Goal: Task Accomplishment & Management: Manage account settings

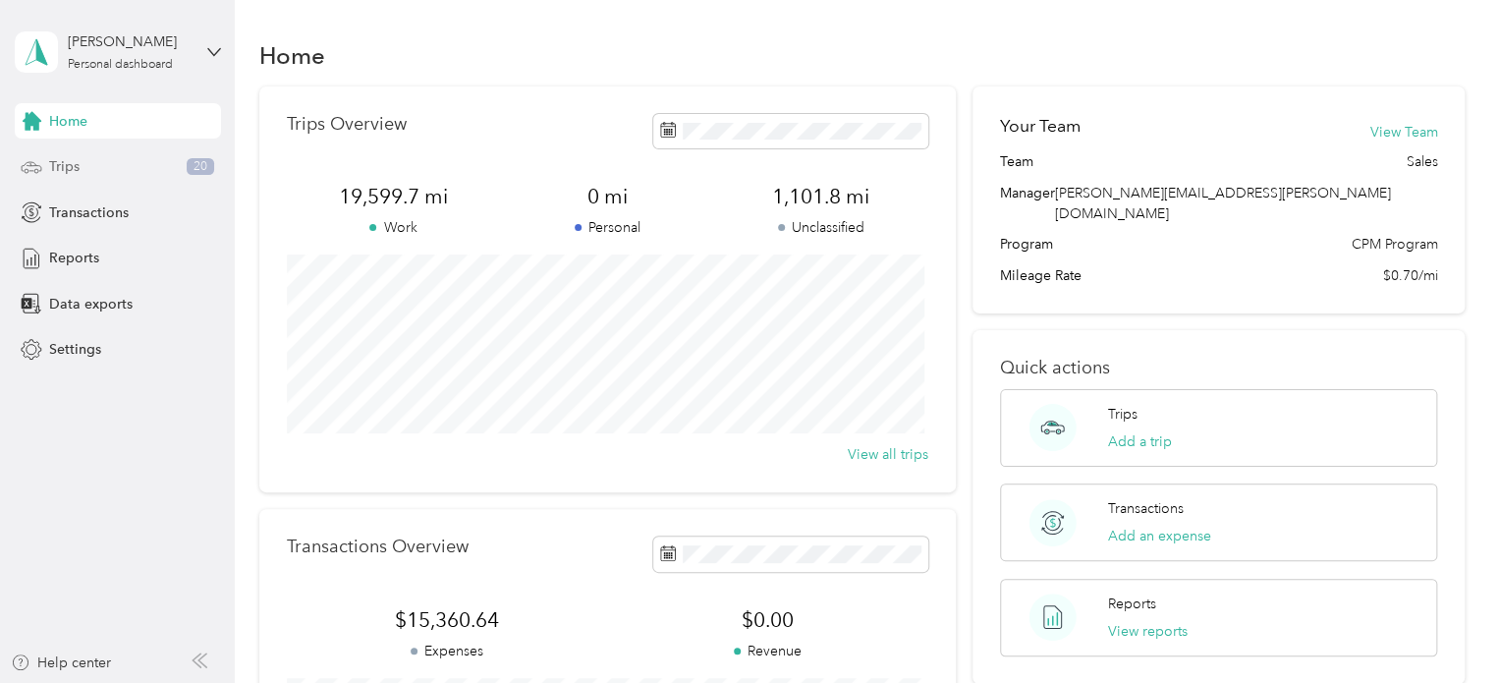
click at [64, 161] on span "Trips" at bounding box center [64, 166] width 30 height 21
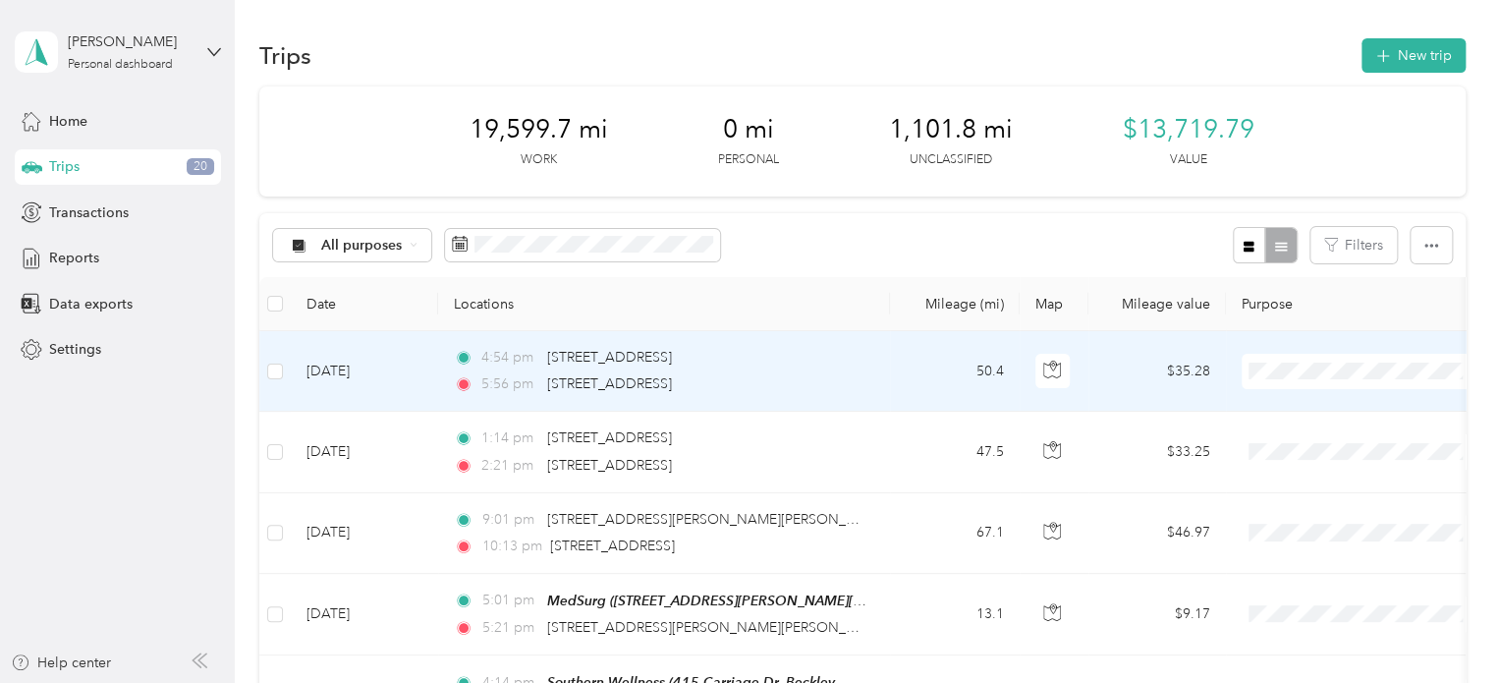
click at [878, 376] on td "4:54 pm [STREET_ADDRESS] 5:56 pm [STREET_ADDRESS]" at bounding box center [664, 371] width 452 height 81
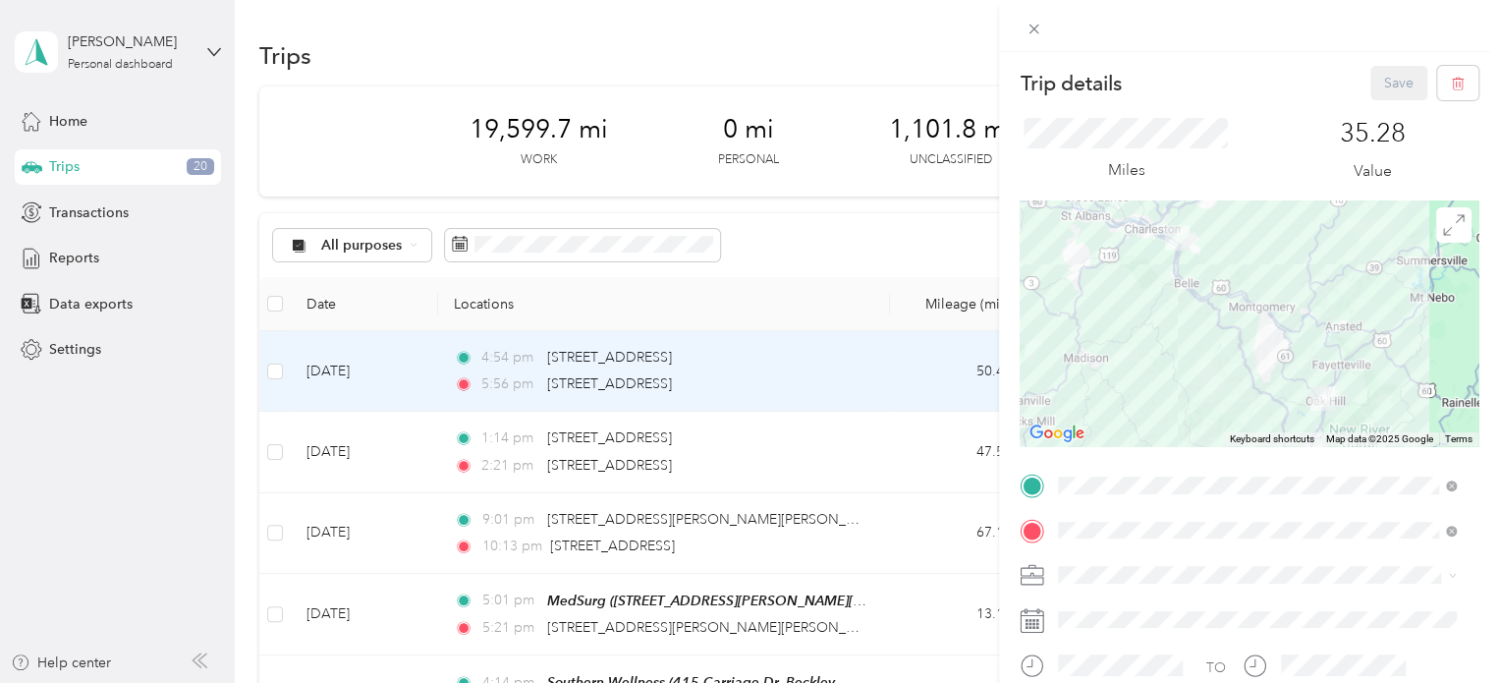
click at [1128, 563] on span at bounding box center [1264, 574] width 427 height 31
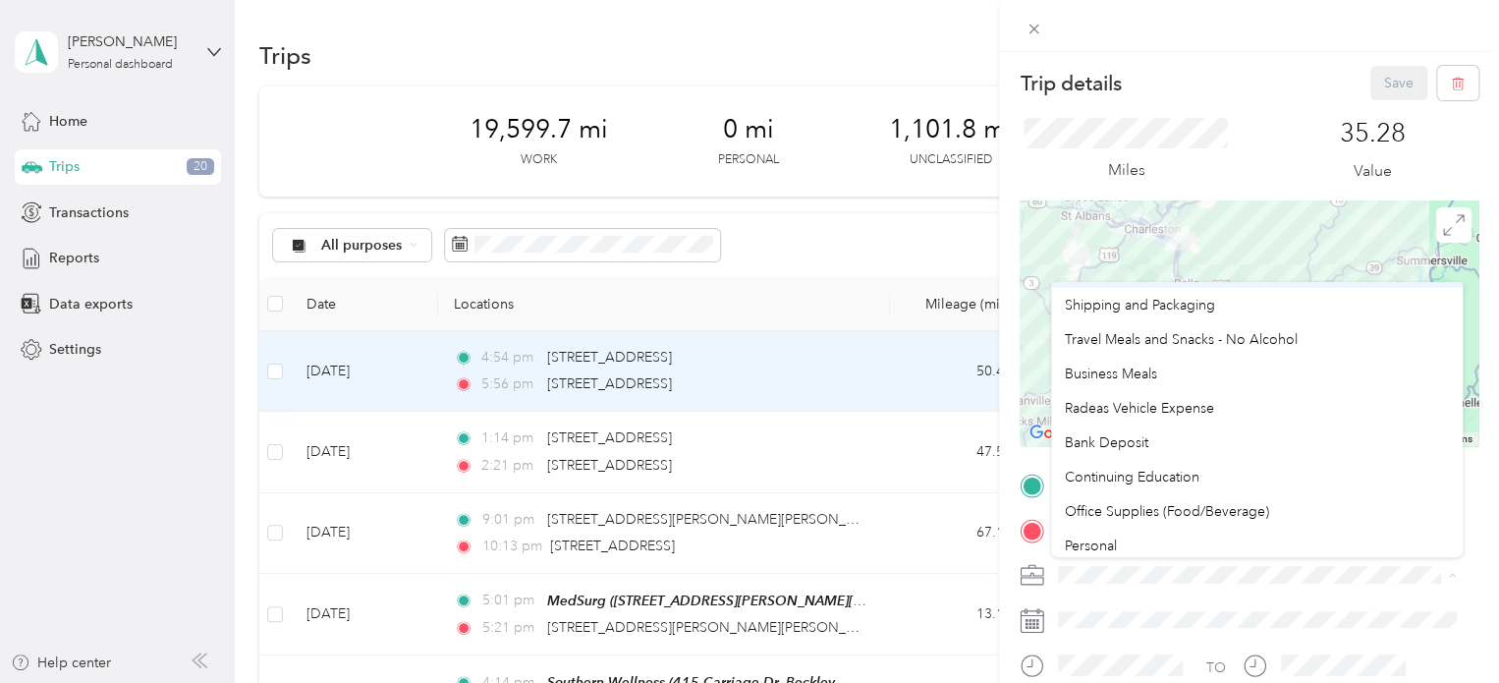
scroll to position [172, 0]
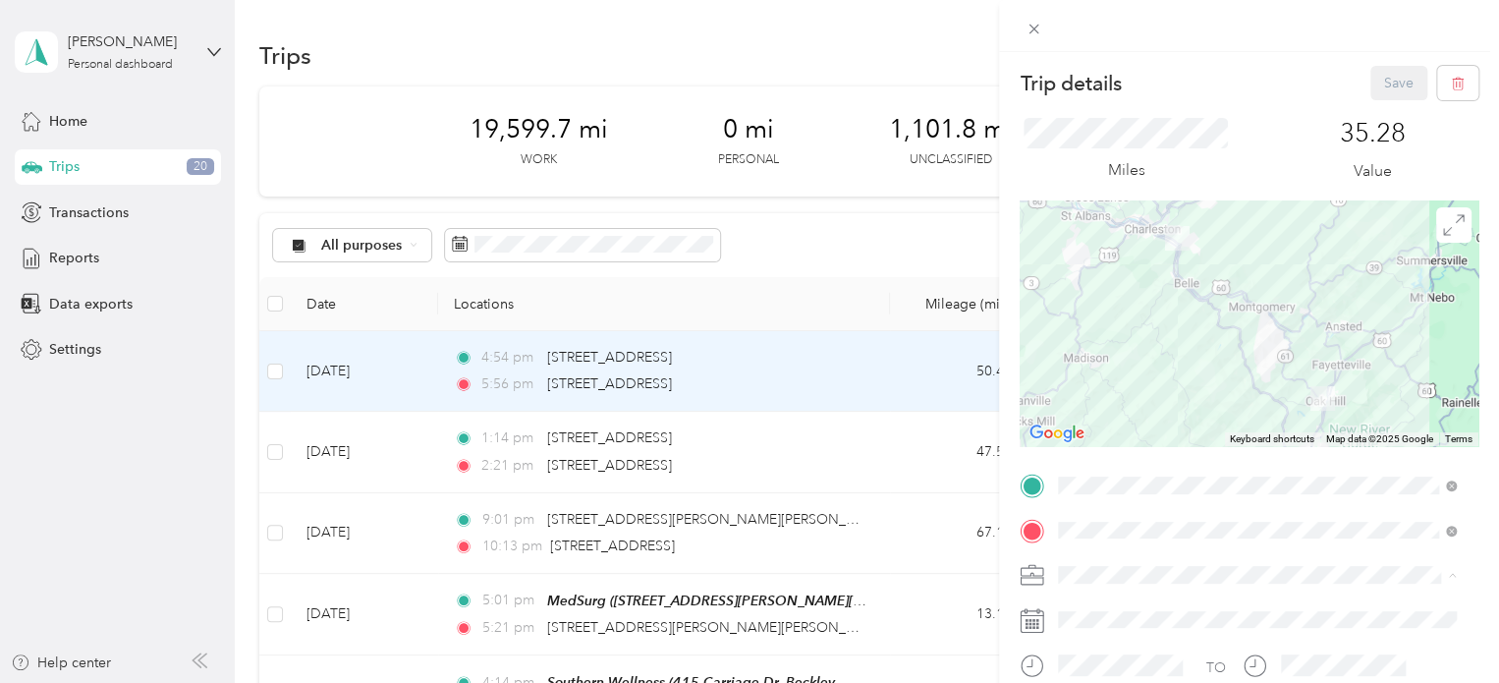
click at [1149, 409] on div "Radeas Vehicle Expense" at bounding box center [1257, 402] width 384 height 21
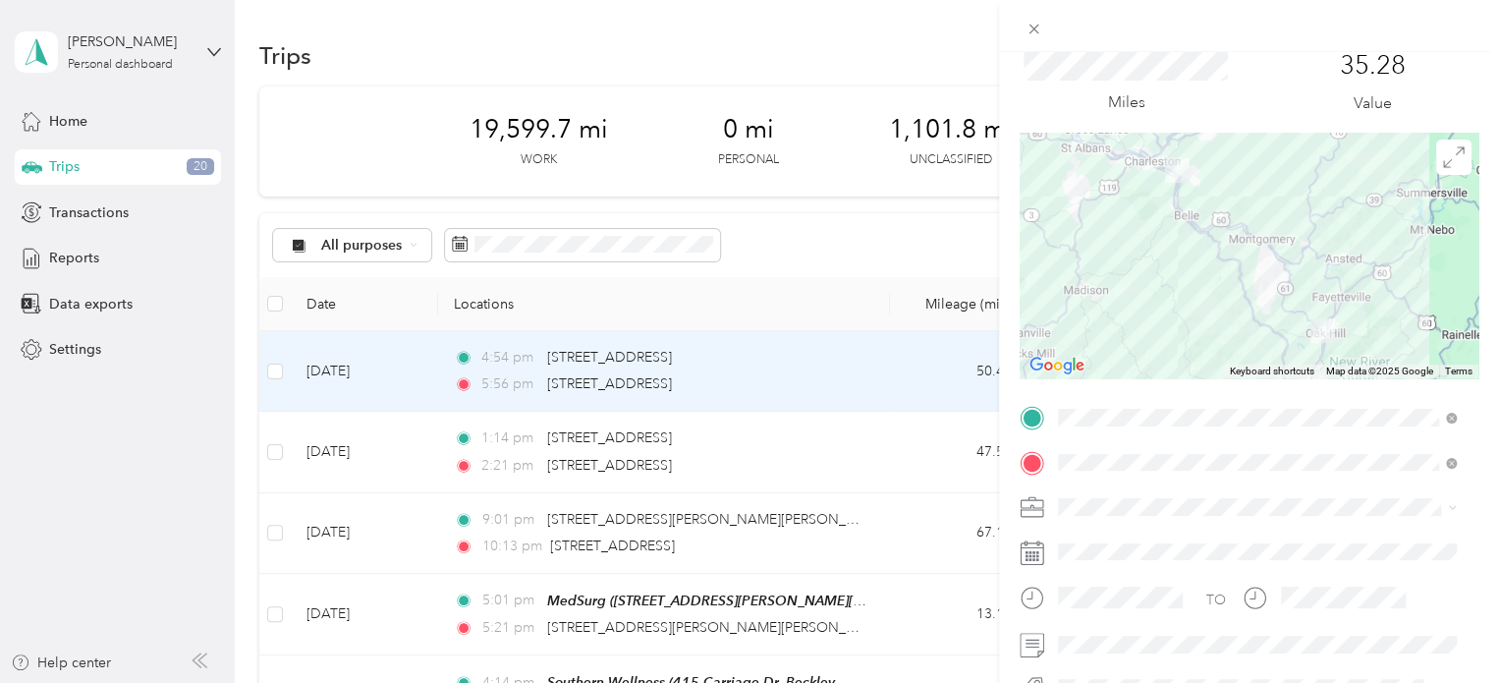
scroll to position [196, 0]
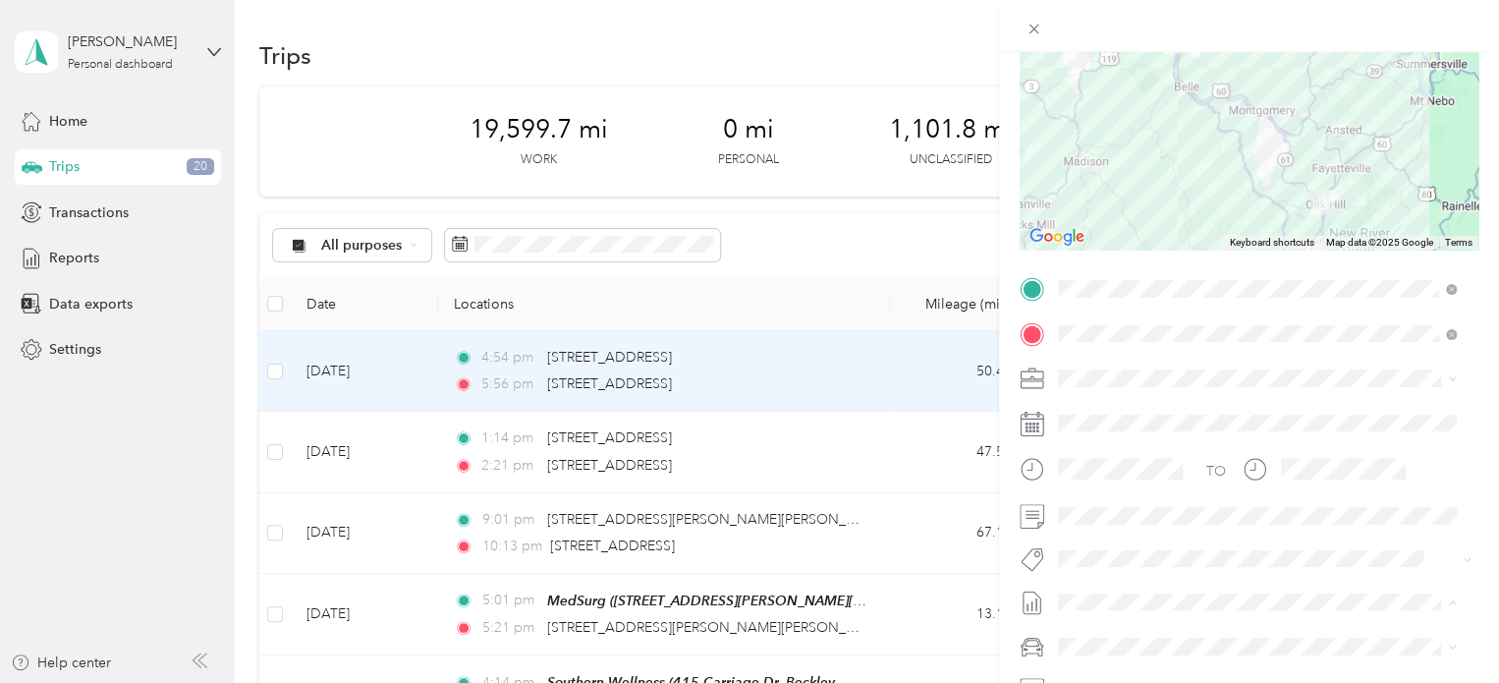
click at [1174, 481] on span "Expenses, [DATE]-[DATE]" at bounding box center [1136, 473] width 157 height 21
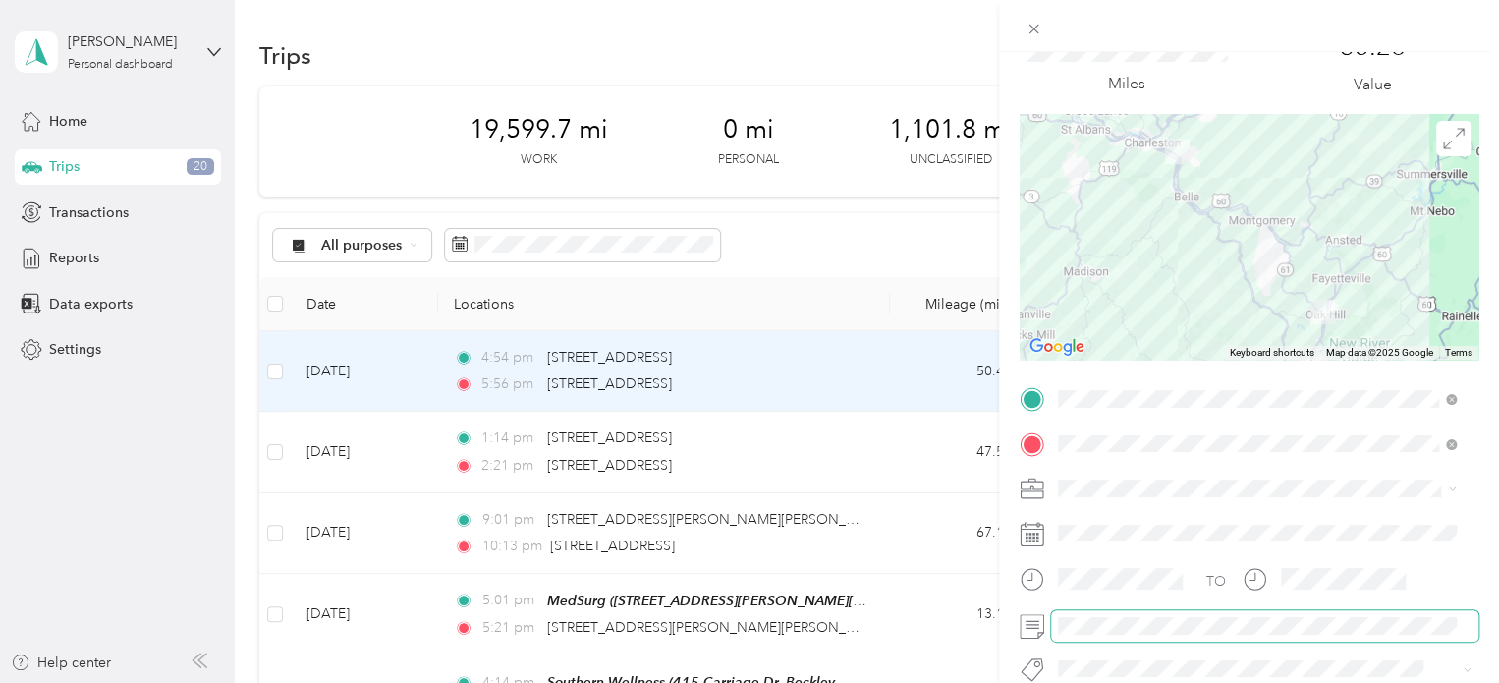
scroll to position [0, 0]
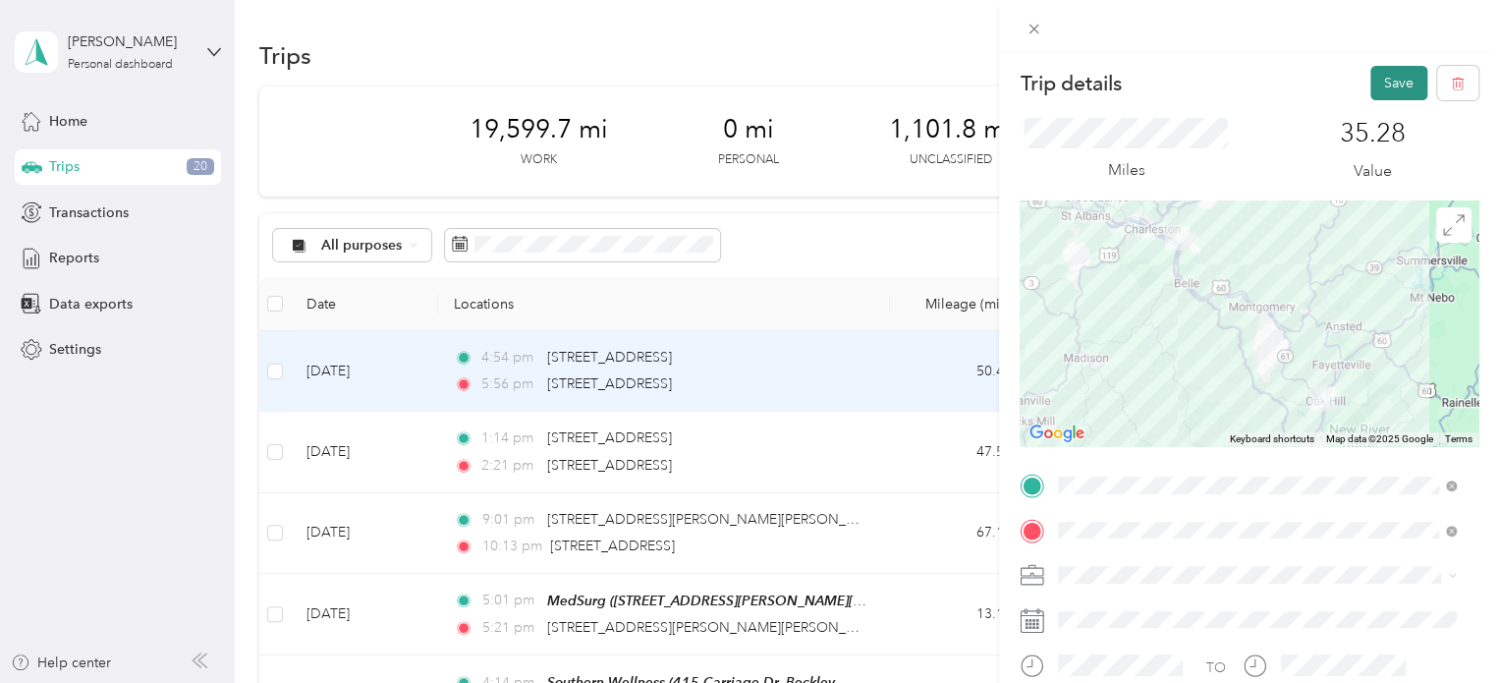
click at [1377, 85] on button "Save" at bounding box center [1398, 83] width 57 height 34
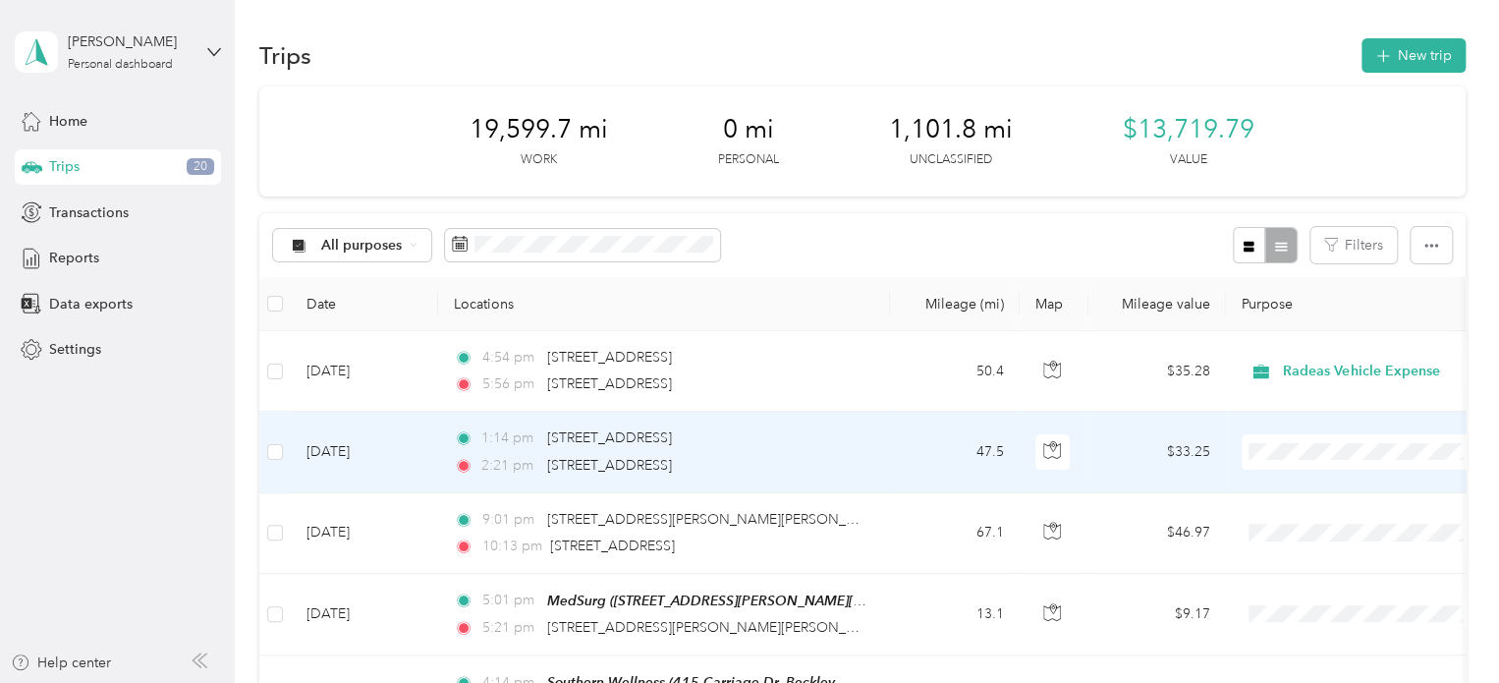
click at [869, 455] on td "1:14 pm 204–[STREET_ADDRESS] 2:21 pm [STREET_ADDRESS]" at bounding box center [664, 452] width 452 height 81
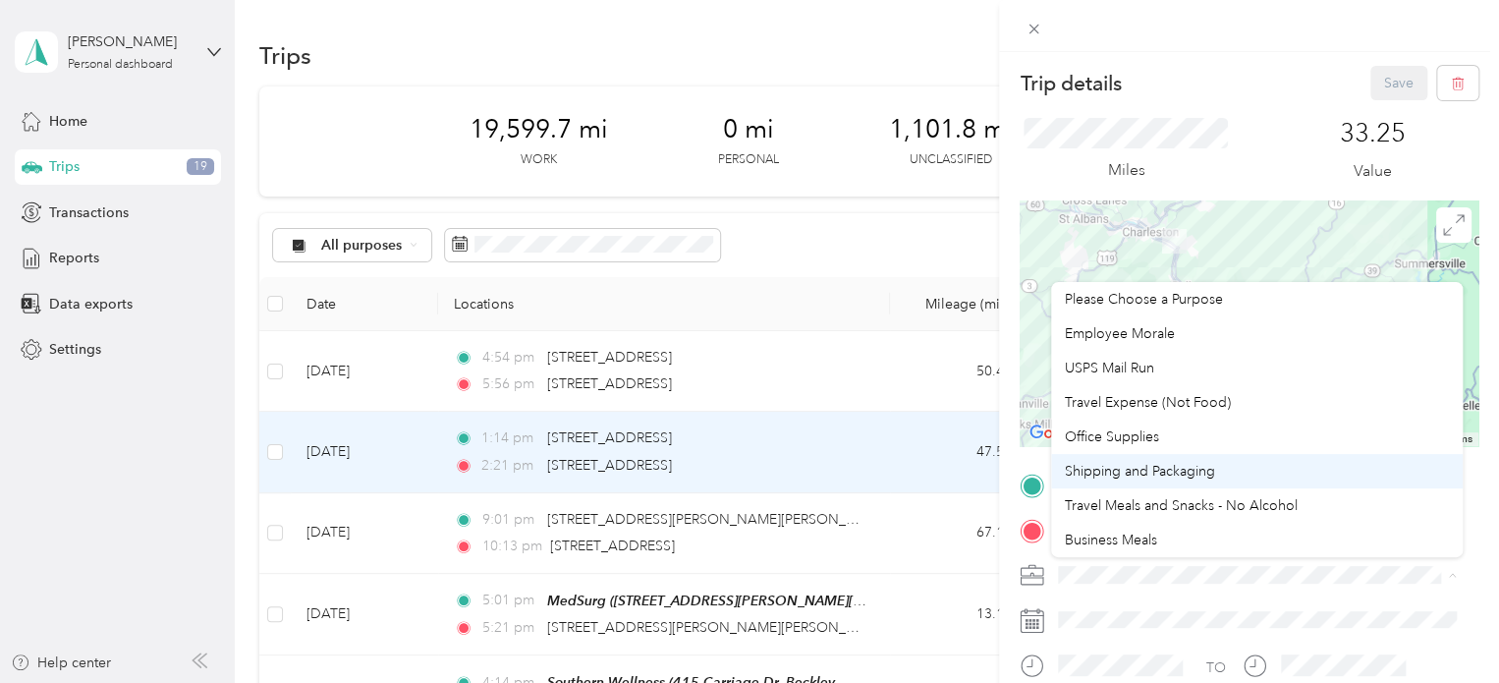
scroll to position [172, 0]
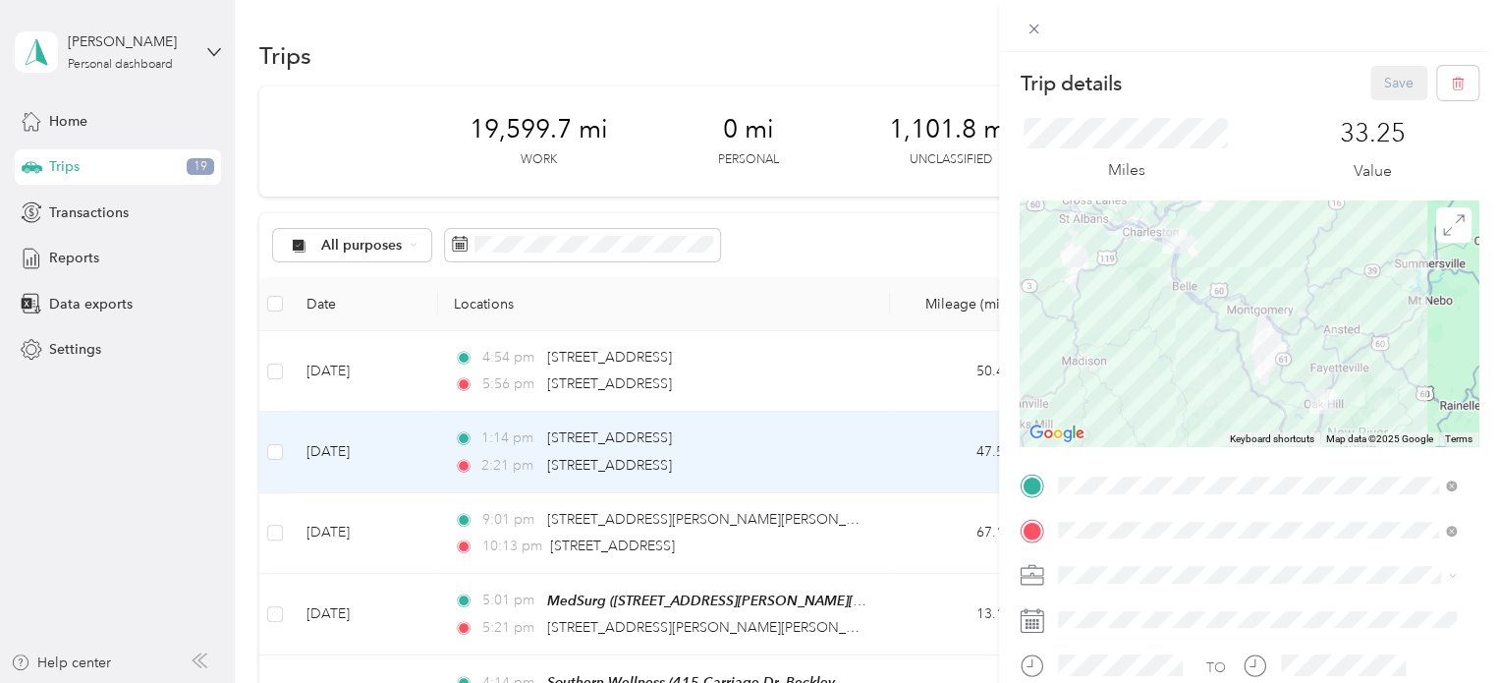
click at [1191, 402] on span "Radeas Vehicle Expense" at bounding box center [1139, 400] width 149 height 17
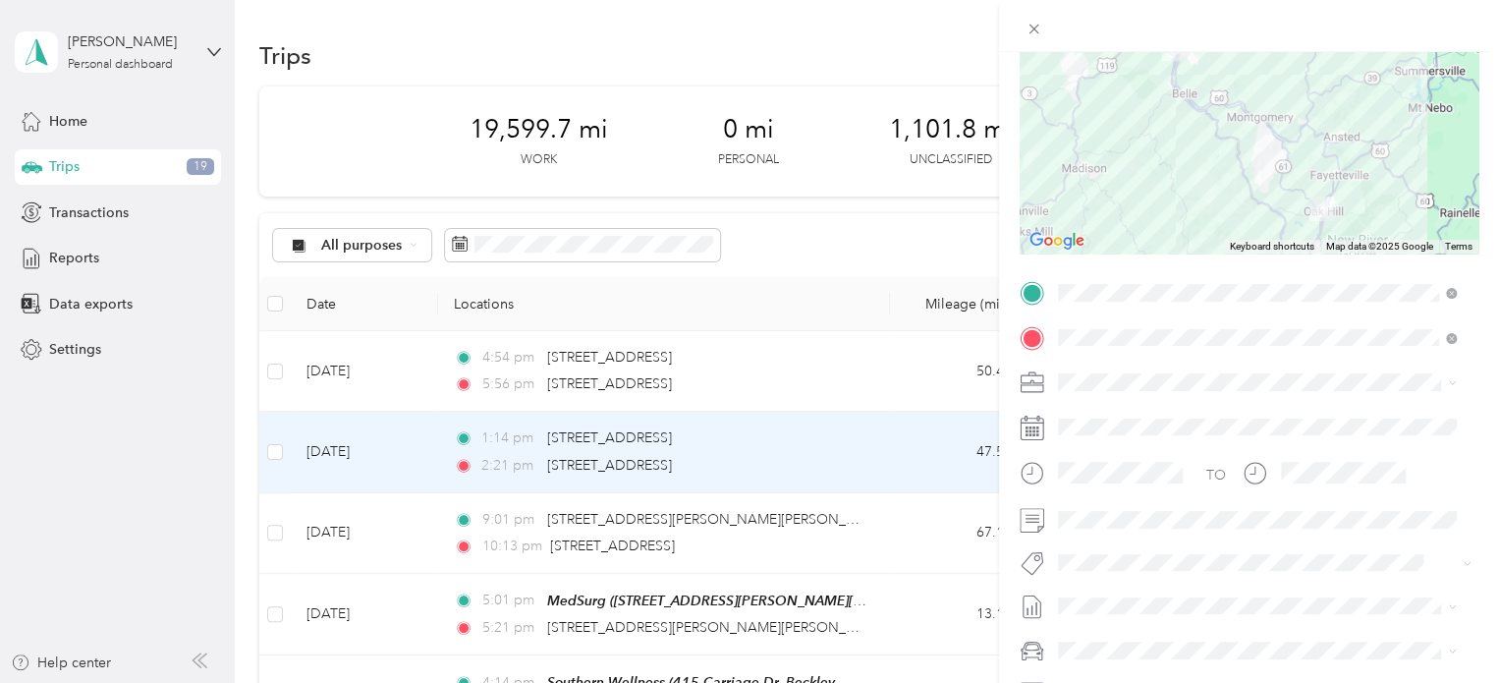
scroll to position [196, 0]
click at [1210, 475] on span "Expenses, [DATE]-[DATE]" at bounding box center [1136, 473] width 157 height 21
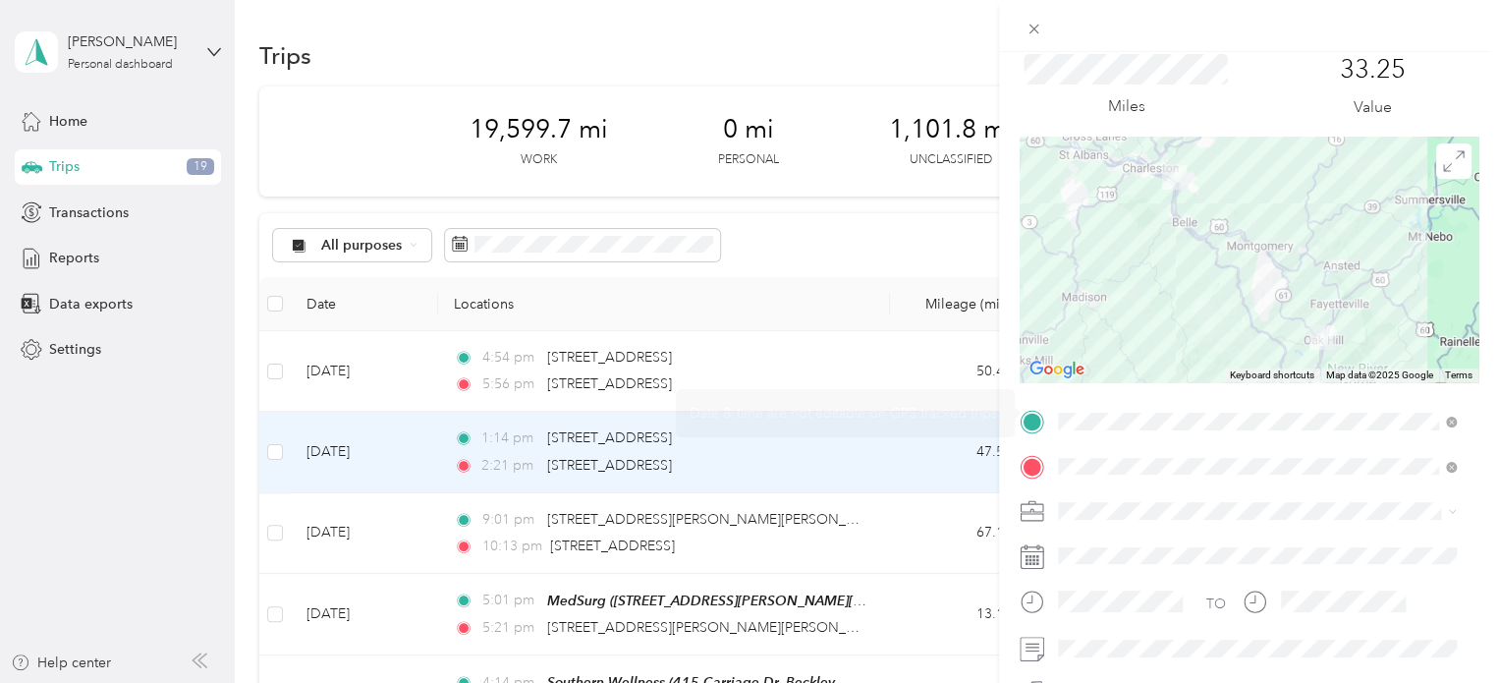
scroll to position [0, 0]
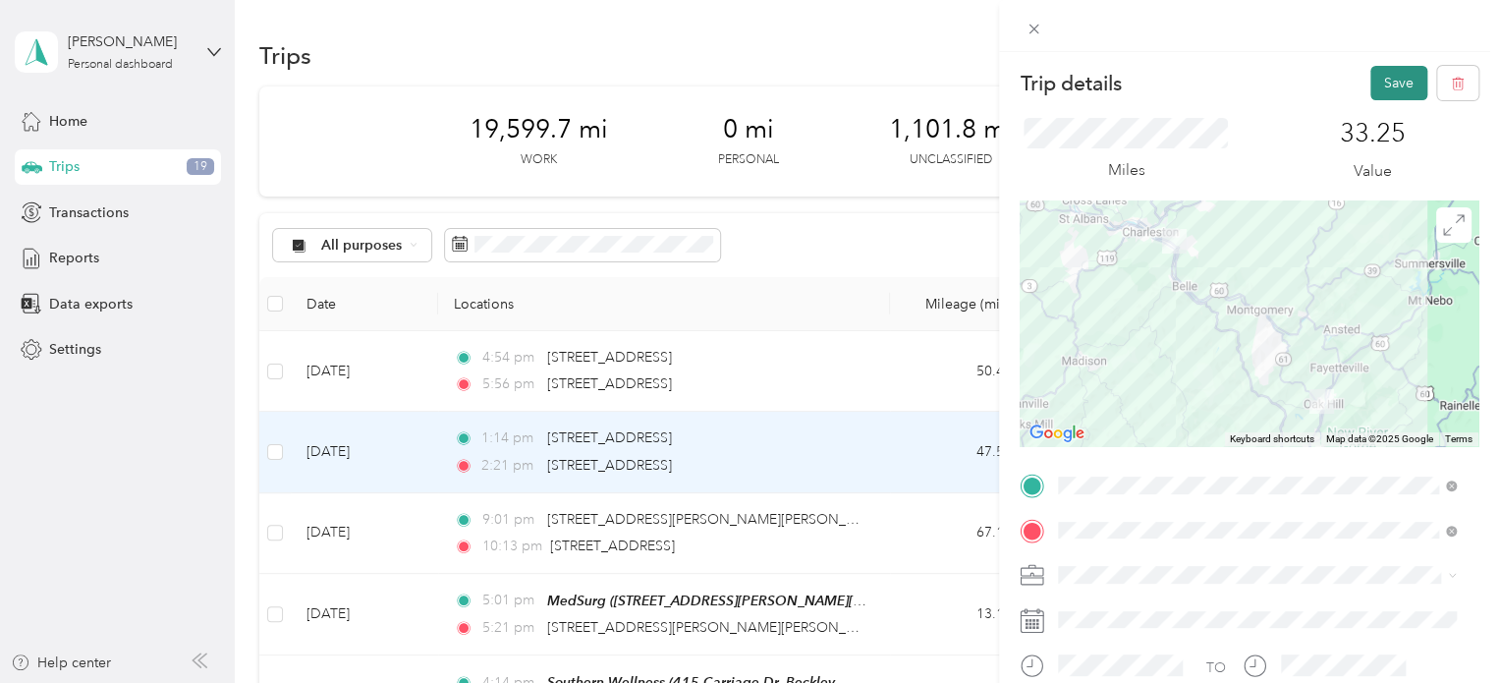
click at [1370, 71] on button "Save" at bounding box center [1398, 83] width 57 height 34
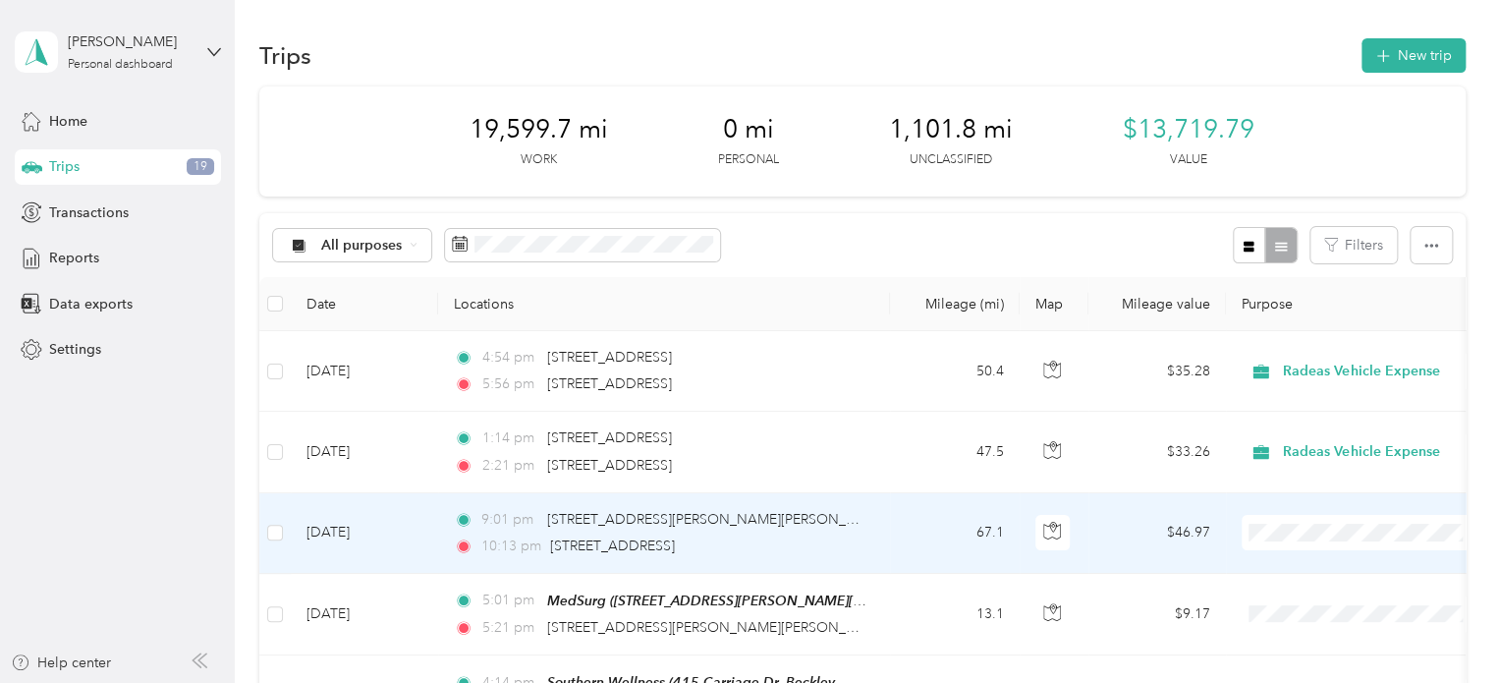
click at [868, 533] on td "9:01 pm [STREET_ADDRESS][PERSON_NAME][PERSON_NAME] 10:13 pm [STREET_ADDRESS]" at bounding box center [664, 533] width 452 height 81
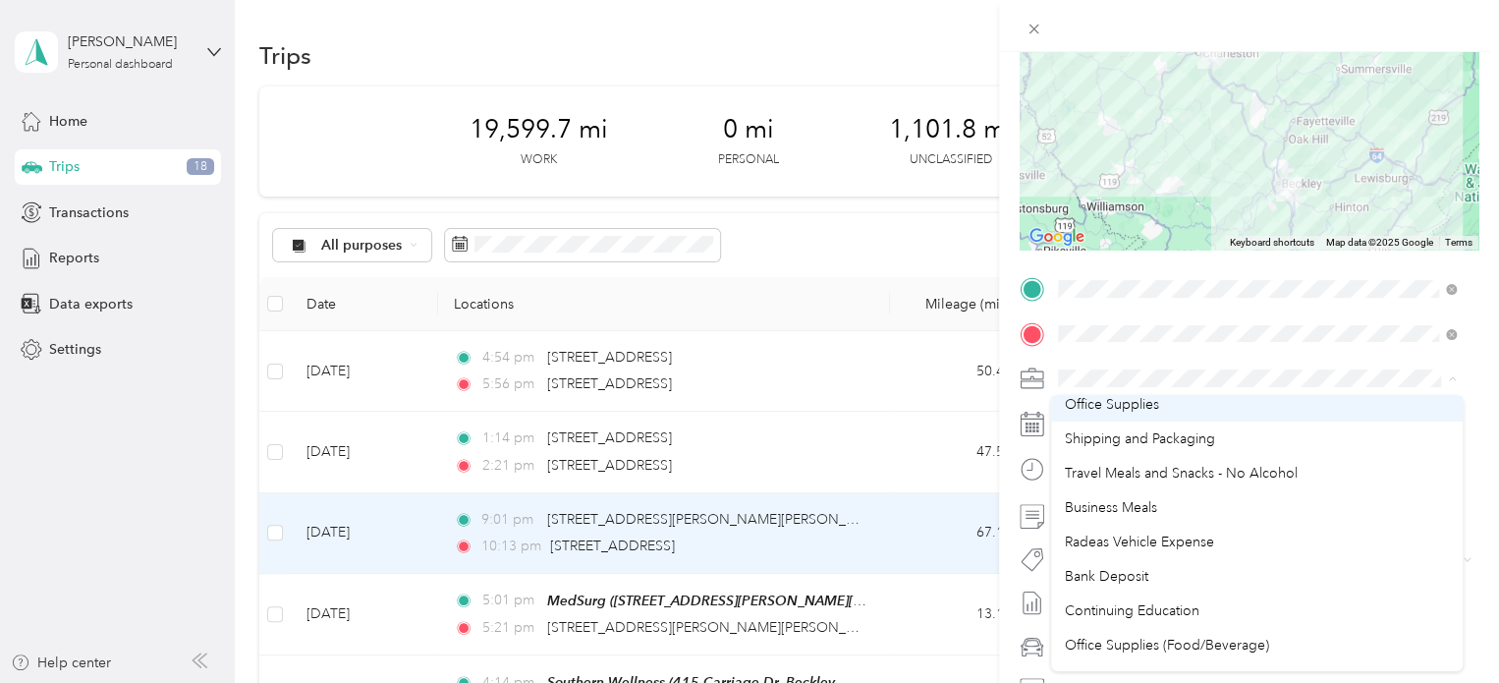
scroll to position [172, 0]
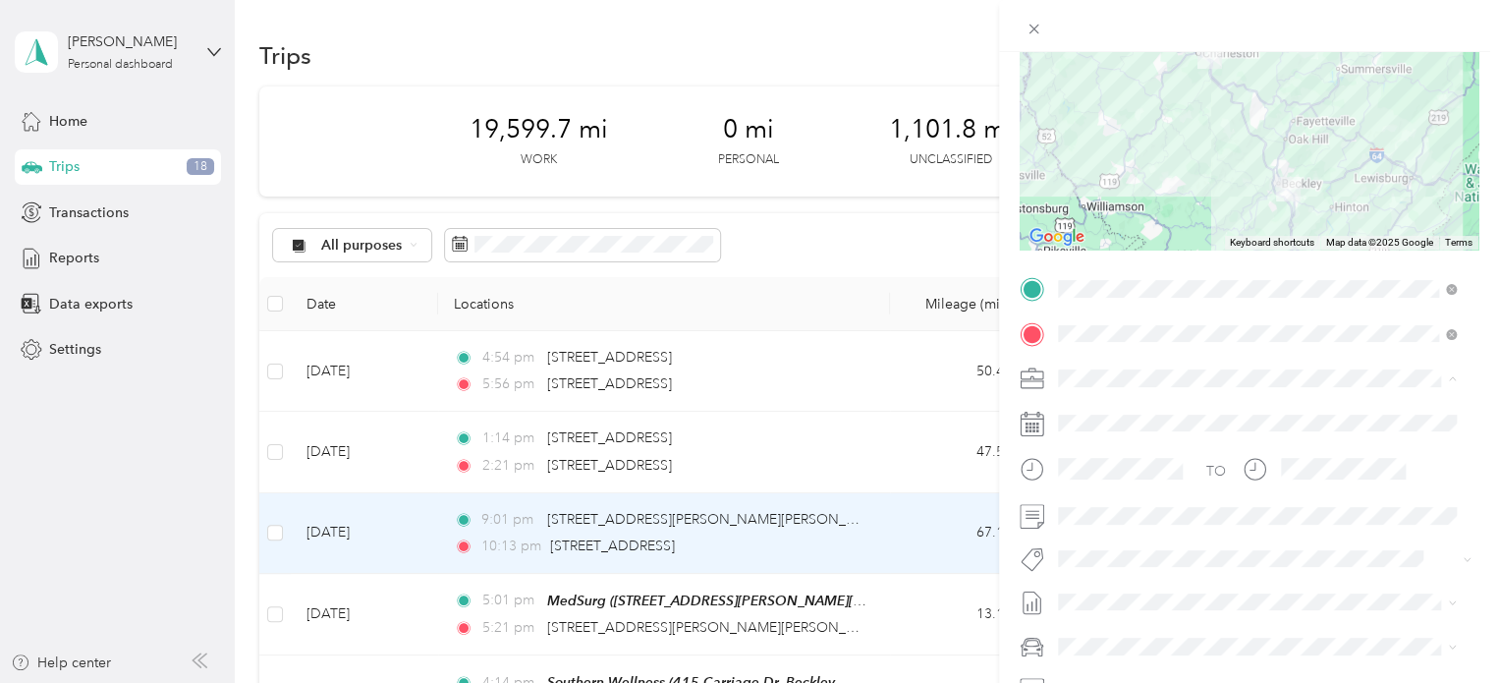
click at [1156, 518] on span "Radeas Vehicle Expense" at bounding box center [1139, 516] width 149 height 17
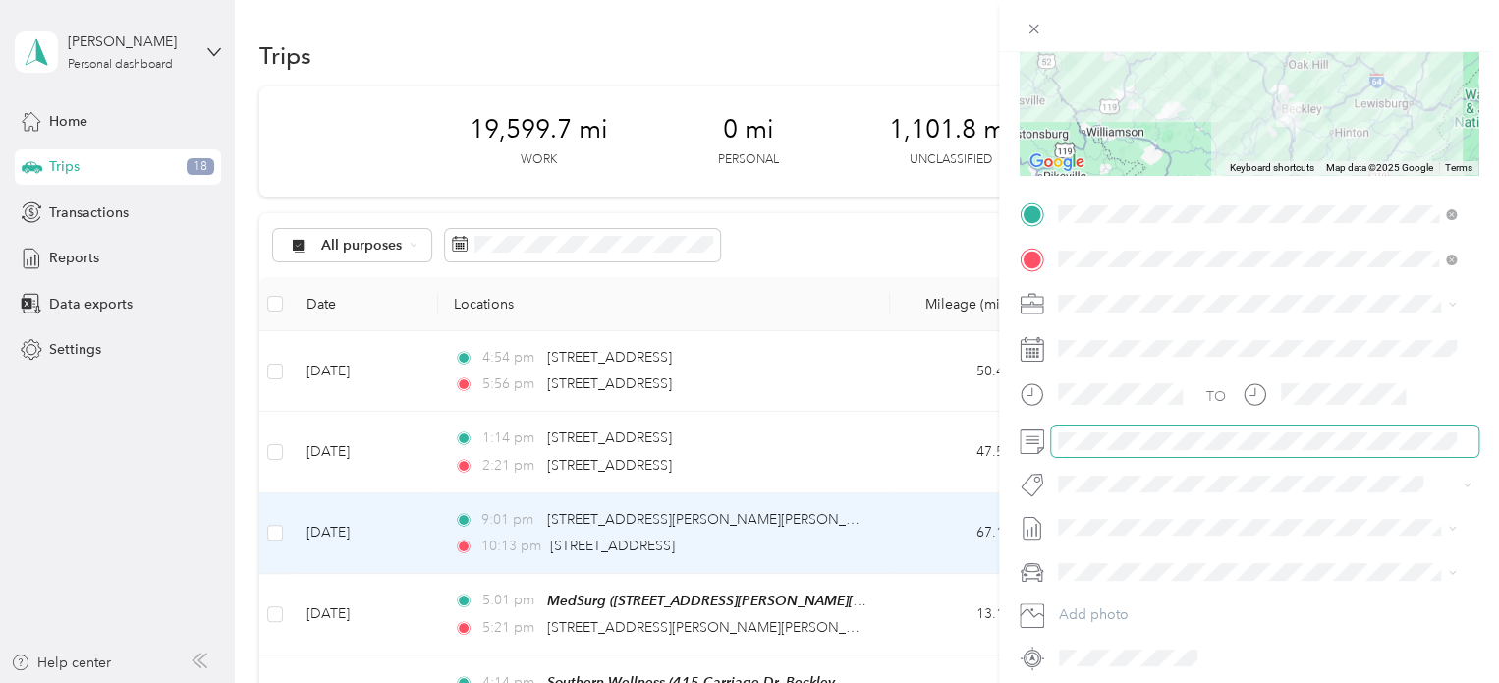
scroll to position [295, 0]
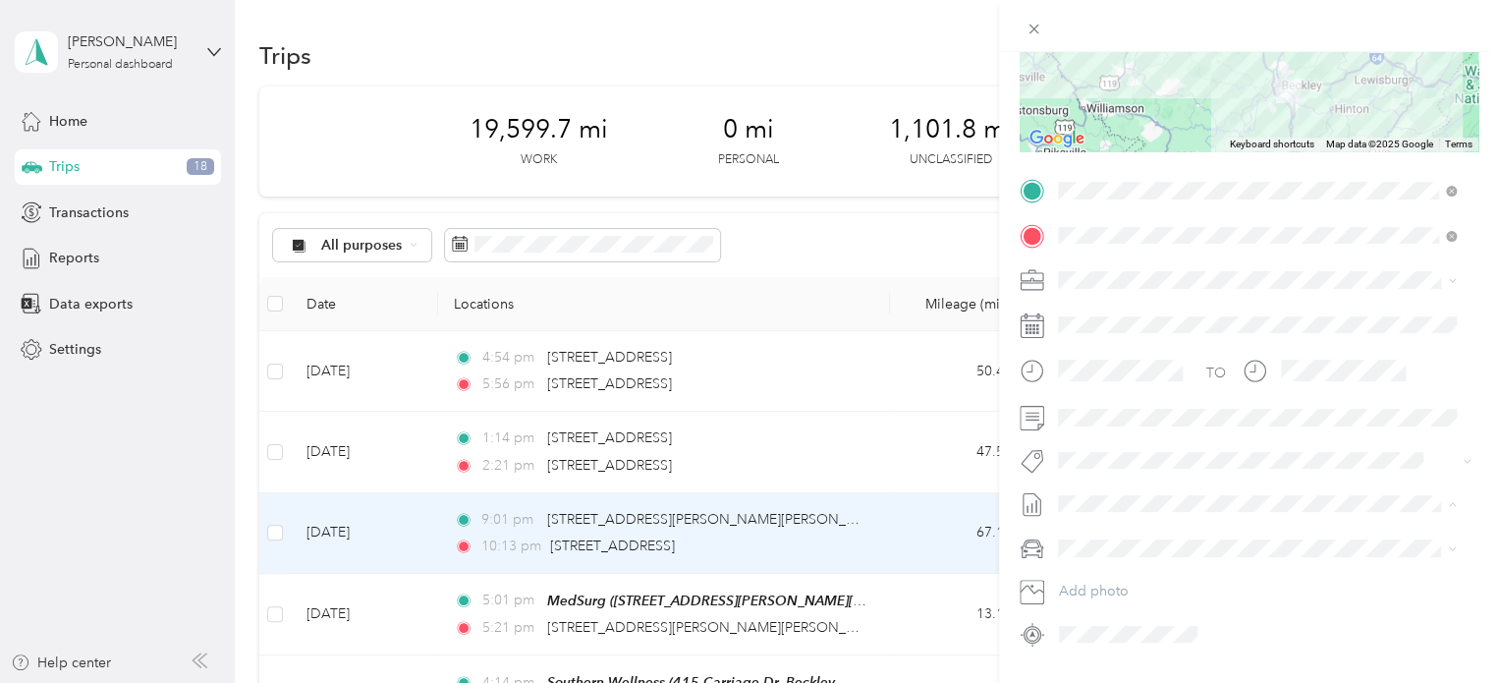
click at [1166, 574] on li "Expenses, [DATE]-[DATE] Draft" at bounding box center [1257, 567] width 412 height 31
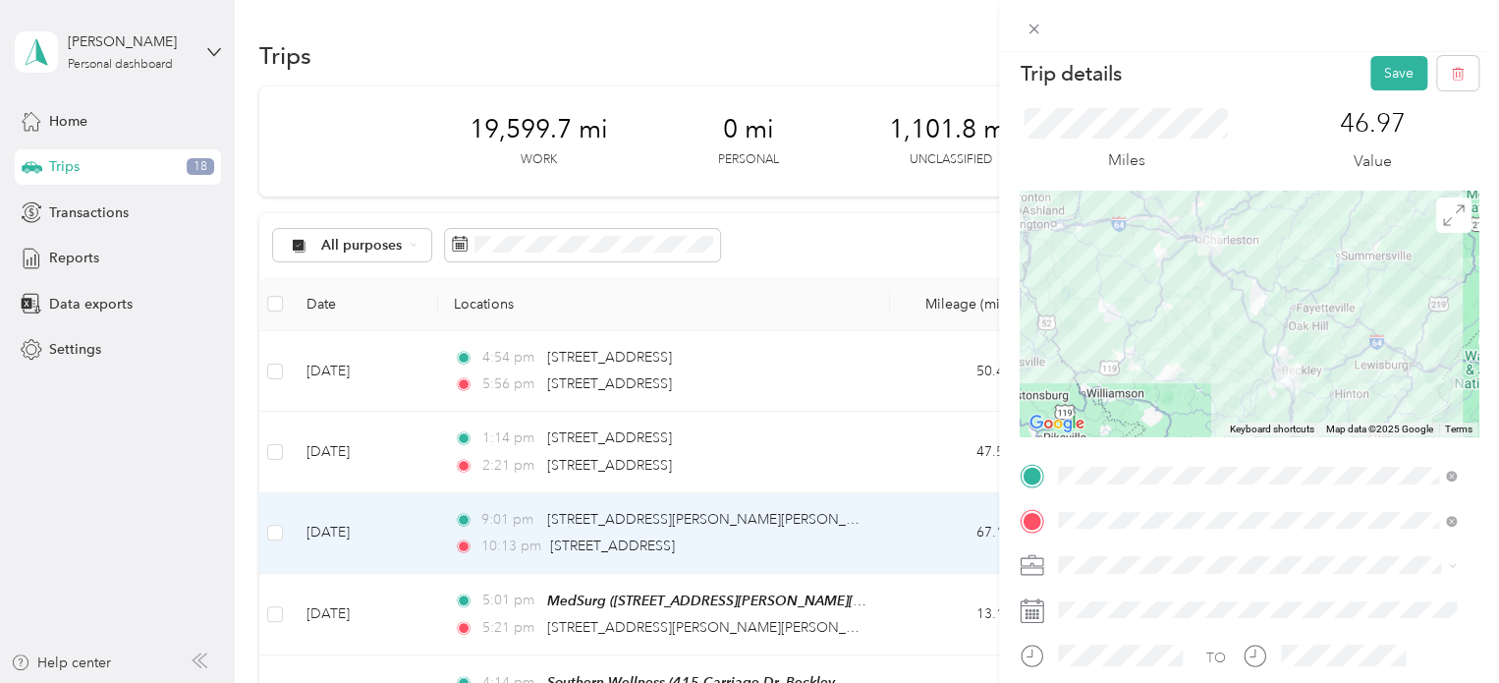
scroll to position [0, 0]
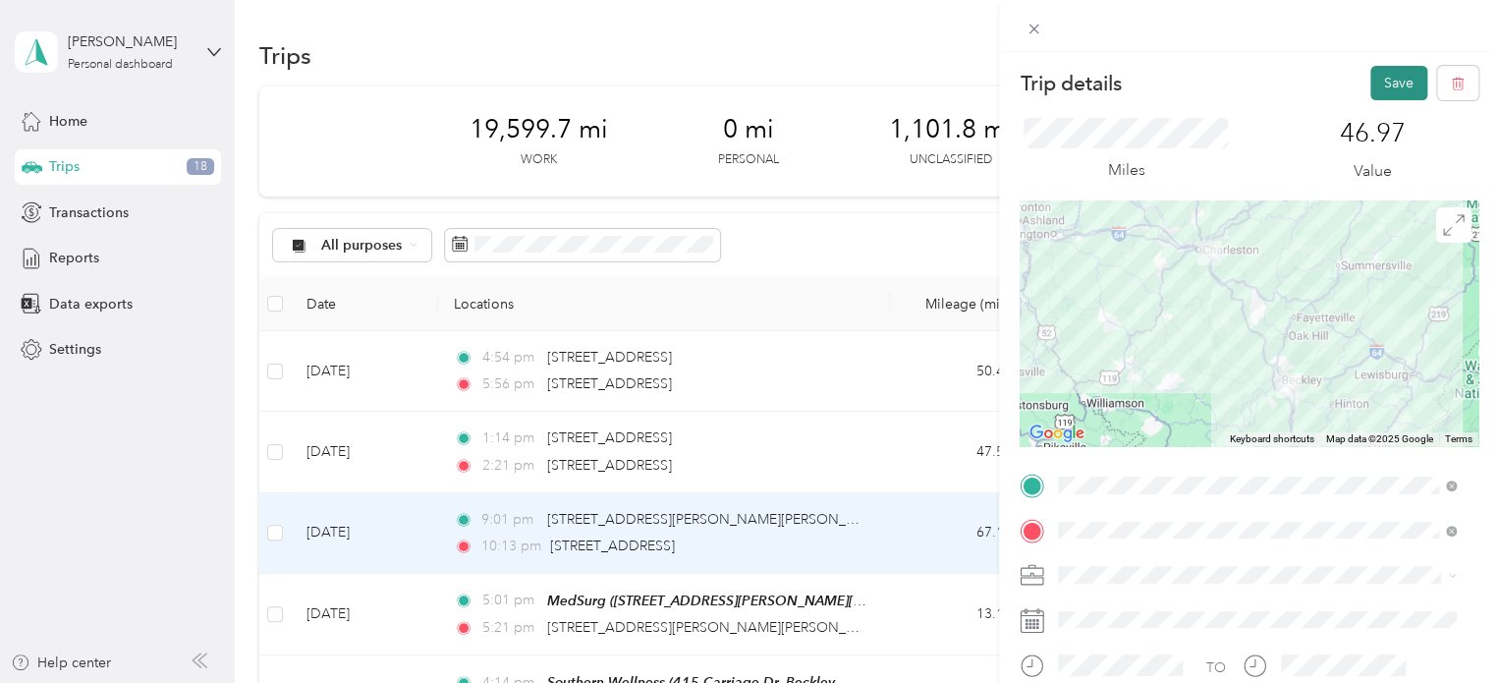
click at [1370, 81] on button "Save" at bounding box center [1398, 83] width 57 height 34
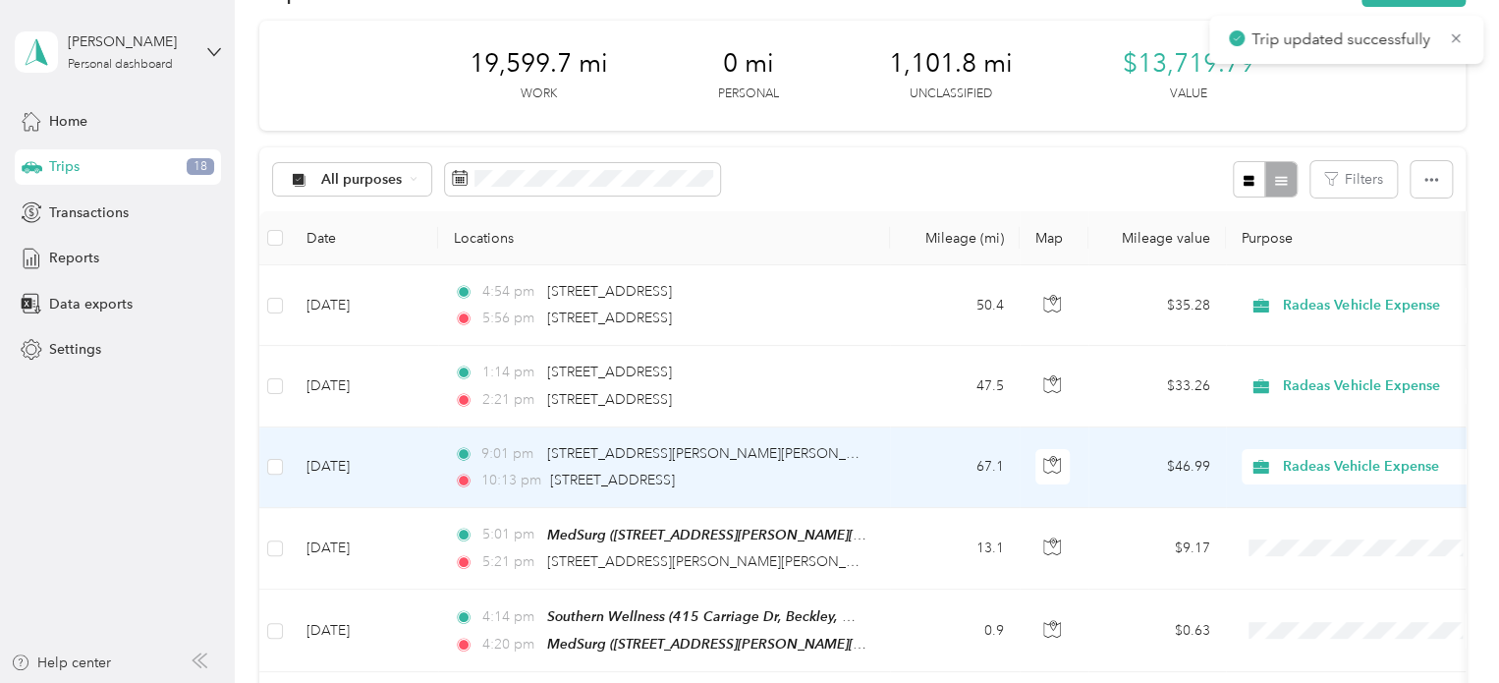
scroll to position [98, 0]
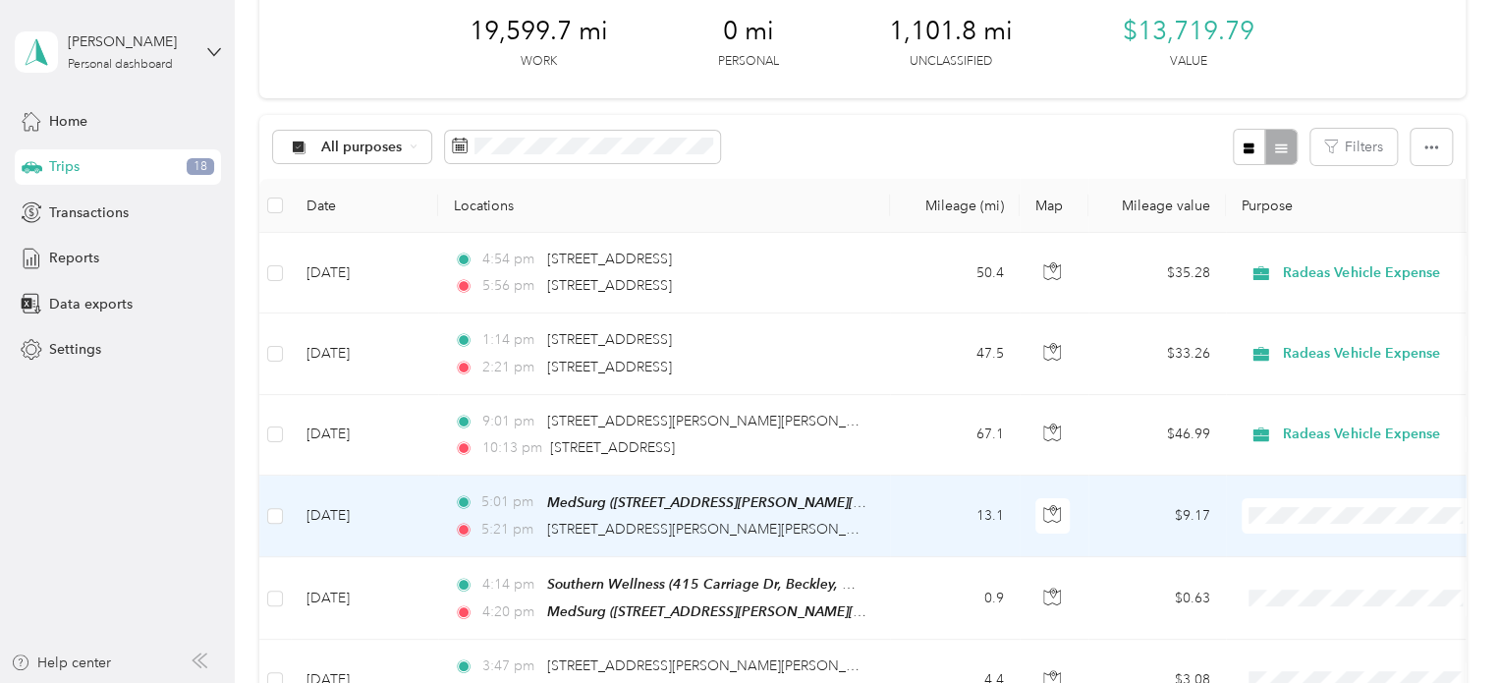
click at [900, 527] on td "13.1" at bounding box center [955, 516] width 130 height 82
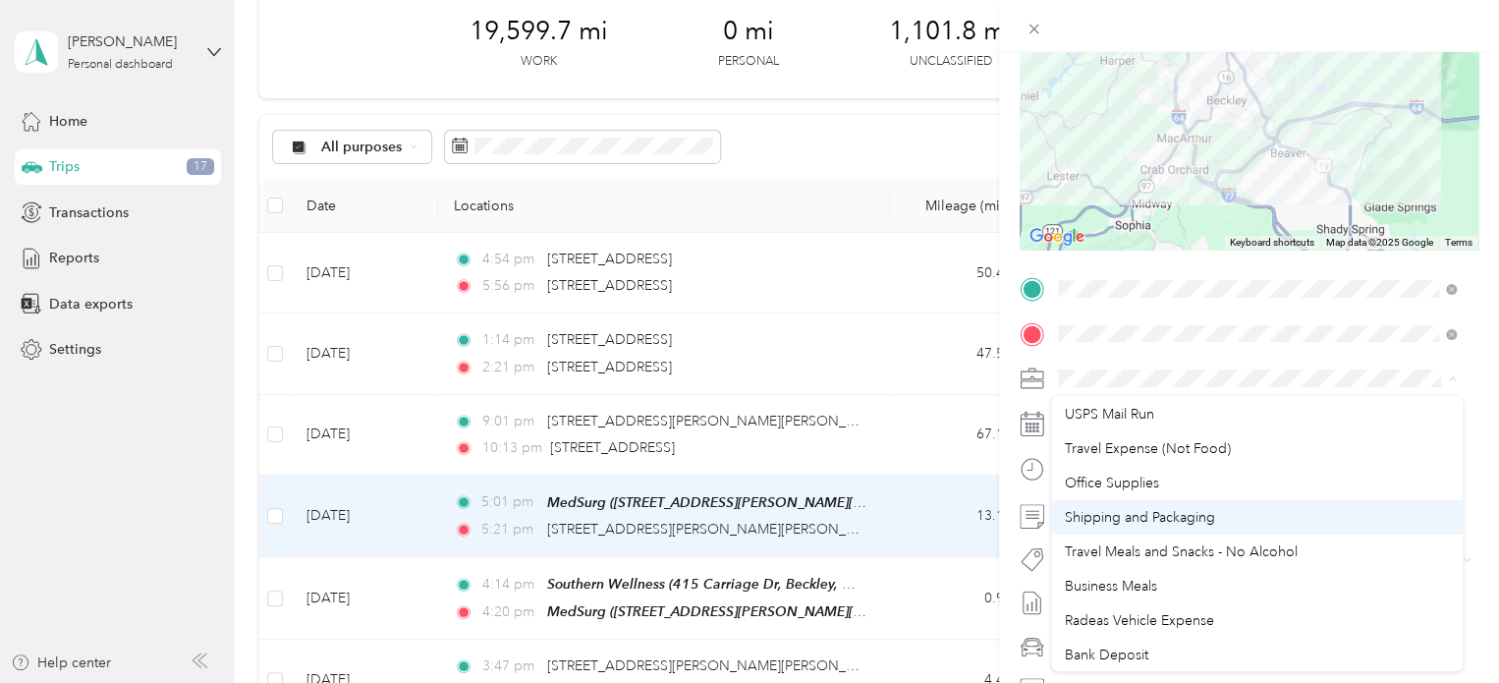
scroll to position [172, 0]
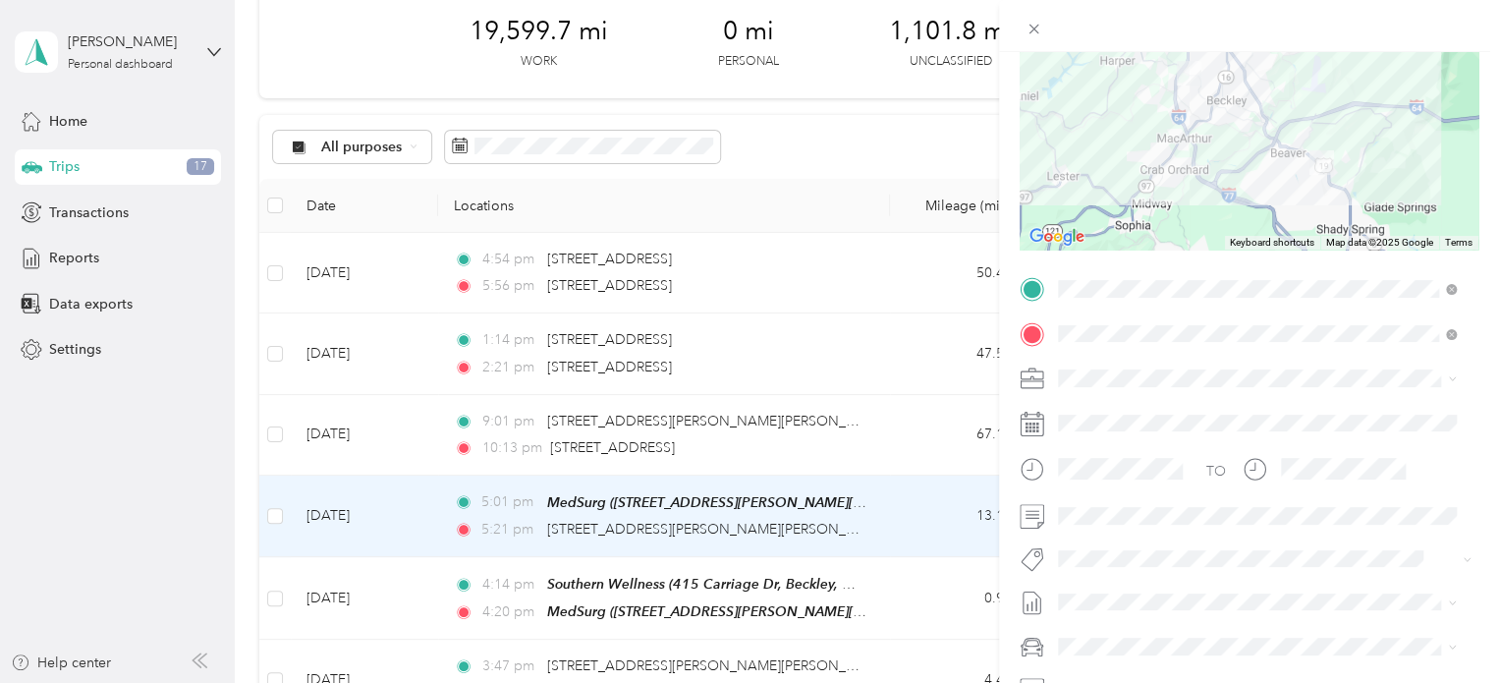
click at [1148, 522] on li "Radeas Vehicle Expense" at bounding box center [1257, 516] width 412 height 34
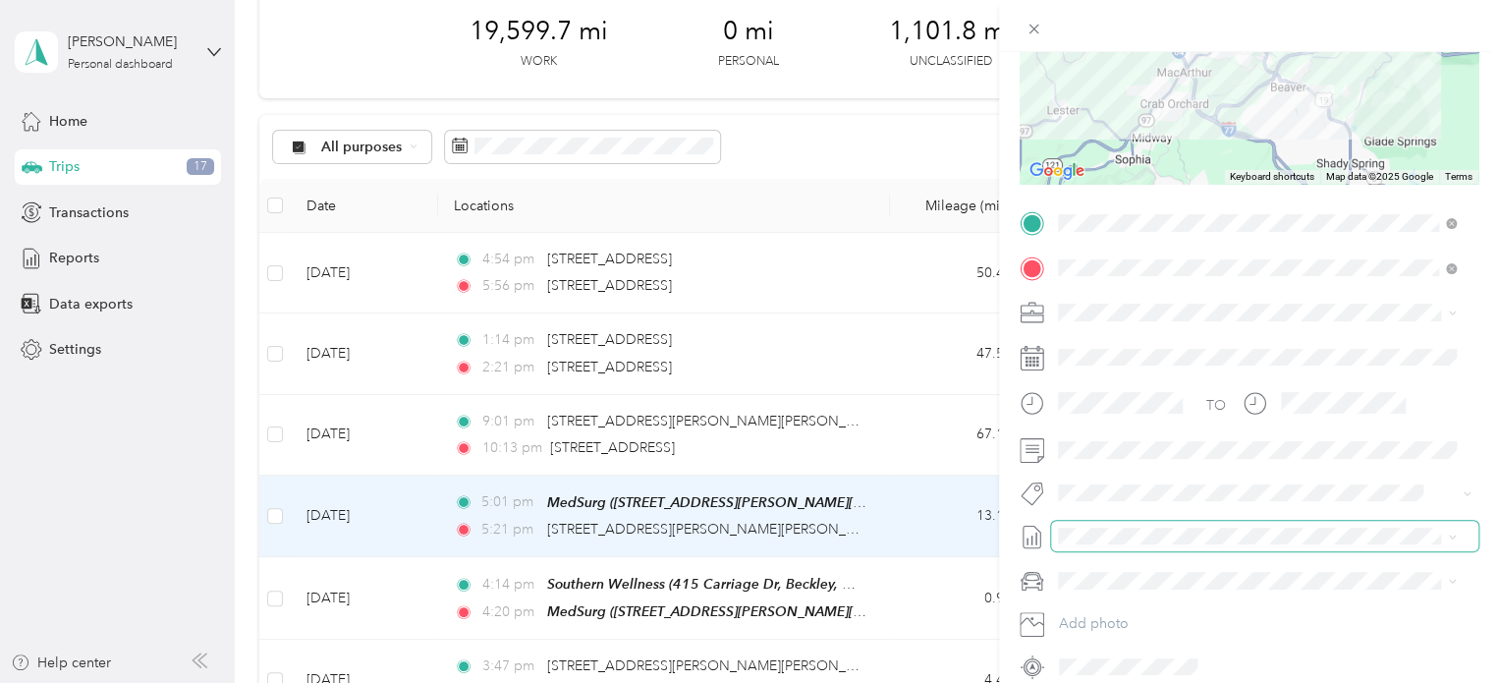
scroll to position [295, 0]
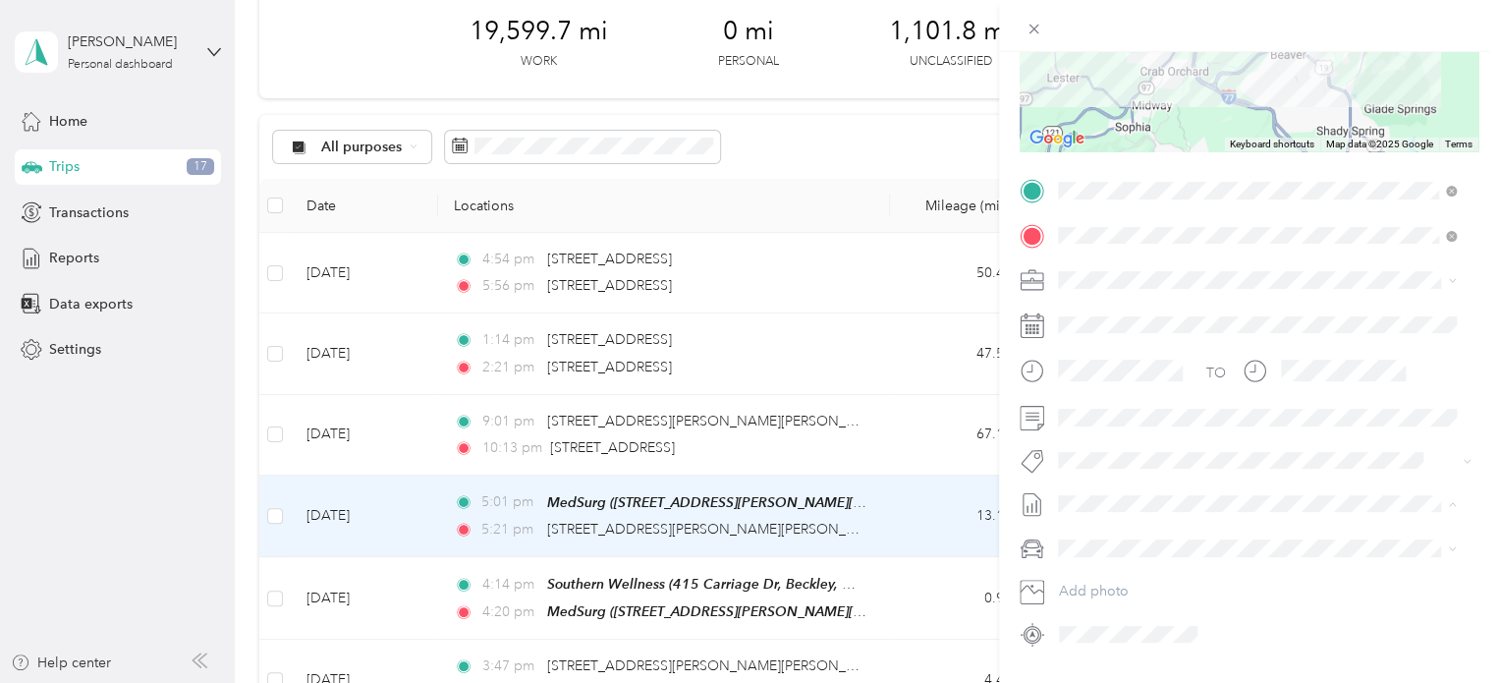
click at [1144, 558] on span "Expenses, [DATE]-[DATE]" at bounding box center [1136, 568] width 157 height 21
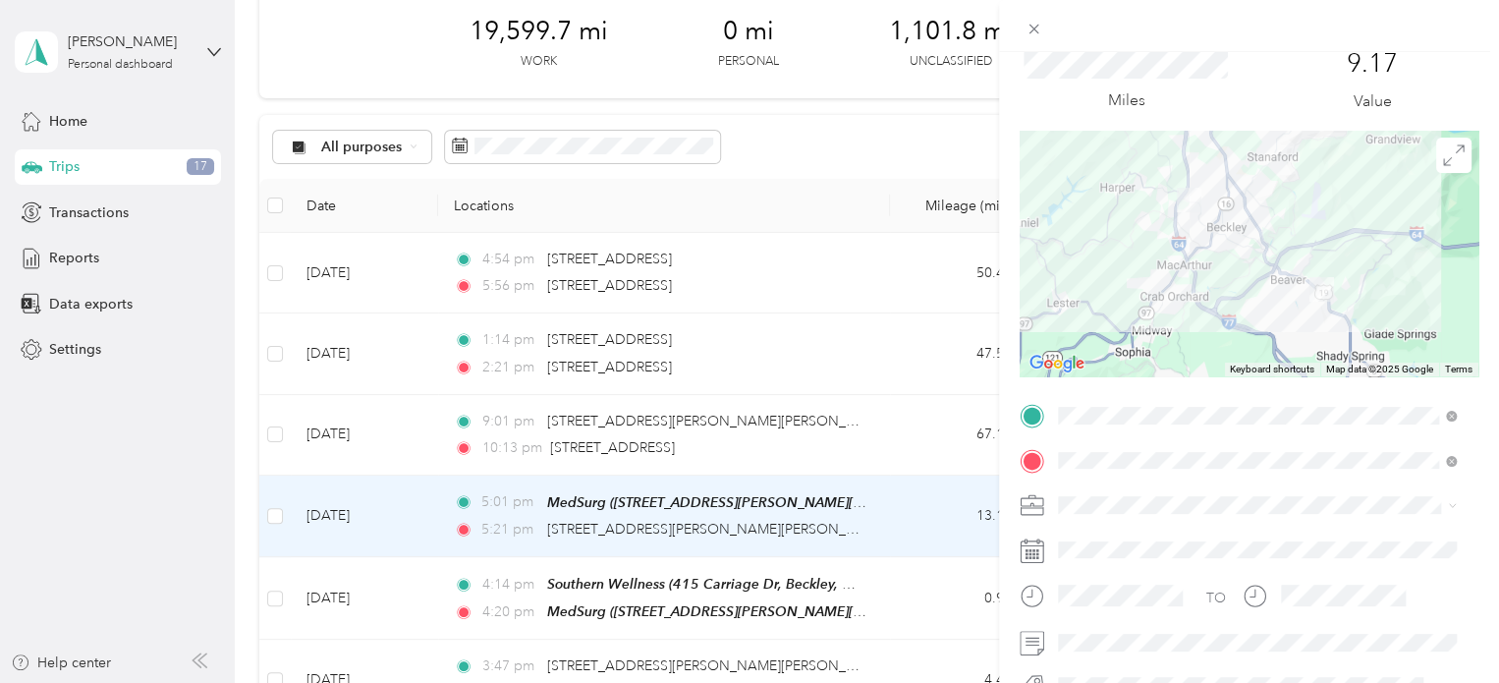
scroll to position [0, 0]
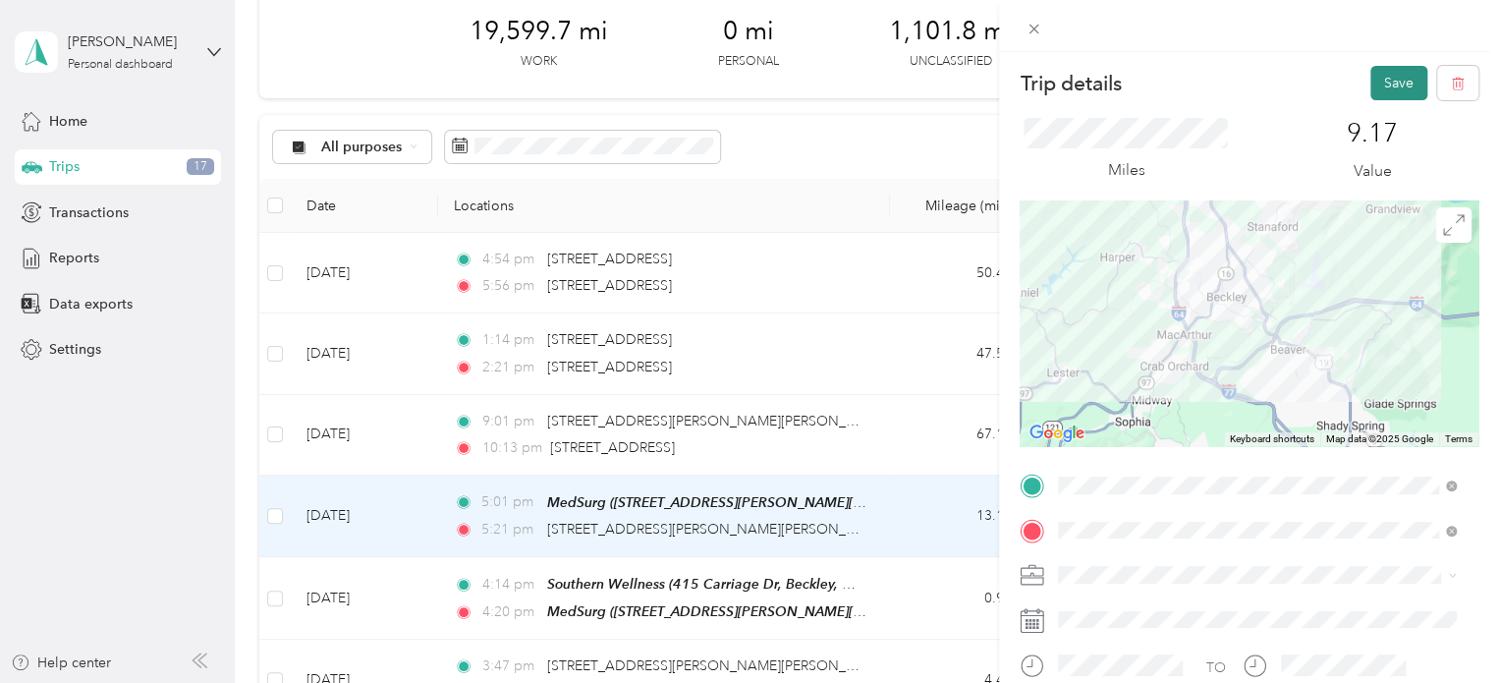
click at [1382, 84] on button "Save" at bounding box center [1398, 83] width 57 height 34
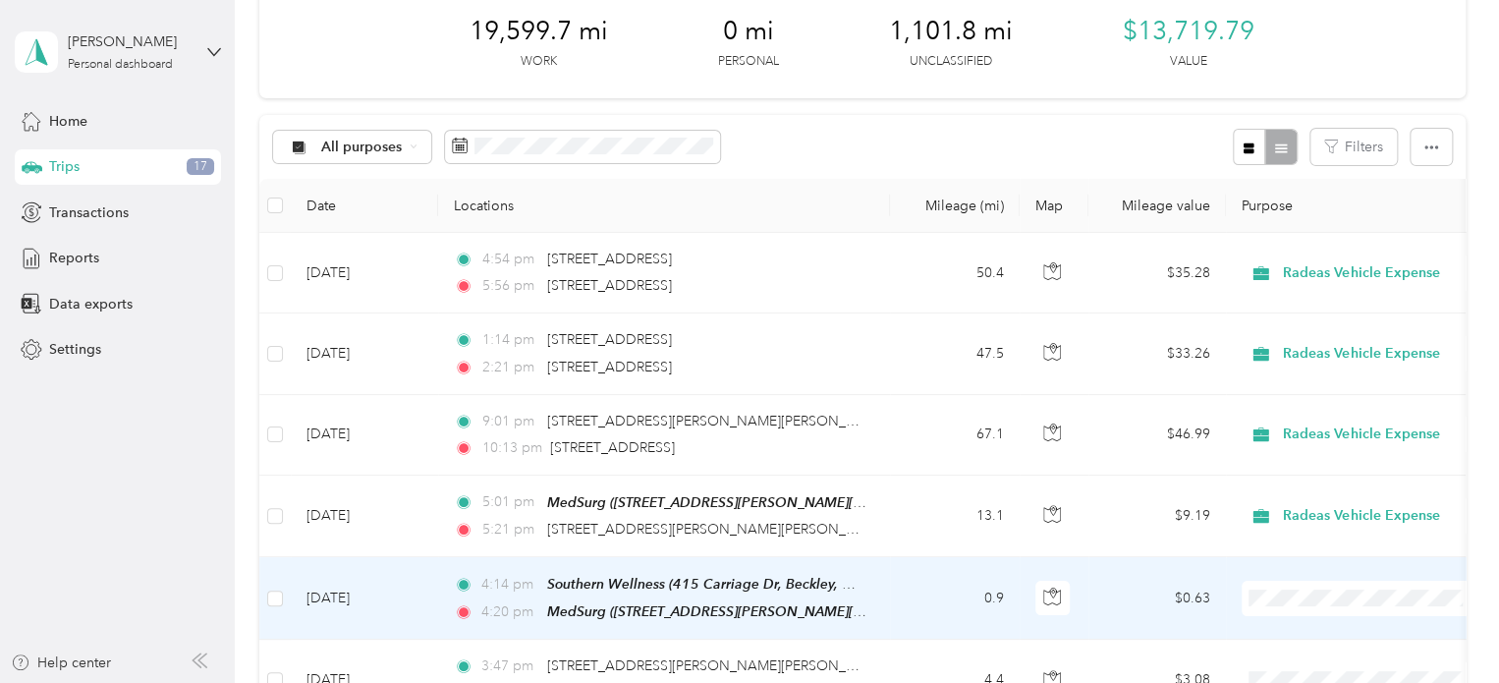
click at [890, 603] on td "0.9" at bounding box center [955, 598] width 130 height 83
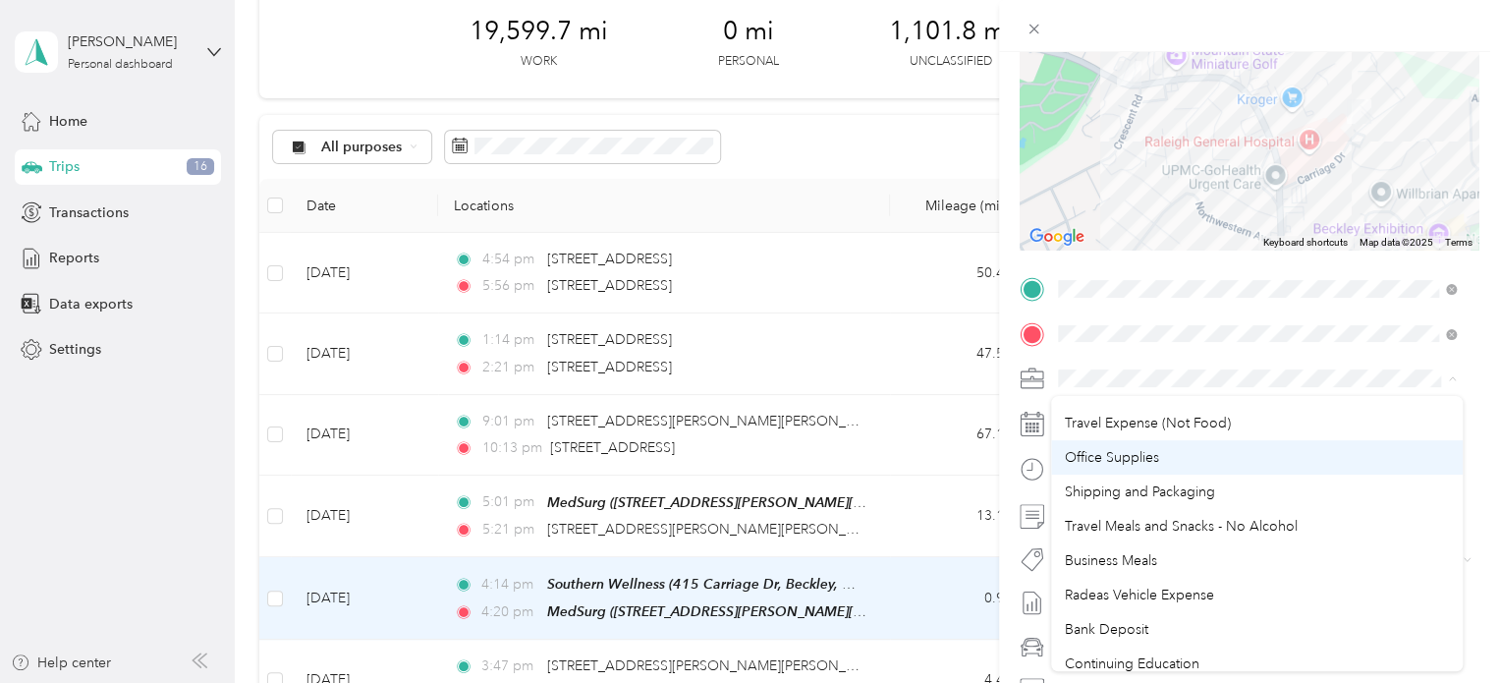
scroll to position [172, 0]
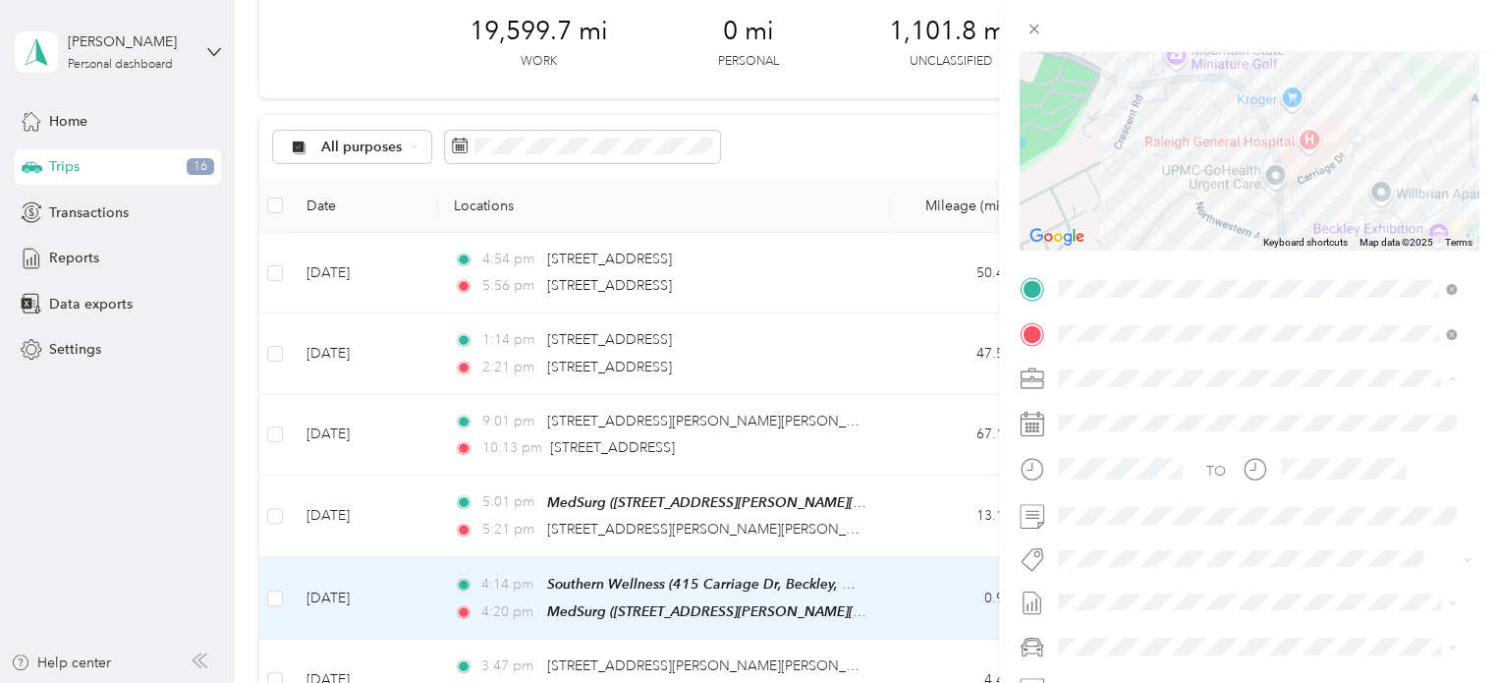
click at [1132, 518] on span "Radeas Vehicle Expense" at bounding box center [1139, 516] width 149 height 17
click at [1127, 612] on span at bounding box center [1264, 602] width 427 height 31
click at [1153, 472] on span "Expenses, [DATE]-[DATE]" at bounding box center [1136, 473] width 157 height 21
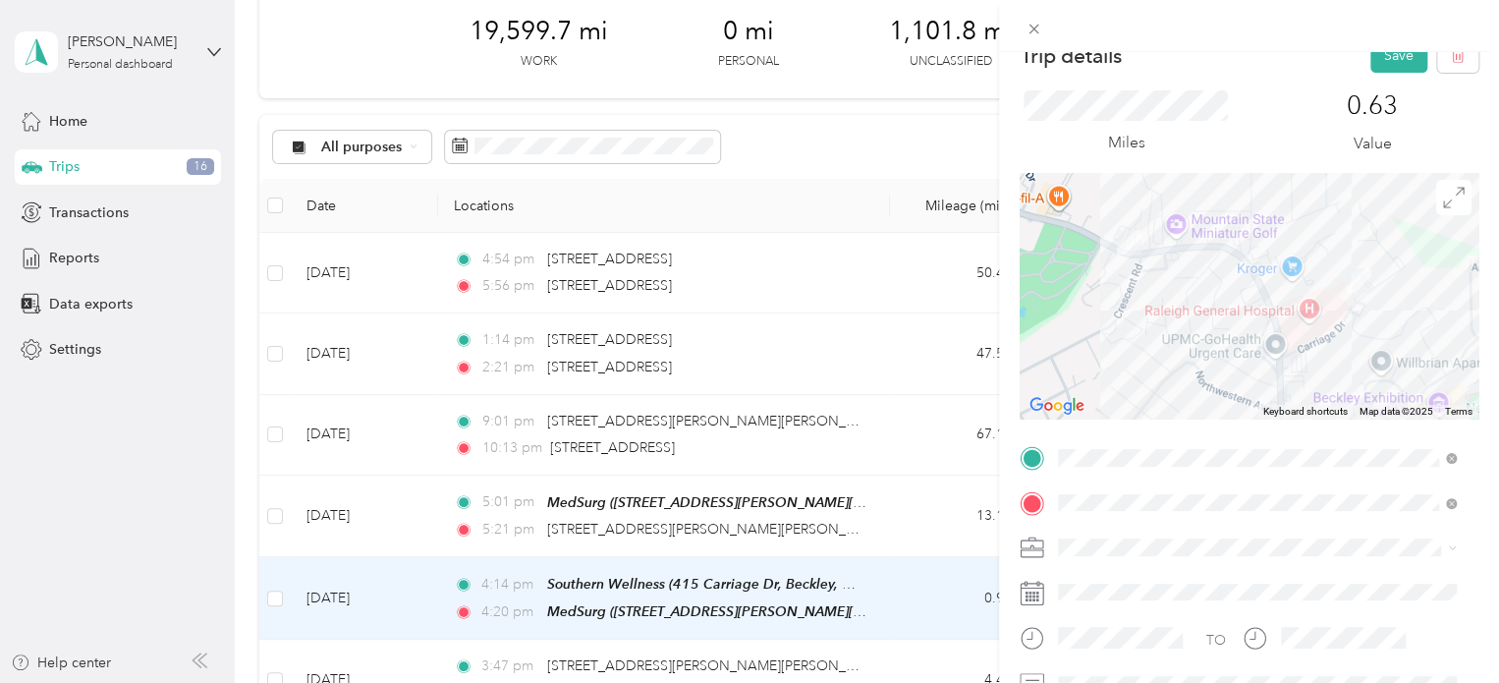
scroll to position [0, 0]
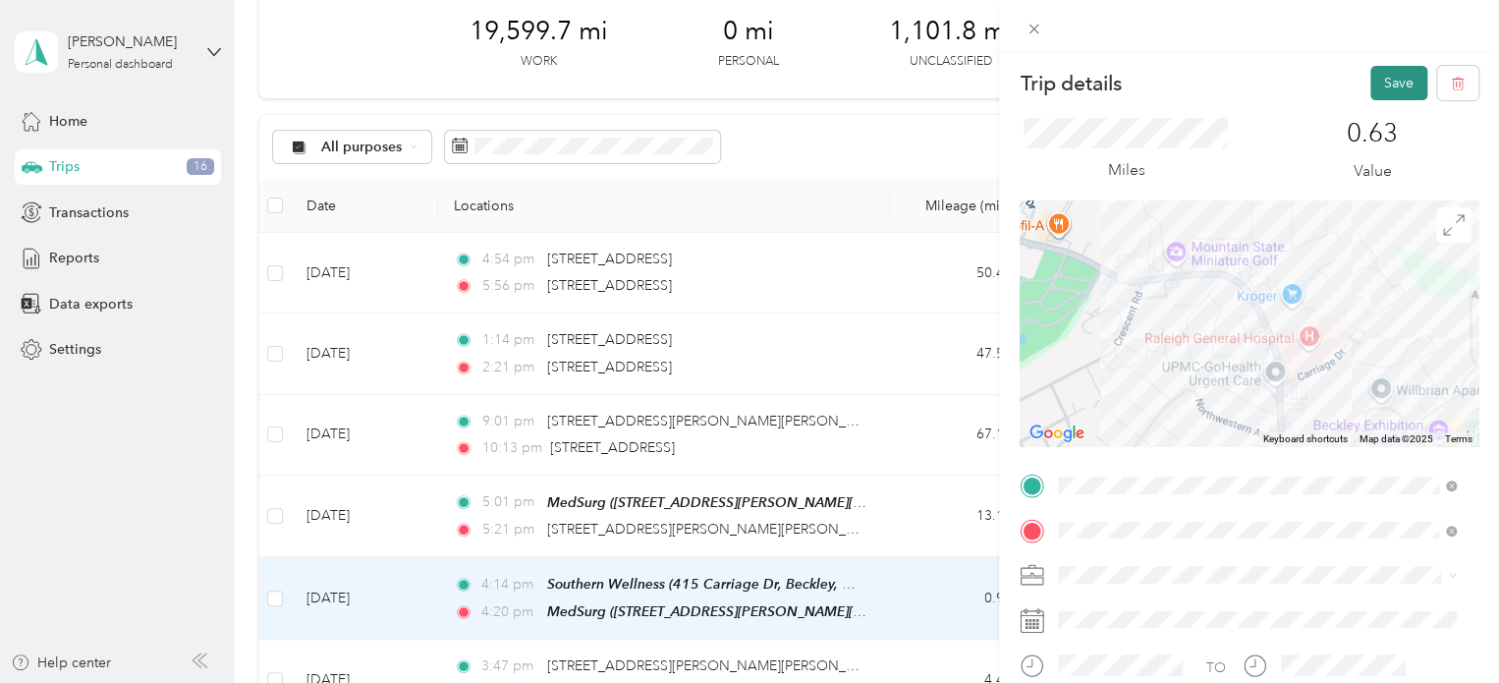
click at [1391, 77] on button "Save" at bounding box center [1398, 83] width 57 height 34
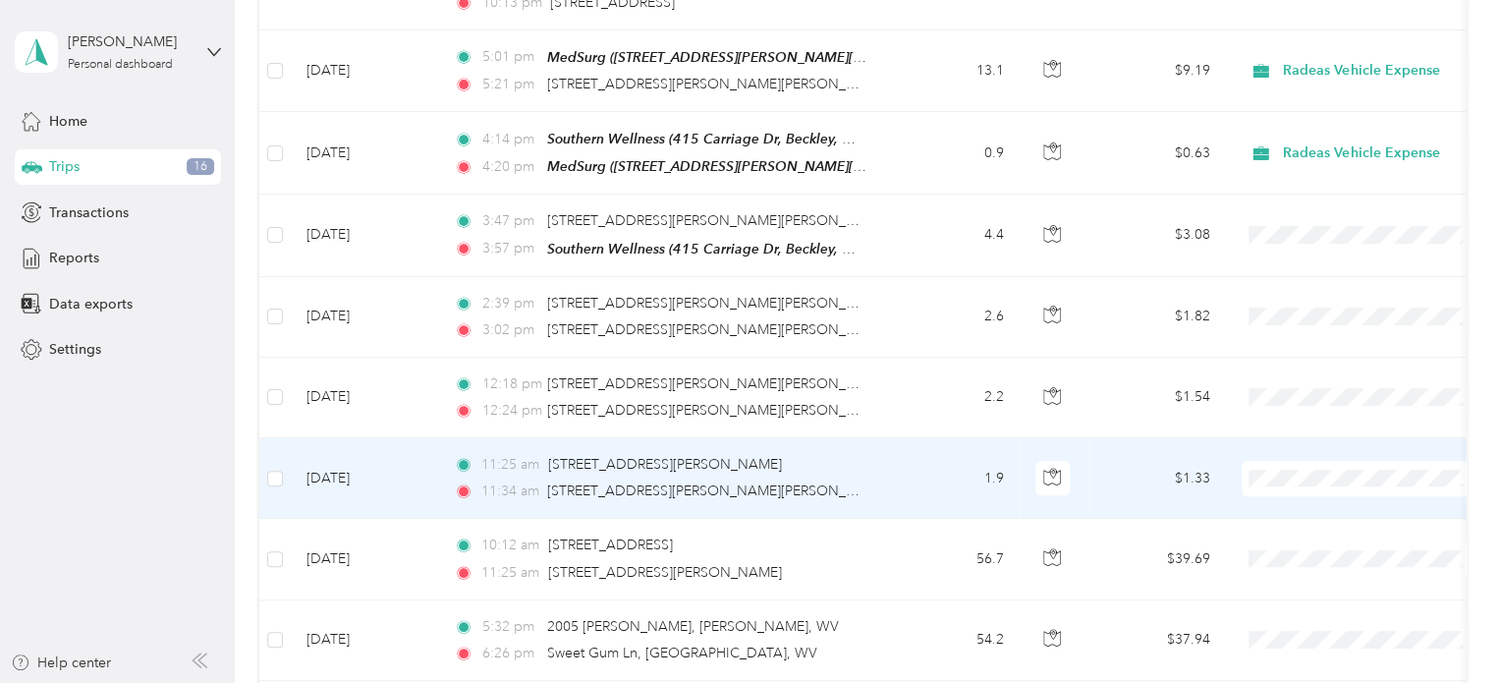
scroll to position [589, 0]
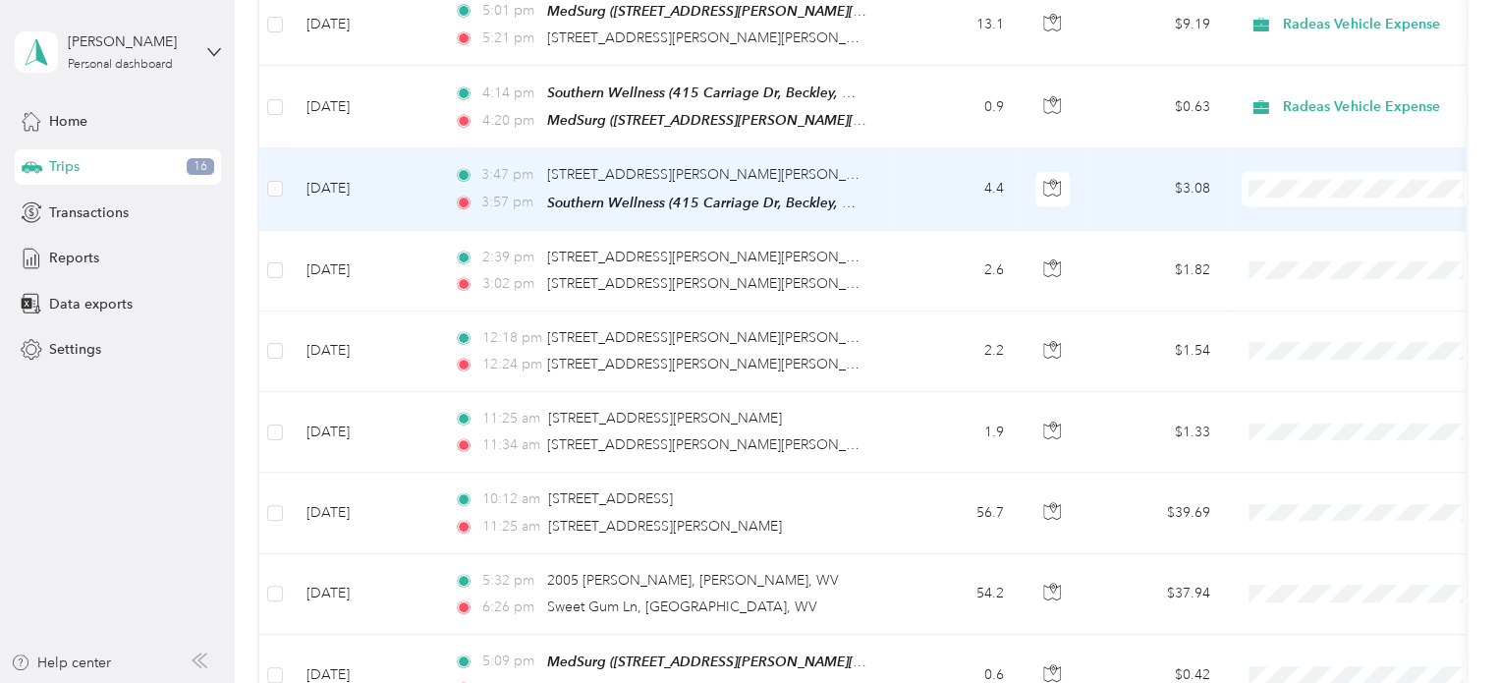
click at [887, 181] on td "3:47 pm [STREET_ADDRESS][PERSON_NAME][PERSON_NAME] 3:57 pm Southern Wellness ([…" at bounding box center [664, 189] width 452 height 82
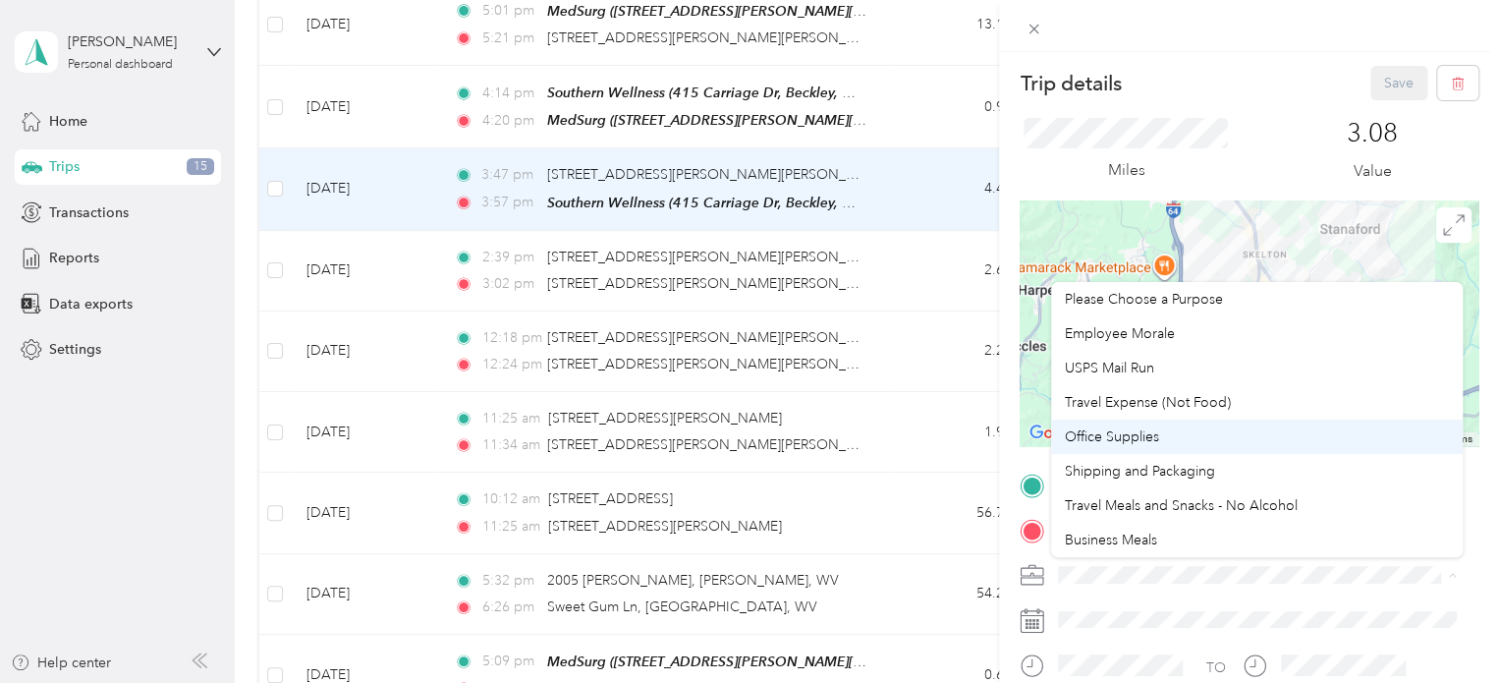
scroll to position [172, 0]
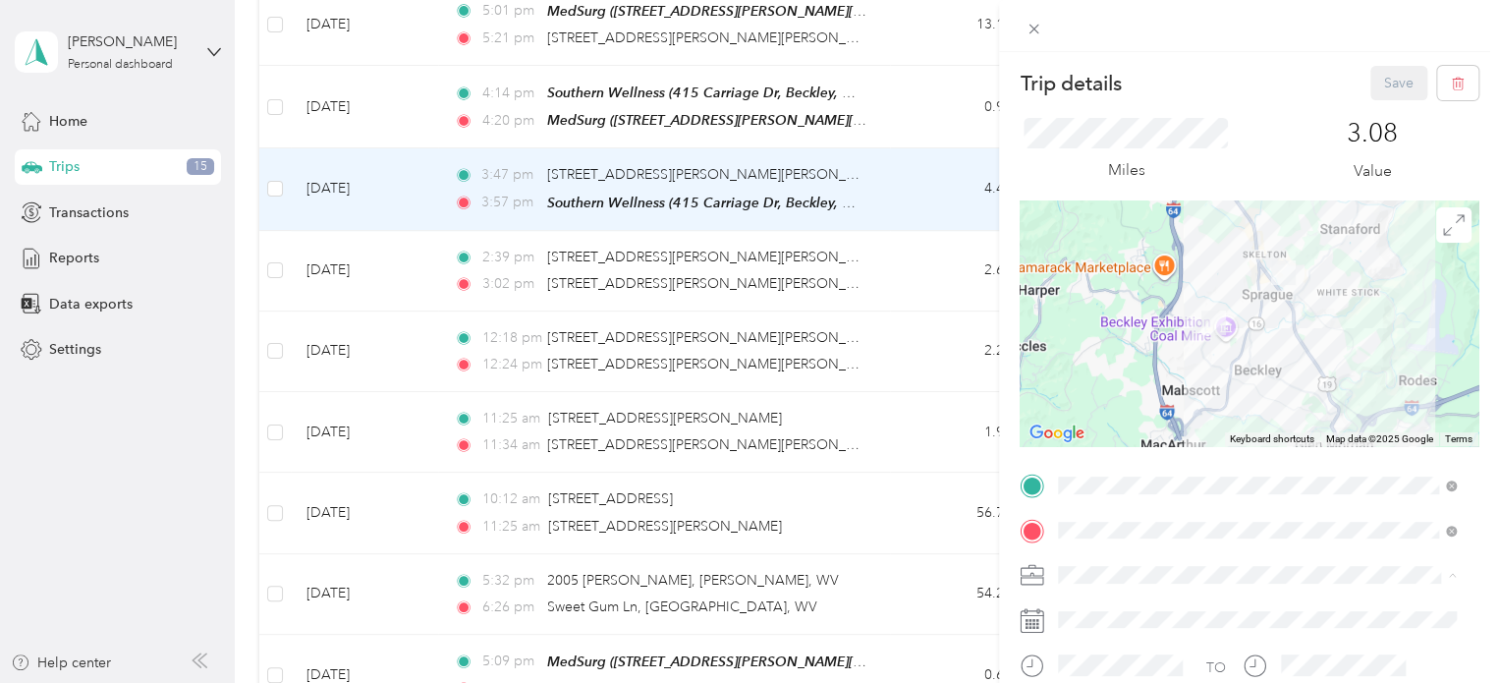
click at [1160, 416] on li "Radeas Vehicle Expense" at bounding box center [1257, 402] width 412 height 34
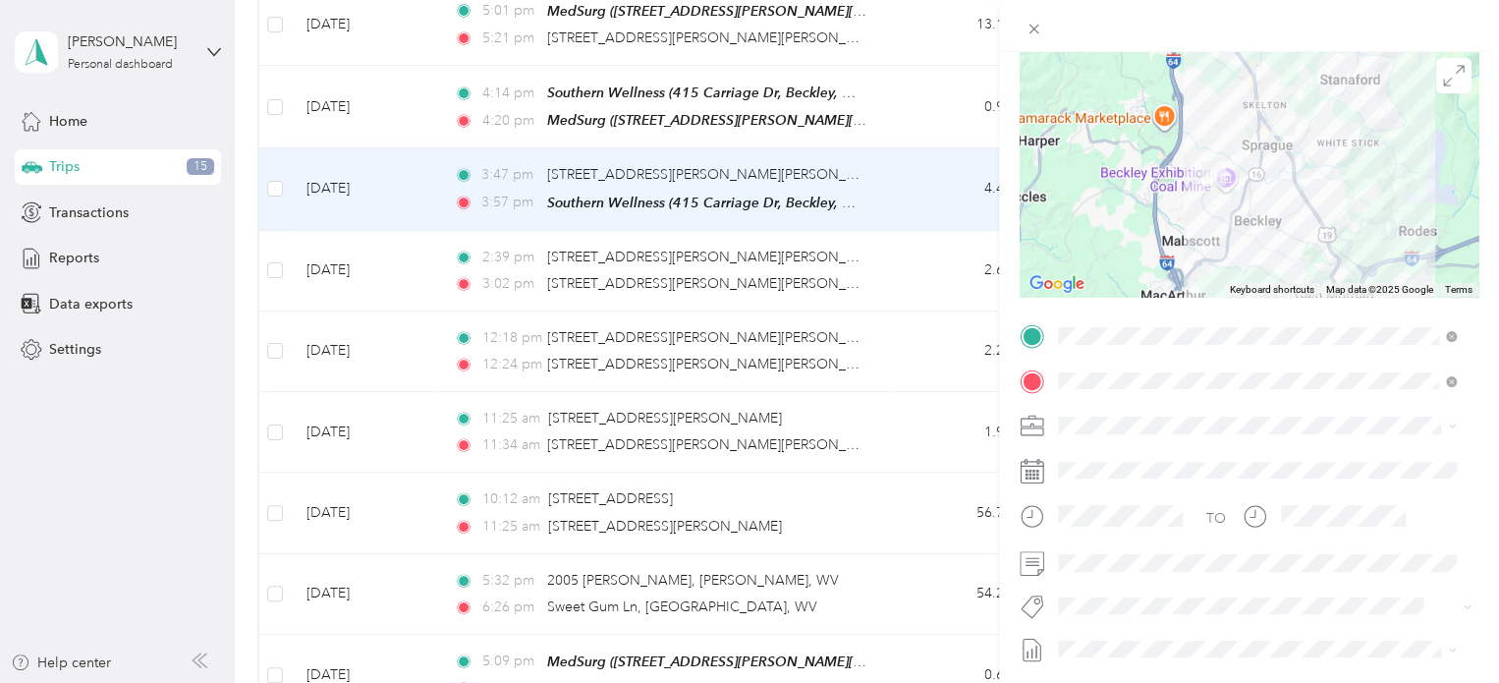
scroll to position [196, 0]
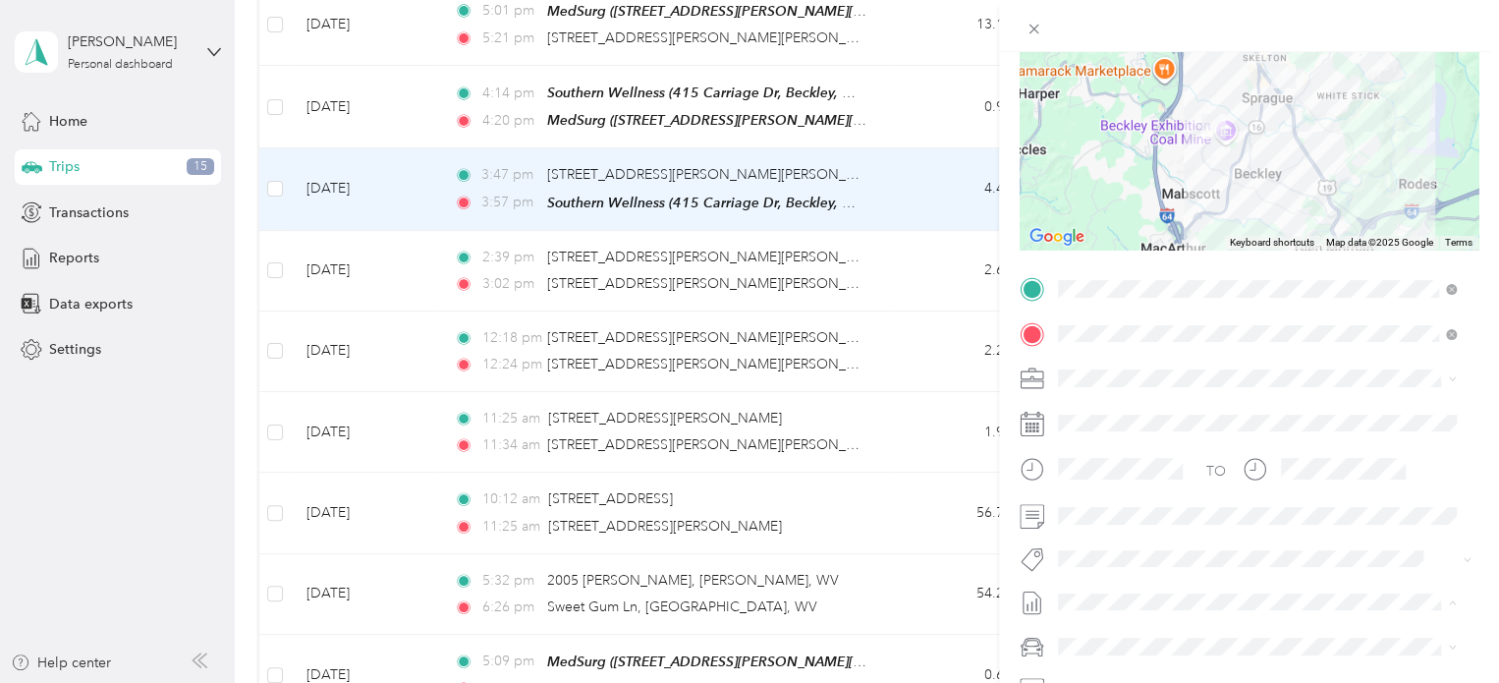
click at [1198, 470] on span "Expenses, [DATE]-[DATE]" at bounding box center [1136, 473] width 157 height 21
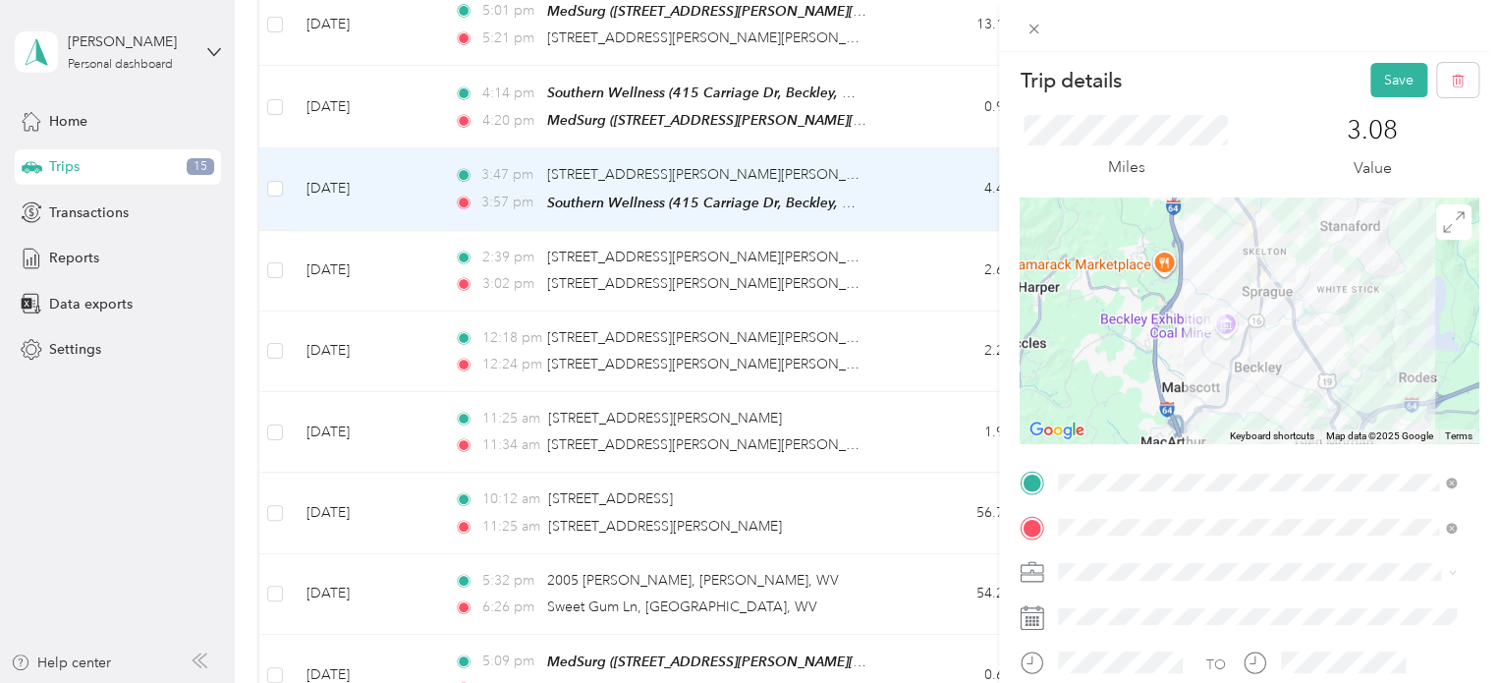
scroll to position [0, 0]
click at [1378, 80] on button "Save" at bounding box center [1398, 83] width 57 height 34
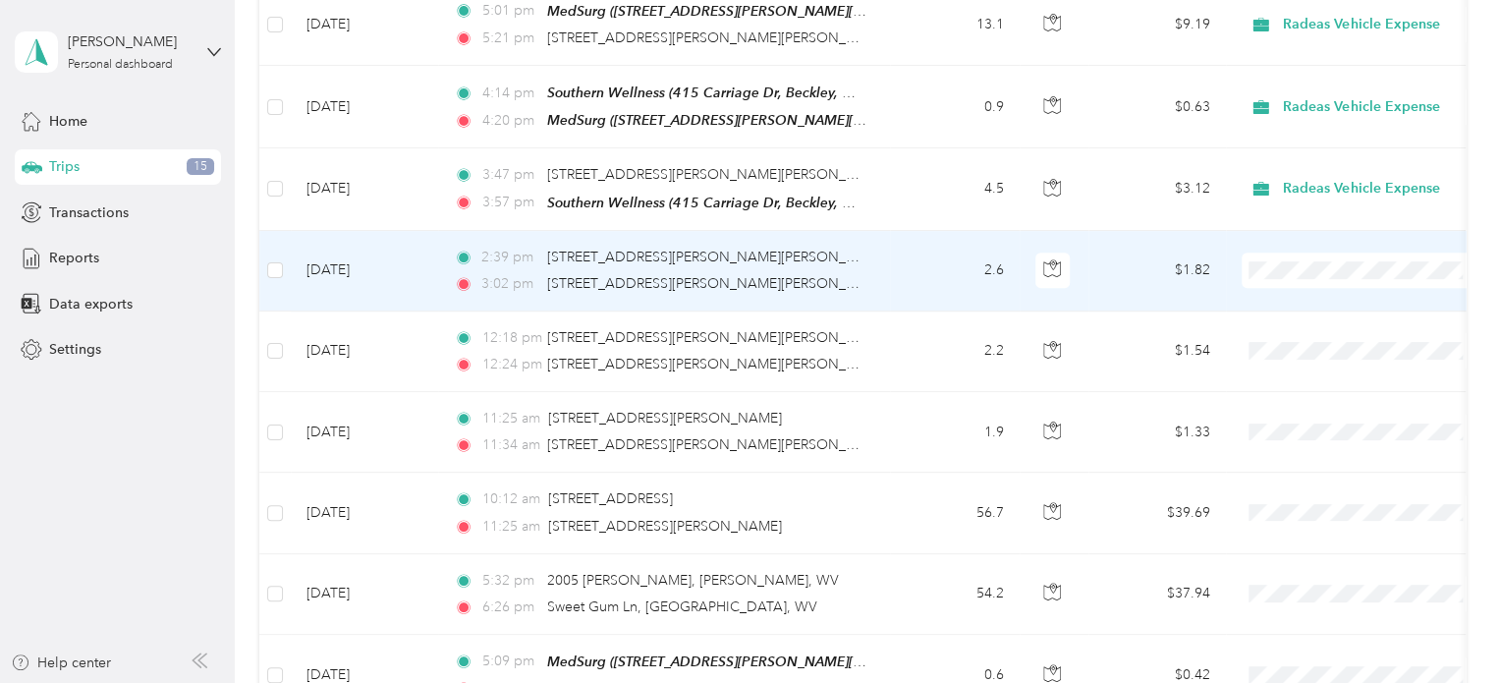
click at [861, 264] on div "2:39 pm [STREET_ADDRESS][PERSON_NAME][PERSON_NAME] 3:02 pm [STREET_ADDRESS][PER…" at bounding box center [660, 271] width 413 height 48
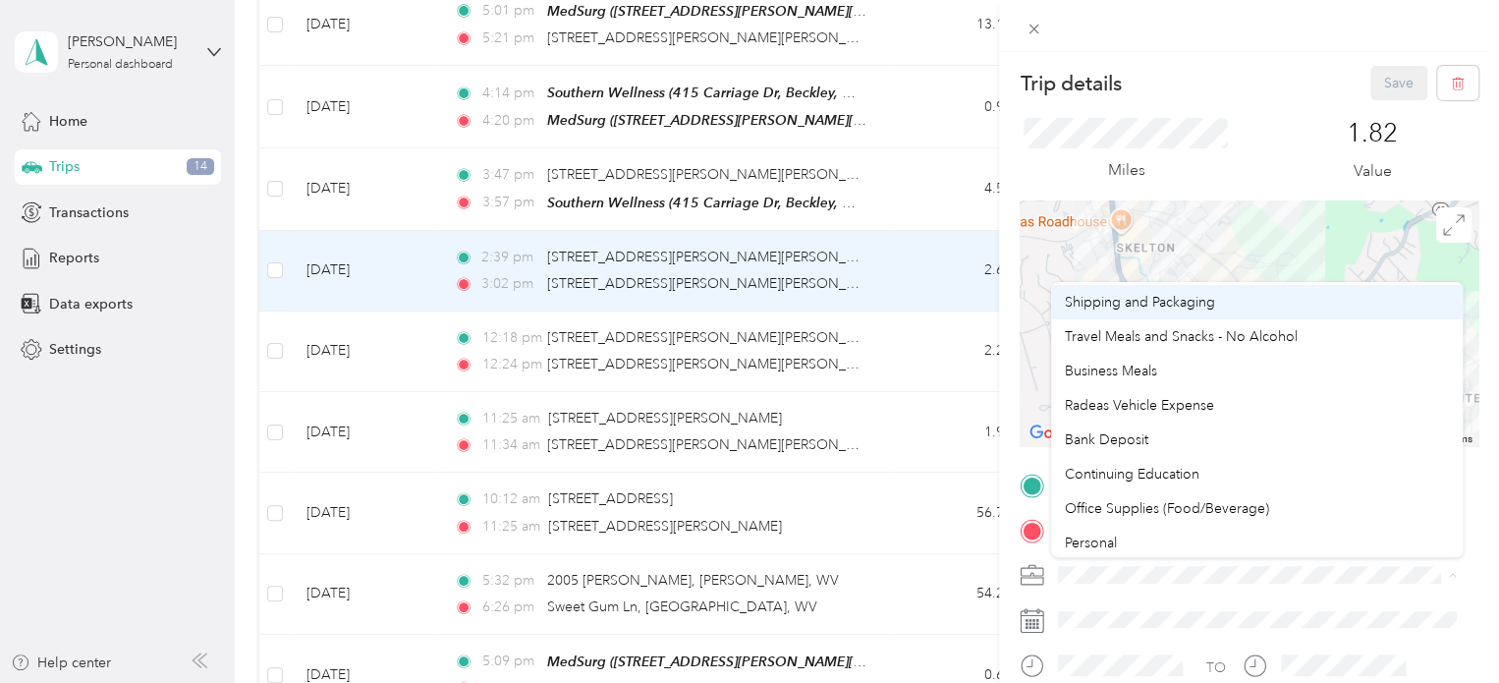
scroll to position [172, 0]
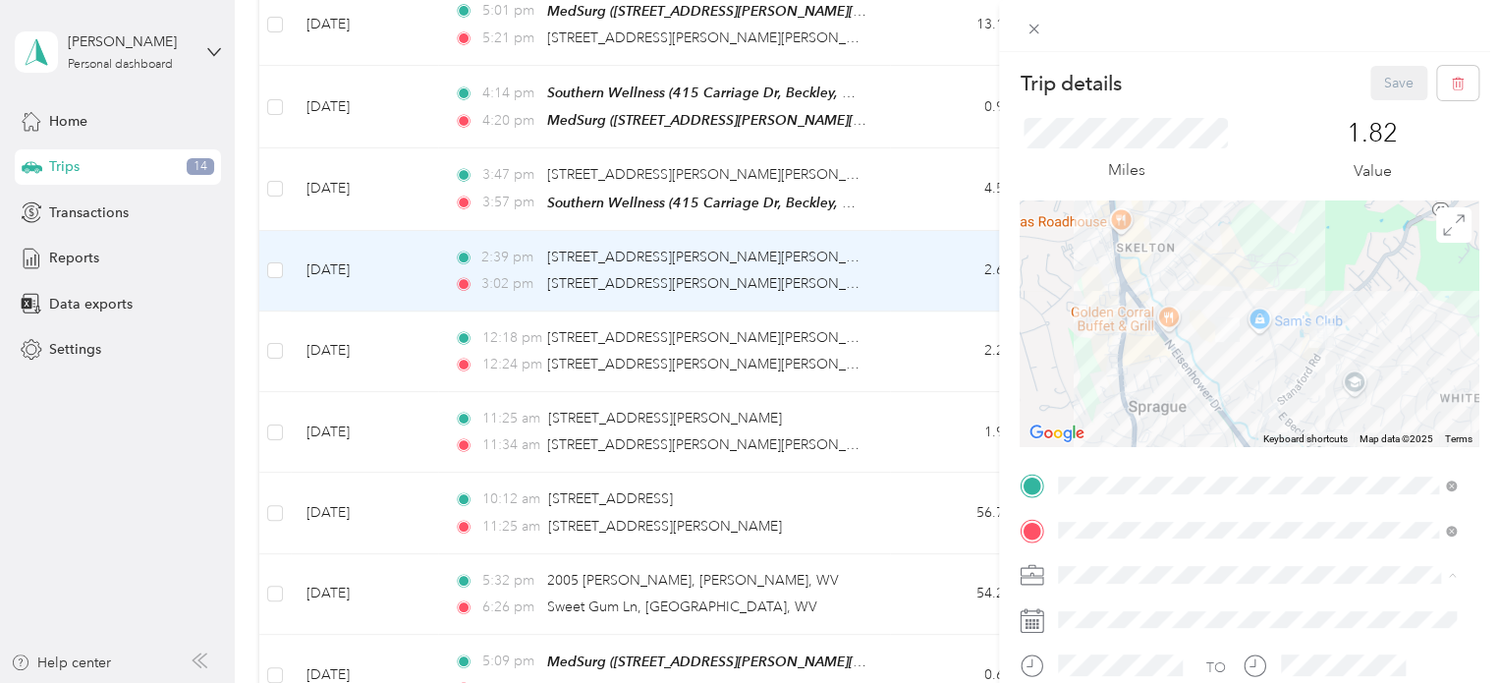
click at [1141, 407] on span "Radeas Vehicle Expense" at bounding box center [1139, 402] width 149 height 17
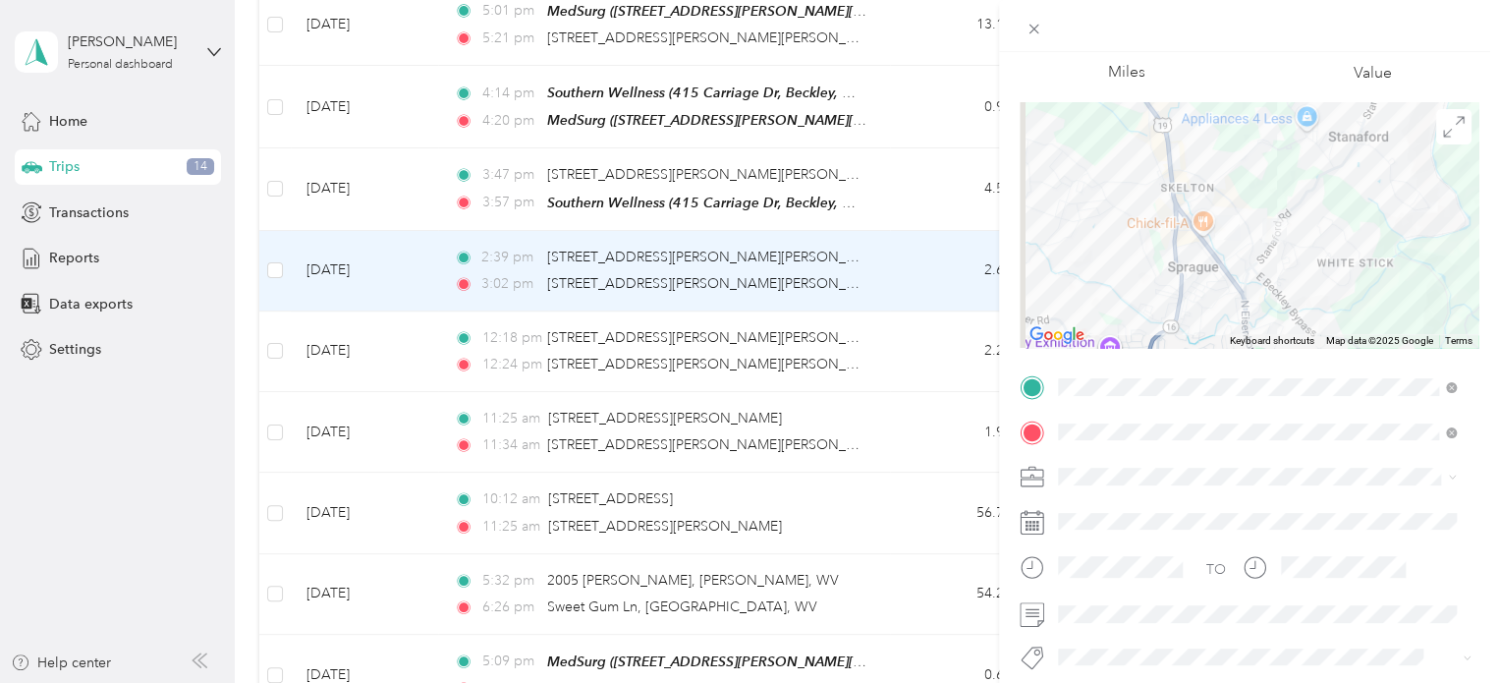
scroll to position [295, 0]
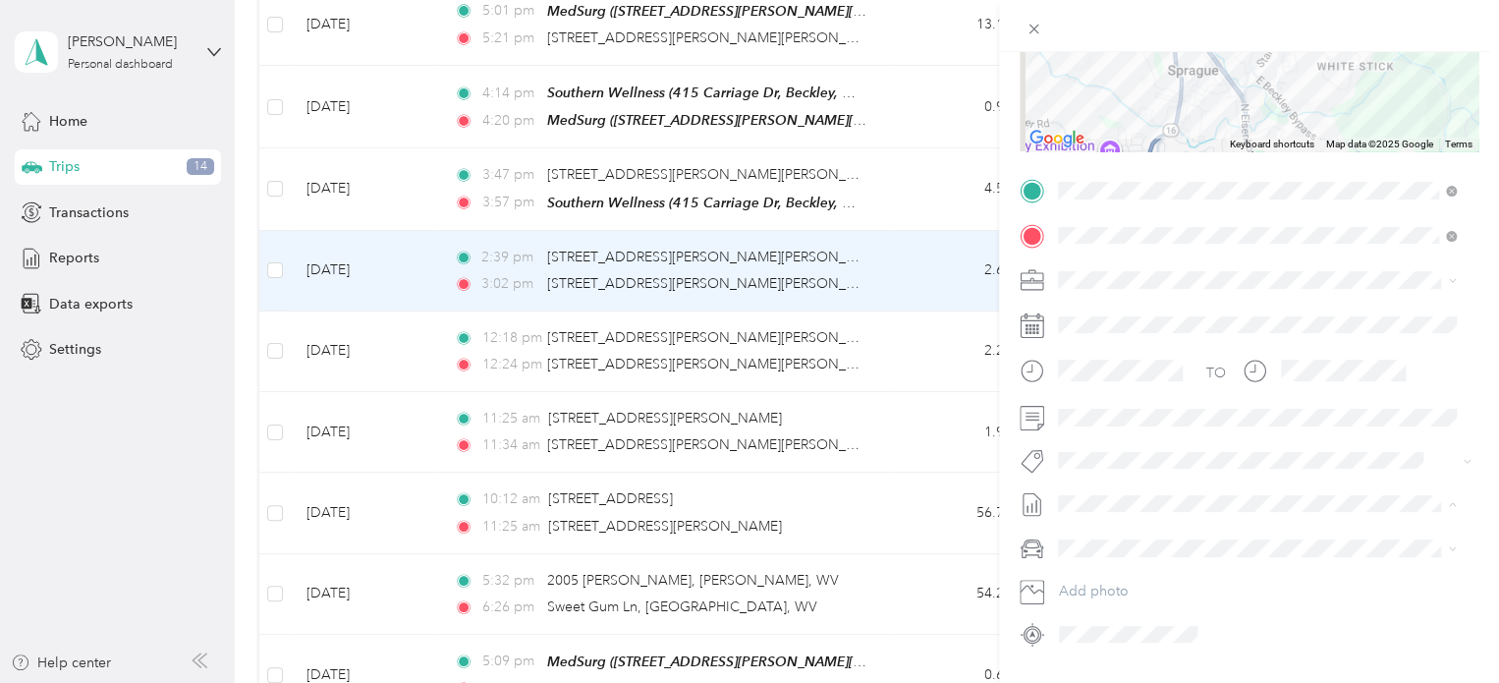
click at [1194, 561] on span "Expenses, [DATE]-[DATE]" at bounding box center [1136, 568] width 157 height 21
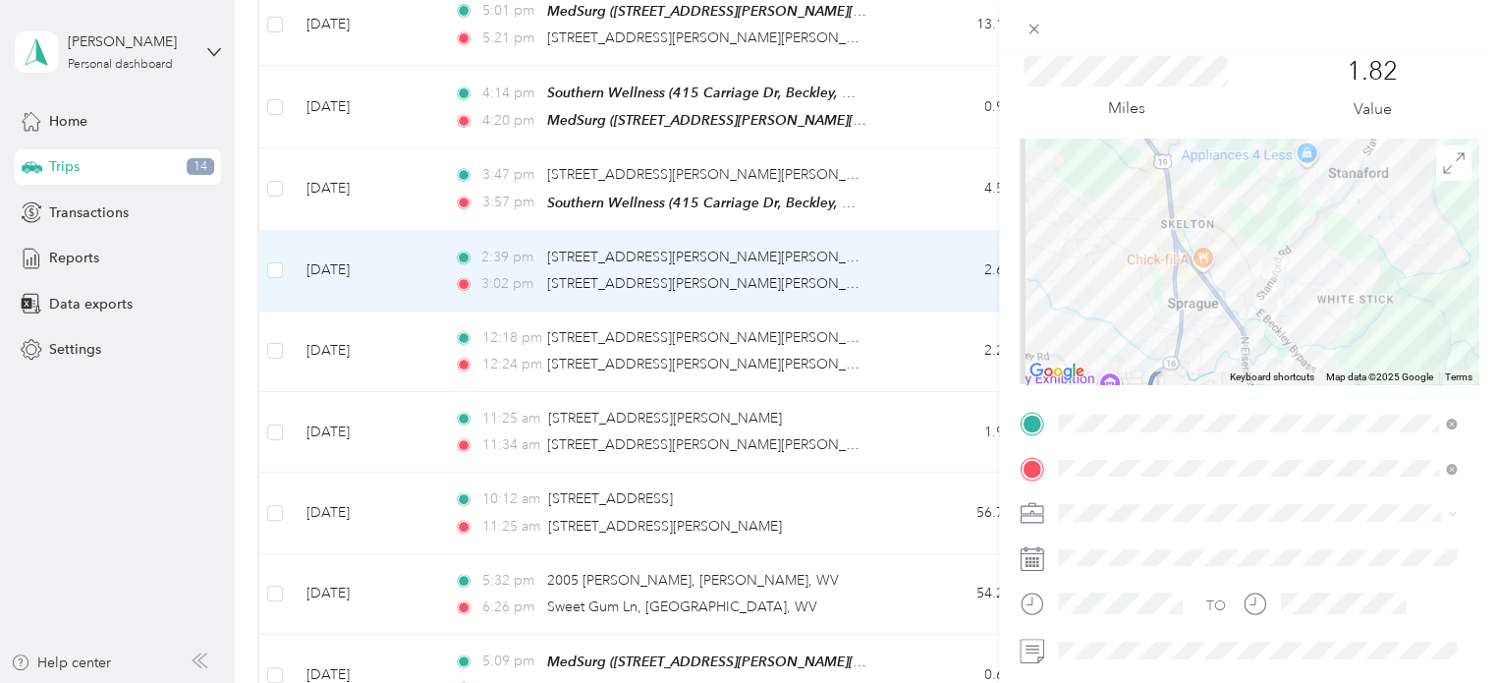
scroll to position [0, 0]
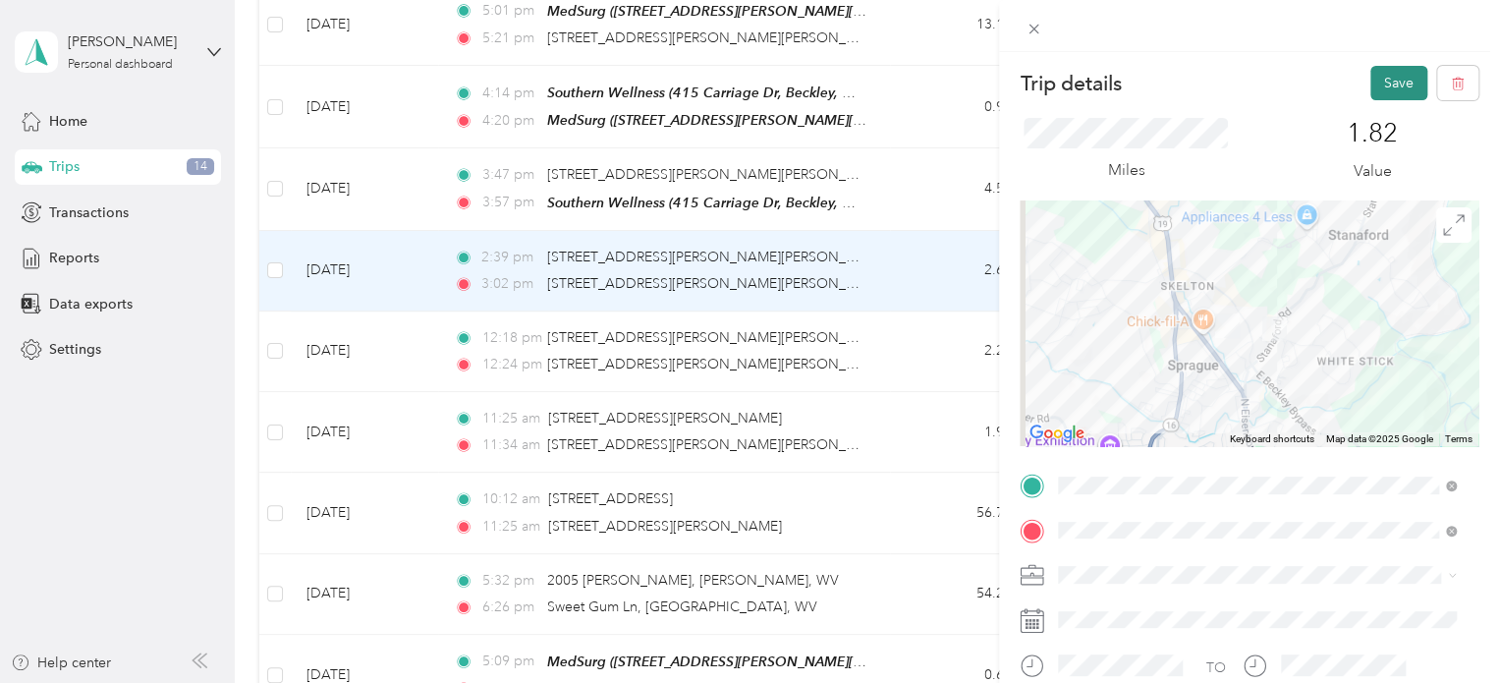
click at [1391, 75] on button "Save" at bounding box center [1398, 83] width 57 height 34
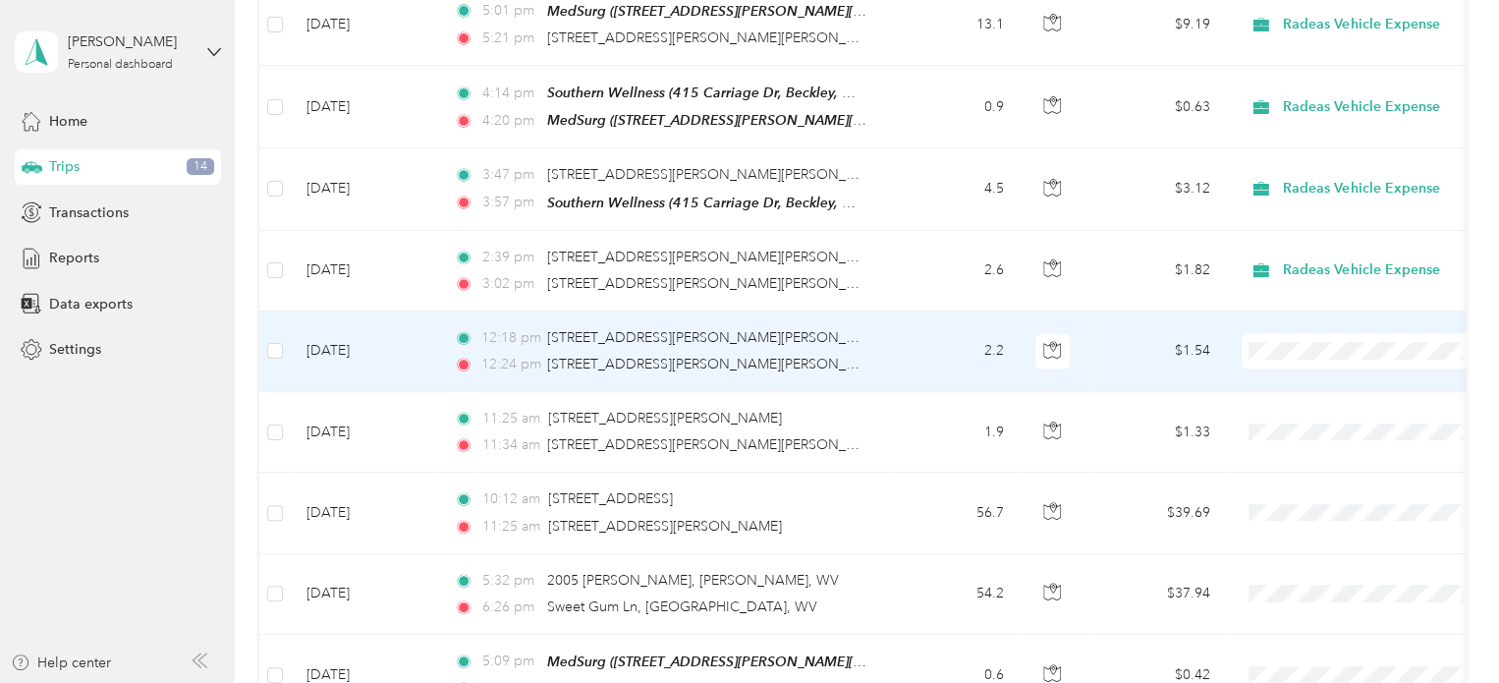
click at [843, 342] on div "12:18 pm [STREET_ADDRESS][PERSON_NAME][PERSON_NAME]" at bounding box center [660, 338] width 413 height 22
click at [843, 682] on div at bounding box center [744, 683] width 1489 height 0
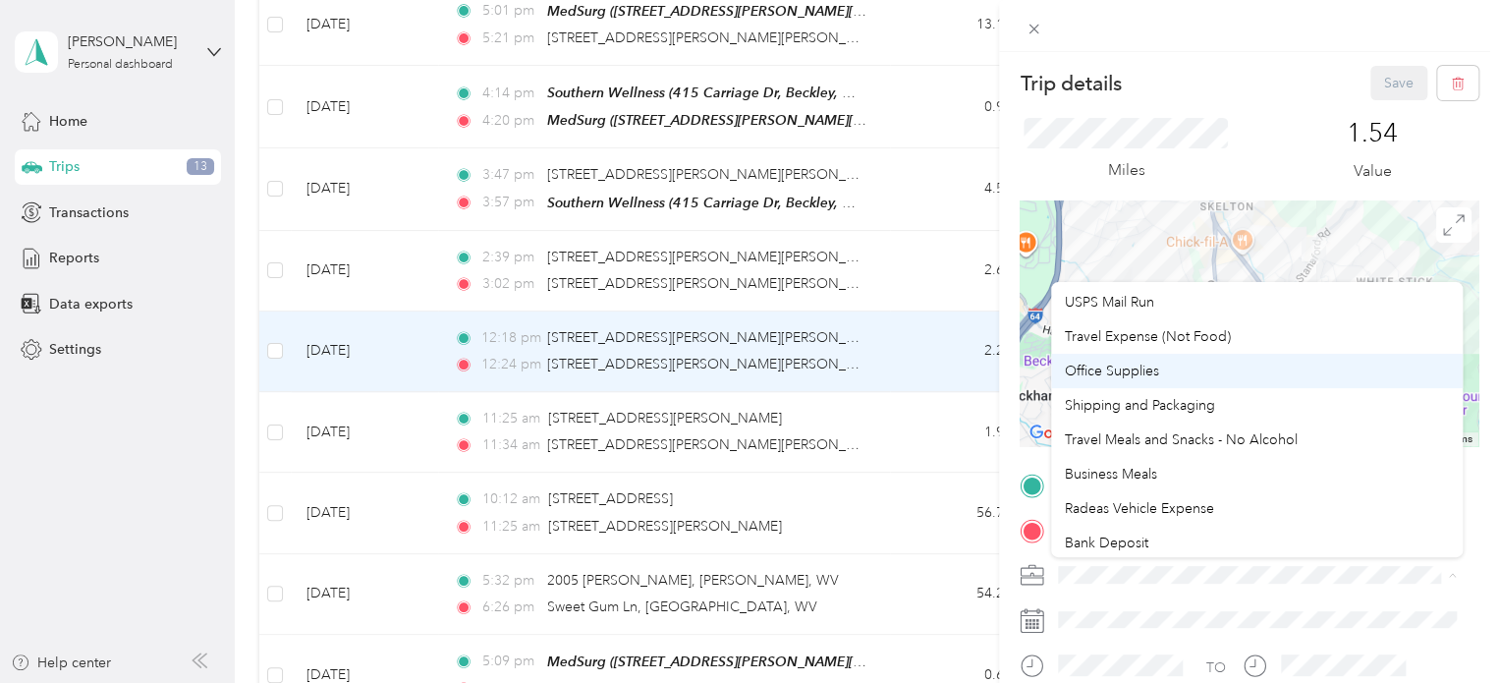
scroll to position [98, 0]
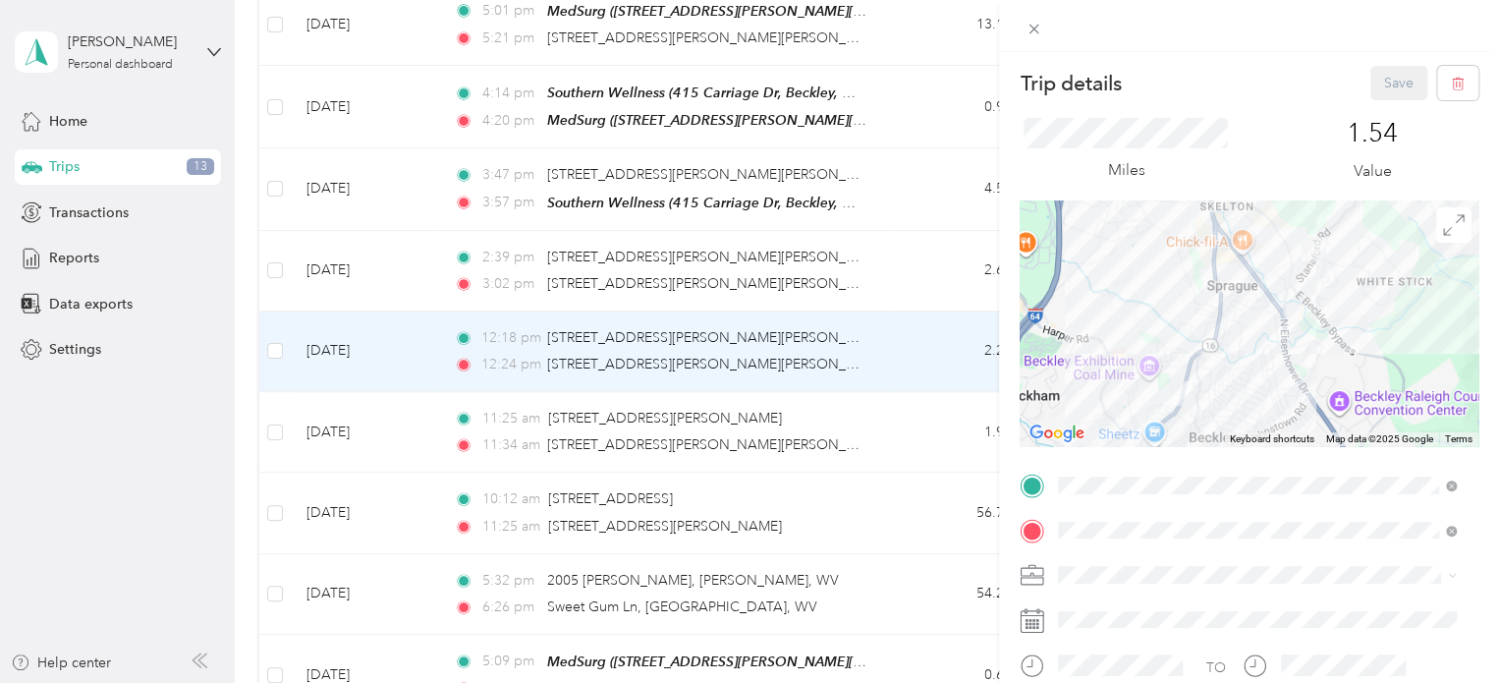
click at [1233, 488] on li "Radeas Vehicle Expense" at bounding box center [1257, 472] width 412 height 34
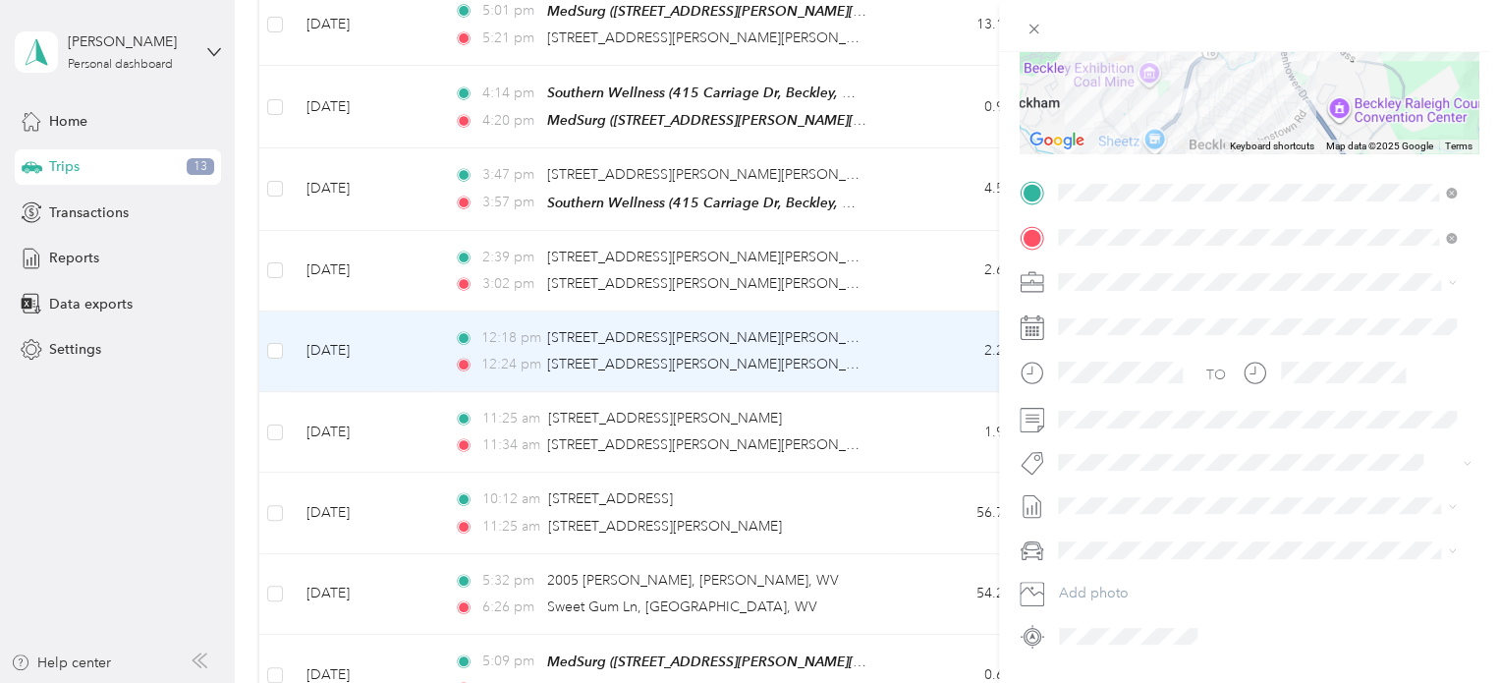
scroll to position [295, 0]
click at [1147, 558] on span "Expenses, [DATE]-[DATE]" at bounding box center [1136, 568] width 157 height 21
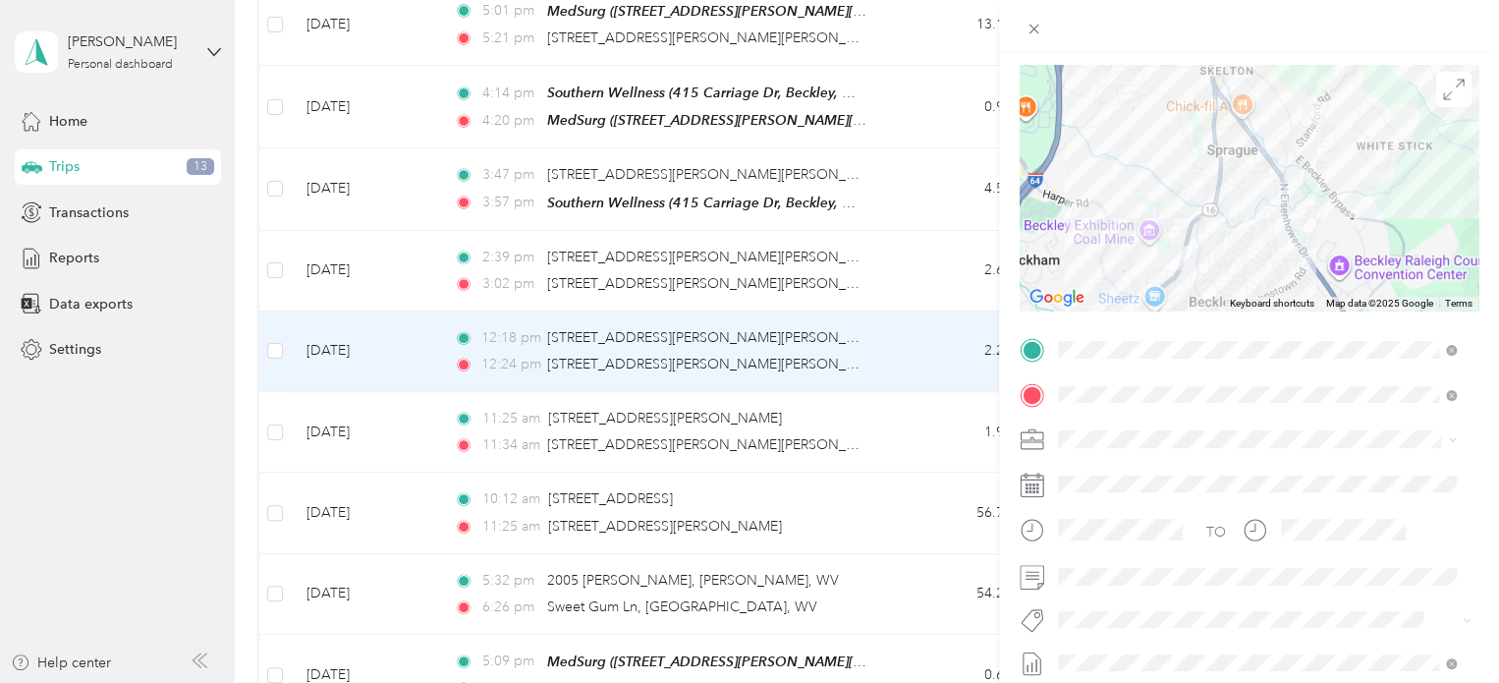
scroll to position [0, 0]
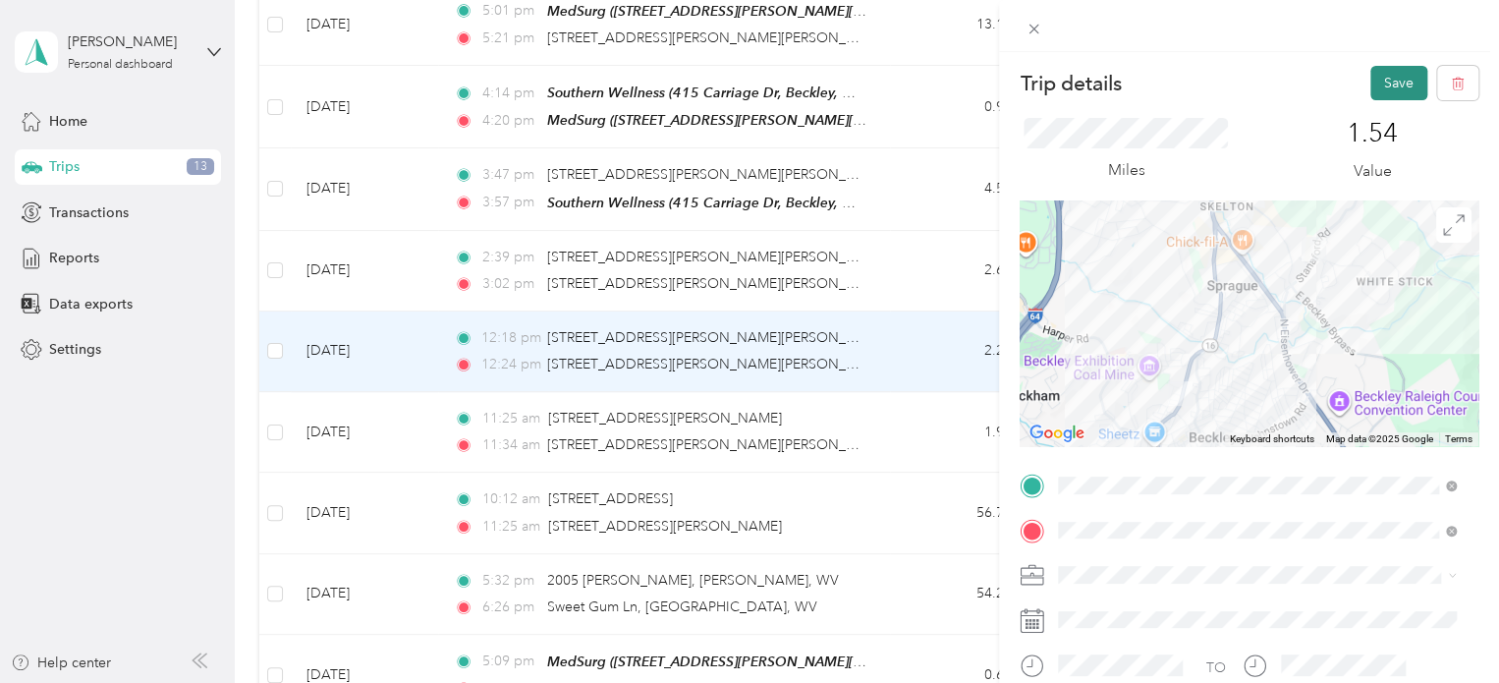
click at [1385, 85] on button "Save" at bounding box center [1398, 83] width 57 height 34
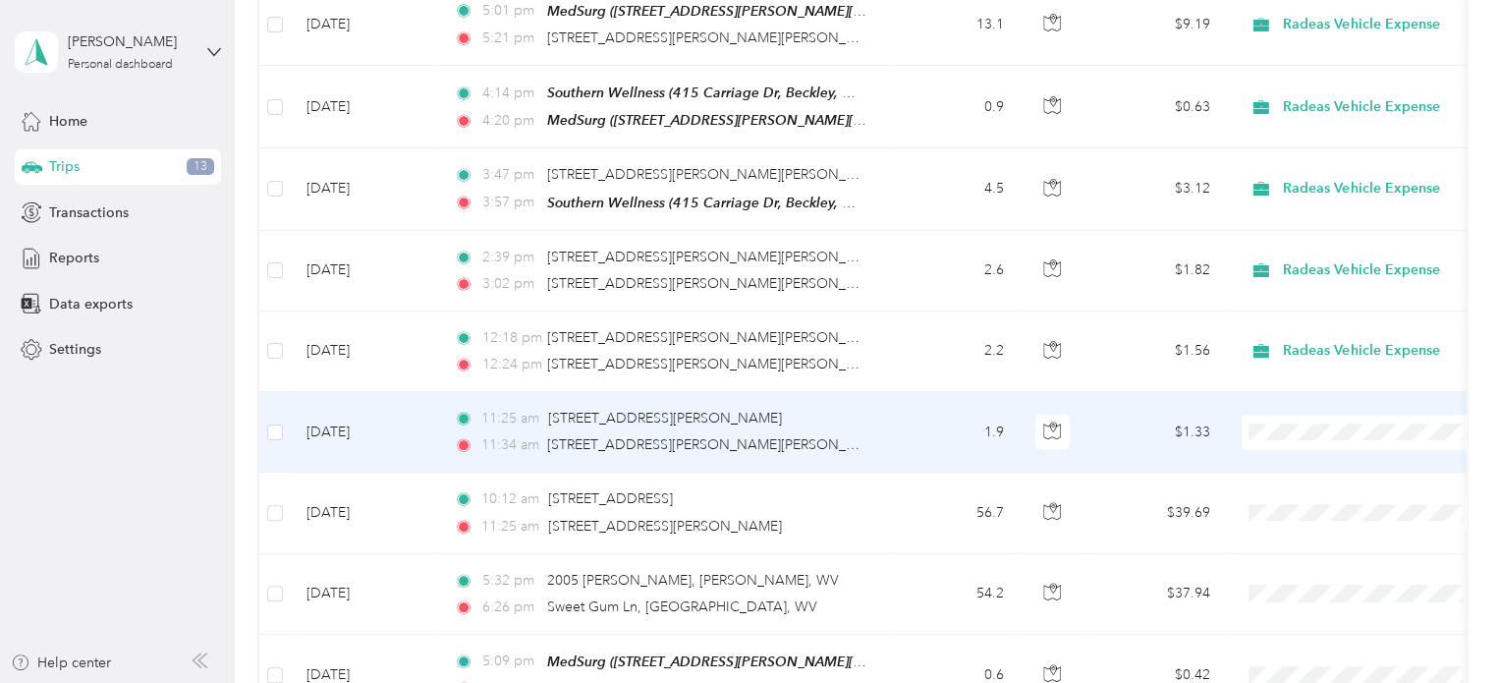
click at [886, 430] on td "11:25 am [STREET_ADDRESS][PERSON_NAME][PERSON_NAME] 11:34 am [STREET_ADDRESS][P…" at bounding box center [664, 432] width 452 height 81
click at [886, 682] on div at bounding box center [744, 683] width 1489 height 0
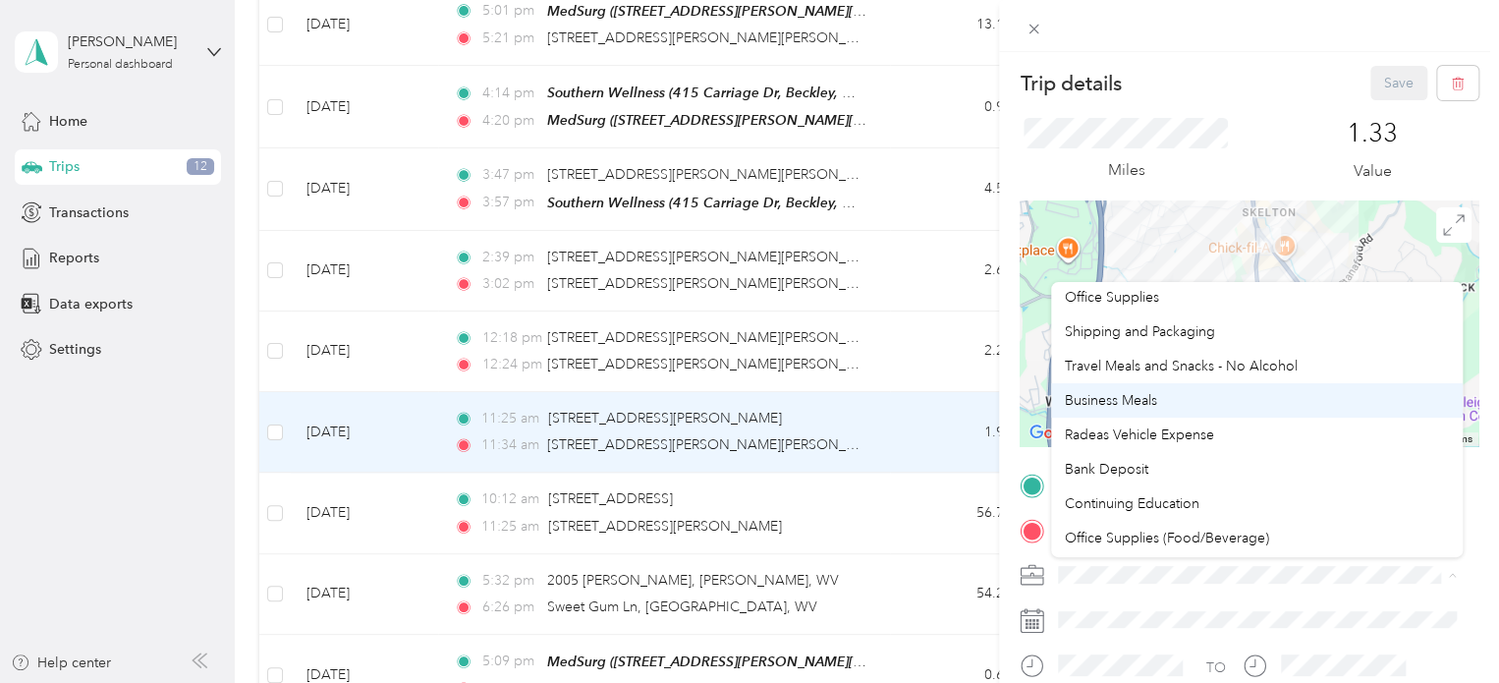
scroll to position [172, 0]
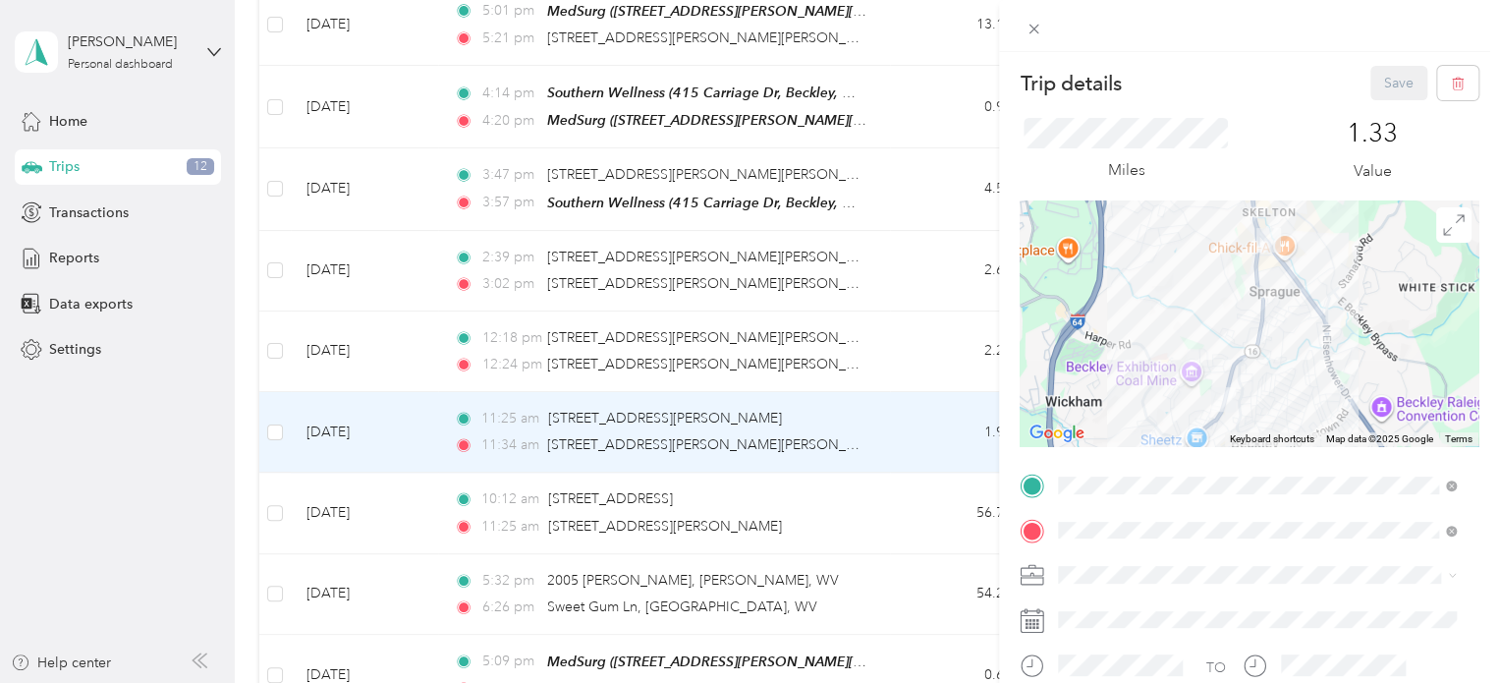
click at [1161, 394] on span "Radeas Vehicle Expense" at bounding box center [1139, 401] width 149 height 17
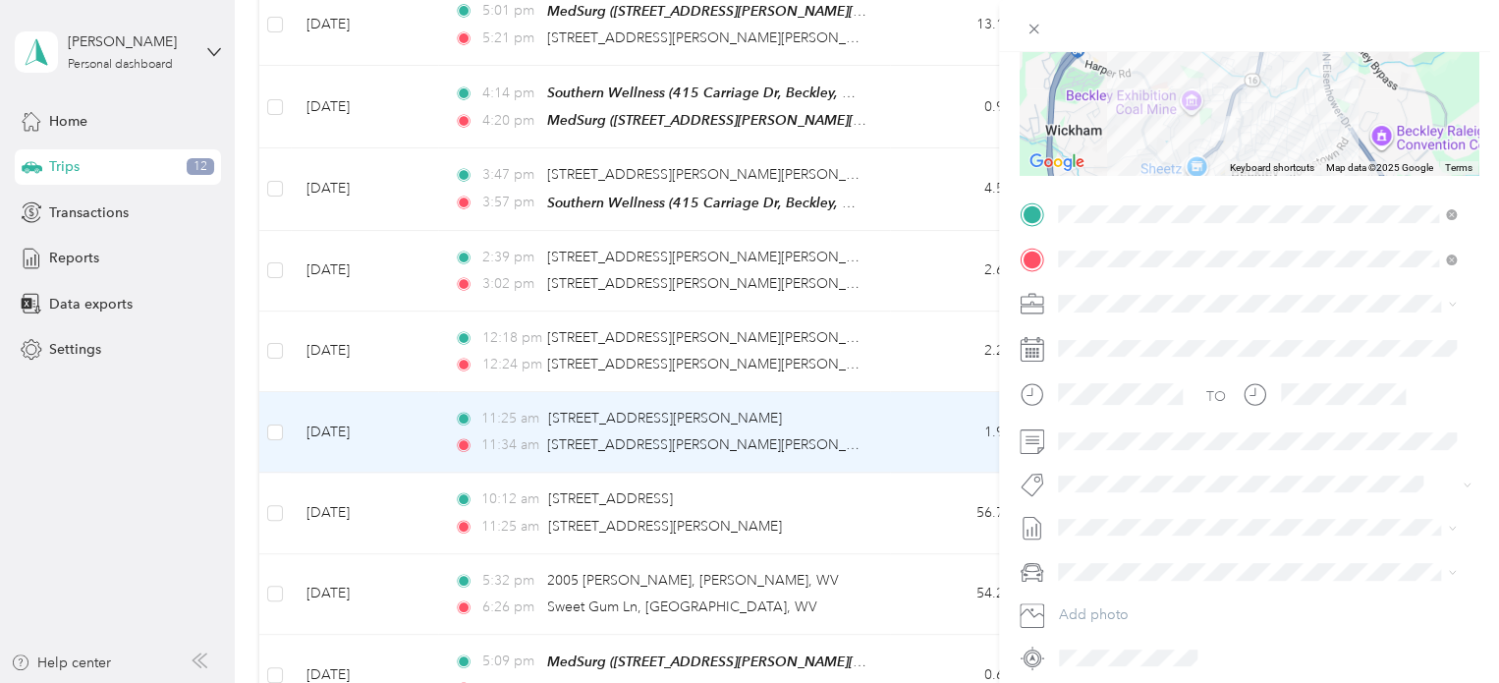
scroll to position [295, 0]
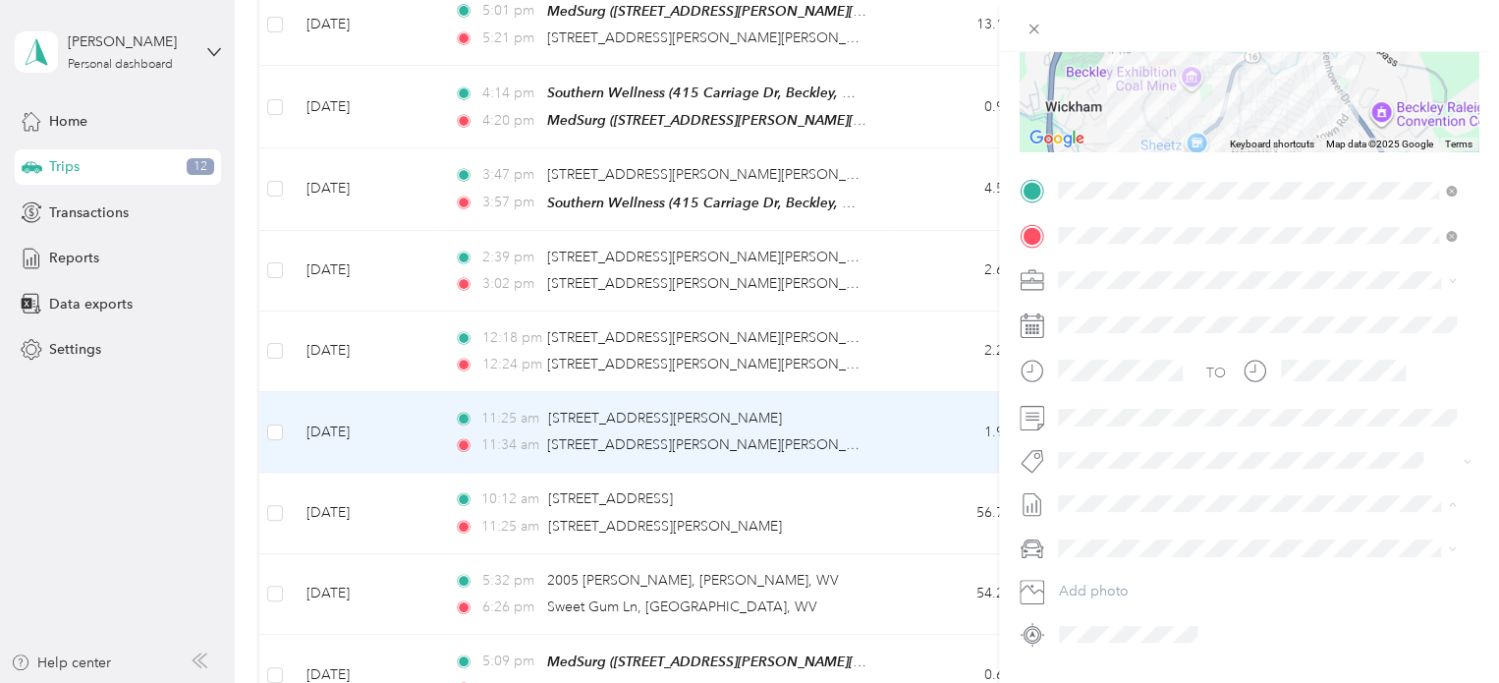
click at [1177, 558] on span "Expenses, [DATE]-[DATE]" at bounding box center [1136, 568] width 157 height 21
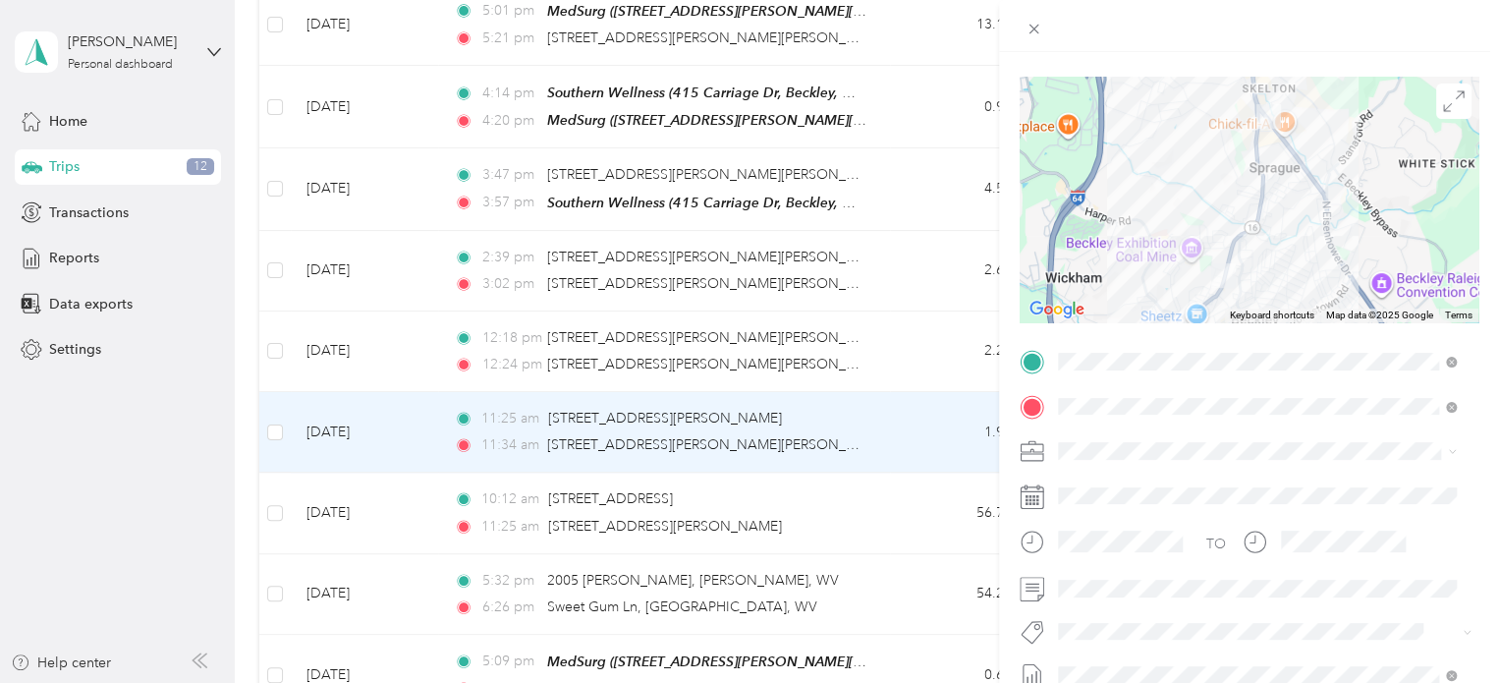
scroll to position [0, 0]
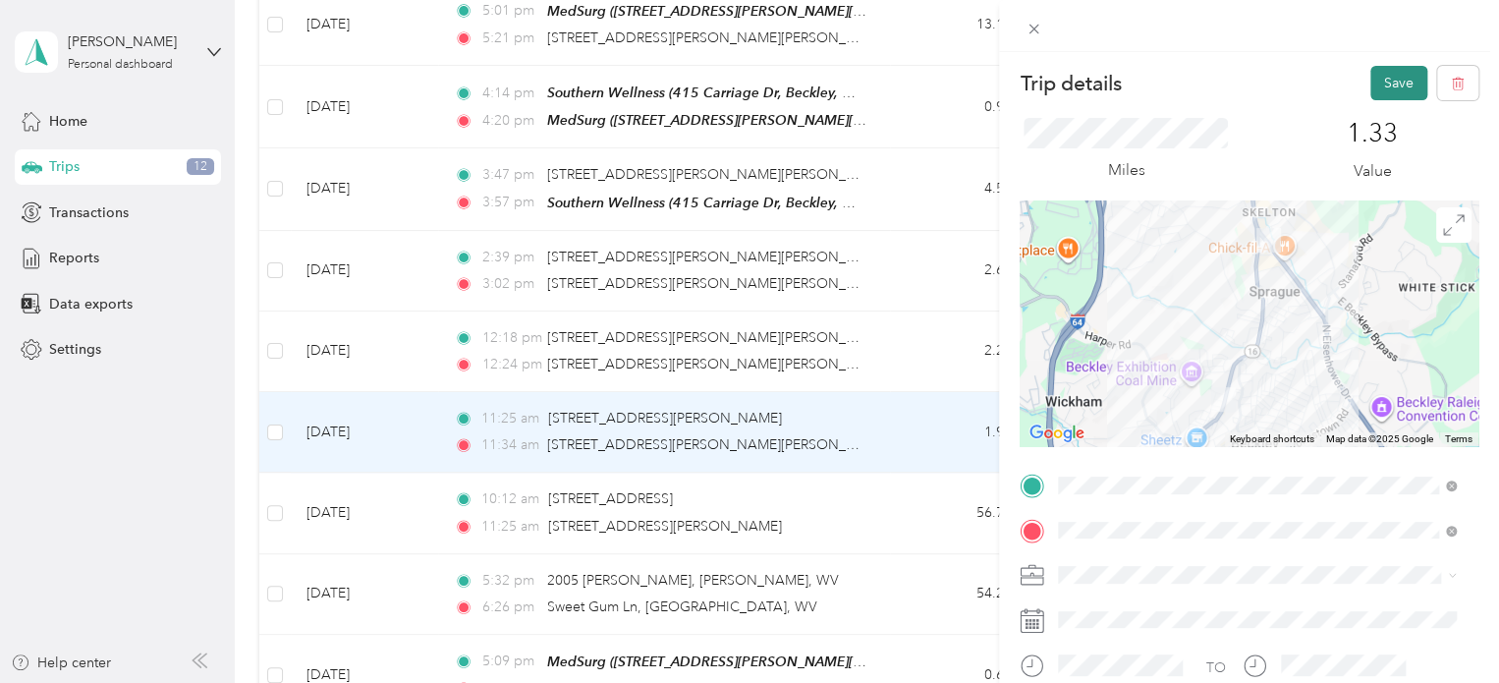
click at [1371, 75] on button "Save" at bounding box center [1398, 83] width 57 height 34
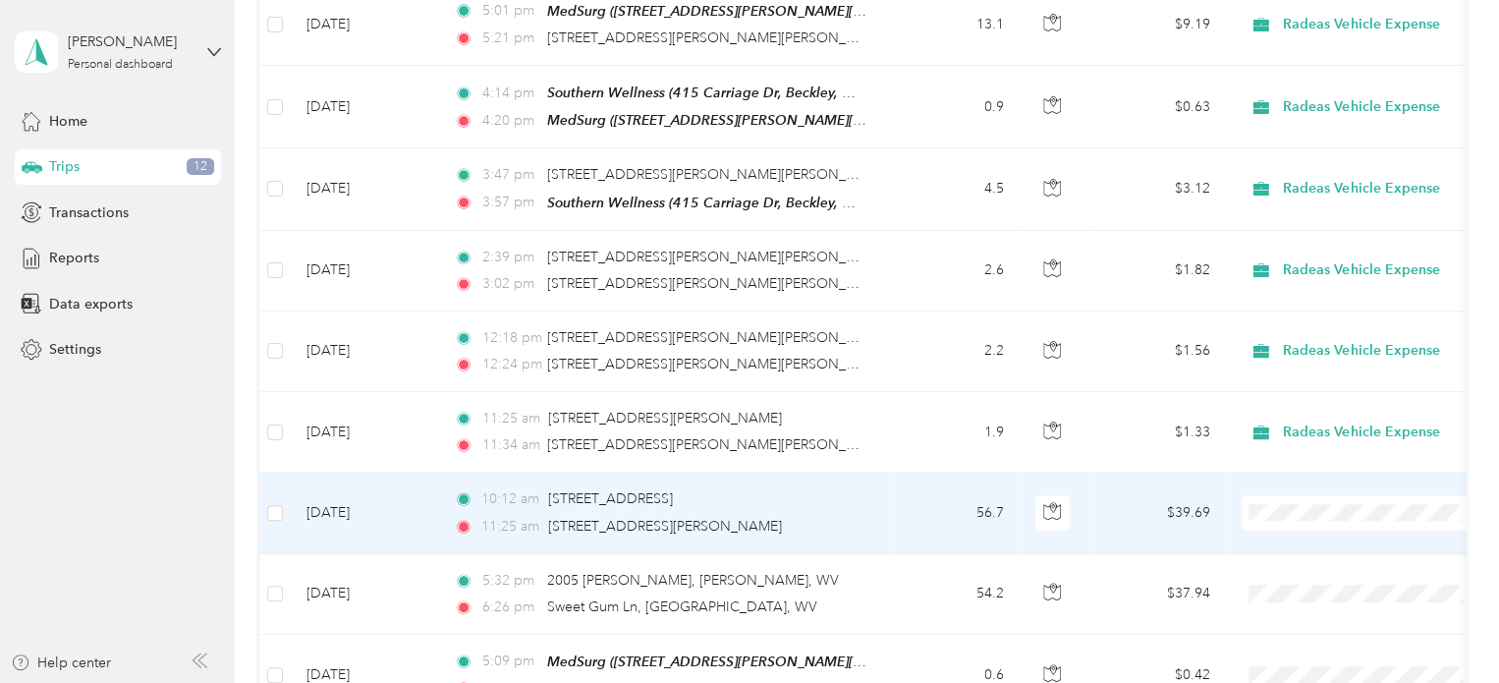
click at [845, 502] on div "10:12 am [STREET_ADDRESS]" at bounding box center [660, 499] width 413 height 22
click at [845, 682] on div at bounding box center [744, 683] width 1489 height 0
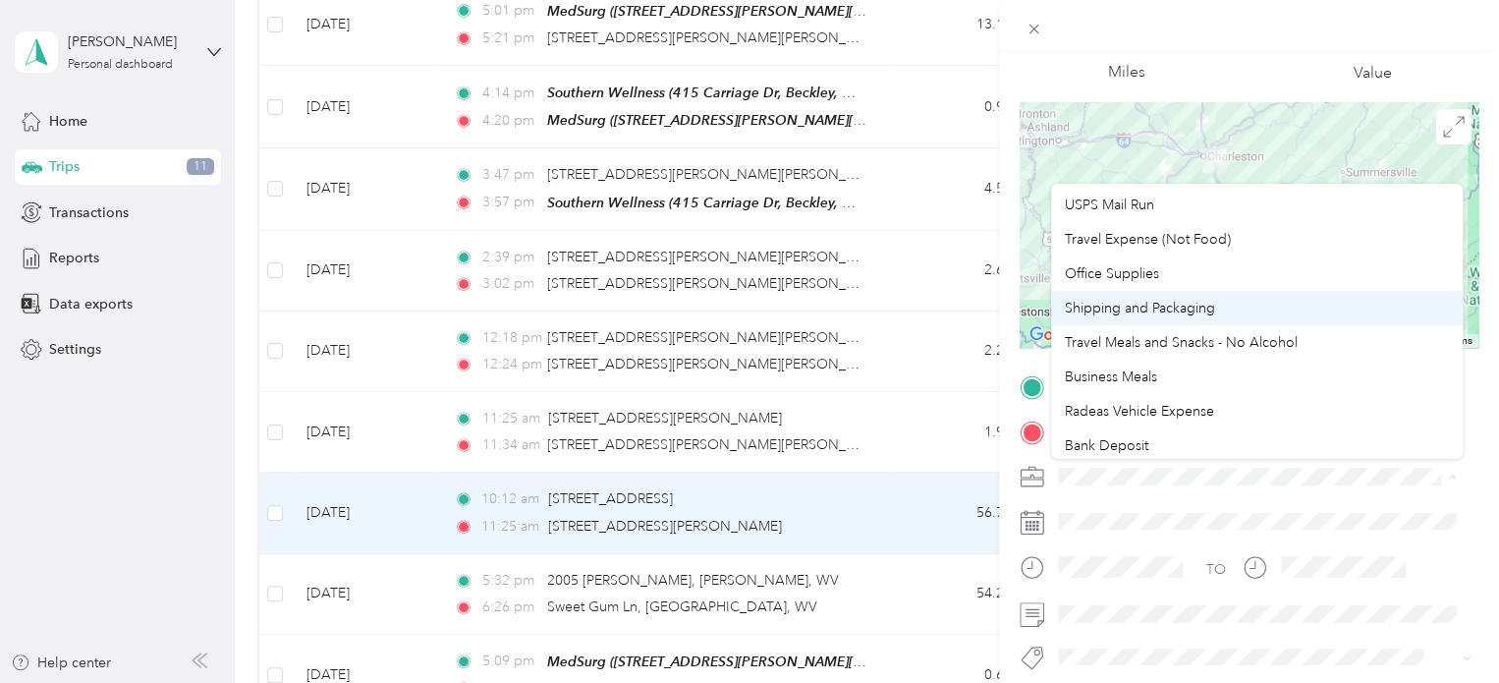
scroll to position [98, 0]
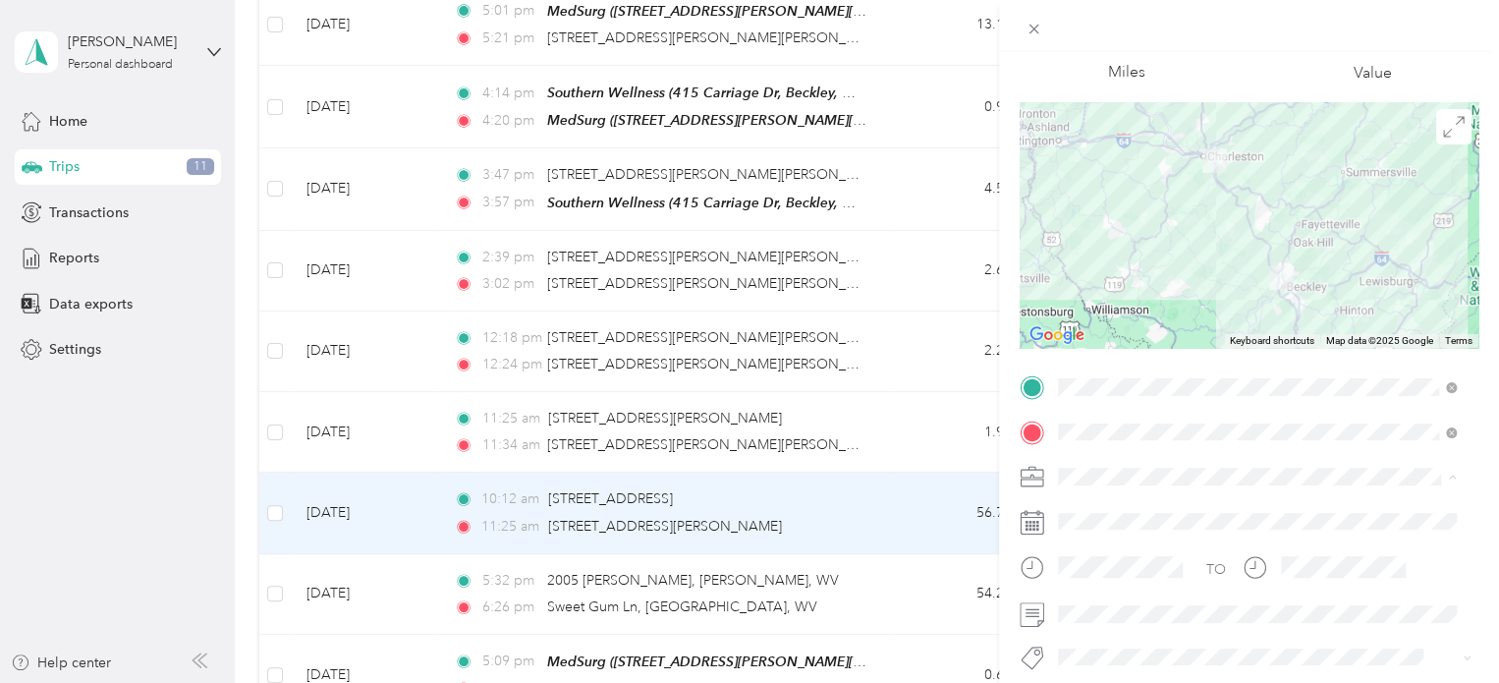
click at [1181, 372] on span "Radeas Vehicle Expense" at bounding box center [1139, 377] width 149 height 17
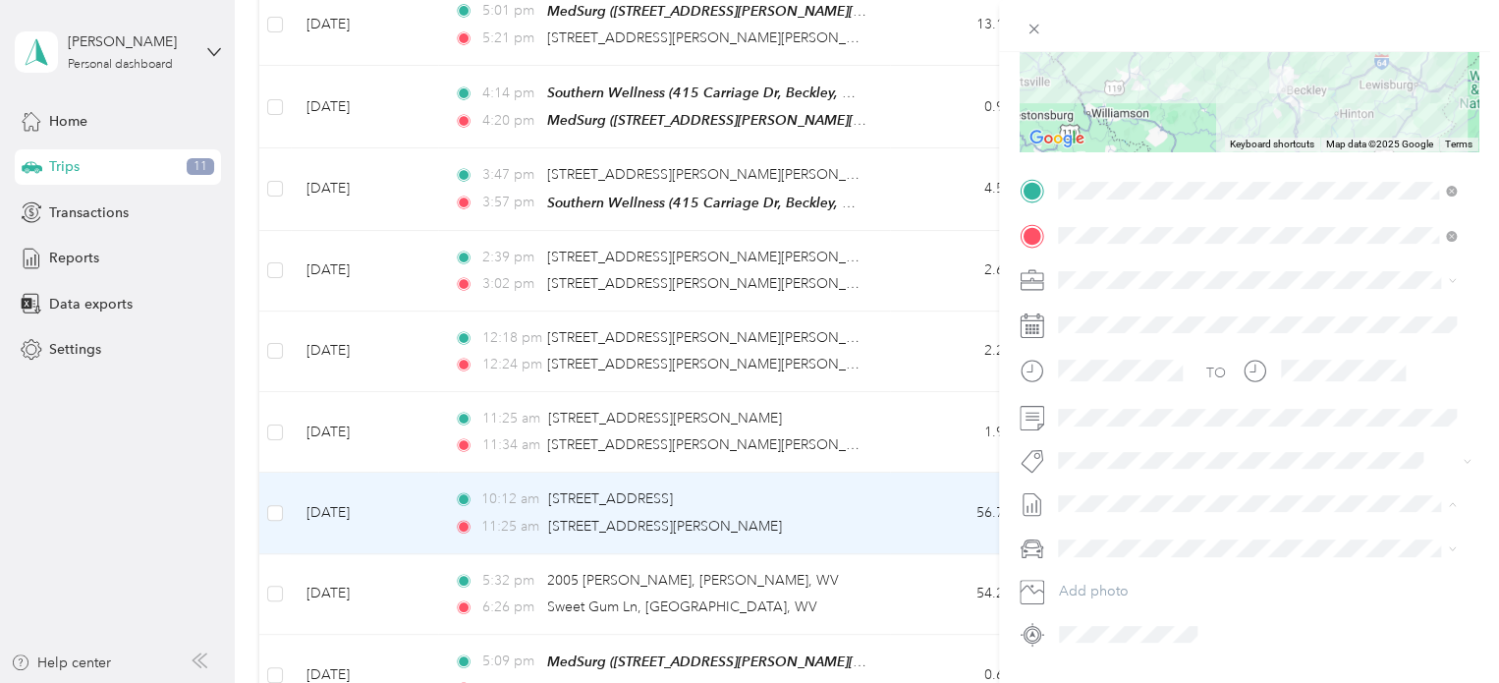
click at [1191, 565] on span "Expenses, [DATE]-[DATE]" at bounding box center [1136, 568] width 157 height 21
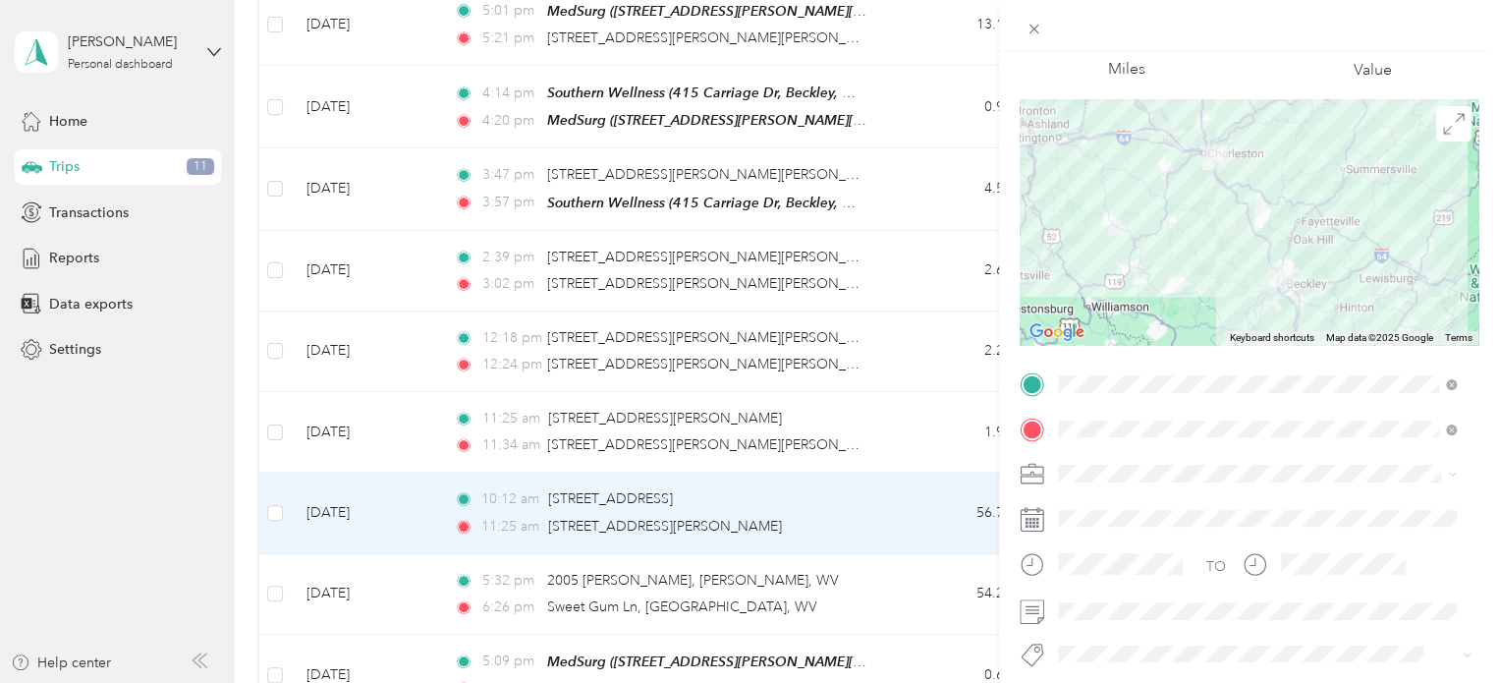
scroll to position [0, 0]
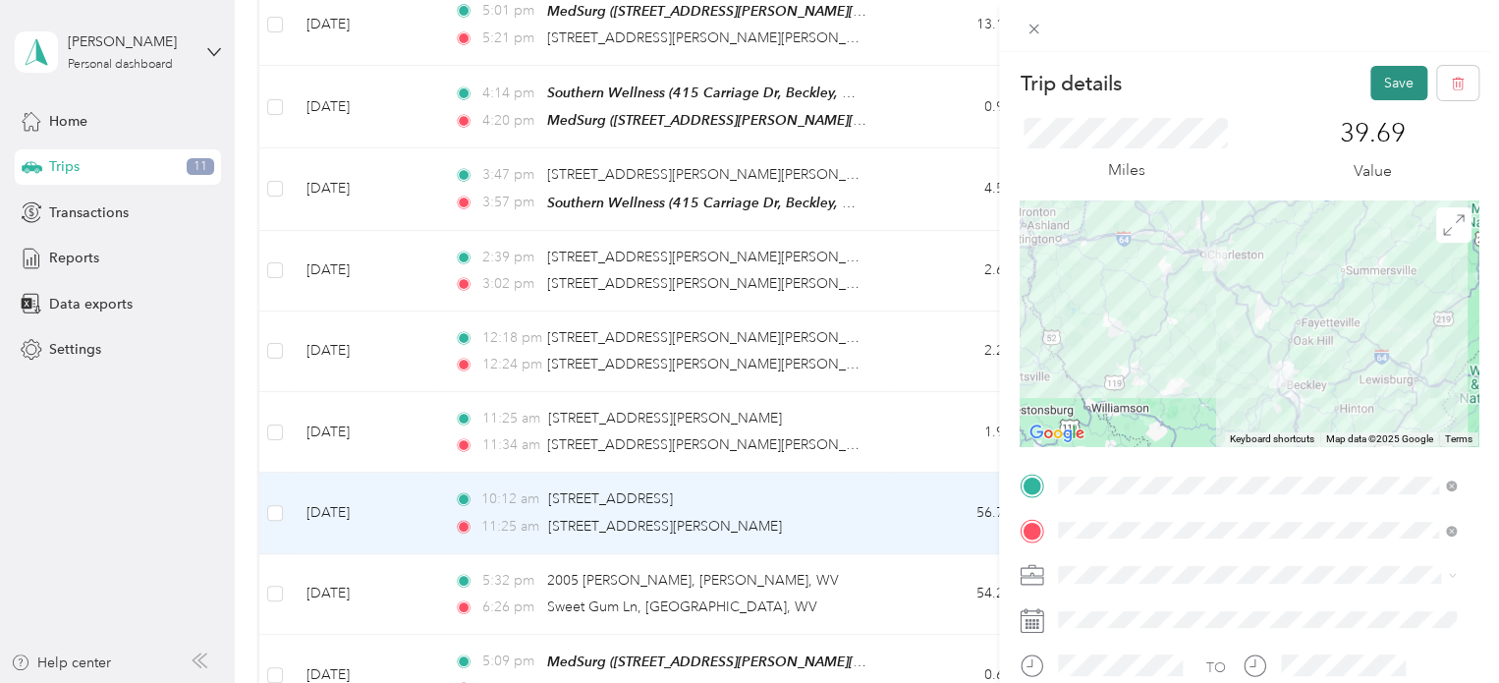
click at [1377, 85] on button "Save" at bounding box center [1398, 83] width 57 height 34
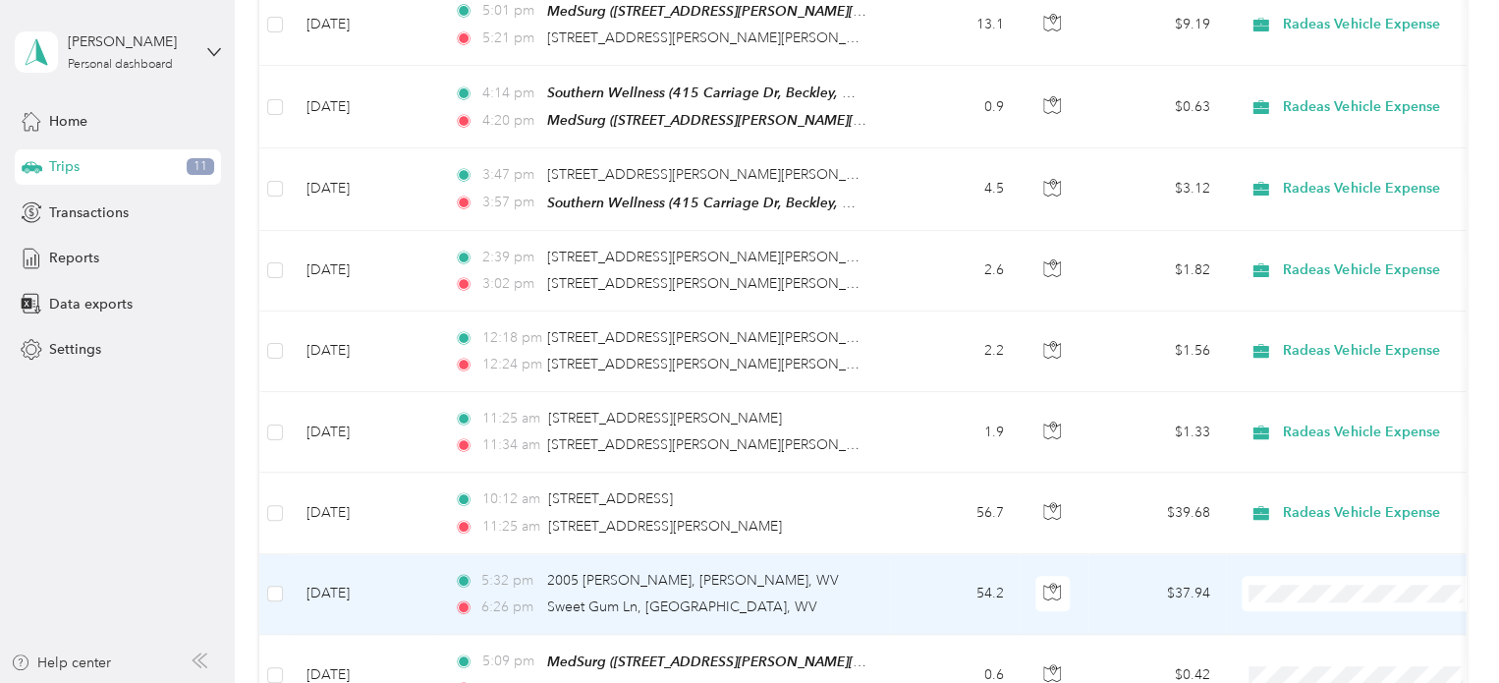
click at [845, 577] on div "5:32 pm 2005 [PERSON_NAME], [PERSON_NAME], WV" at bounding box center [660, 581] width 413 height 22
click at [845, 682] on div at bounding box center [744, 683] width 1489 height 0
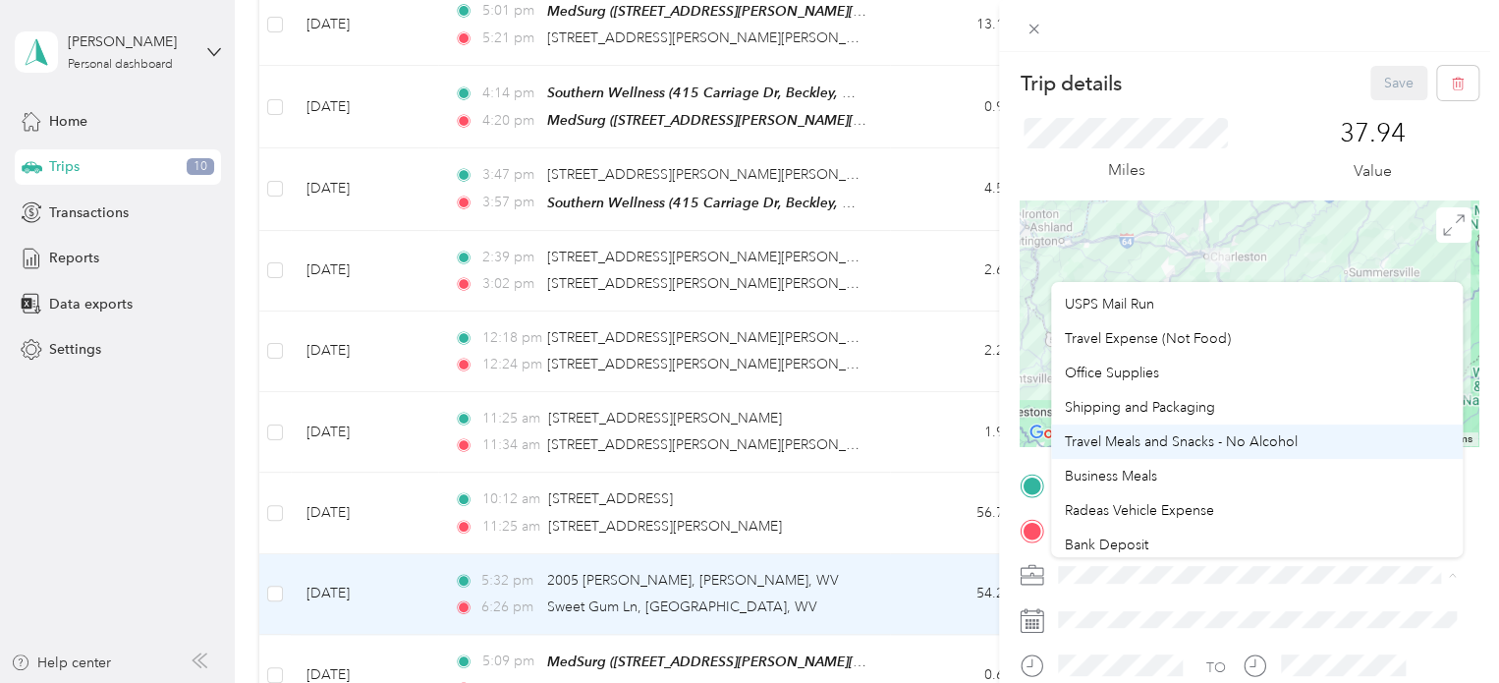
scroll to position [98, 0]
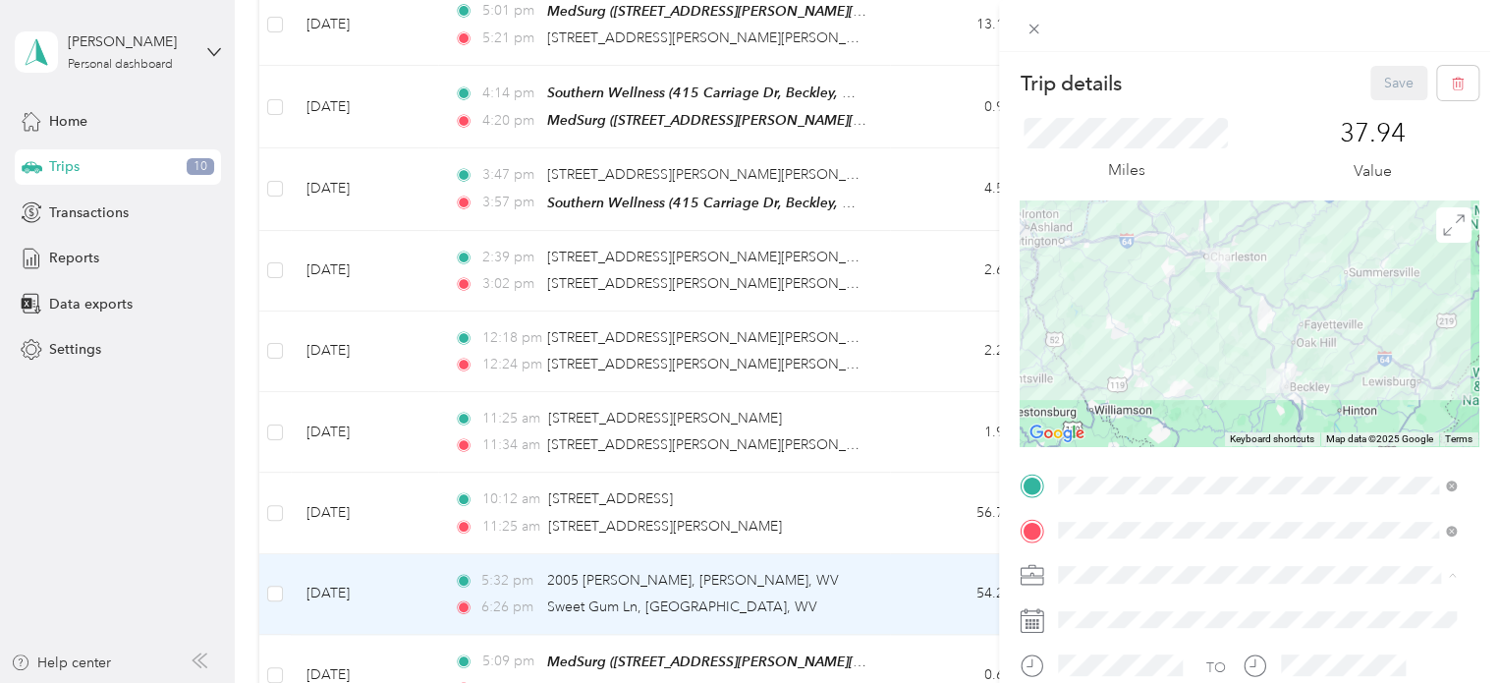
click at [1191, 486] on li "Radeas Vehicle Expense" at bounding box center [1257, 476] width 412 height 34
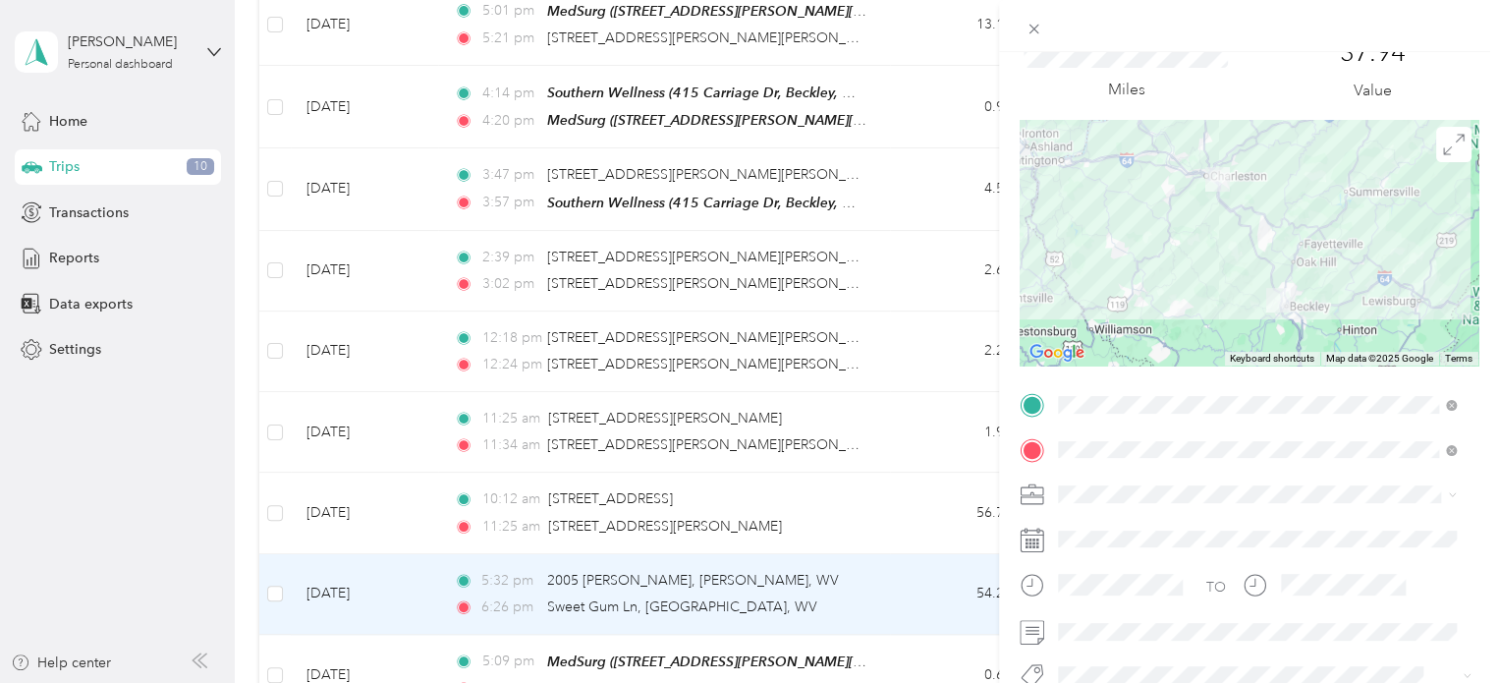
scroll to position [295, 0]
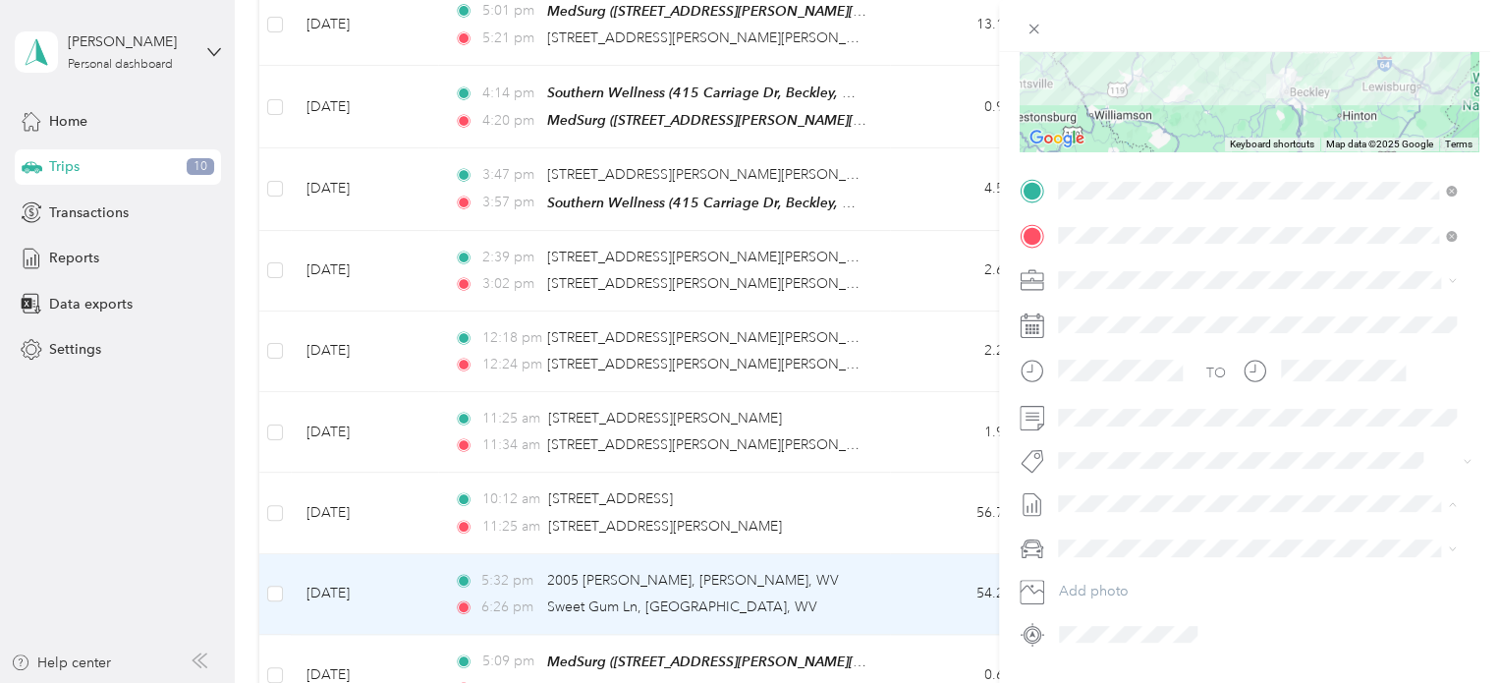
click at [1190, 570] on span "Expenses, [DATE]-[DATE]" at bounding box center [1136, 568] width 157 height 21
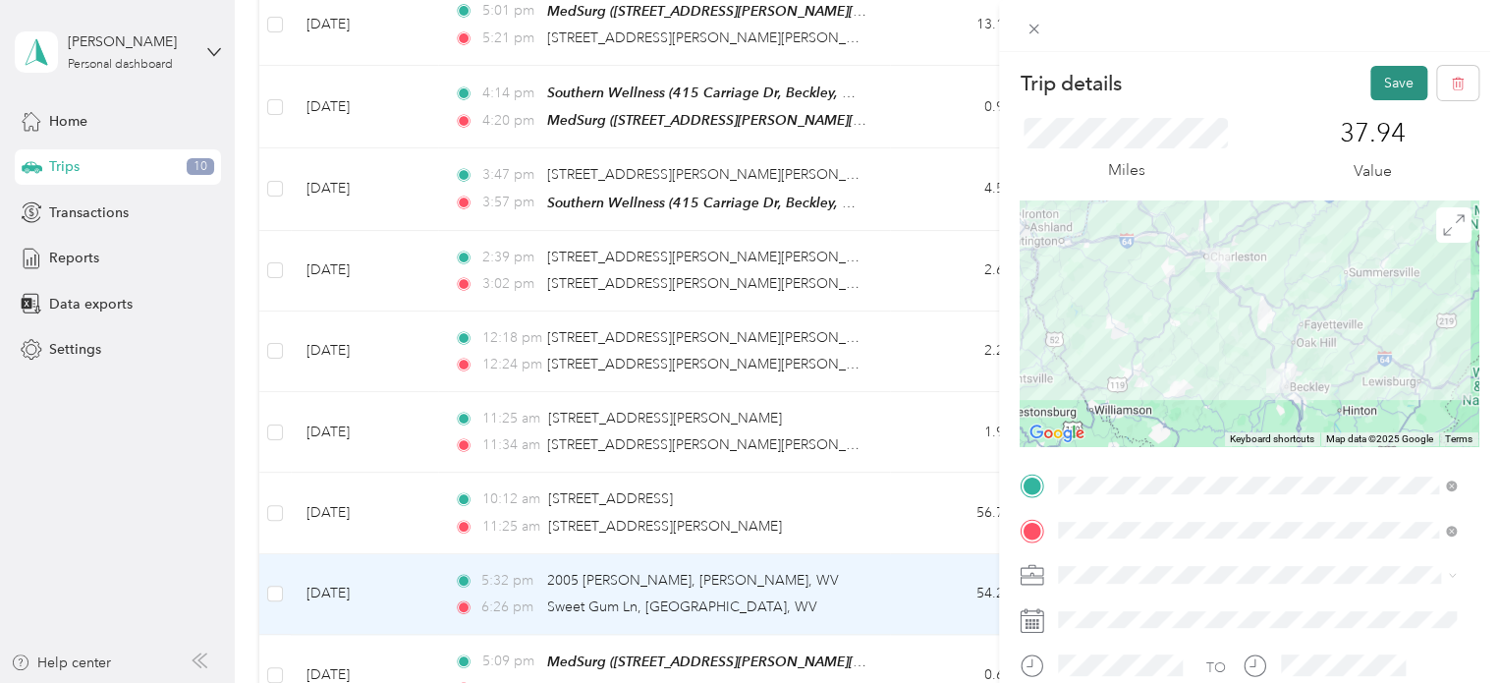
click at [1370, 78] on button "Save" at bounding box center [1398, 83] width 57 height 34
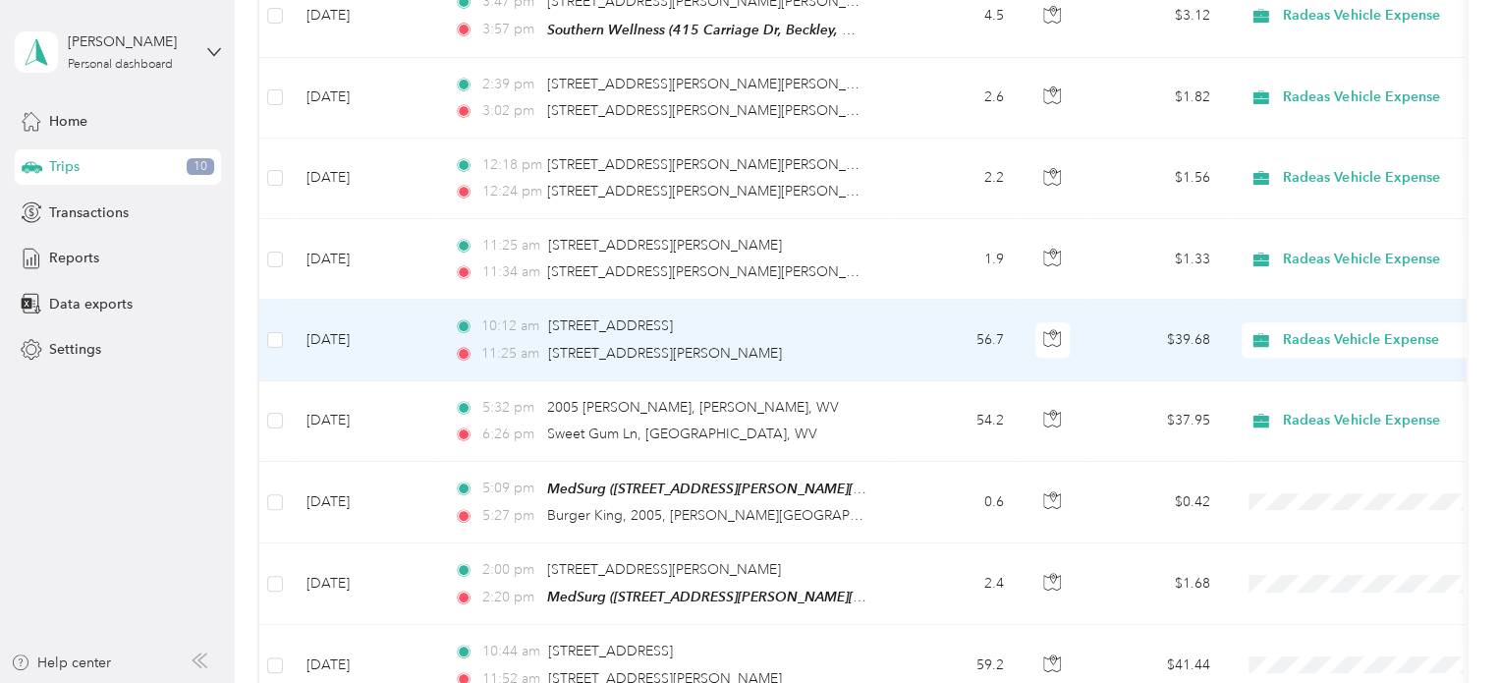
scroll to position [786, 0]
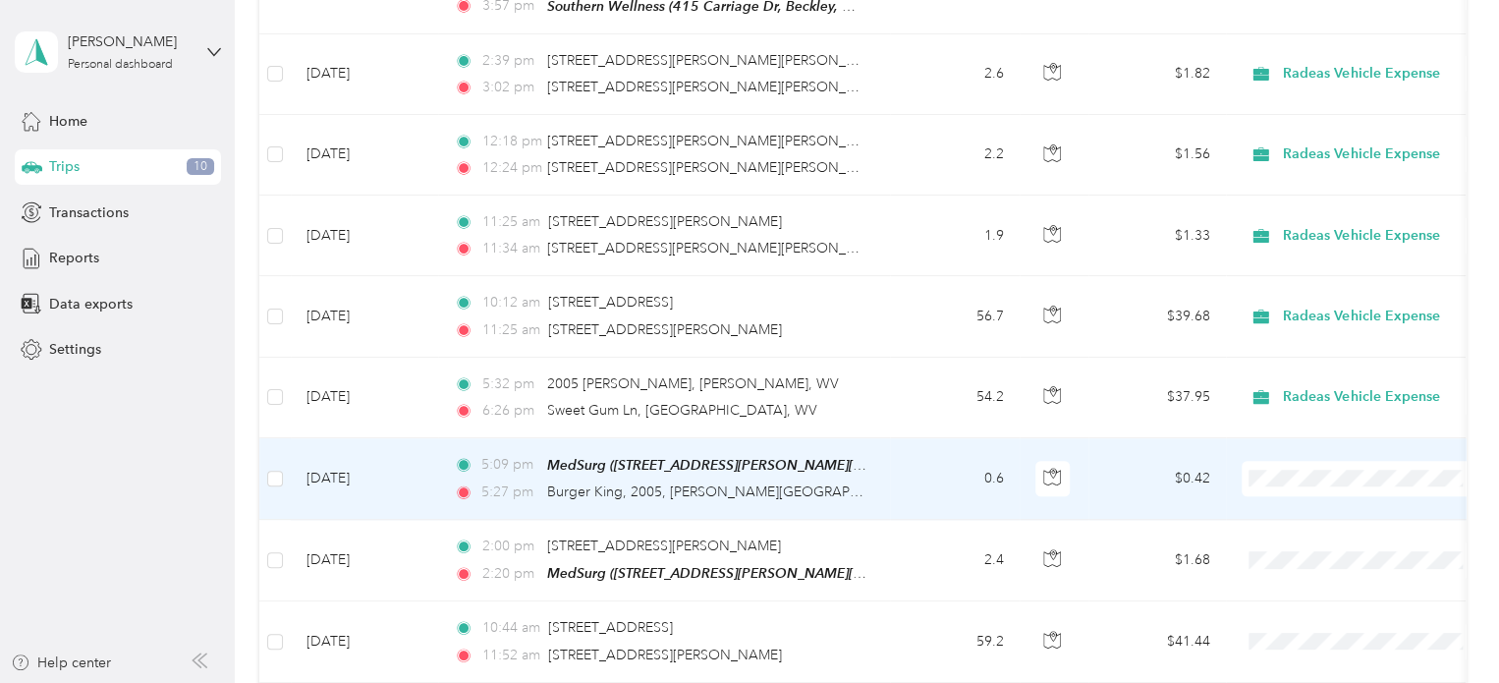
click at [906, 485] on td "0.6" at bounding box center [955, 479] width 130 height 82
click at [906, 682] on div at bounding box center [744, 683] width 1489 height 0
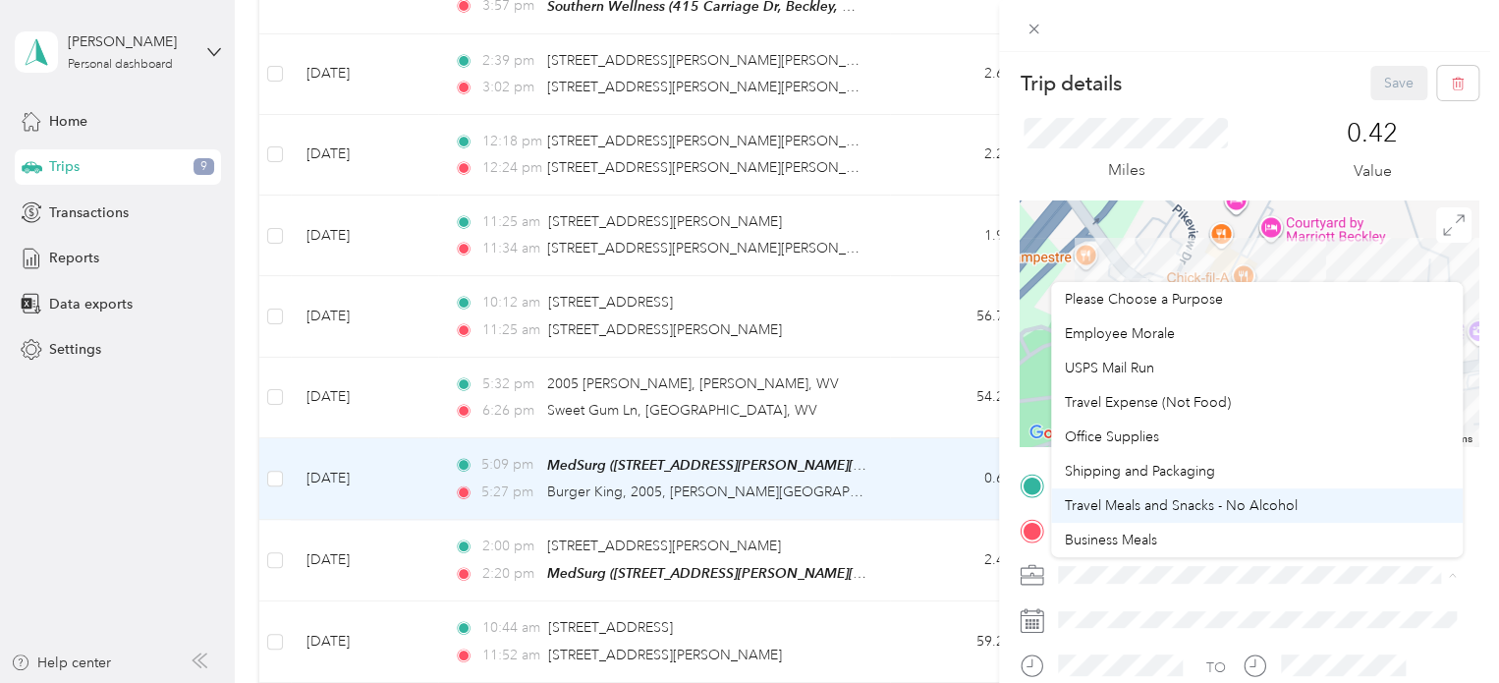
scroll to position [172, 0]
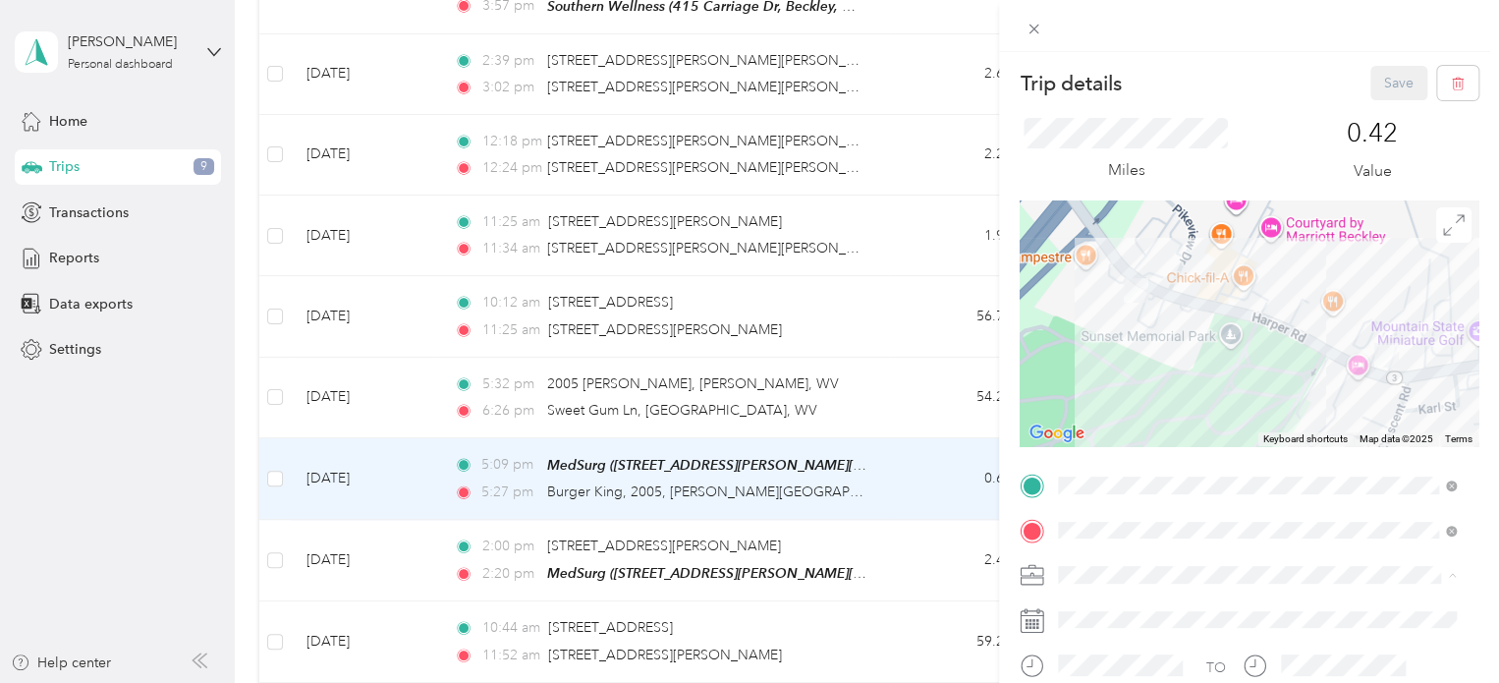
click at [1147, 396] on span "Radeas Vehicle Expense" at bounding box center [1139, 402] width 149 height 17
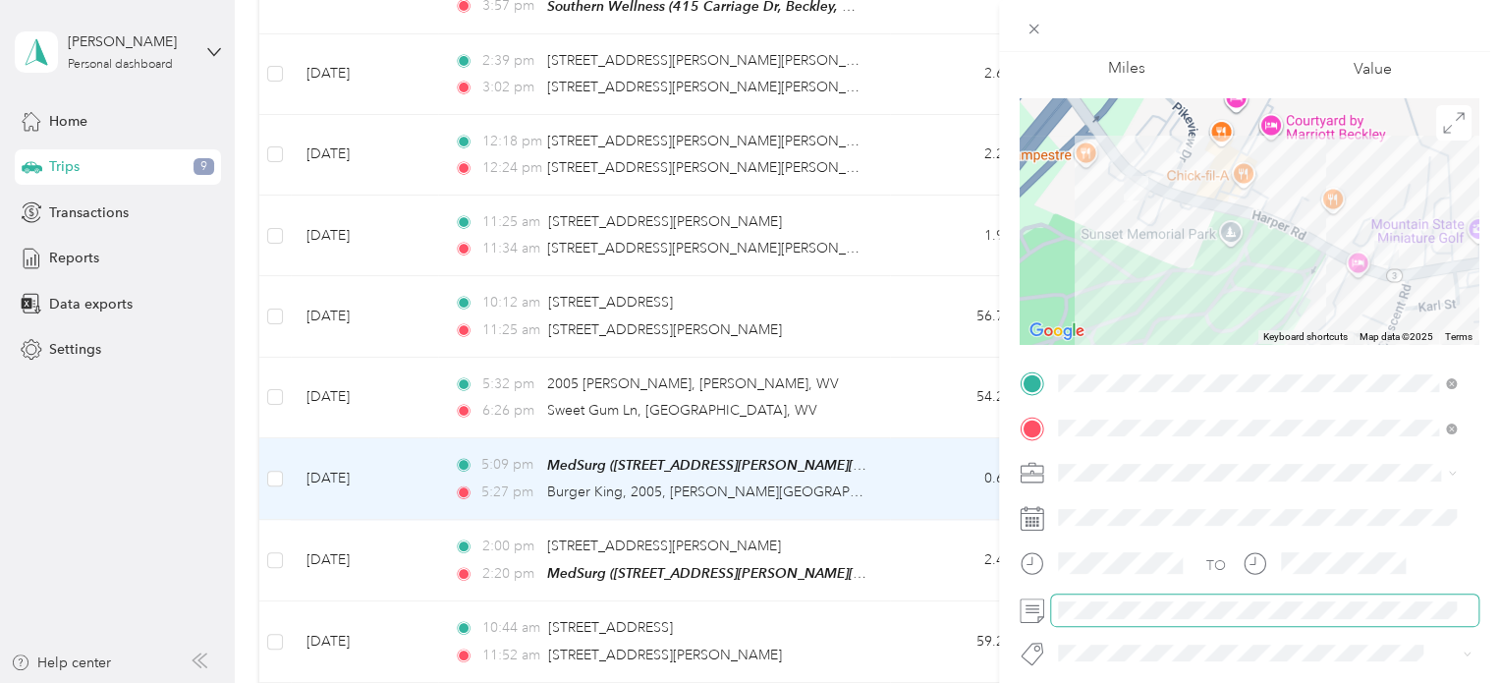
scroll to position [196, 0]
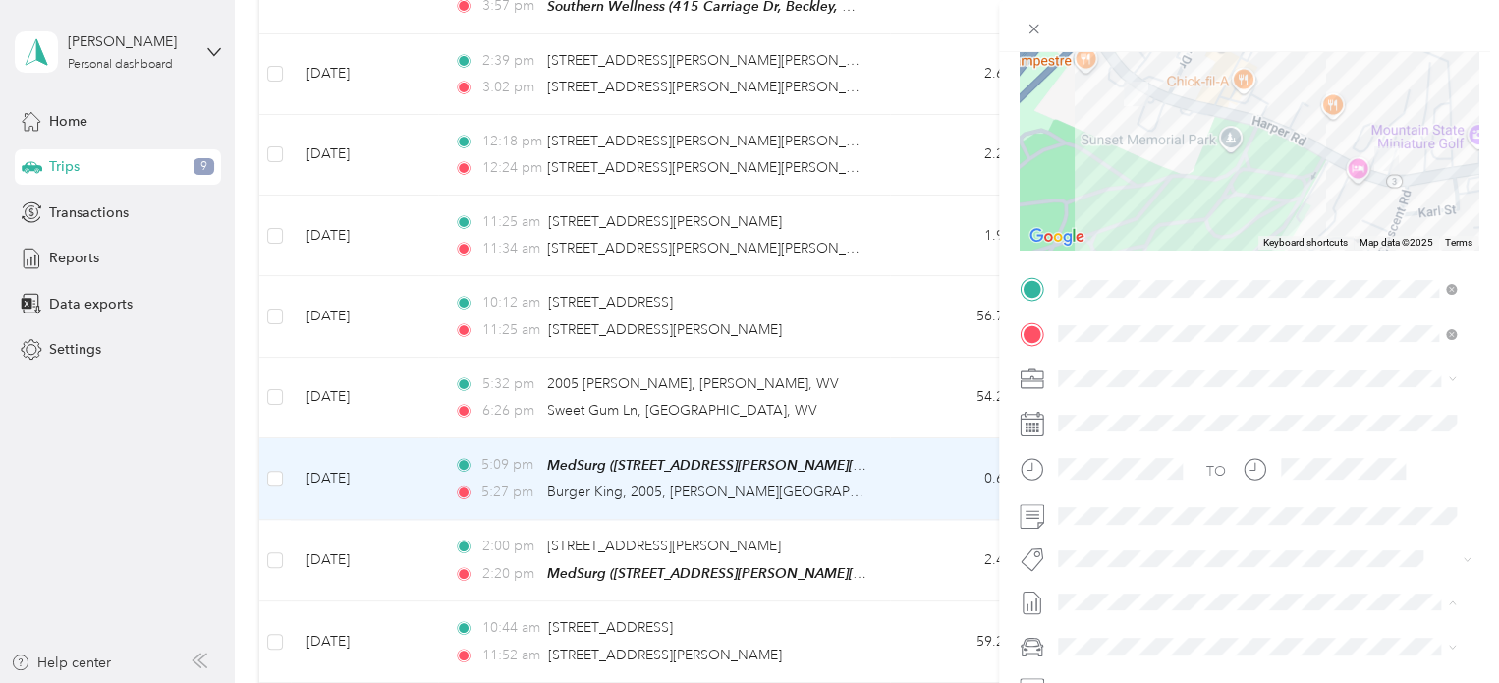
click at [1187, 478] on span "Expenses, [DATE]-[DATE]" at bounding box center [1136, 473] width 157 height 21
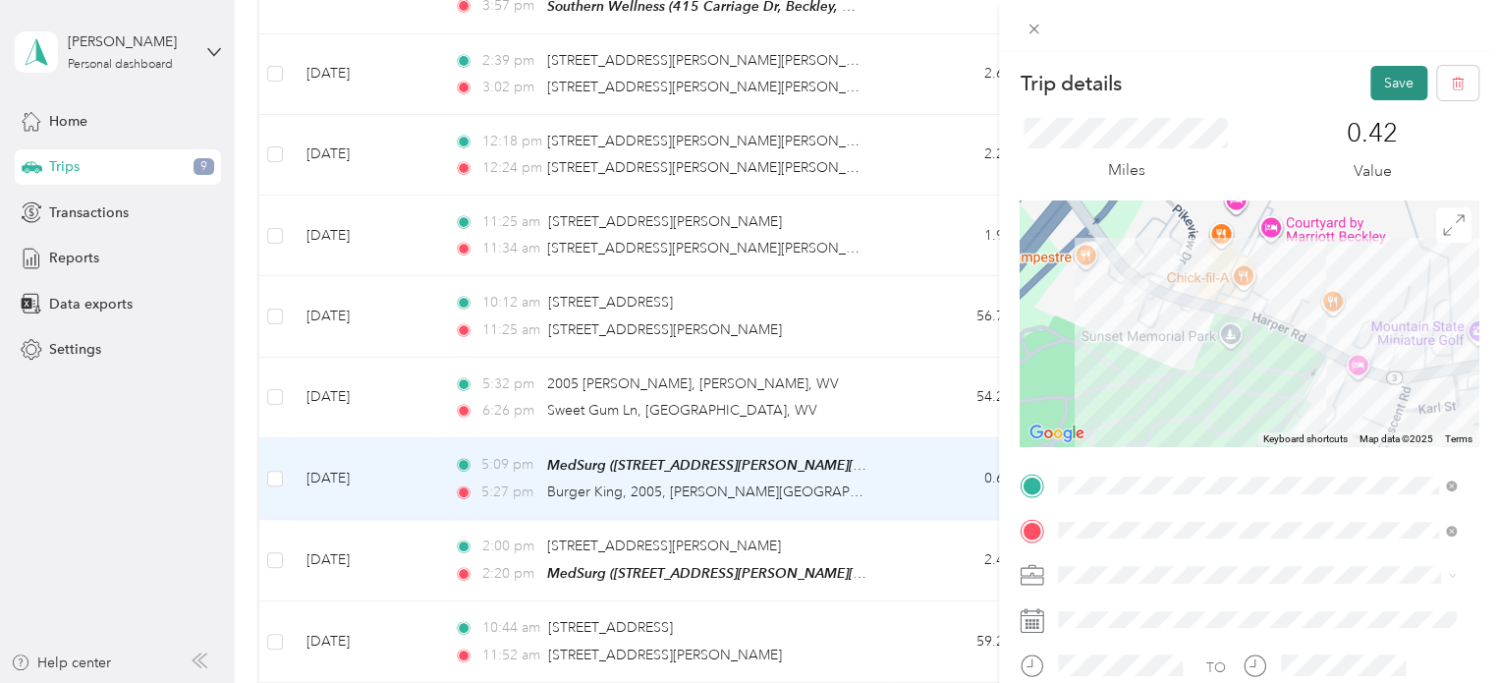
click at [1388, 90] on button "Save" at bounding box center [1398, 83] width 57 height 34
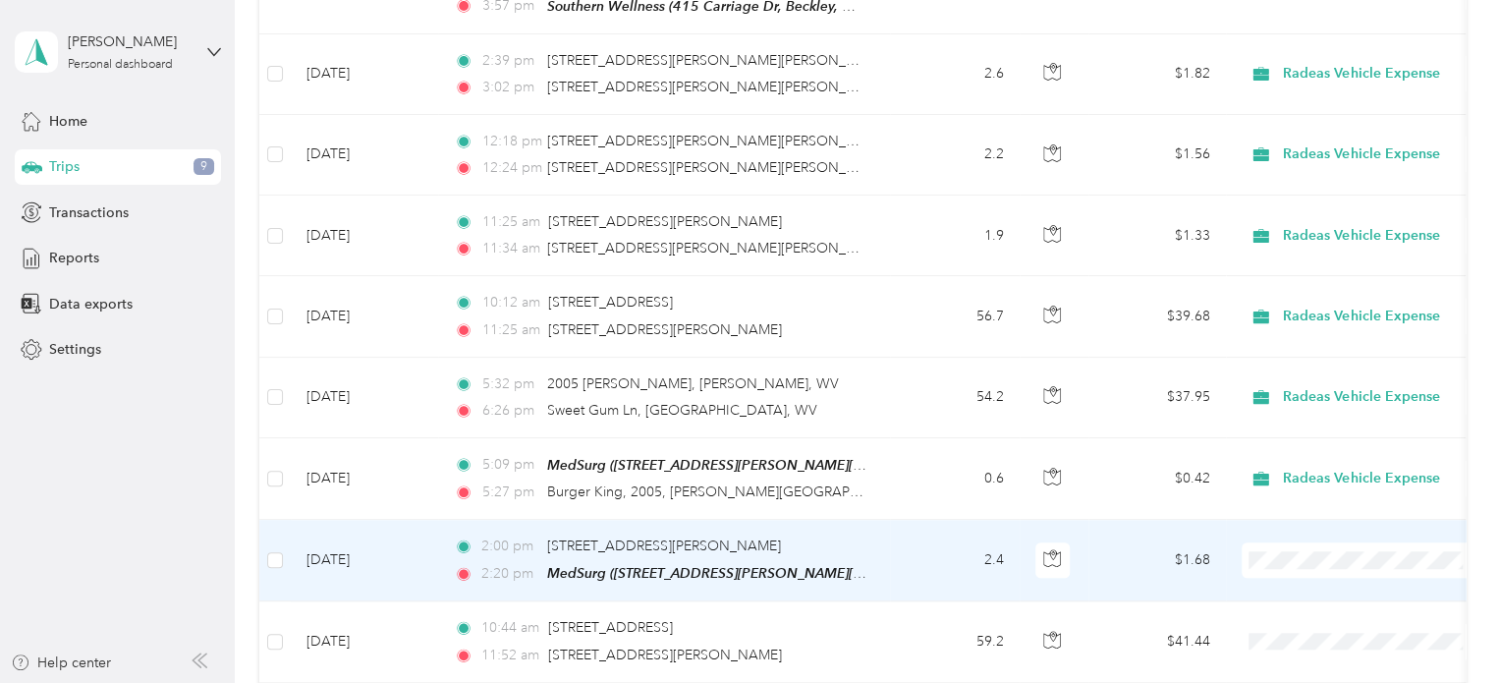
click at [908, 548] on td "2.4" at bounding box center [955, 561] width 130 height 82
click at [908, 682] on div at bounding box center [744, 683] width 1489 height 0
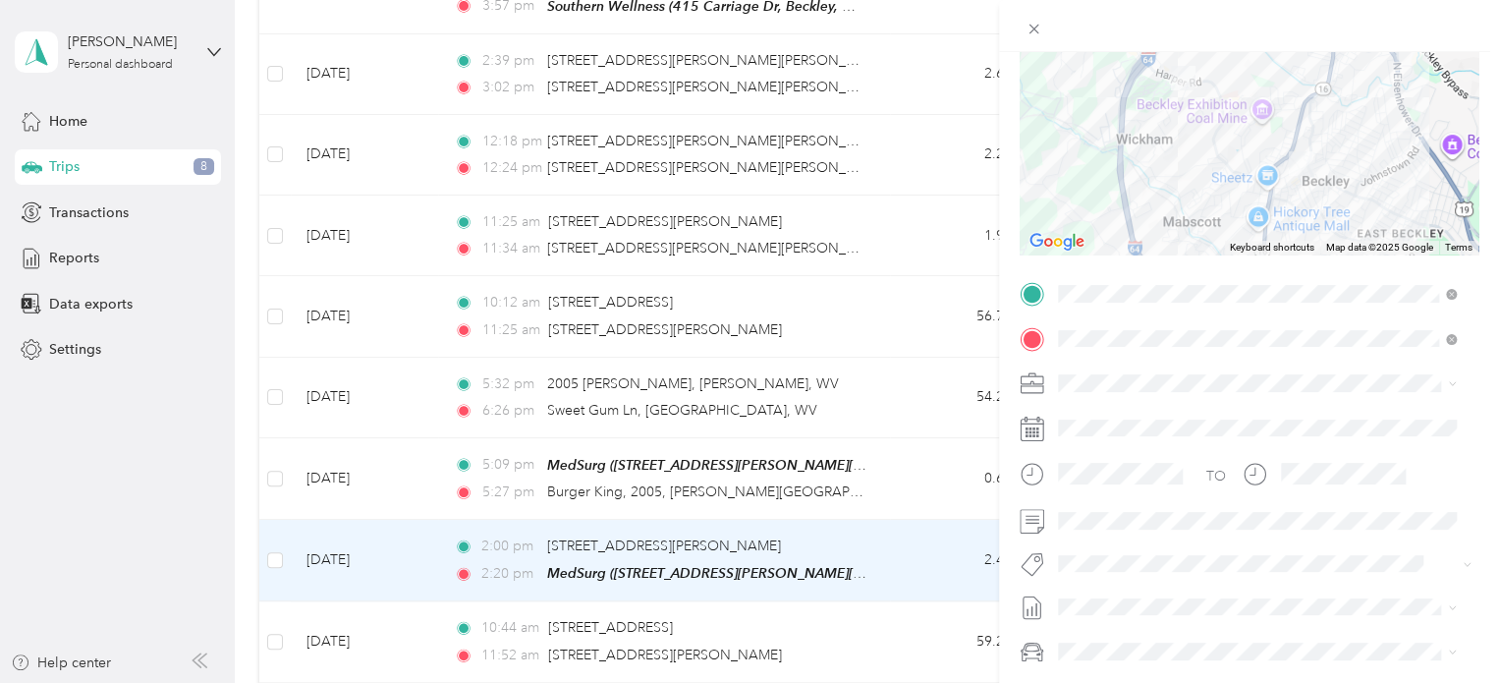
scroll to position [196, 0]
click at [1151, 475] on span "Expenses, [DATE]-[DATE]" at bounding box center [1136, 471] width 157 height 21
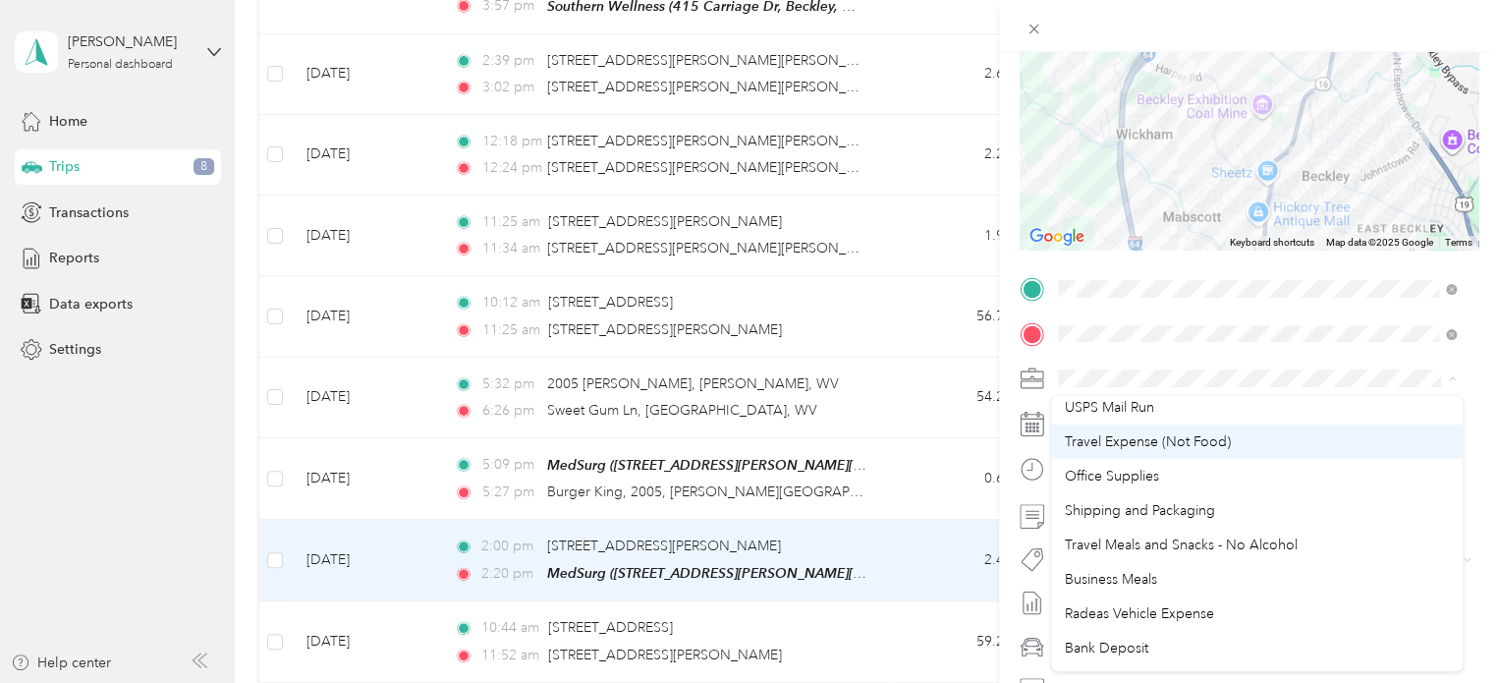
scroll to position [172, 0]
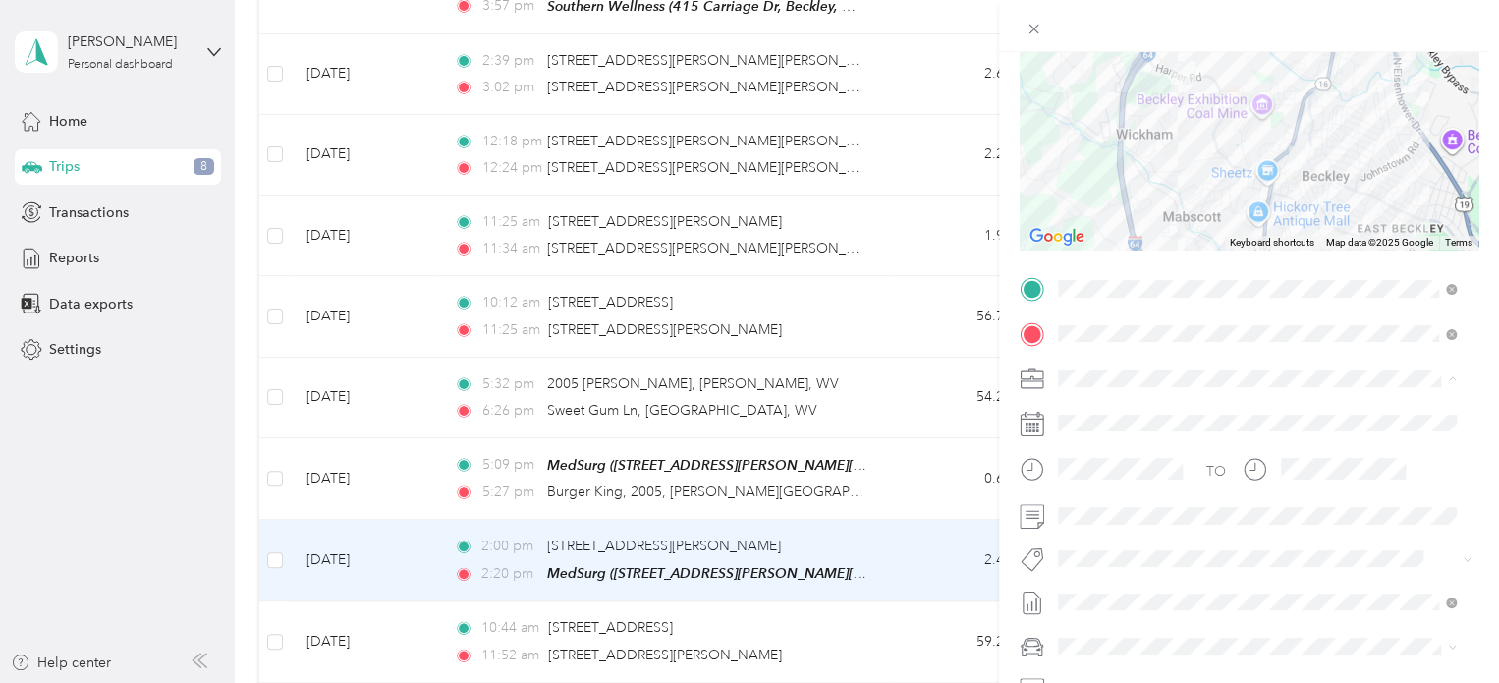
click at [1132, 513] on span "Radeas Vehicle Expense" at bounding box center [1139, 516] width 149 height 17
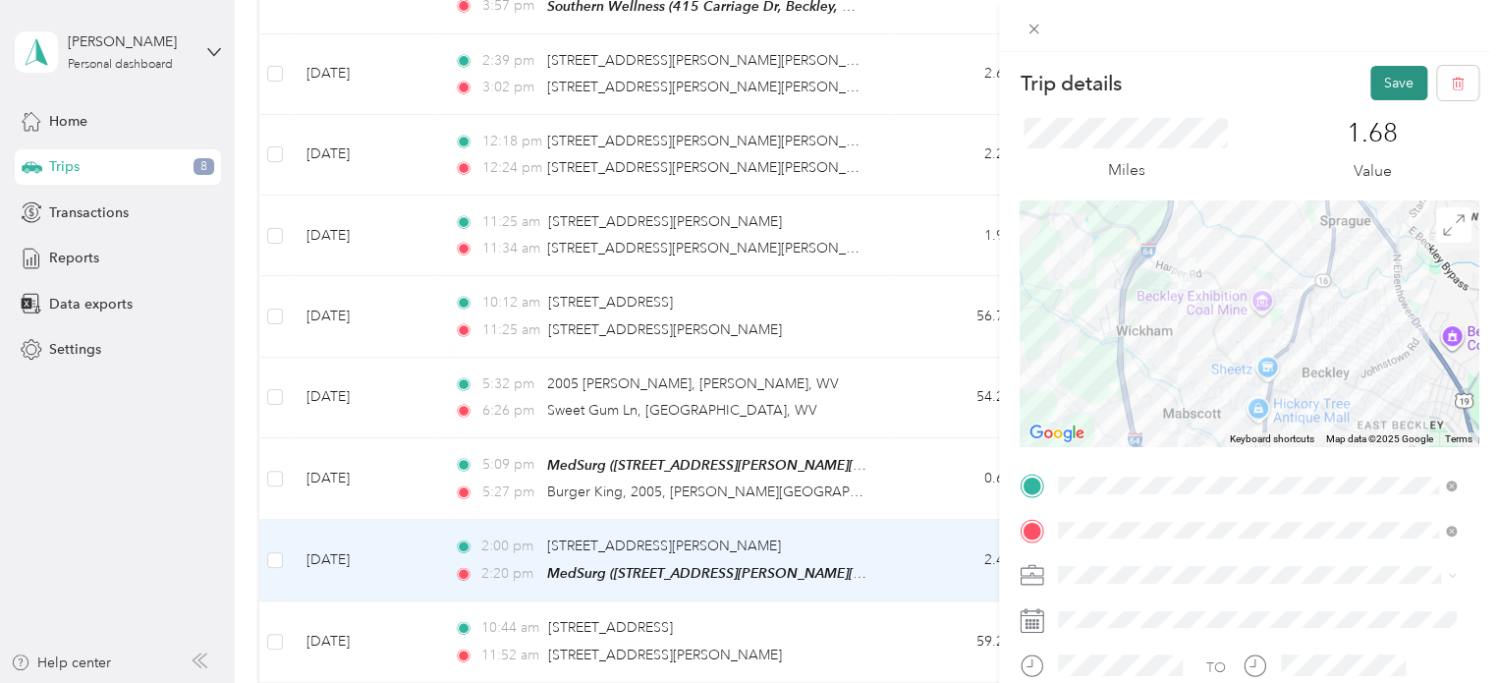
click at [1375, 76] on button "Save" at bounding box center [1398, 83] width 57 height 34
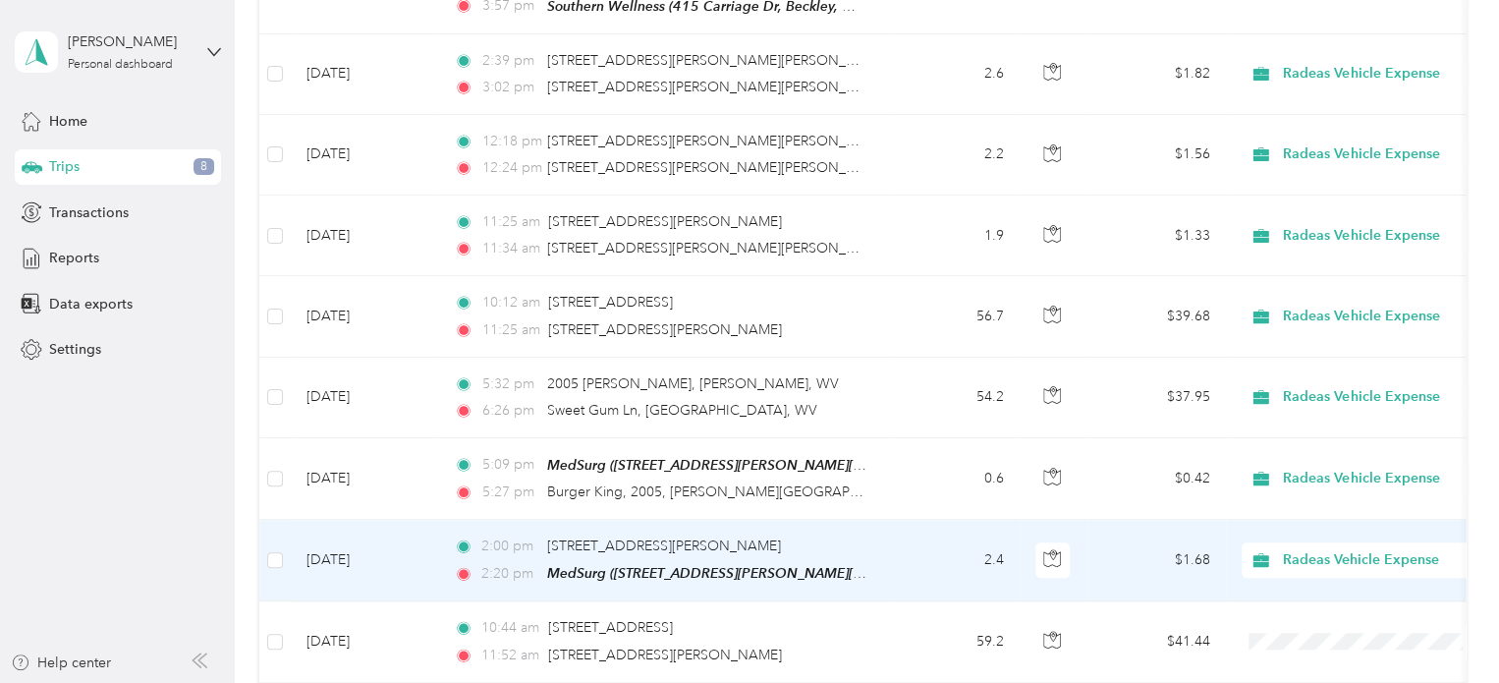
click at [899, 561] on td "2.4" at bounding box center [955, 561] width 130 height 82
click at [899, 682] on div at bounding box center [744, 683] width 1489 height 0
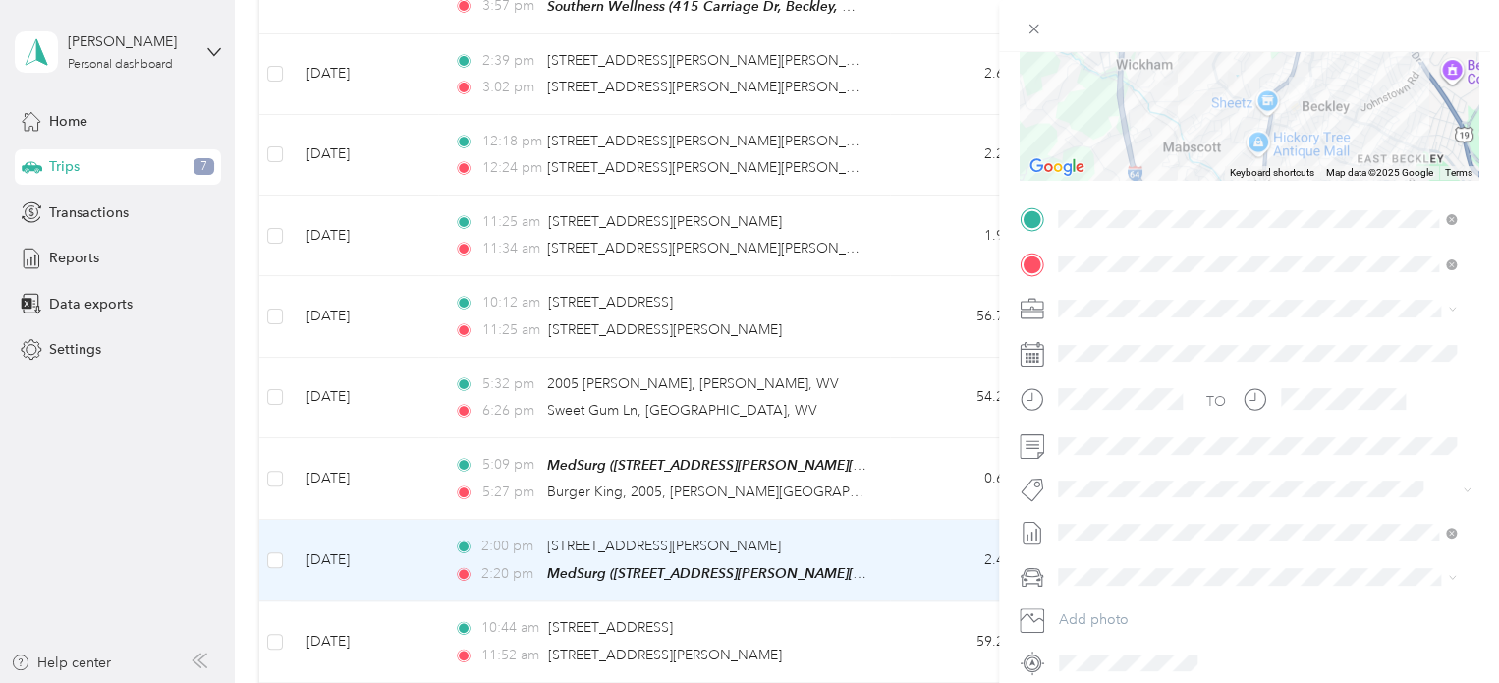
scroll to position [348, 0]
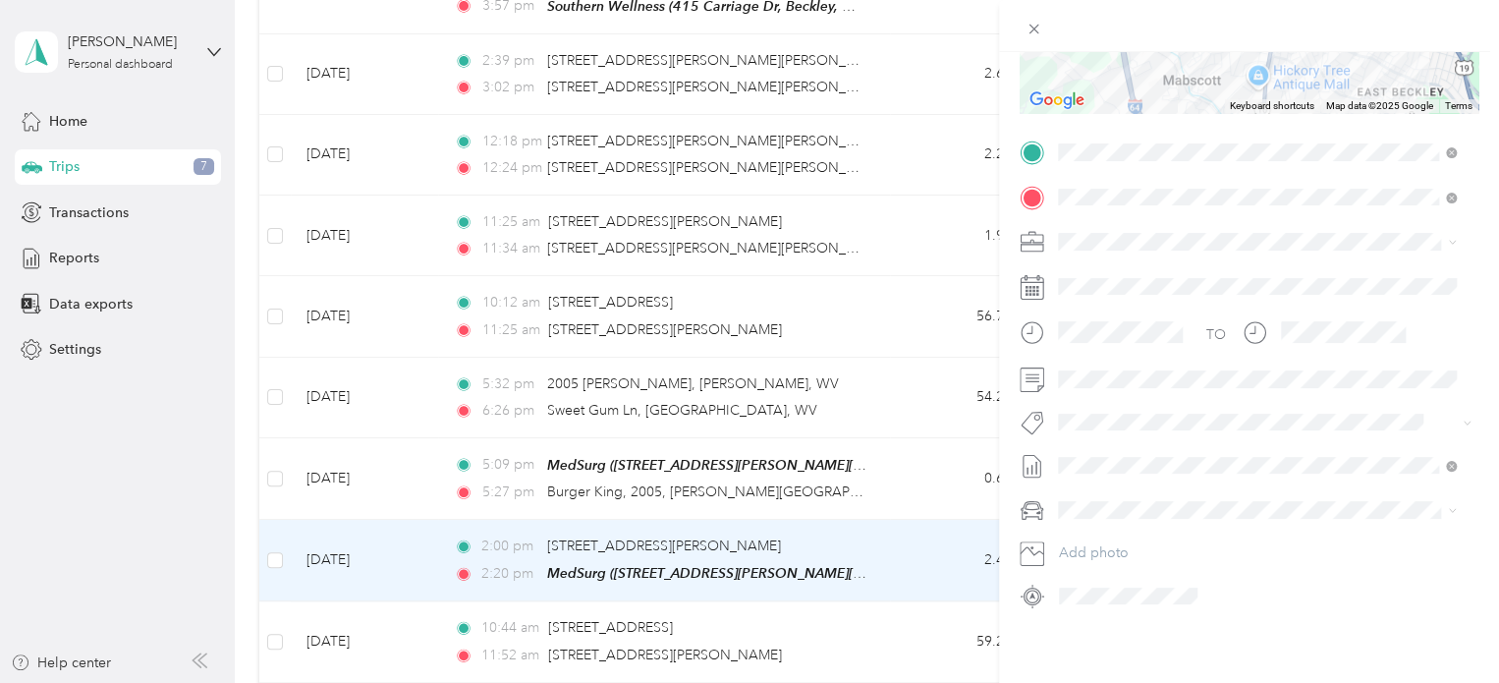
click at [923, 401] on div "Trip details Save This trip cannot be edited because it is either under review,…" at bounding box center [749, 341] width 1499 height 683
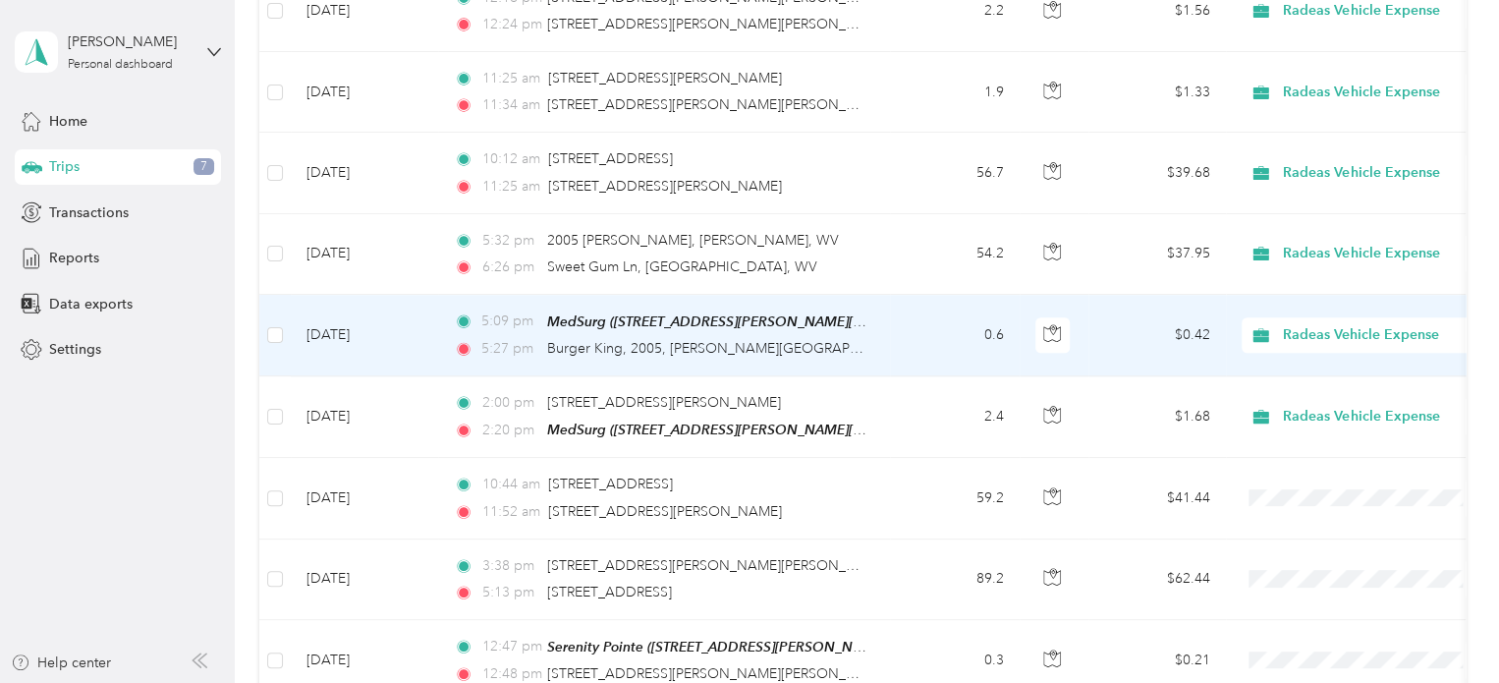
scroll to position [1081, 0]
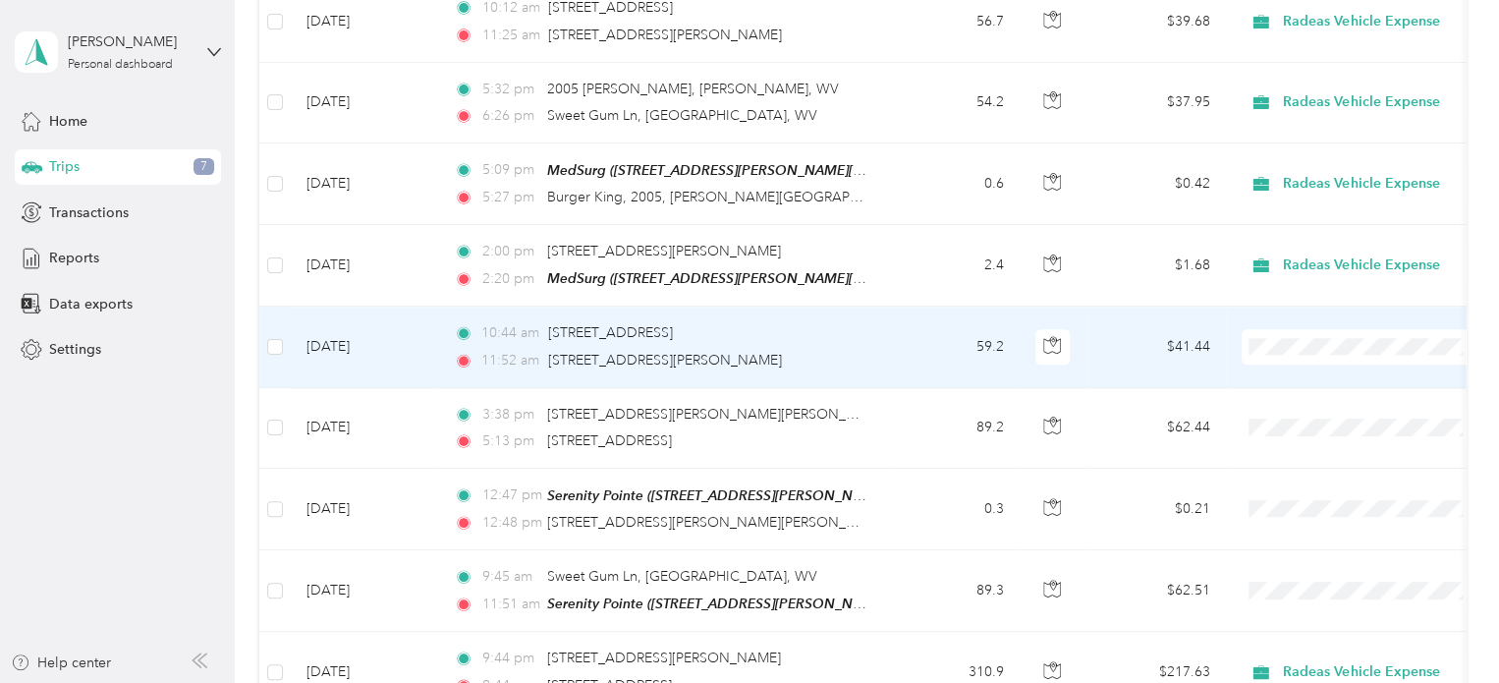
click at [874, 349] on td "10:44 am 20 Black Willow Ln, [GEOGRAPHIC_DATA], [GEOGRAPHIC_DATA] 11:52 am [STR…" at bounding box center [664, 347] width 452 height 81
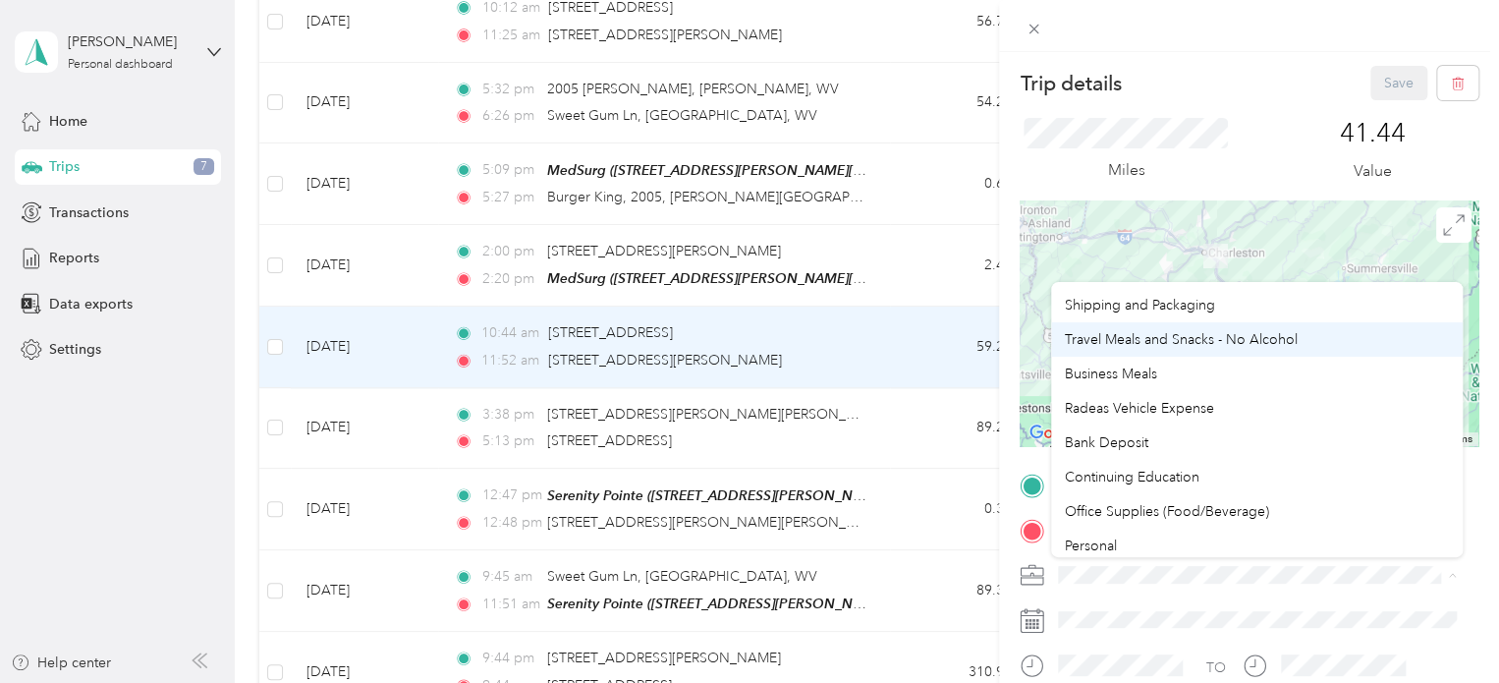
scroll to position [172, 0]
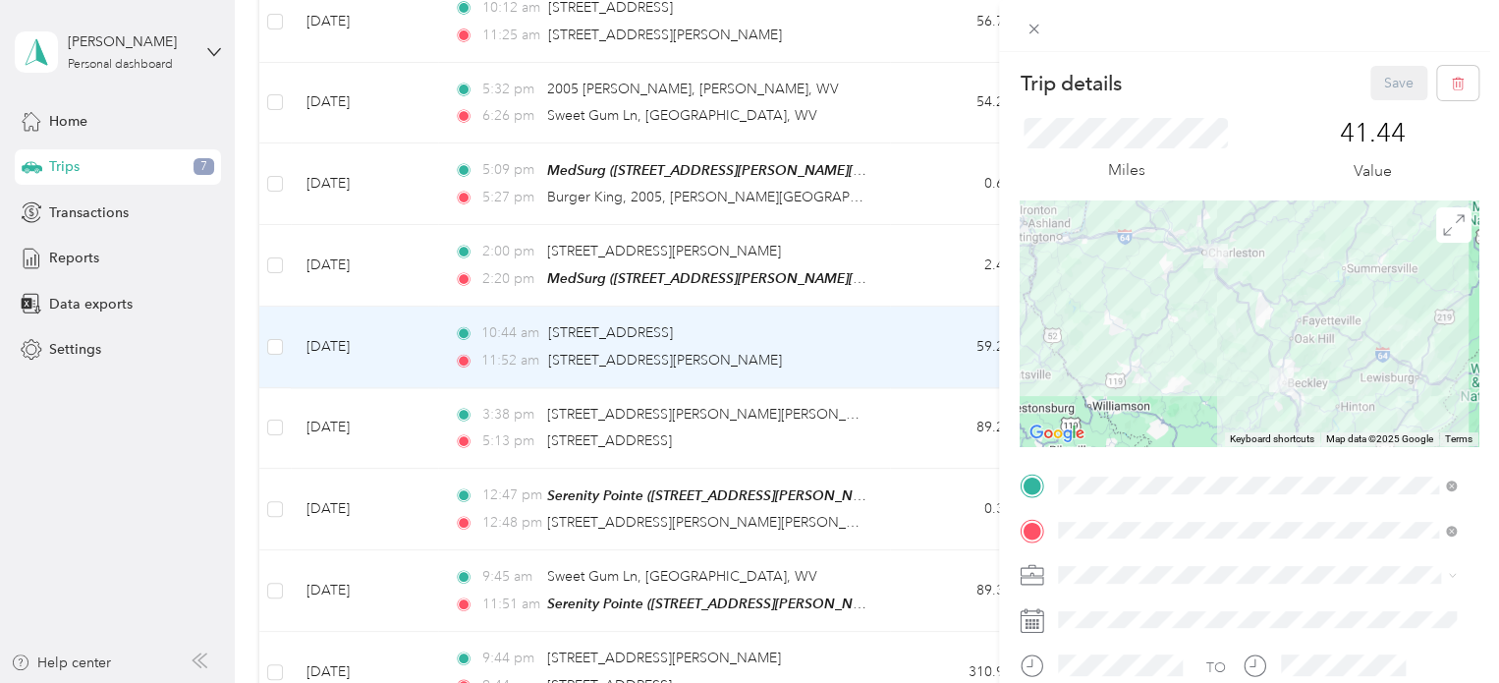
click at [1186, 392] on div "Radeas Vehicle Expense" at bounding box center [1257, 395] width 384 height 21
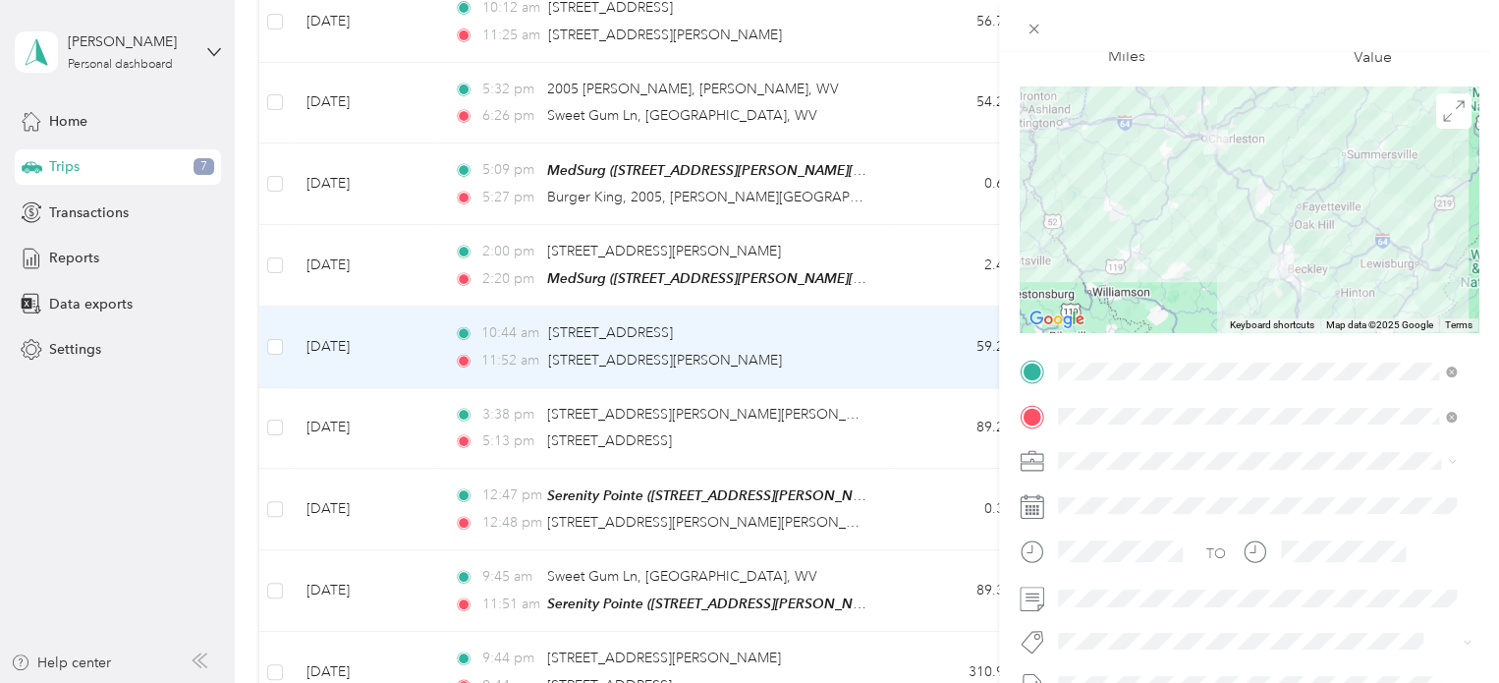
scroll to position [196, 0]
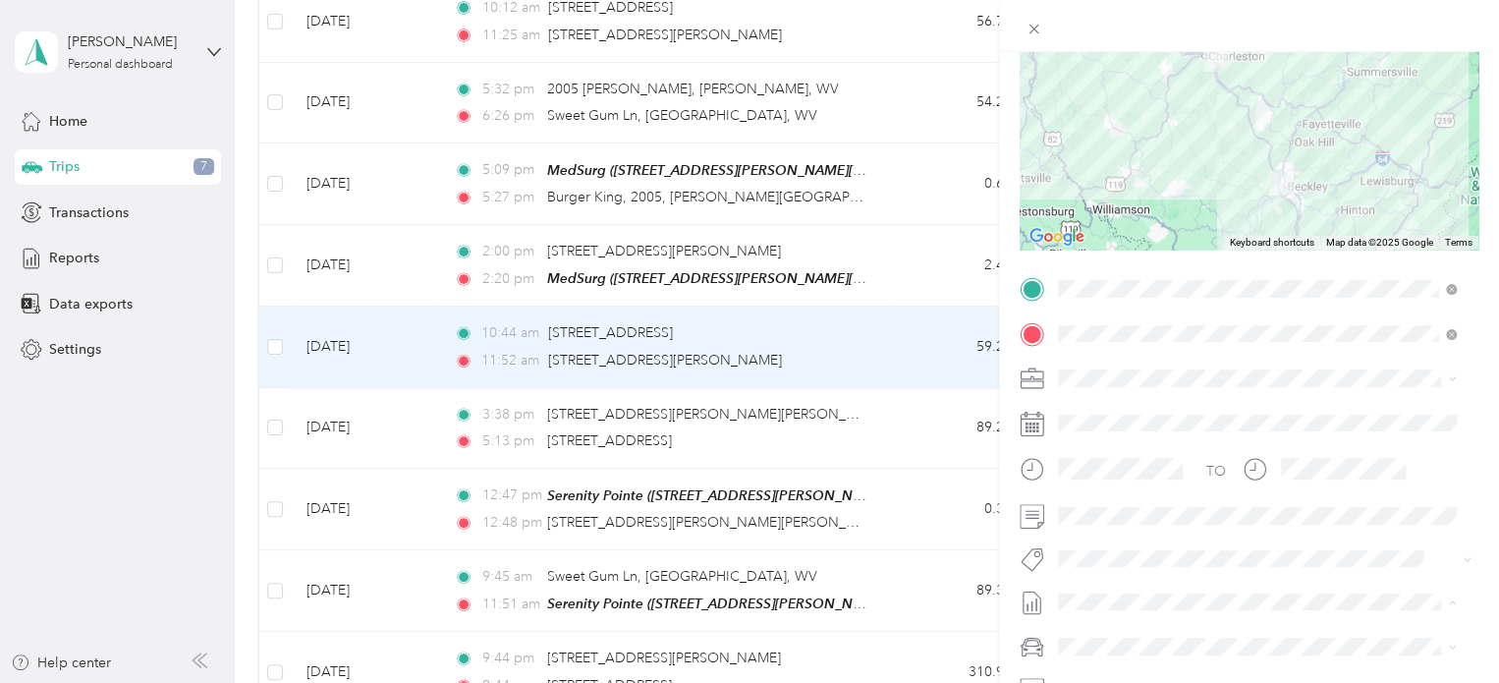
click at [1166, 475] on span "Expenses, [DATE]-[DATE]" at bounding box center [1136, 473] width 157 height 21
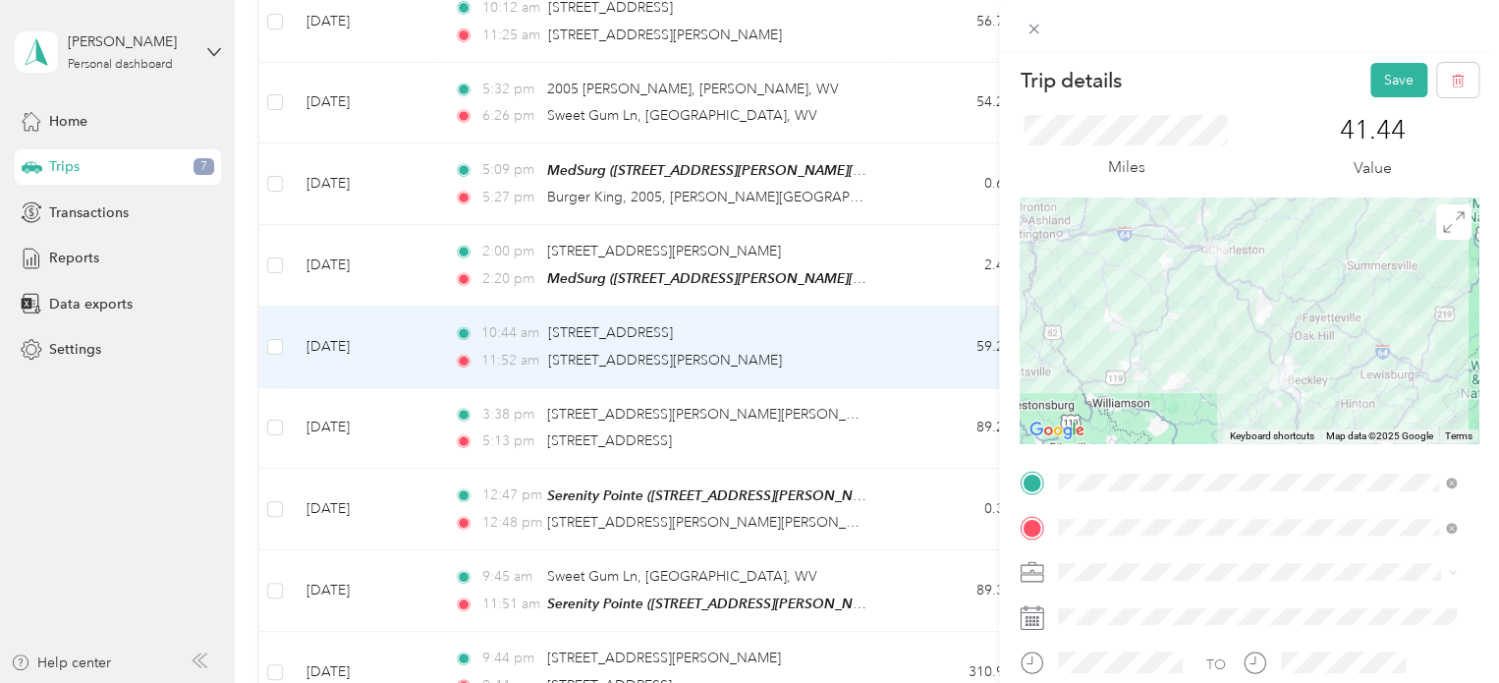
scroll to position [0, 0]
click at [1390, 72] on button "Save" at bounding box center [1398, 83] width 57 height 34
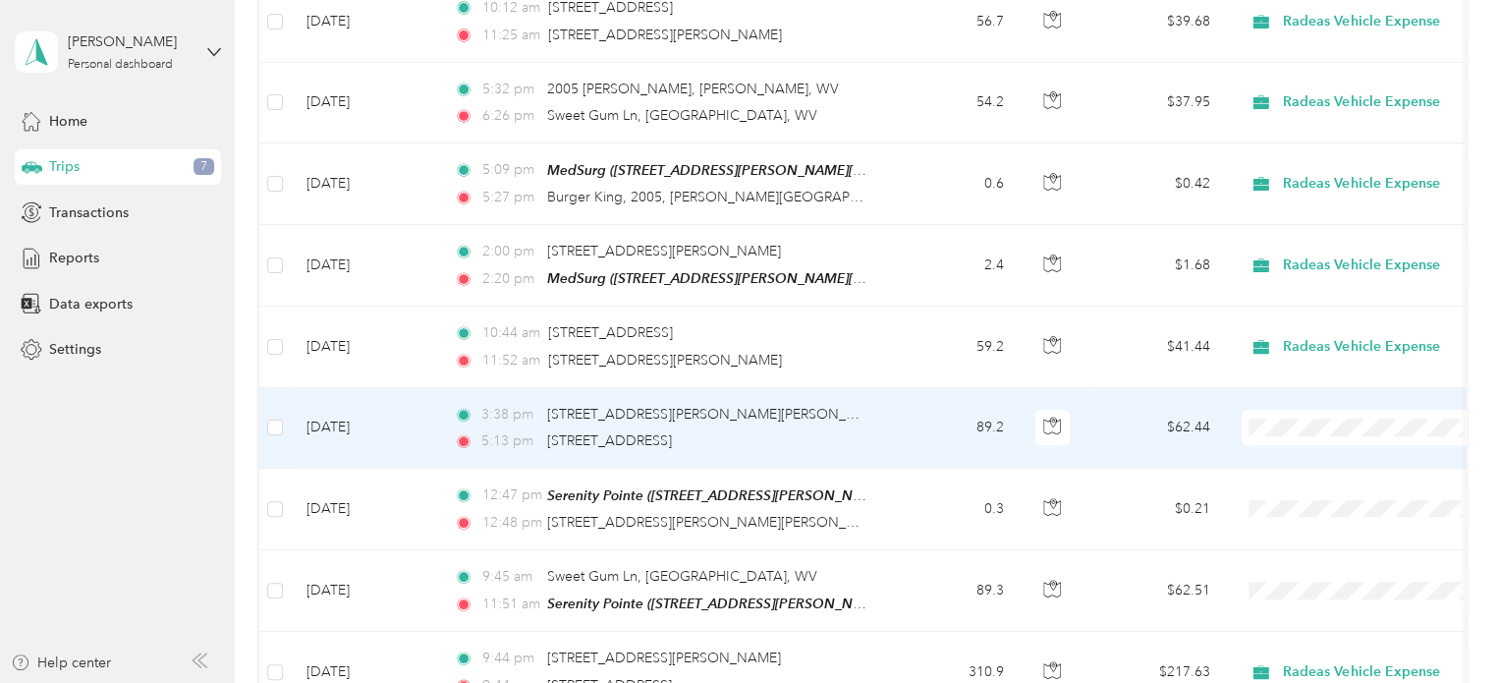
click at [844, 431] on div "5:13 pm [STREET_ADDRESS]" at bounding box center [660, 441] width 413 height 22
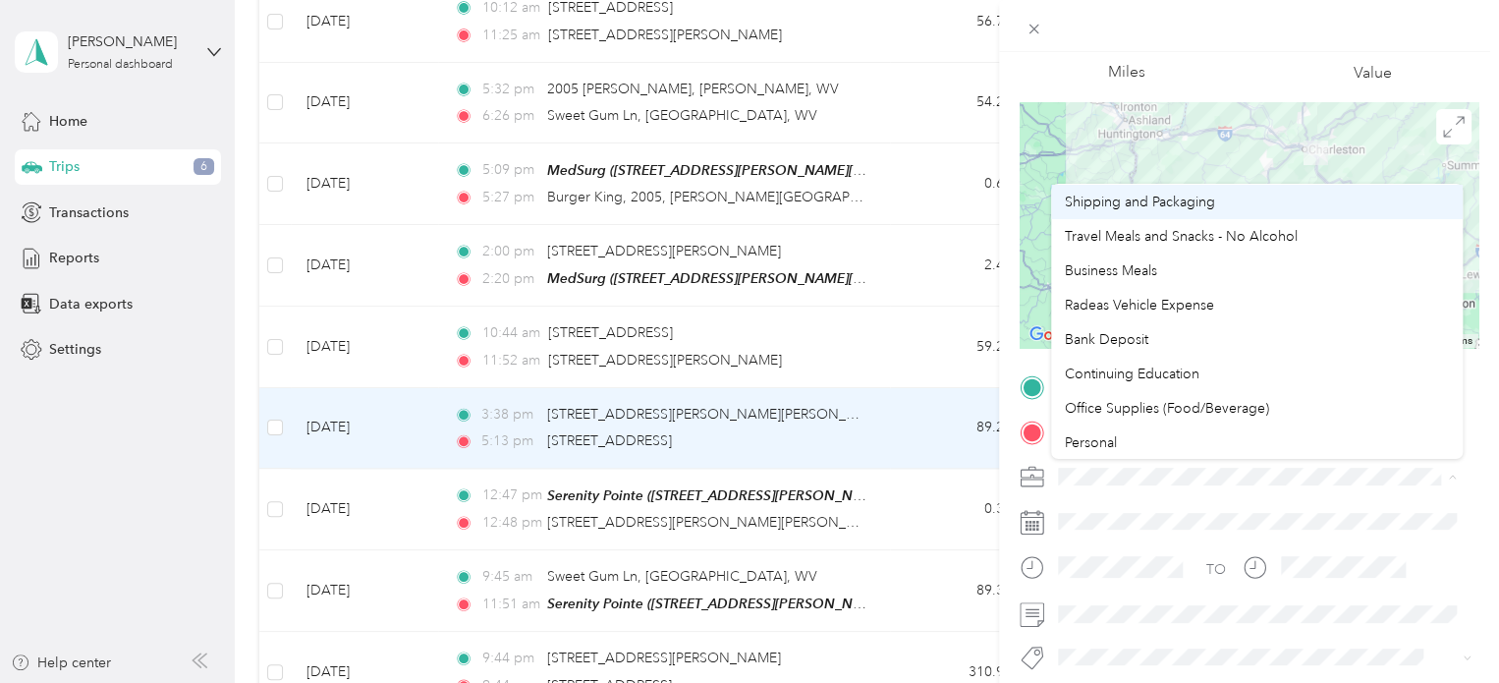
scroll to position [172, 0]
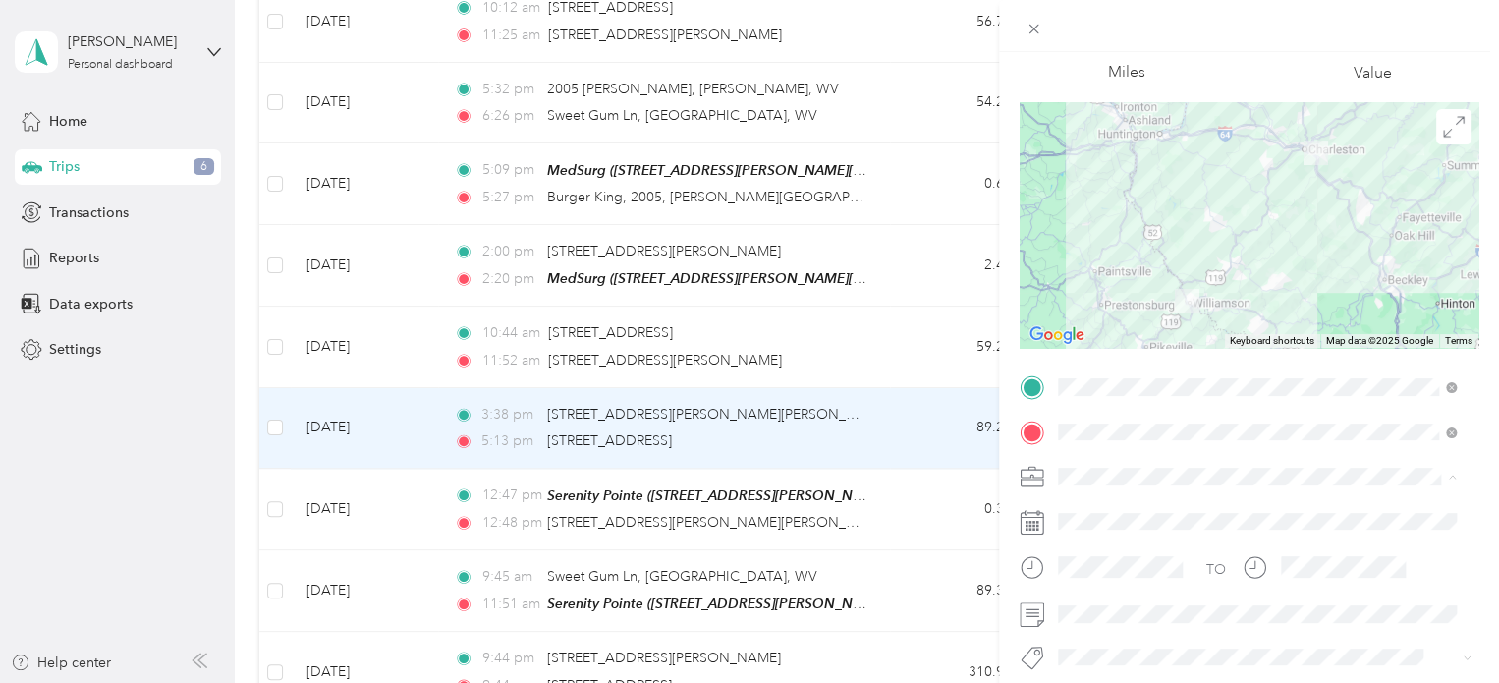
click at [1124, 305] on span "Radeas Vehicle Expense" at bounding box center [1139, 304] width 149 height 17
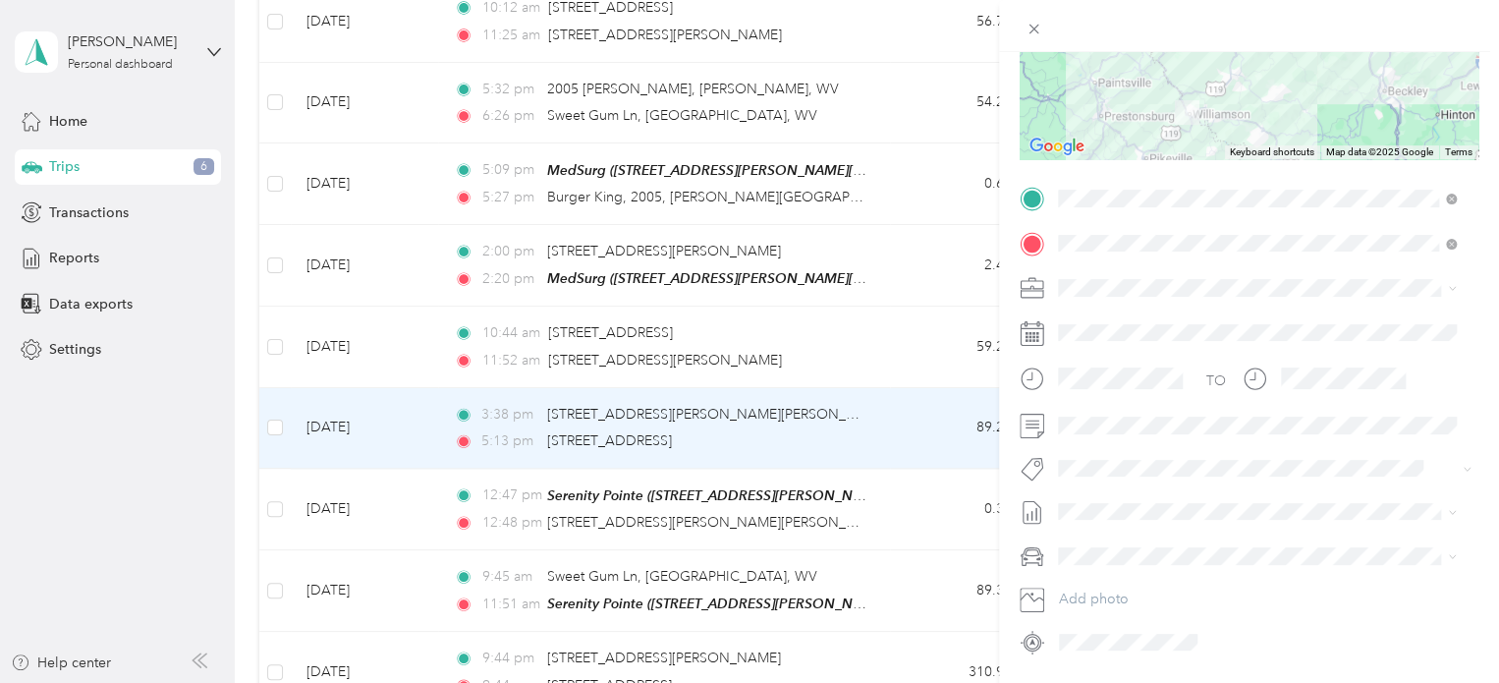
scroll to position [295, 0]
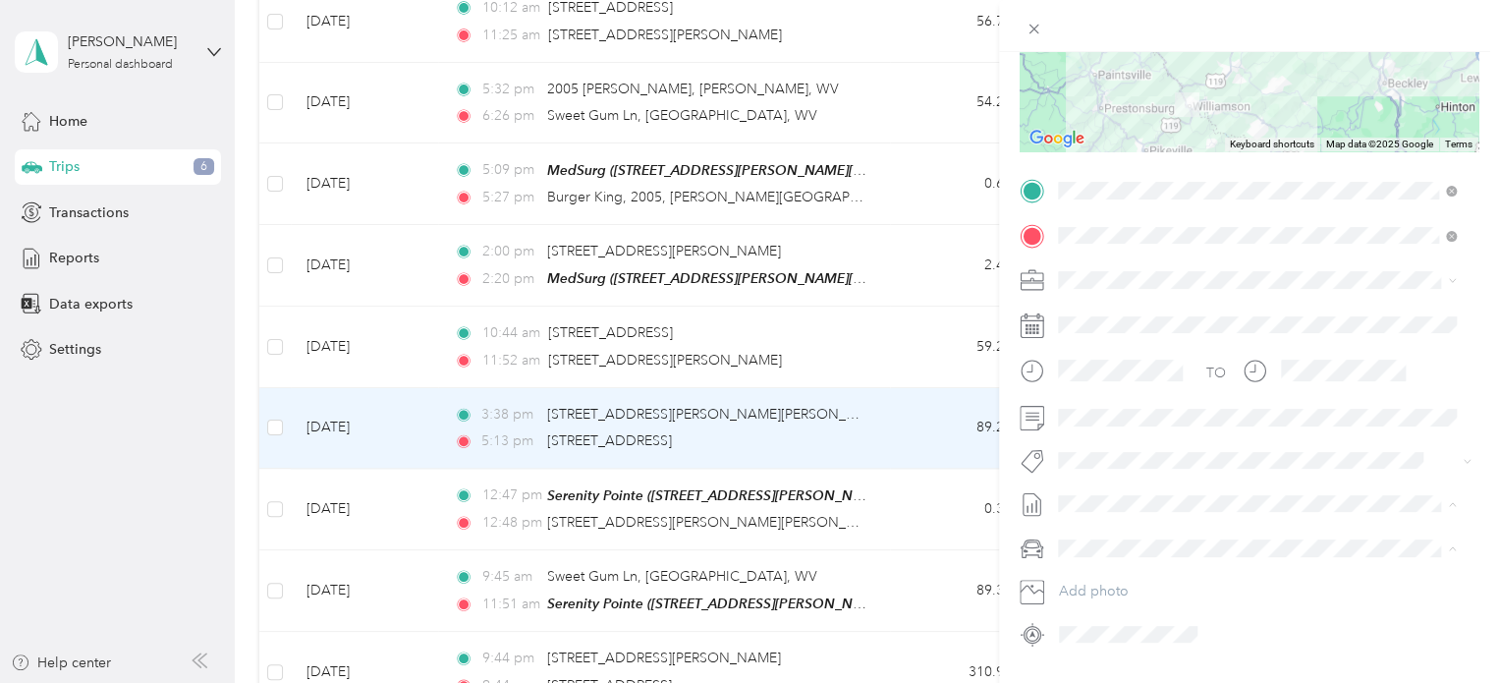
click at [1146, 556] on li "Expenses, [DATE]-[DATE] Draft" at bounding box center [1257, 567] width 412 height 31
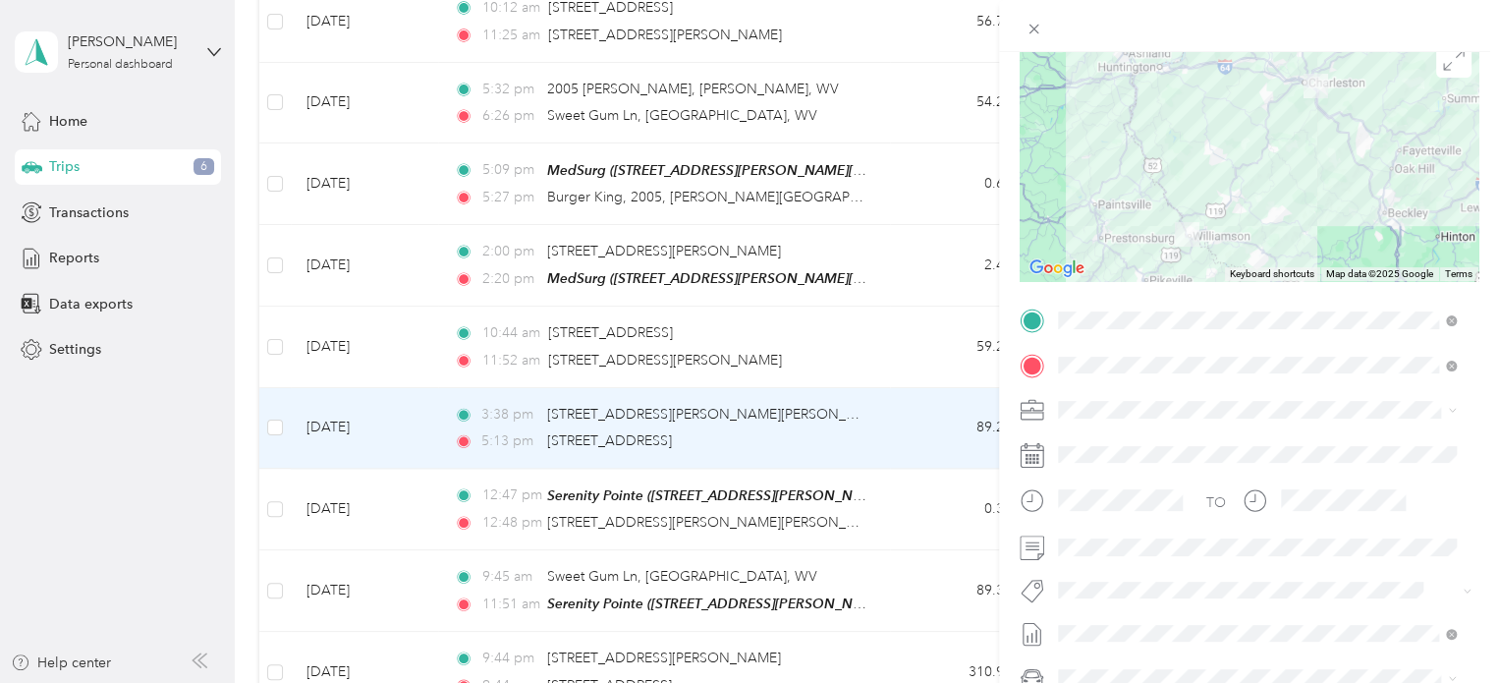
scroll to position [0, 0]
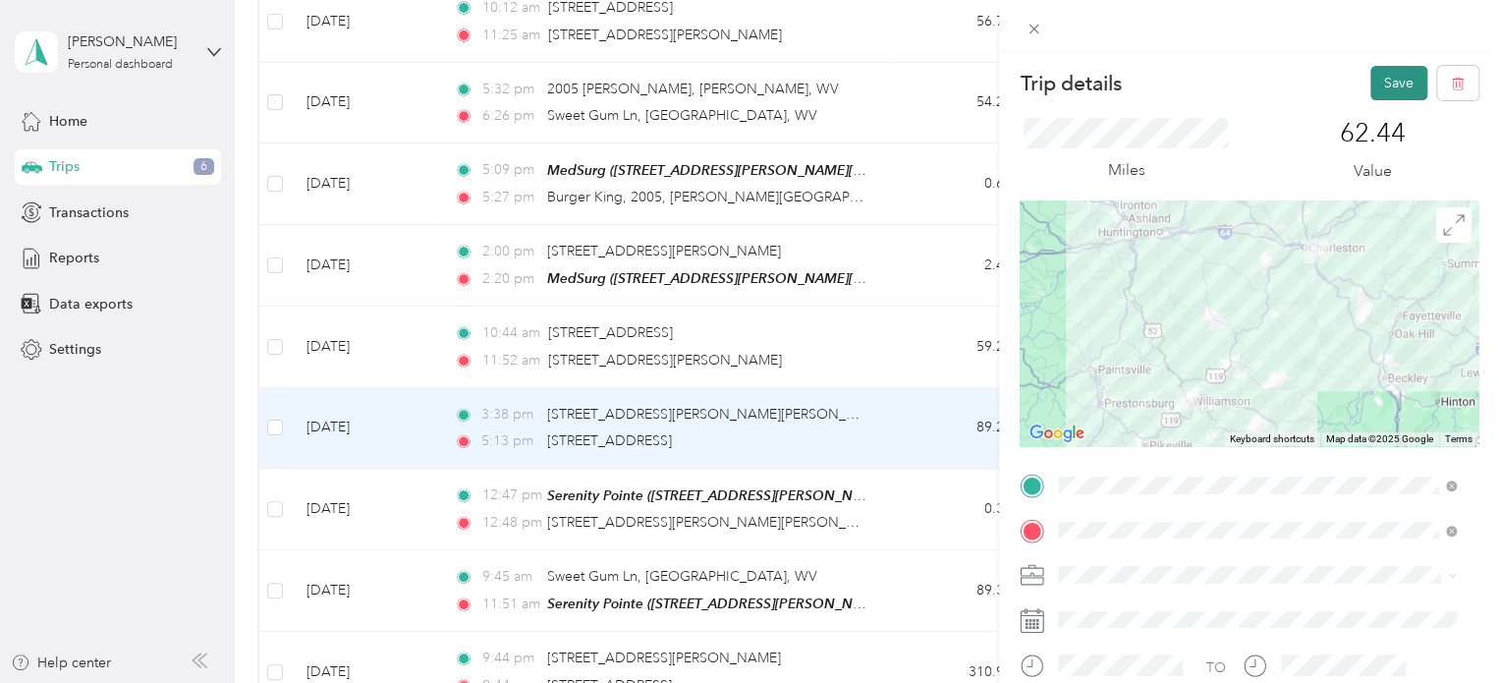
click at [1387, 82] on button "Save" at bounding box center [1398, 83] width 57 height 34
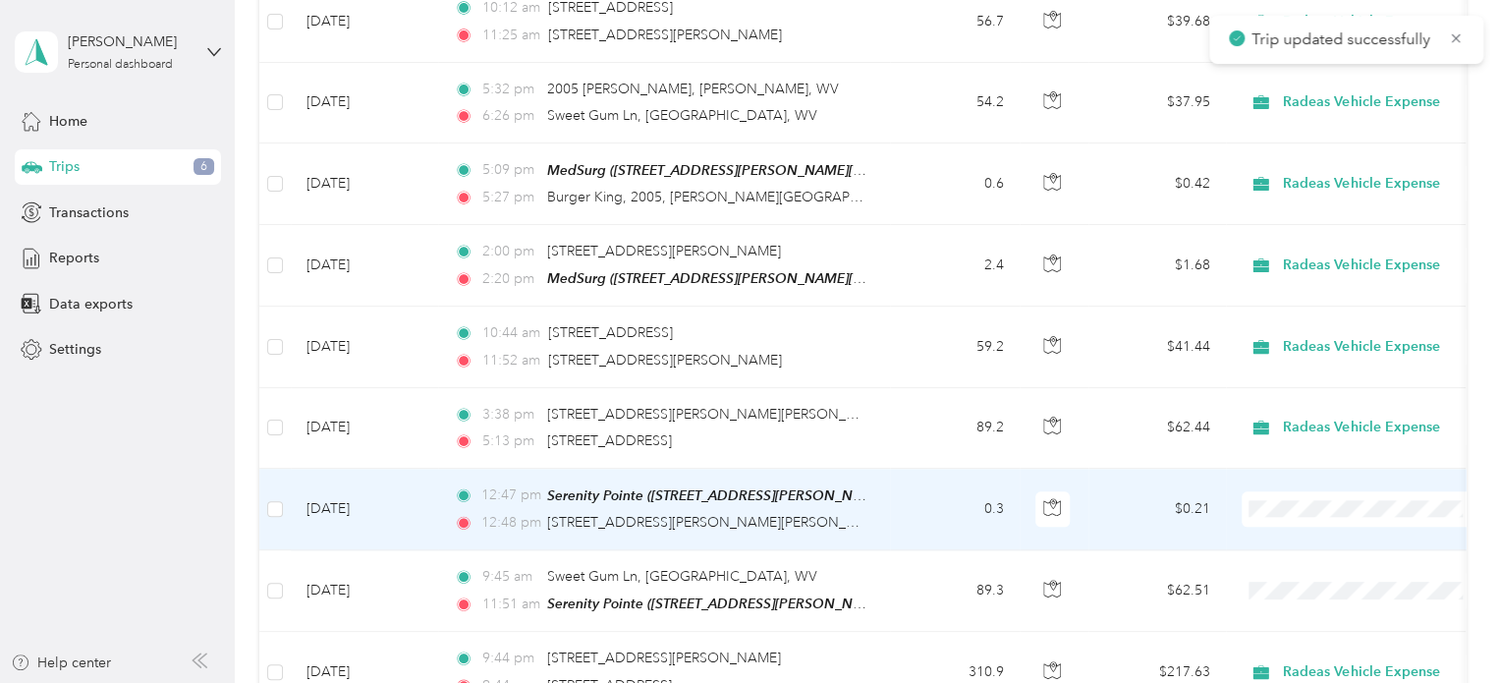
click at [895, 498] on td "0.3" at bounding box center [955, 510] width 130 height 82
click at [895, 498] on div at bounding box center [749, 341] width 1499 height 683
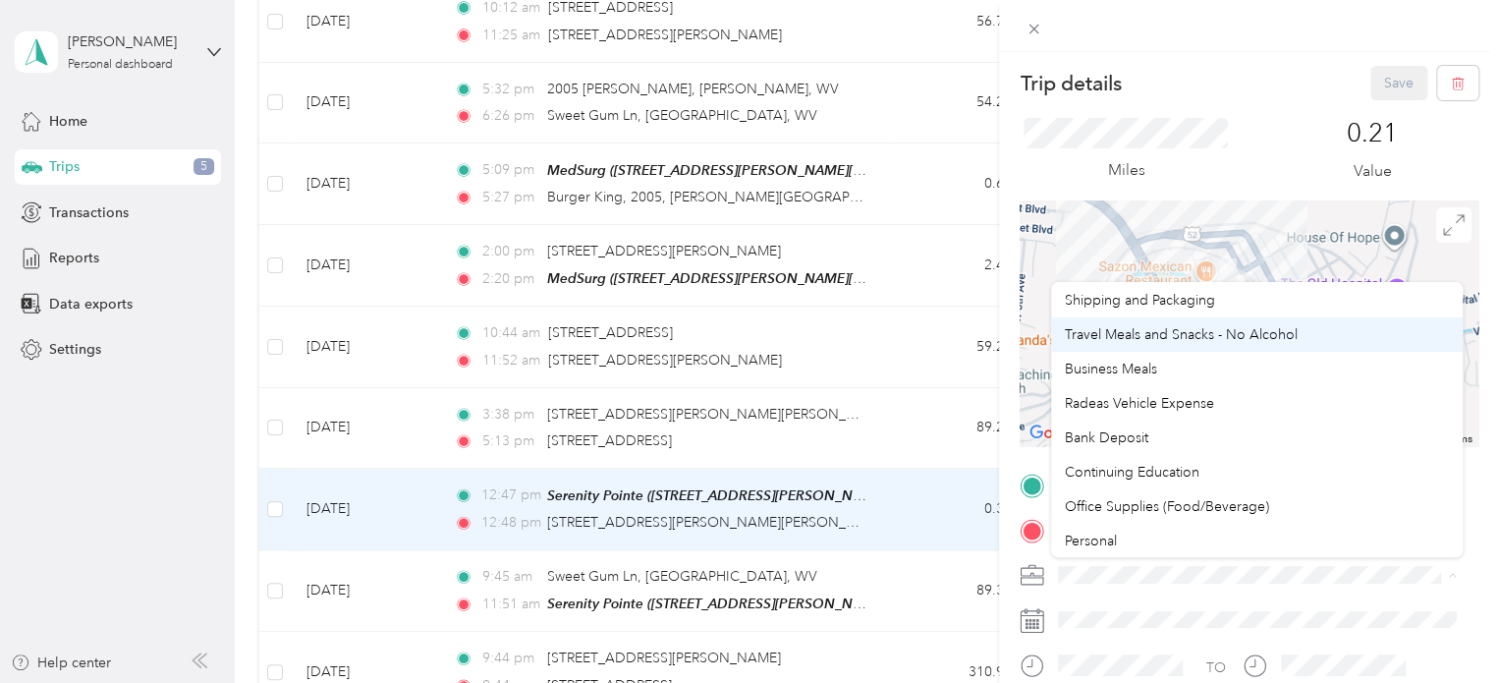
scroll to position [172, 0]
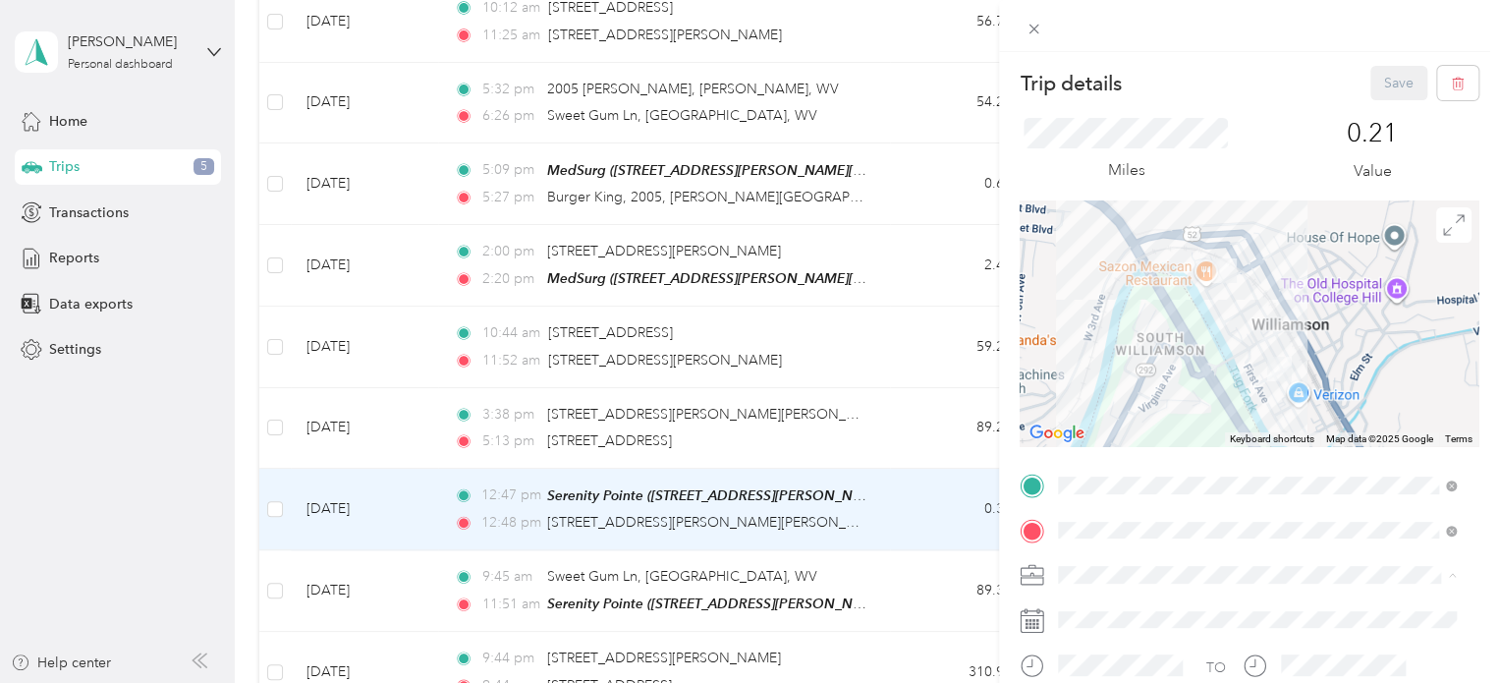
click at [1173, 396] on span "Radeas Vehicle Expense" at bounding box center [1139, 402] width 149 height 17
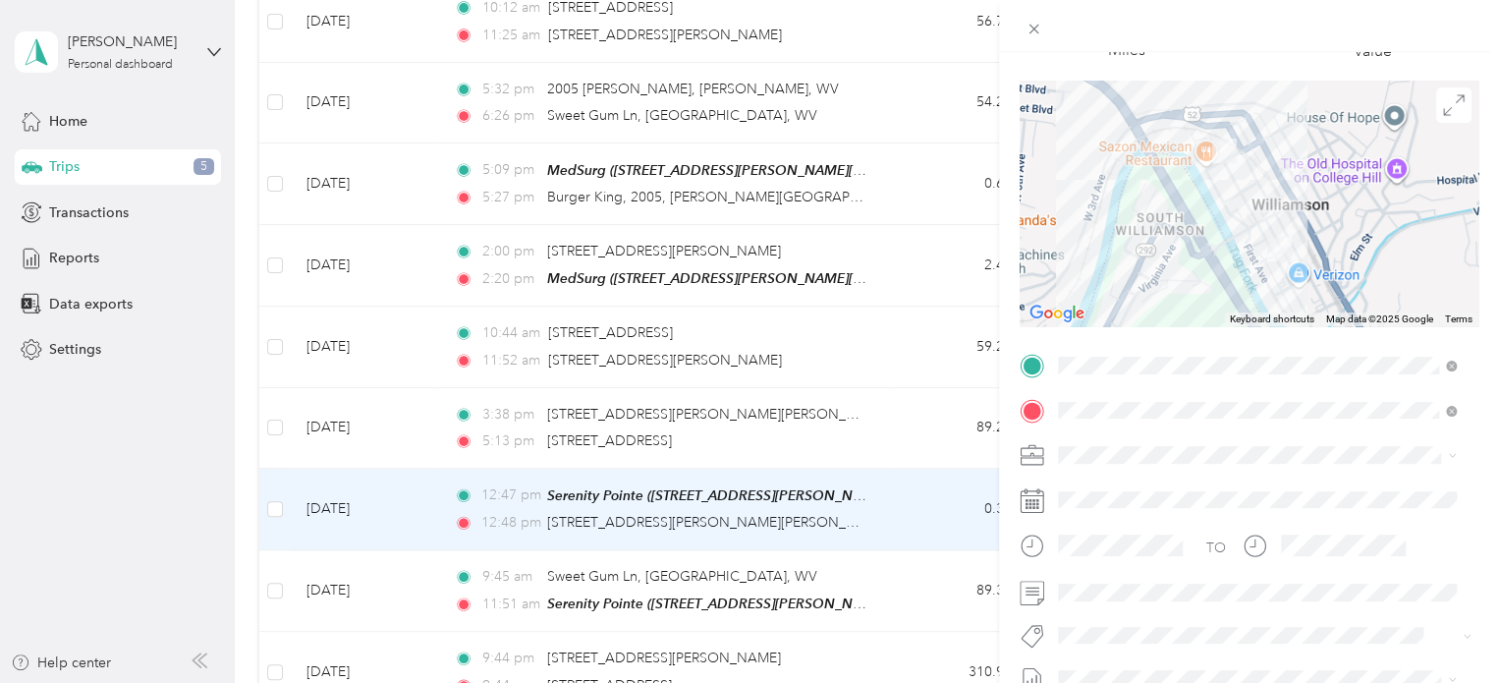
scroll to position [295, 0]
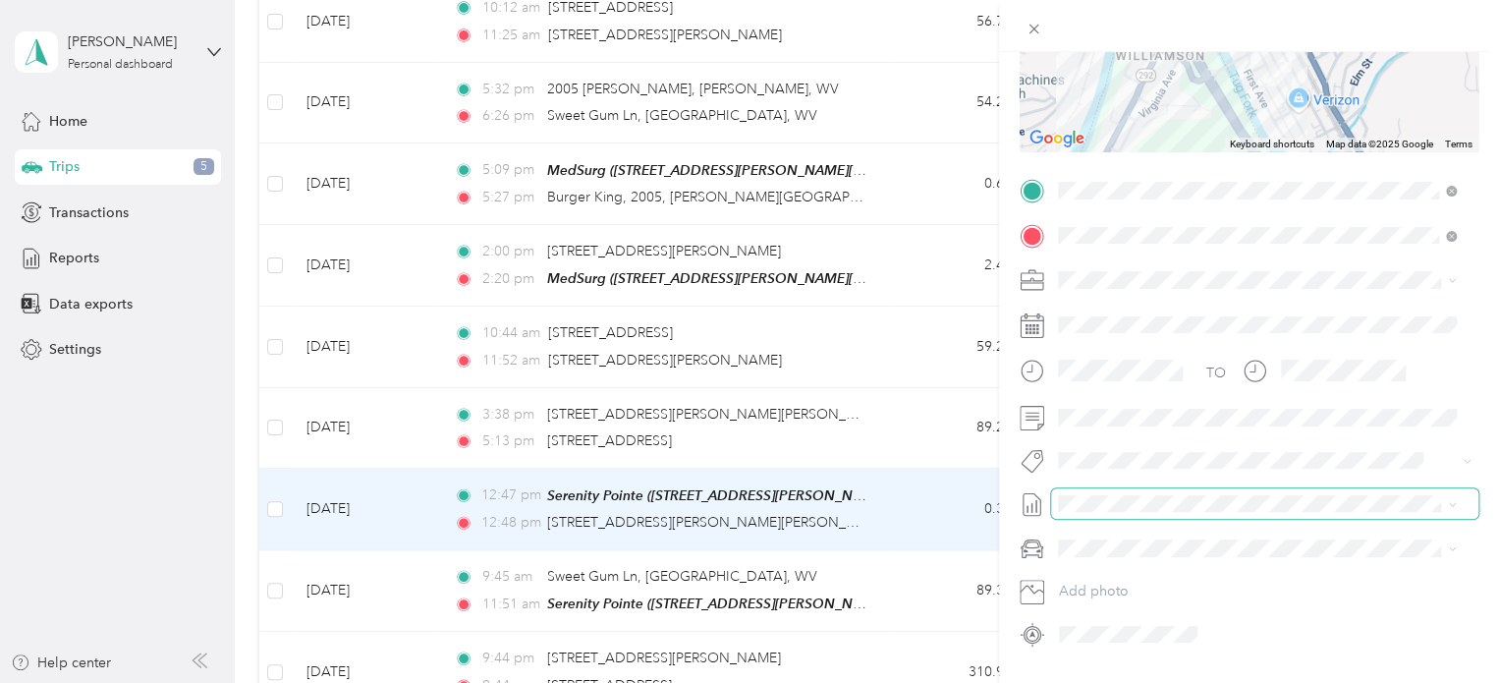
click at [1127, 491] on span at bounding box center [1264, 503] width 427 height 31
click at [1189, 560] on span "Expenses, [DATE]-[DATE]" at bounding box center [1136, 568] width 157 height 21
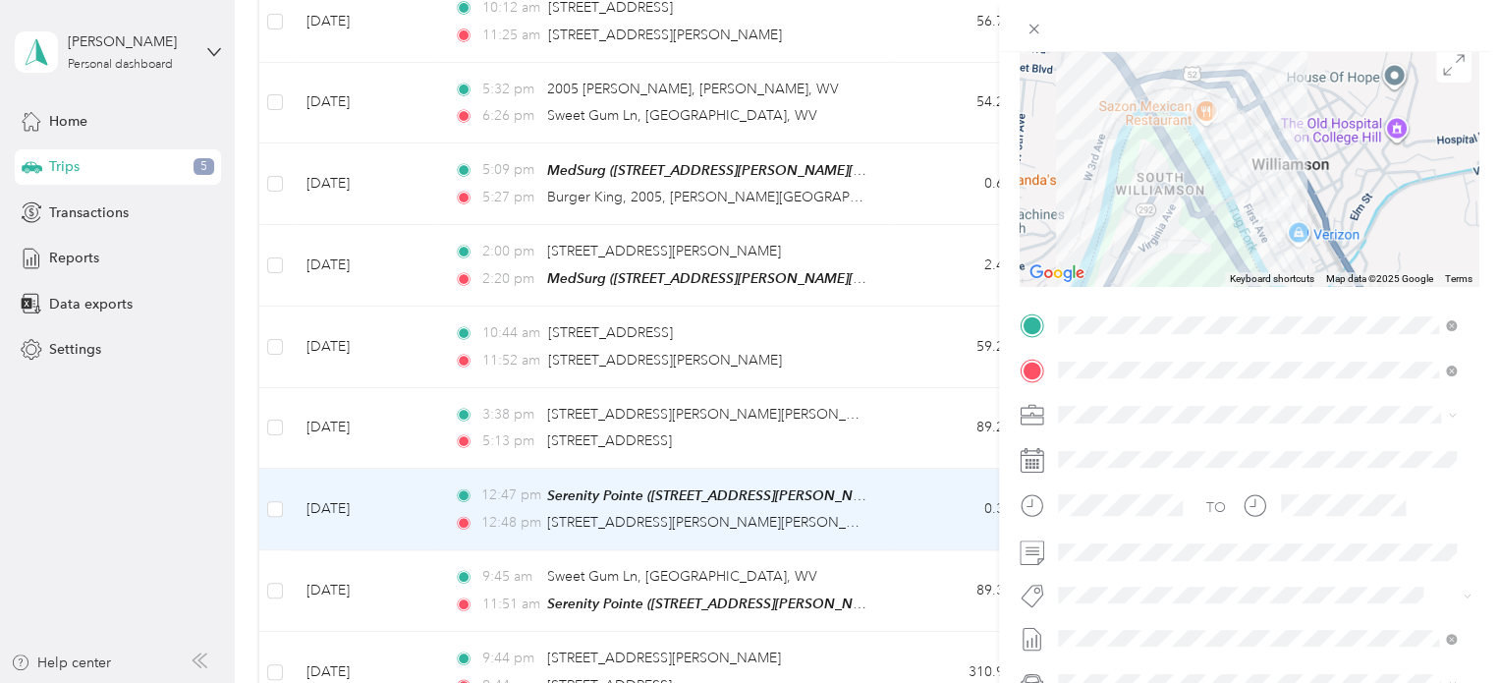
scroll to position [0, 0]
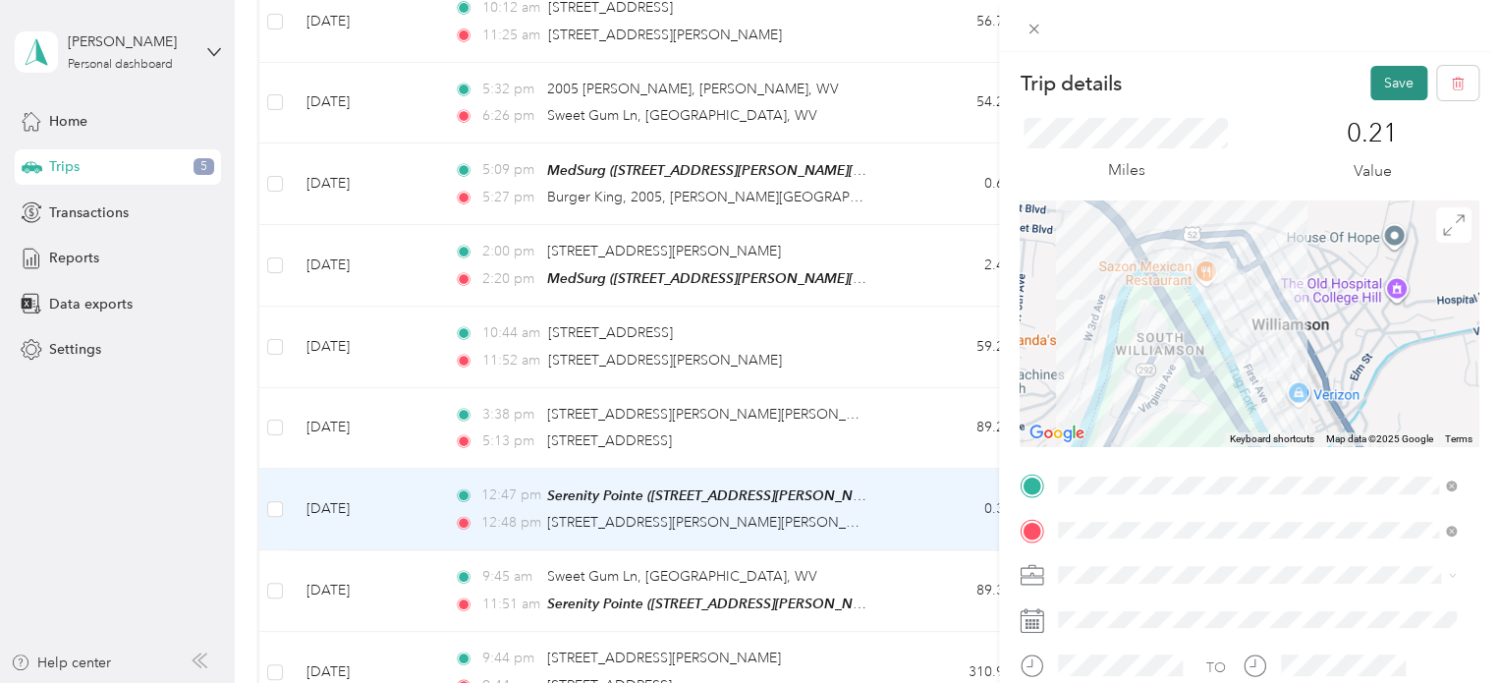
click at [1379, 84] on button "Save" at bounding box center [1398, 83] width 57 height 34
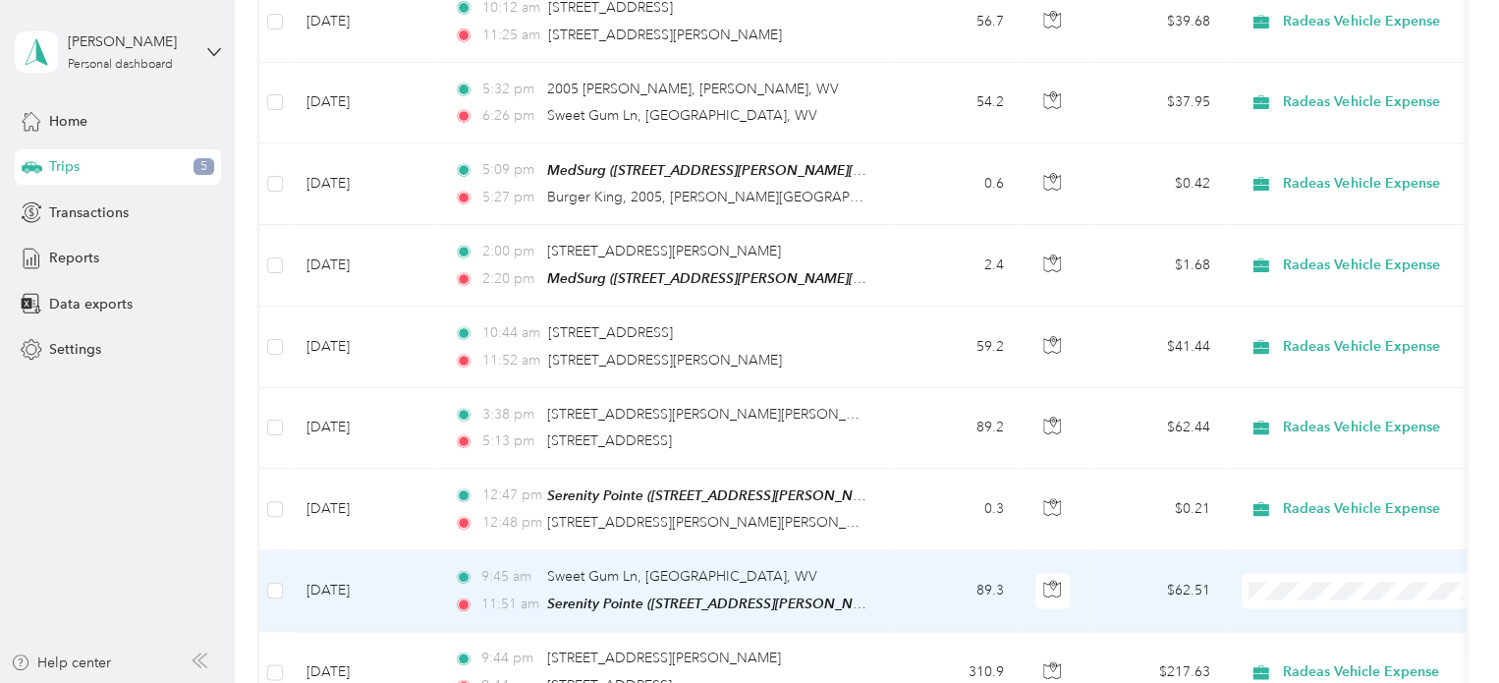
click at [887, 582] on td "9:45 am Sweet Gum Ln, [GEOGRAPHIC_DATA], [GEOGRAPHIC_DATA] 11:51 am Serenity Po…" at bounding box center [664, 591] width 452 height 82
click at [887, 682] on div at bounding box center [744, 683] width 1489 height 0
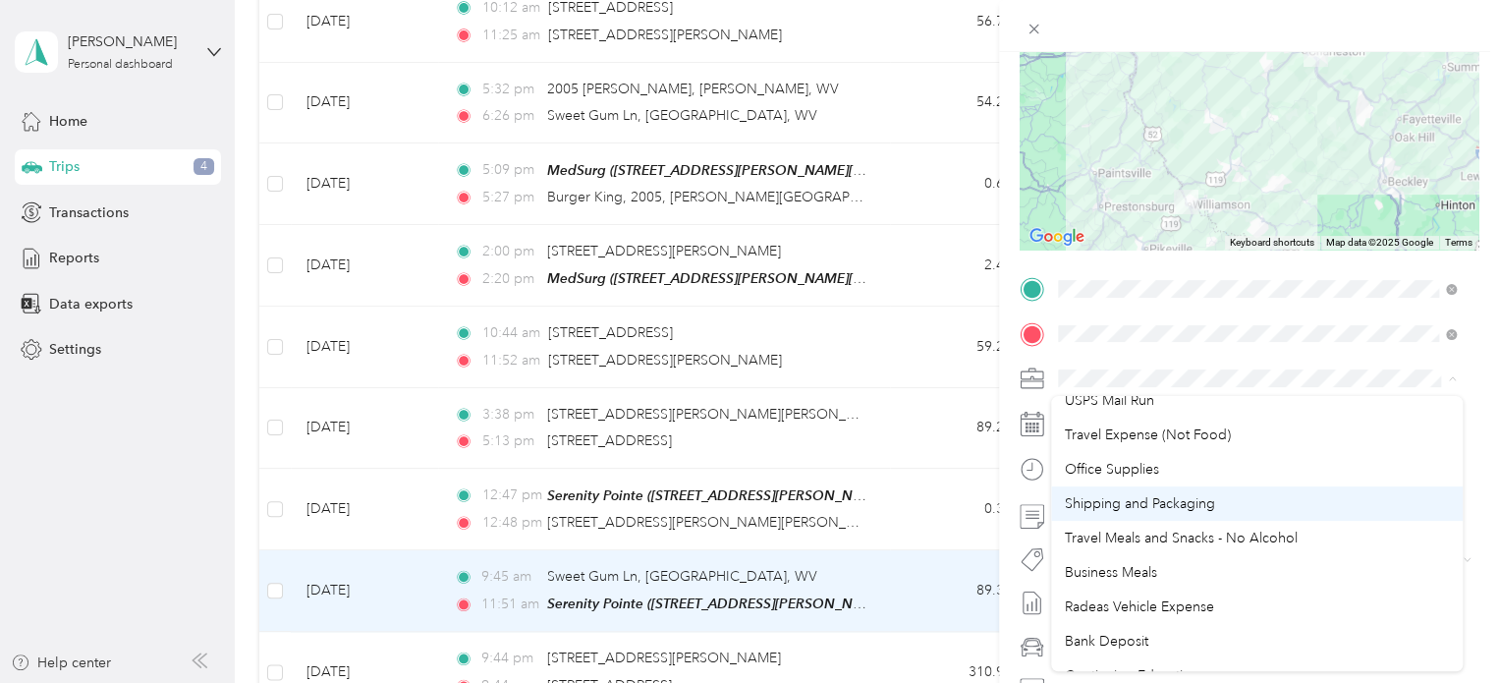
scroll to position [172, 0]
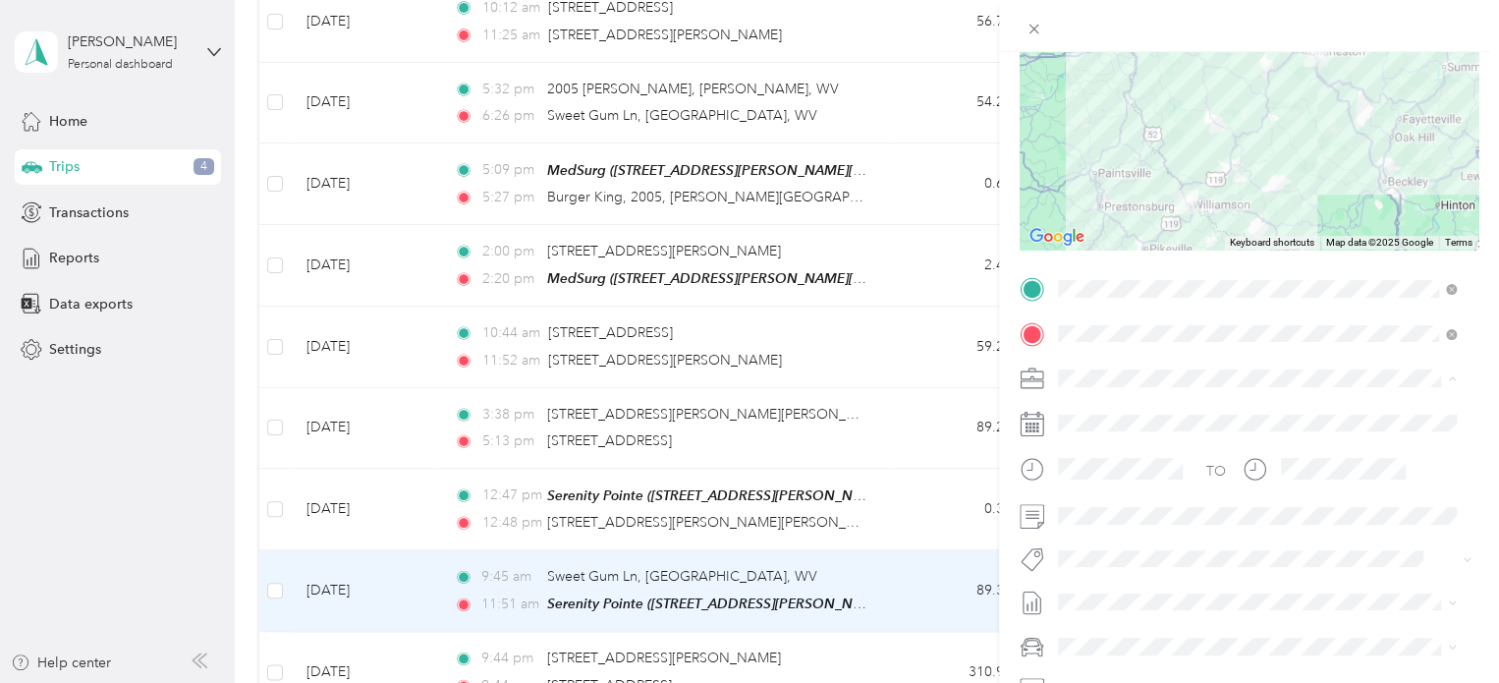
click at [1159, 526] on li "Radeas Vehicle Expense" at bounding box center [1257, 516] width 412 height 34
click at [1159, 466] on span "Expenses, [DATE]-[DATE]" at bounding box center [1136, 473] width 157 height 21
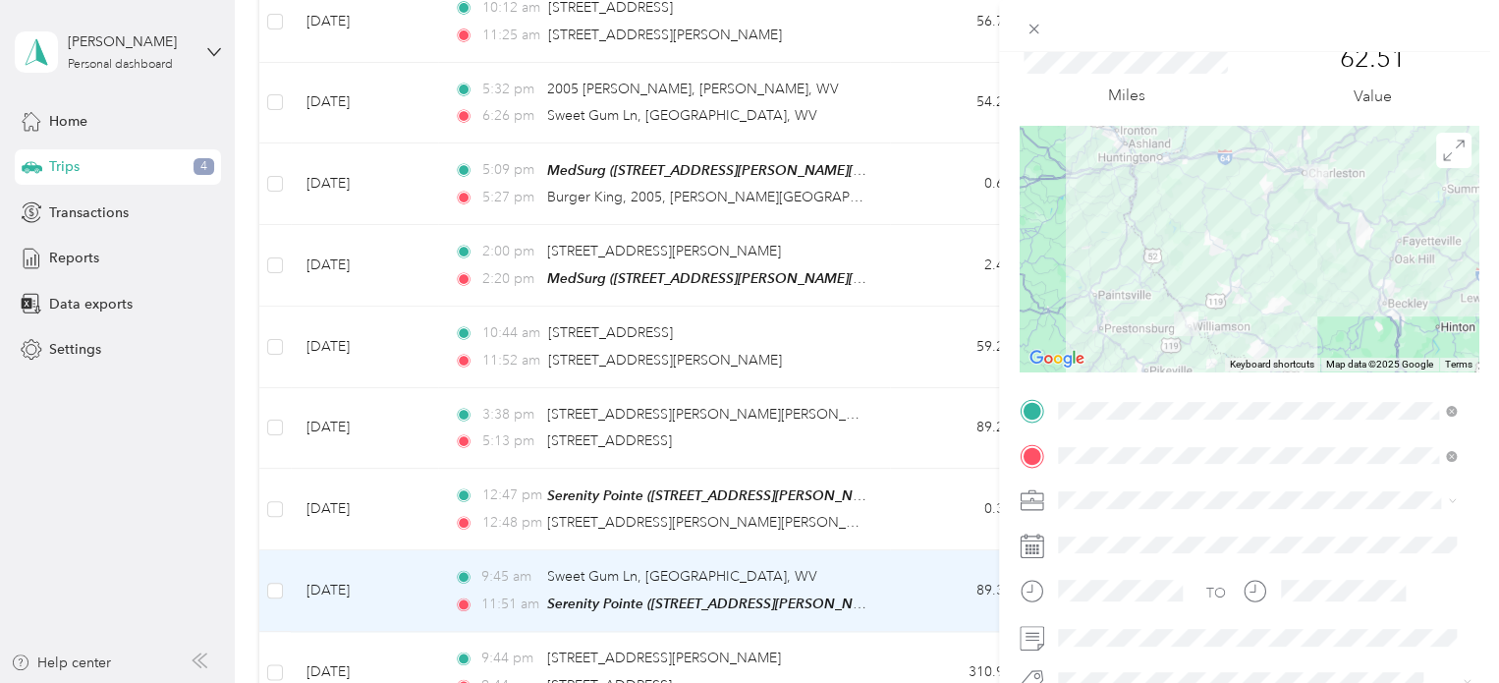
scroll to position [0, 0]
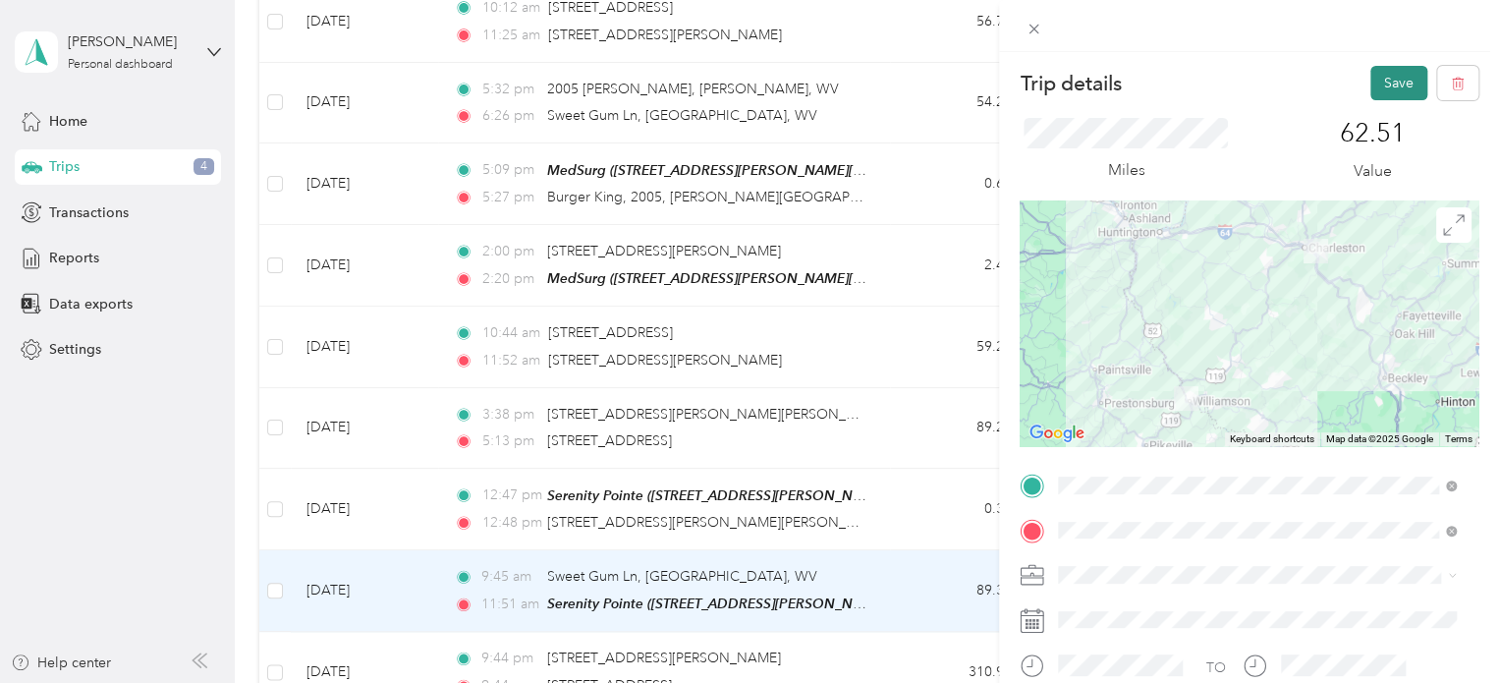
click at [1385, 85] on button "Save" at bounding box center [1398, 83] width 57 height 34
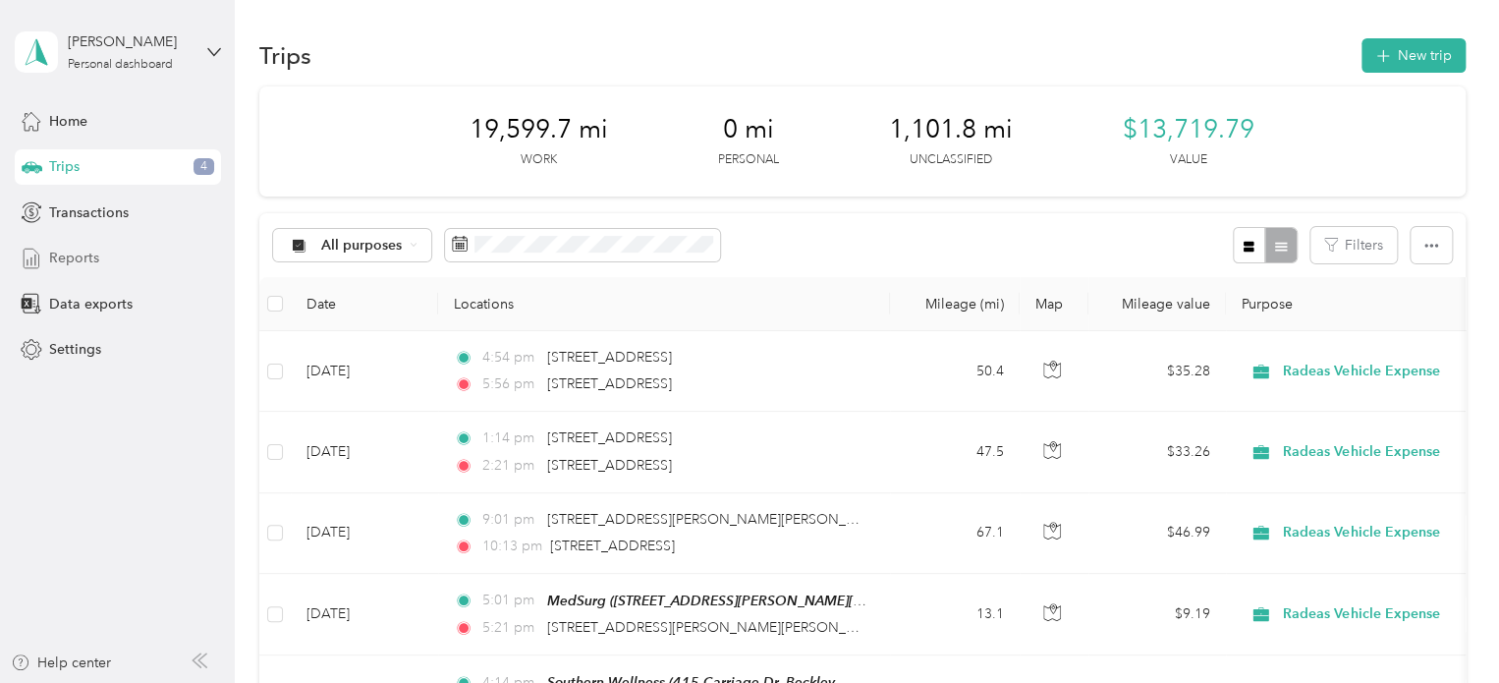
click at [84, 253] on span "Reports" at bounding box center [74, 258] width 50 height 21
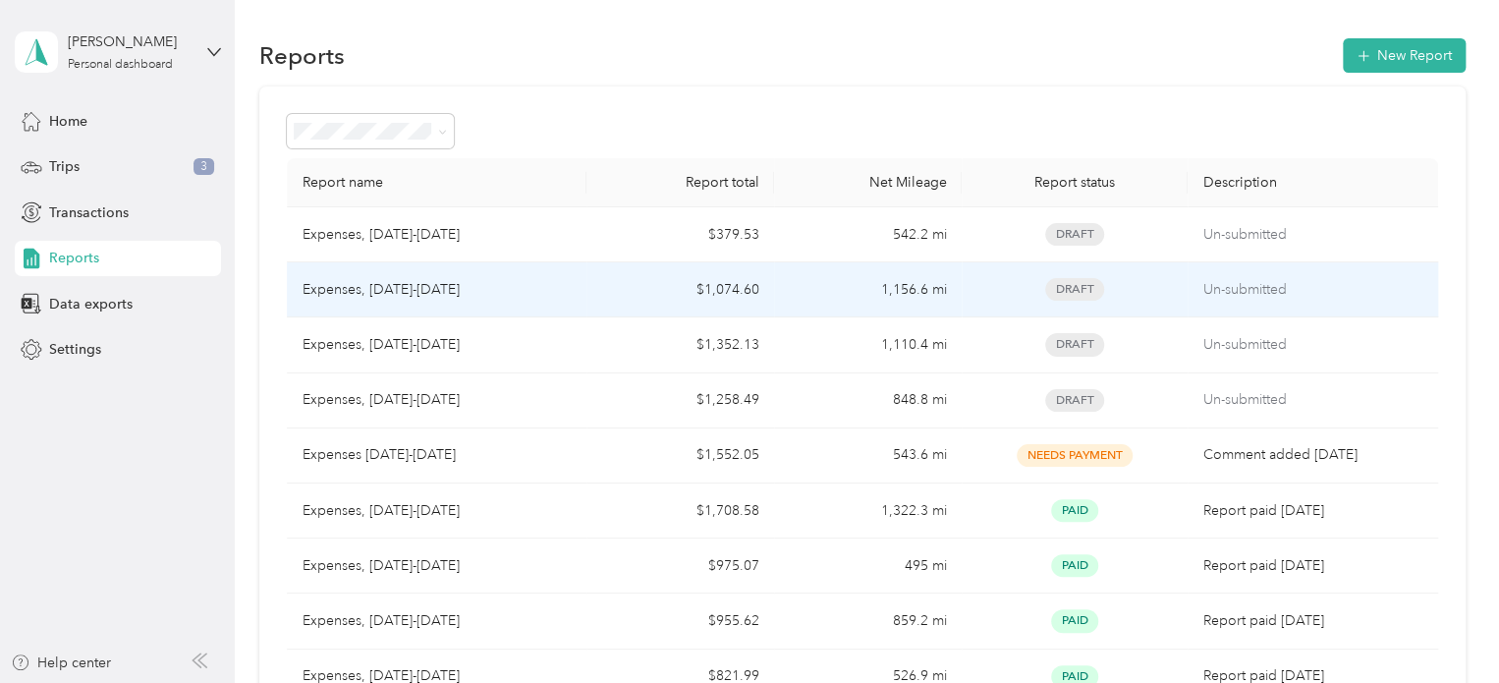
click at [518, 285] on div "Expenses, [DATE]-[DATE]" at bounding box center [437, 290] width 269 height 22
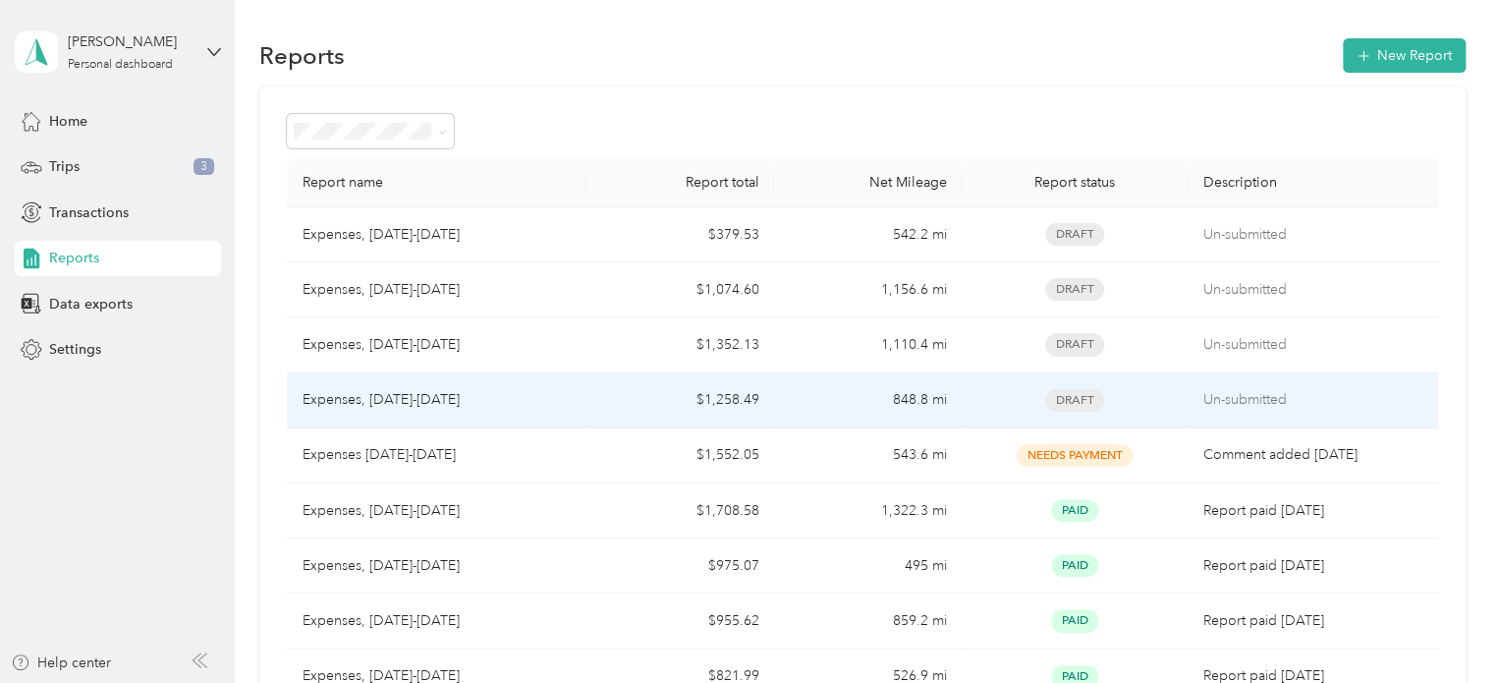
click at [620, 399] on td "$1,258.49" at bounding box center [681, 400] width 188 height 55
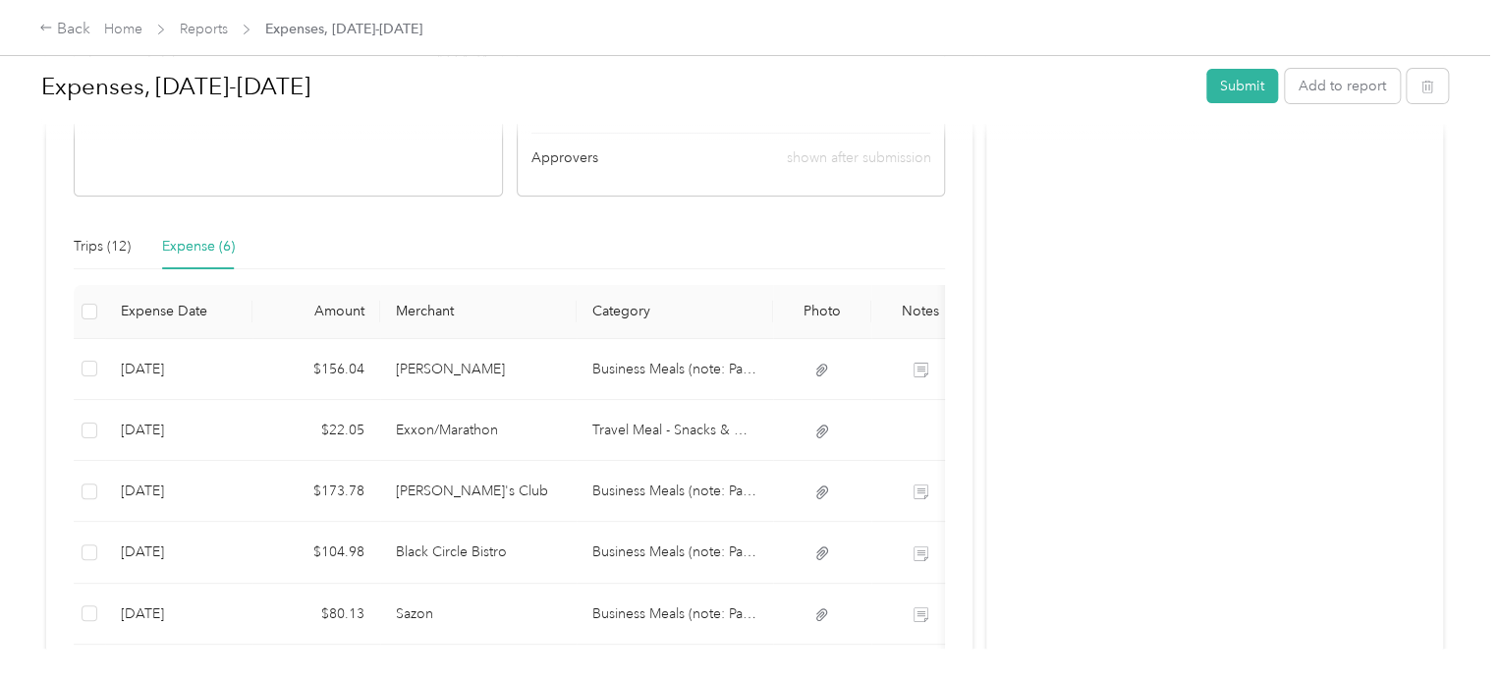
scroll to position [393, 0]
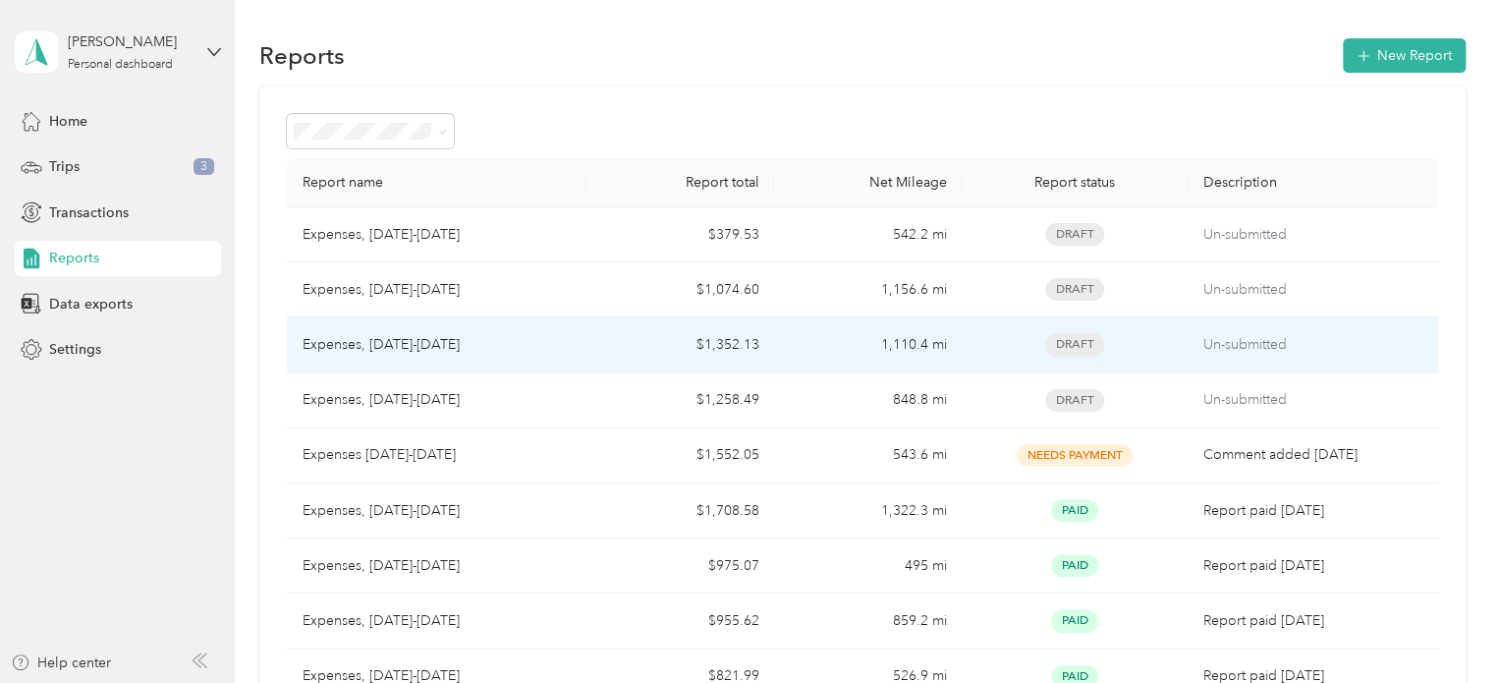
click at [578, 341] on td "Expenses, [DATE]-[DATE]" at bounding box center [437, 344] width 301 height 55
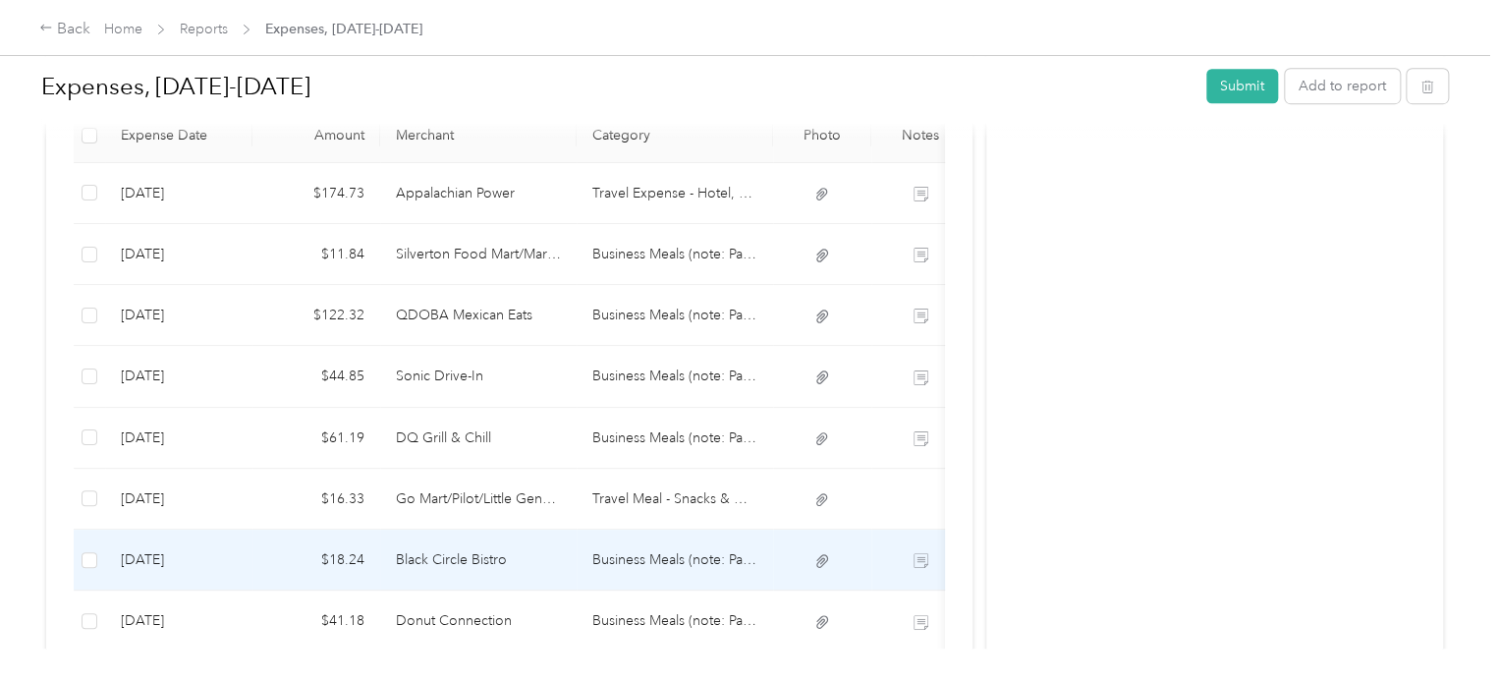
scroll to position [491, 0]
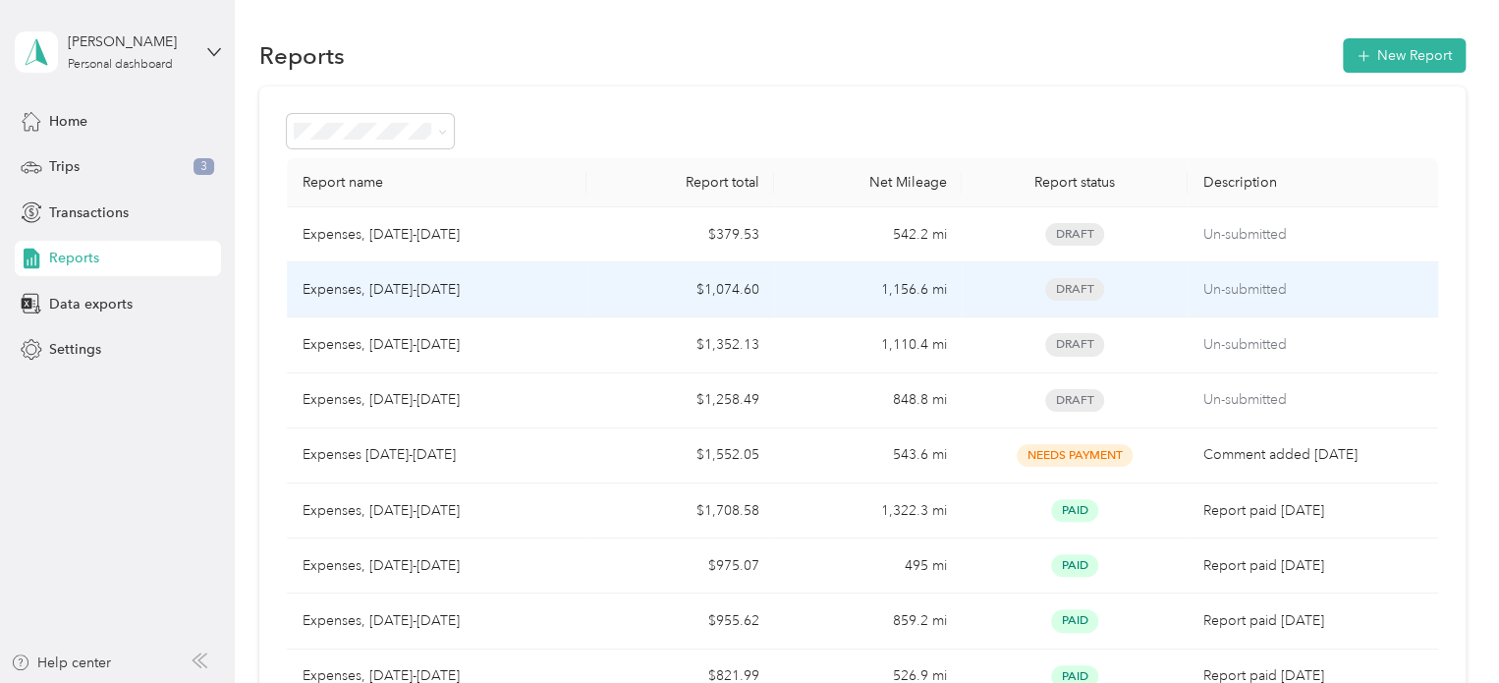
click at [613, 292] on td "$1,074.60" at bounding box center [681, 289] width 188 height 55
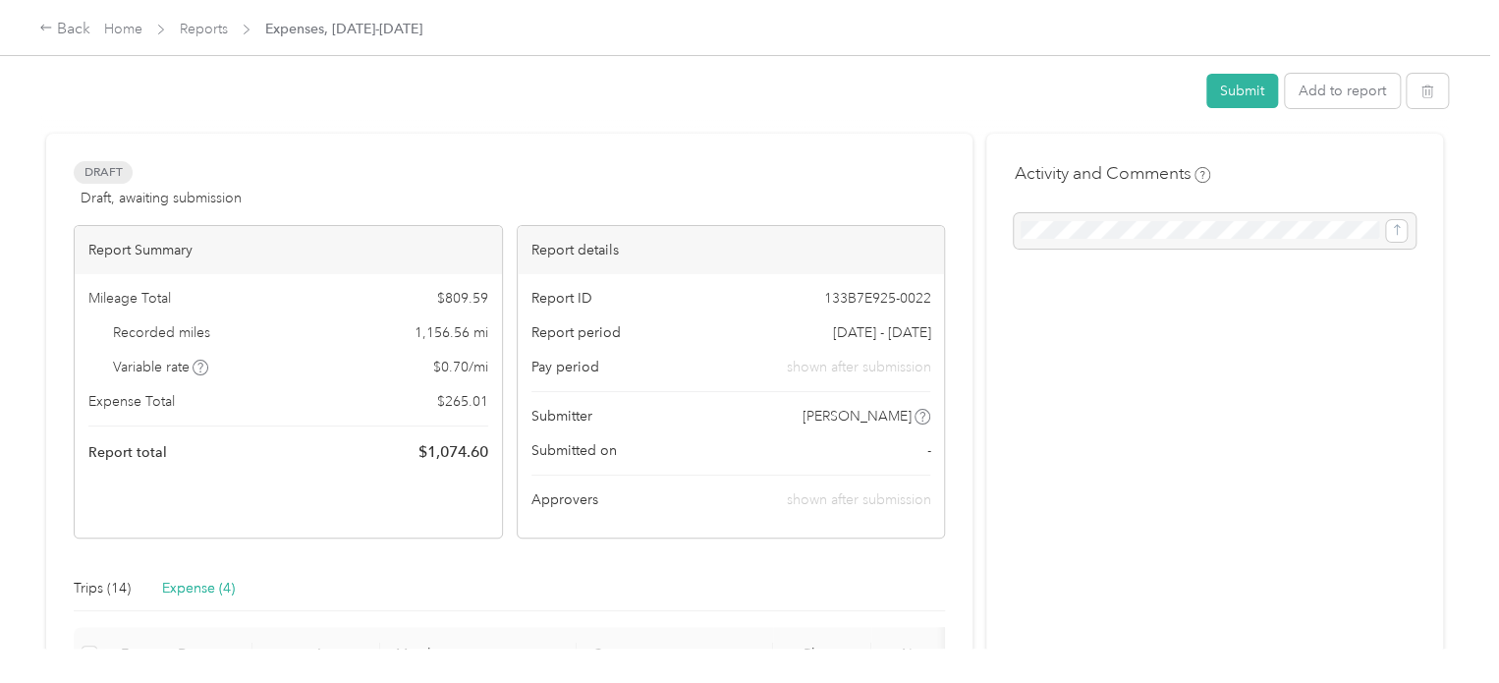
click at [613, 292] on div "Report ID 133B7E925-0022" at bounding box center [731, 298] width 400 height 21
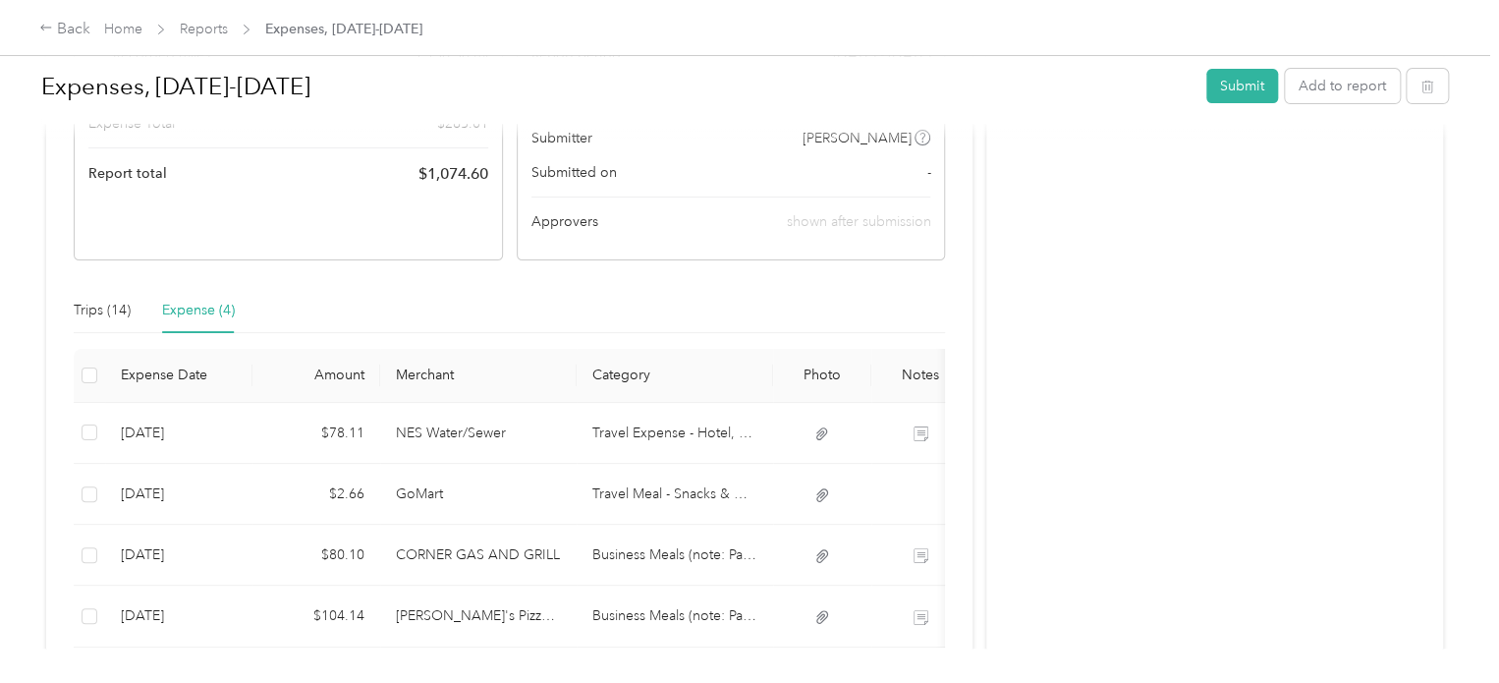
scroll to position [393, 0]
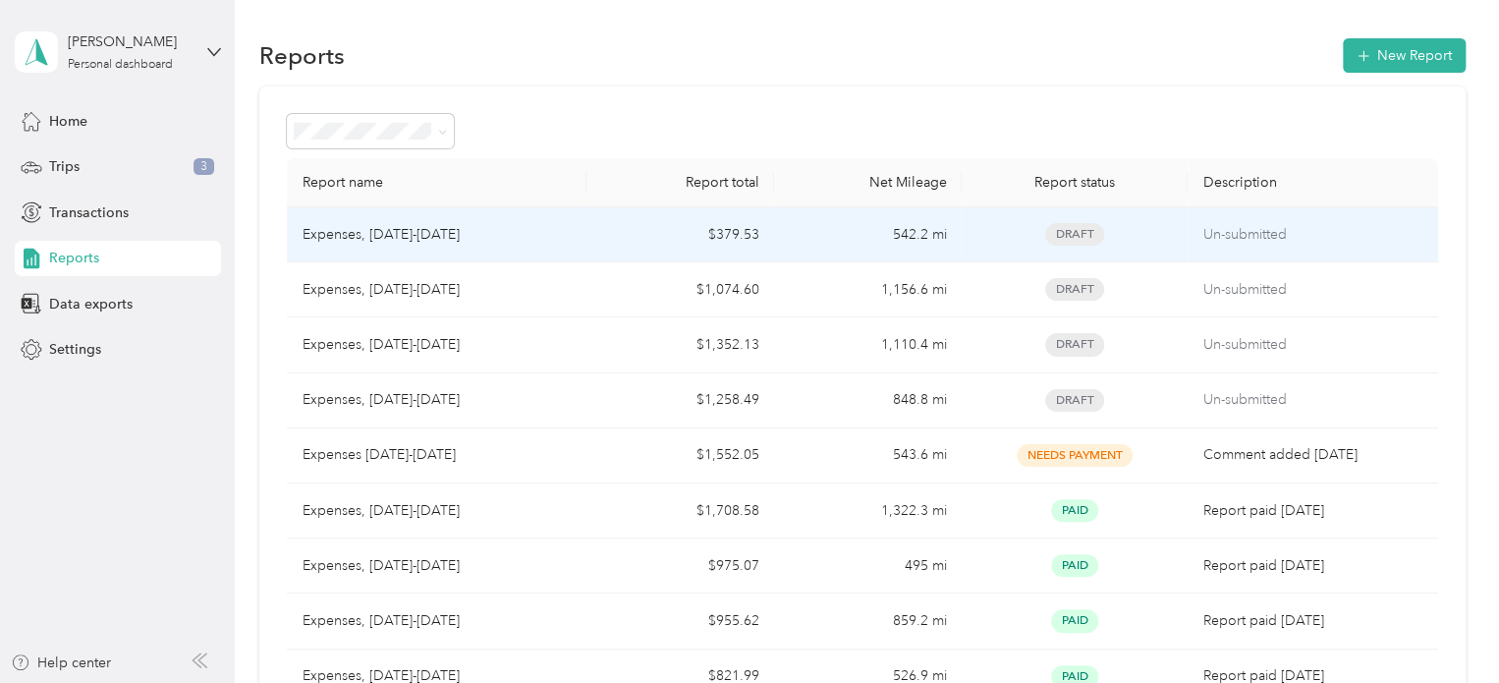
click at [595, 229] on td "$379.53" at bounding box center [681, 234] width 188 height 55
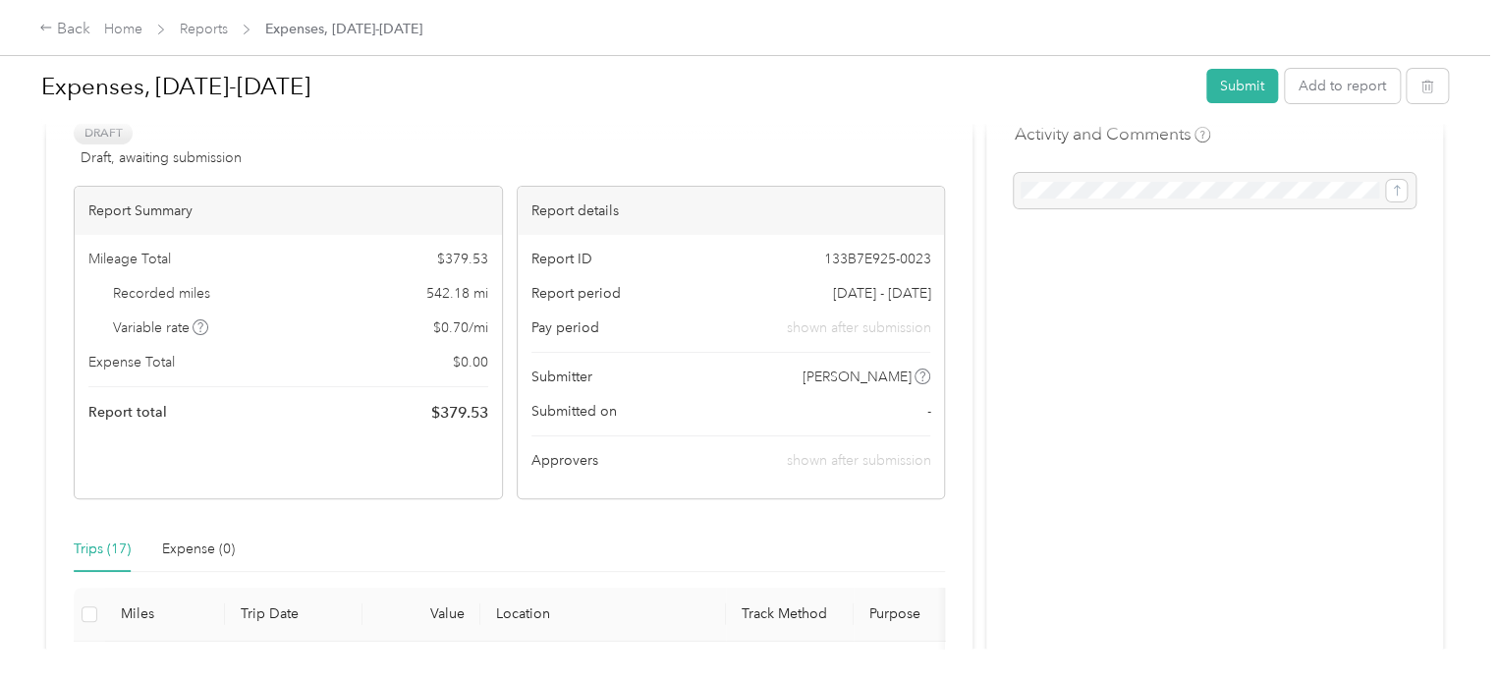
scroll to position [196, 0]
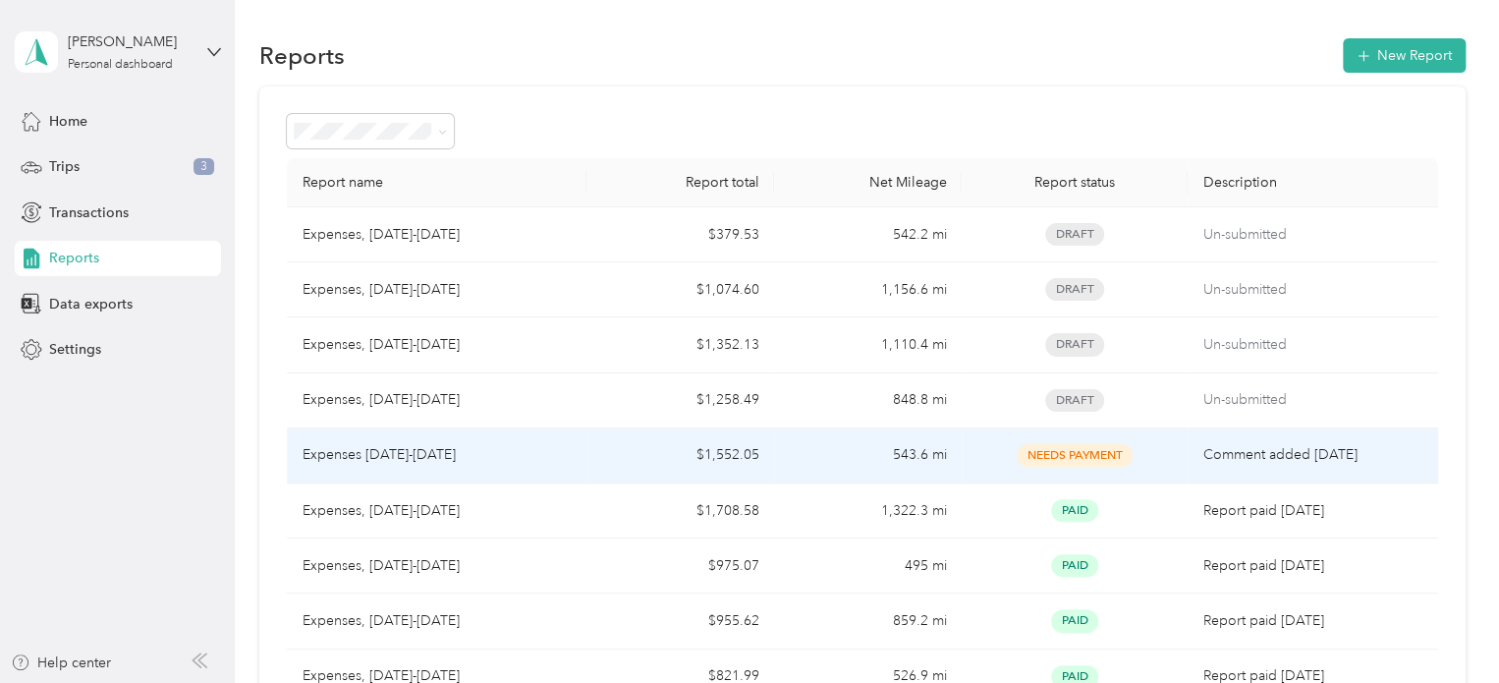
click at [510, 453] on div "Expenses [DATE]-[DATE]" at bounding box center [437, 455] width 269 height 22
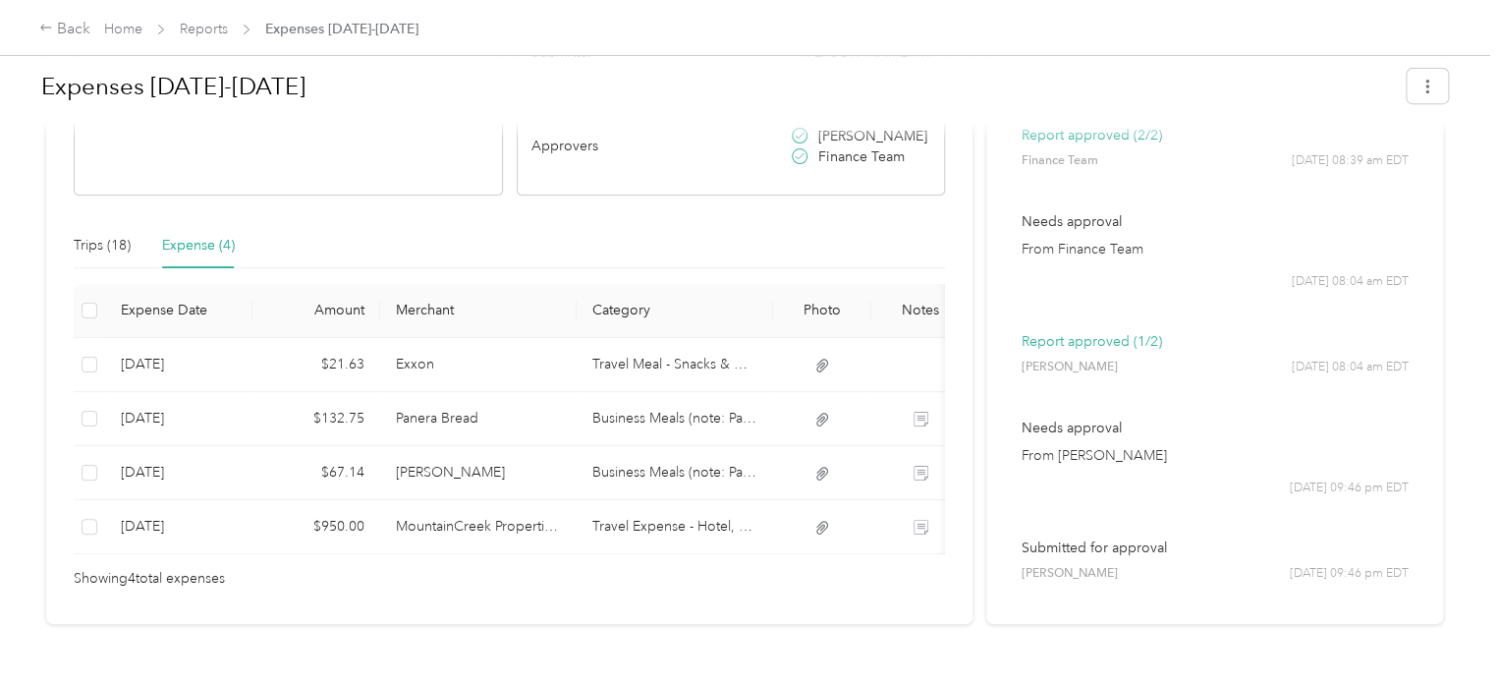
scroll to position [393, 0]
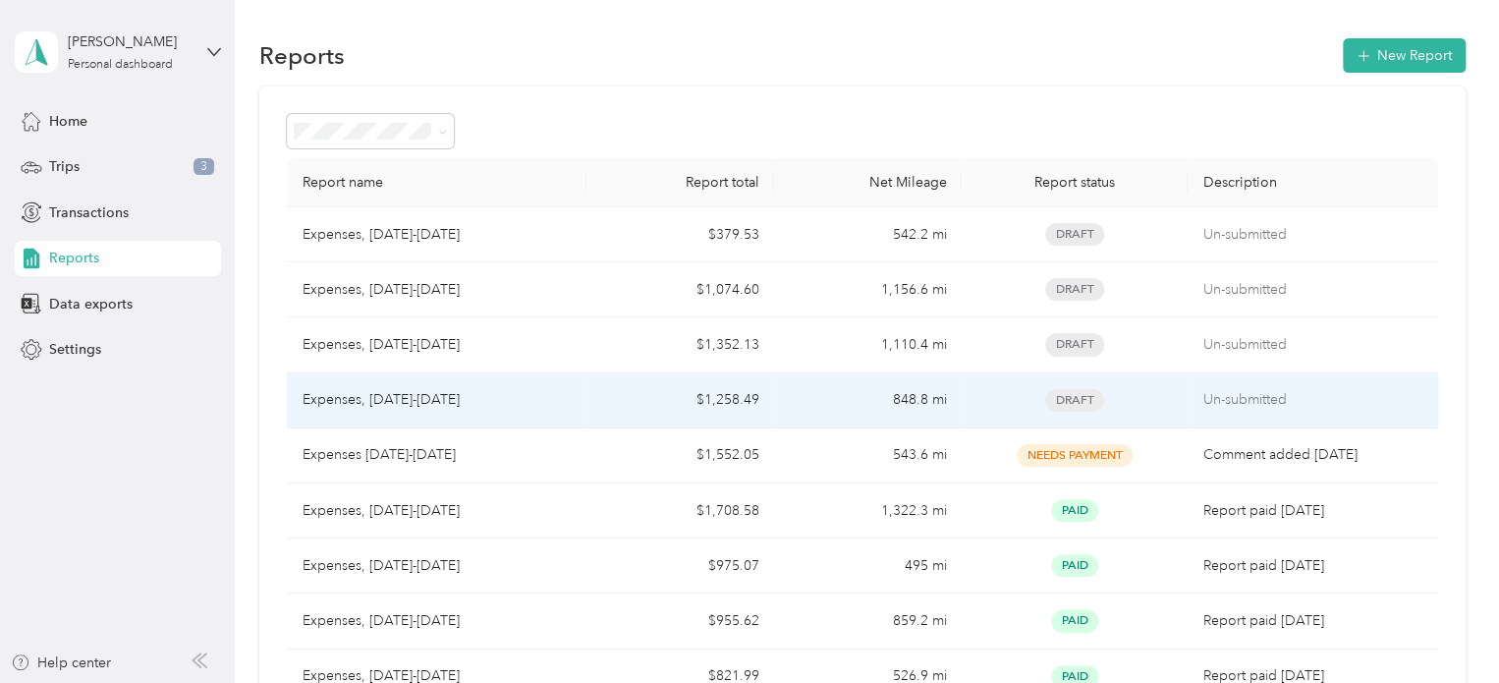
click at [509, 400] on div "Expenses, [DATE]-[DATE]" at bounding box center [437, 400] width 269 height 22
click at [566, 400] on div "Expenses, [DATE]-[DATE]" at bounding box center [437, 400] width 269 height 22
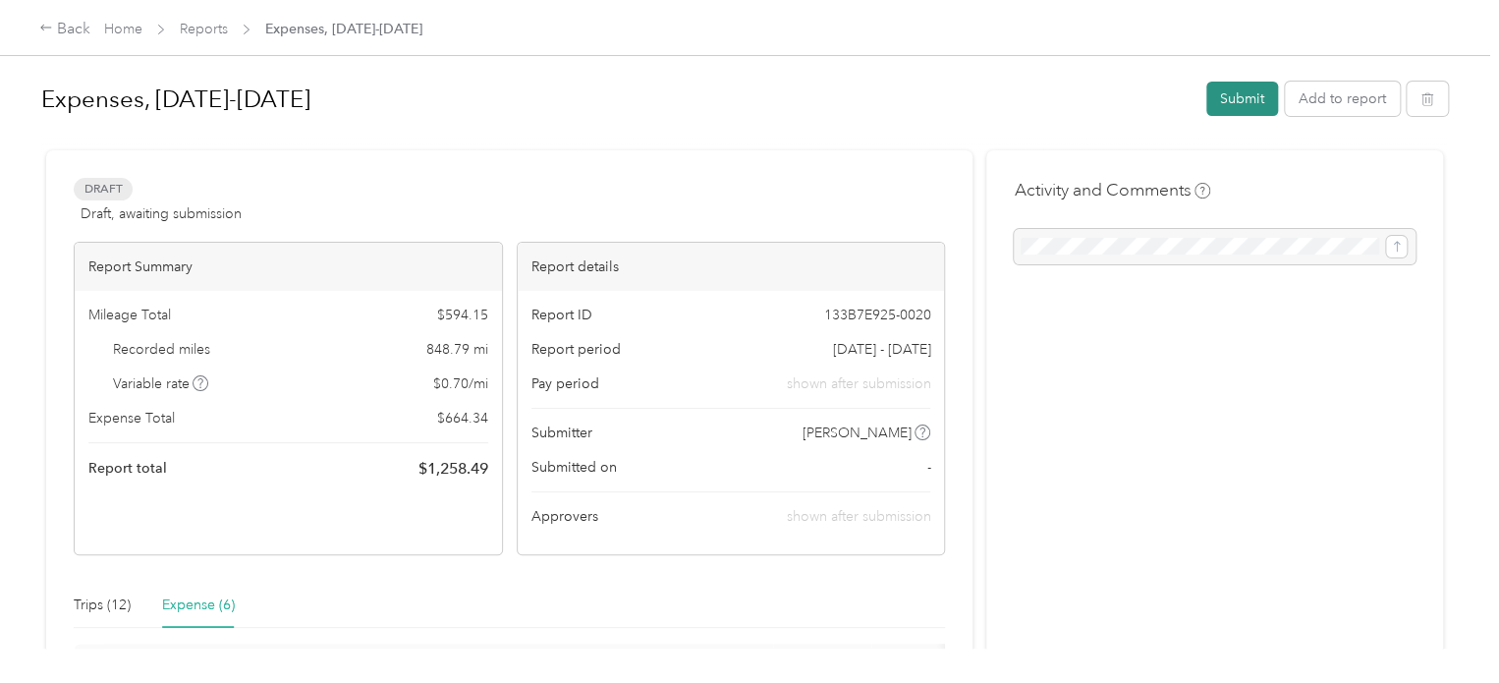
click at [1237, 95] on button "Submit" at bounding box center [1242, 99] width 72 height 34
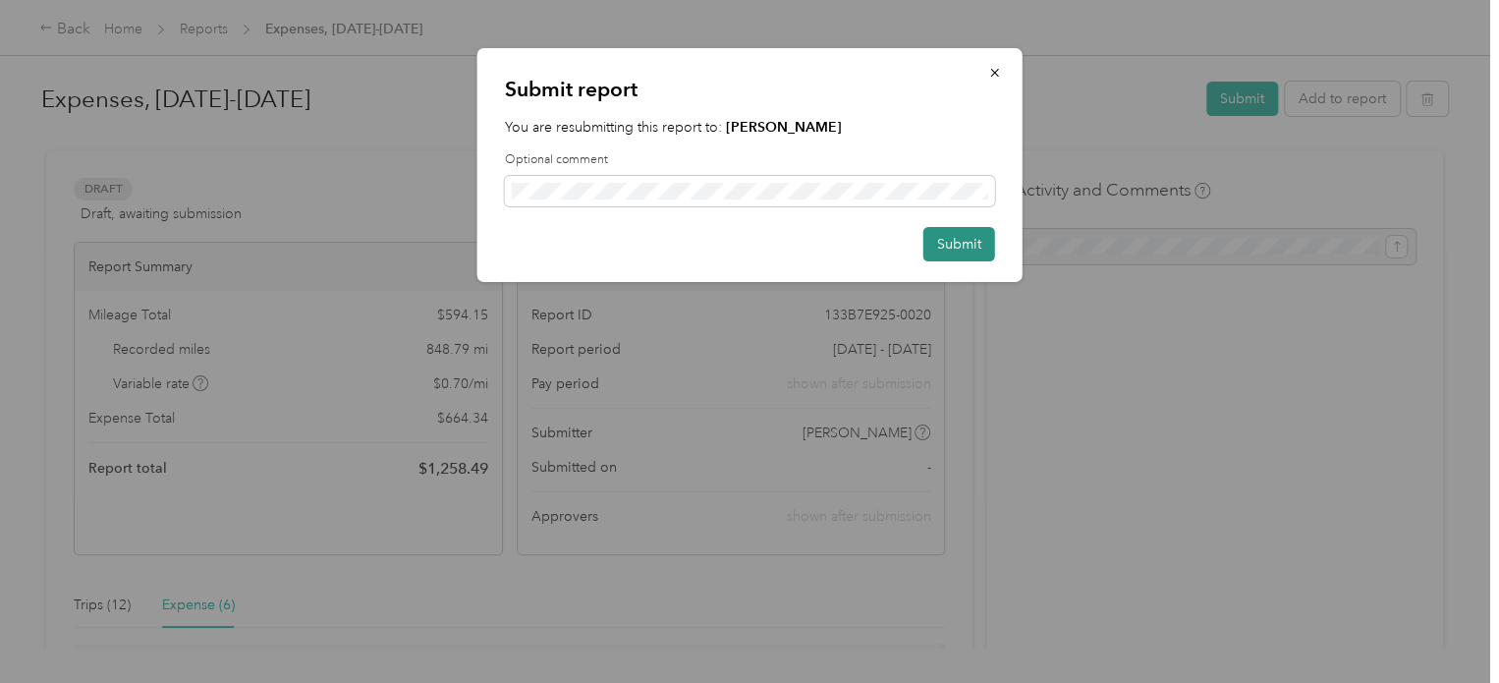
click at [969, 241] on button "Submit" at bounding box center [959, 244] width 72 height 34
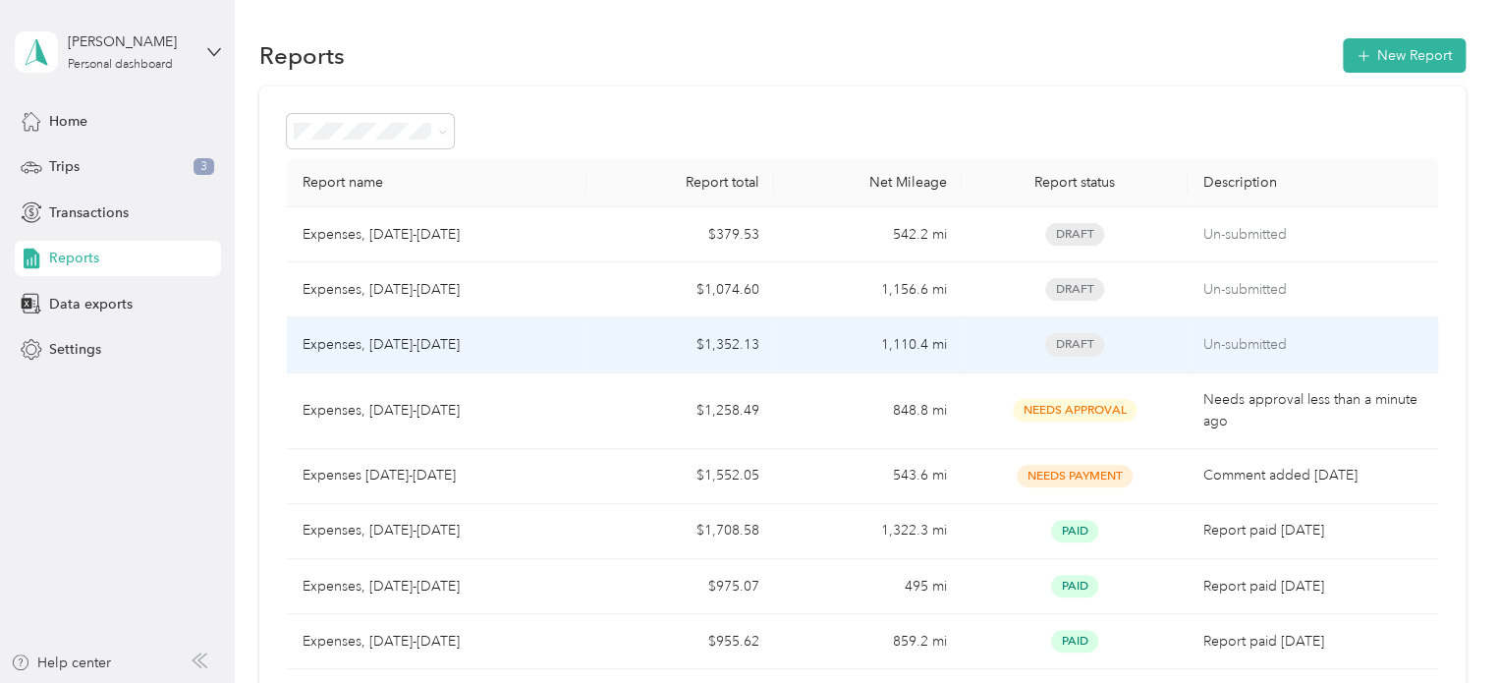
click at [553, 337] on div "Expenses, [DATE]-[DATE]" at bounding box center [437, 345] width 269 height 22
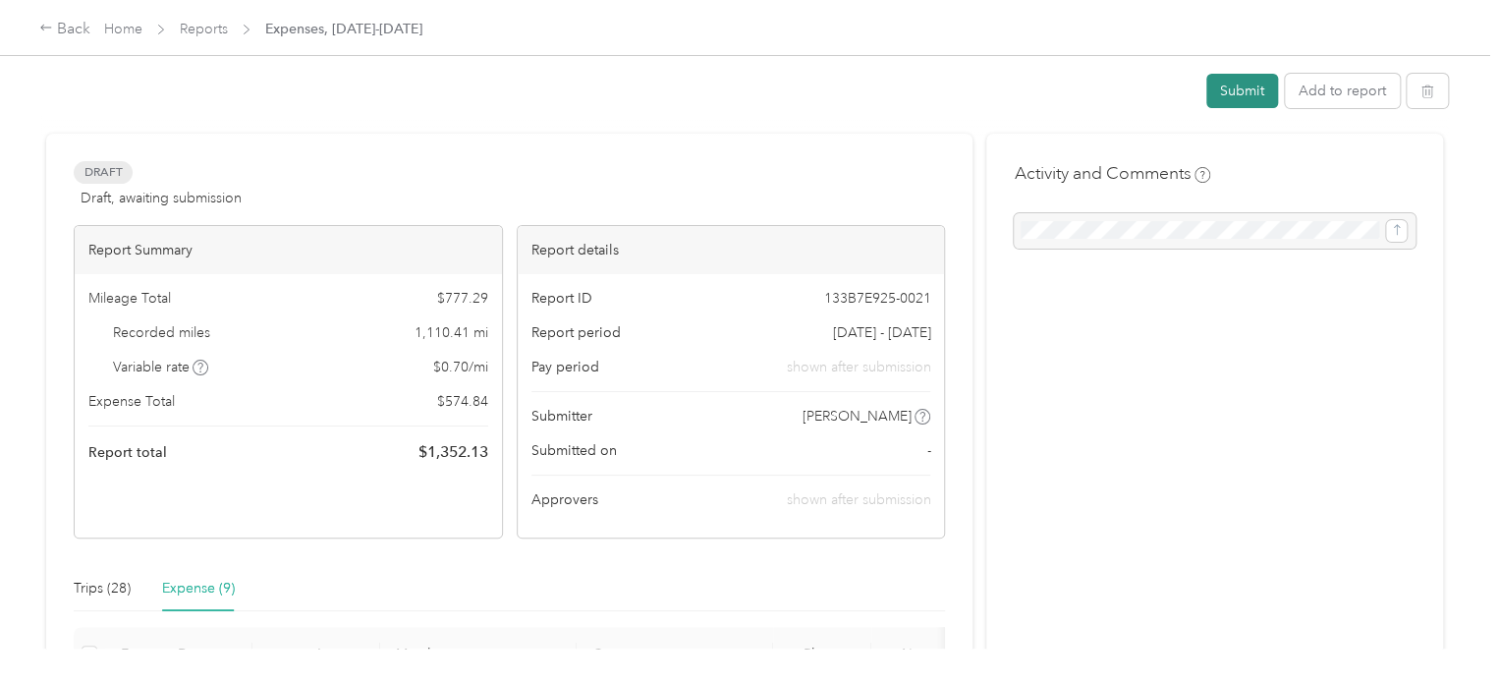
click at [1245, 86] on button "Submit" at bounding box center [1242, 91] width 72 height 34
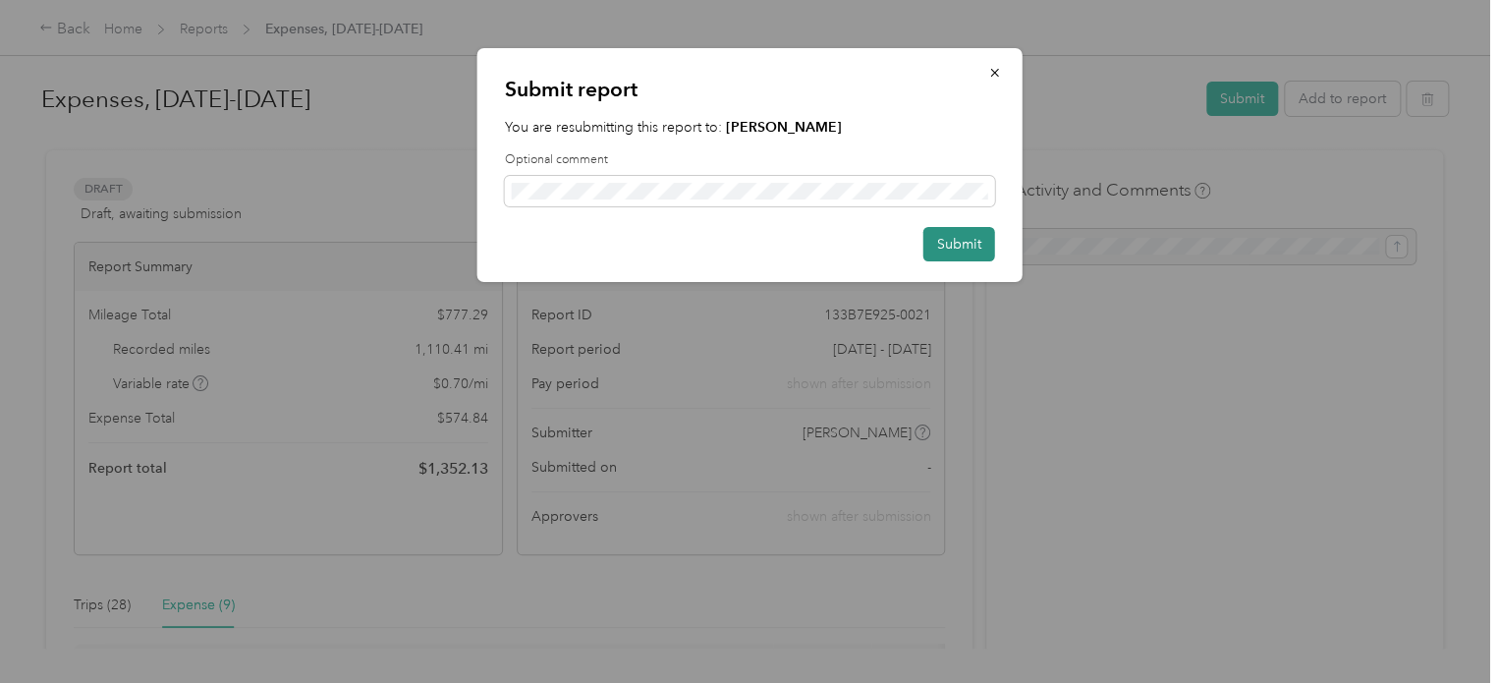
click at [952, 239] on button "Submit" at bounding box center [959, 244] width 72 height 34
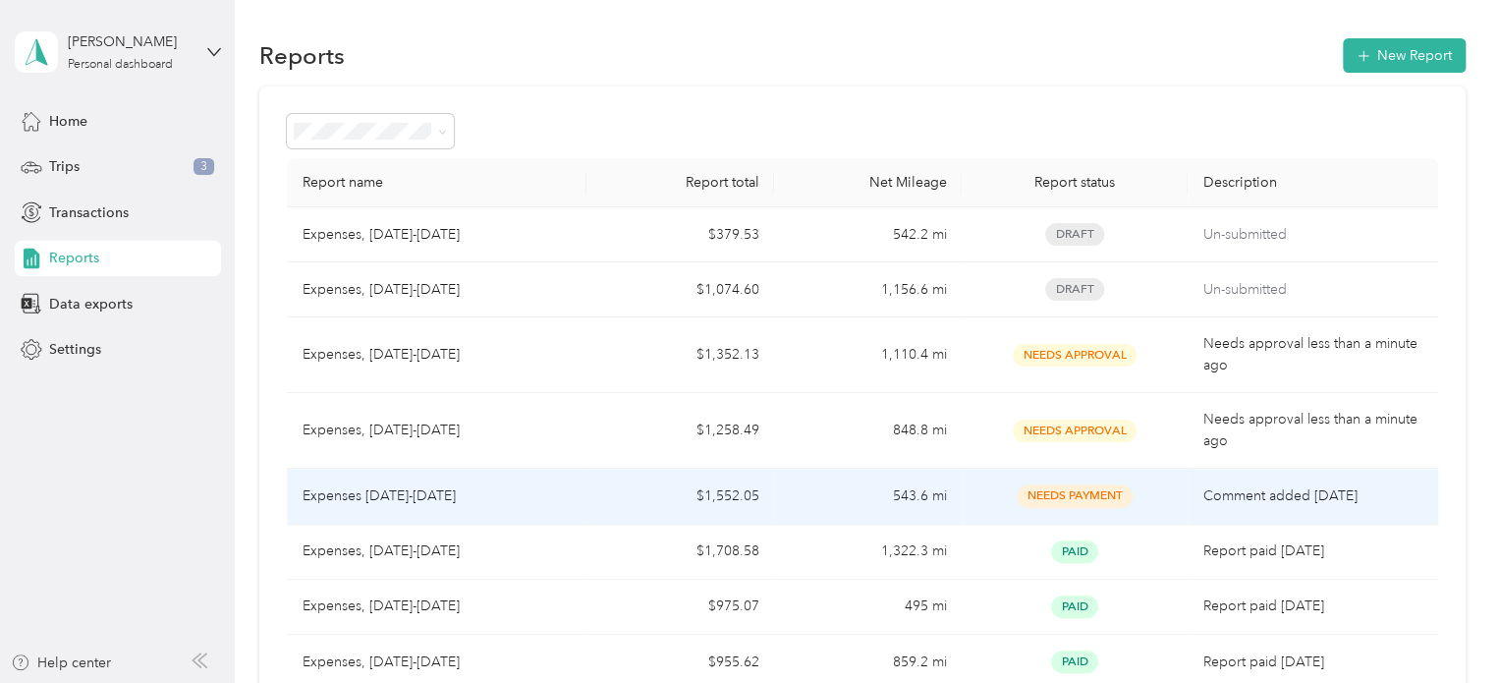
click at [538, 503] on div "Expenses [DATE]-[DATE]" at bounding box center [437, 496] width 269 height 22
